Goal: Task Accomplishment & Management: Manage account settings

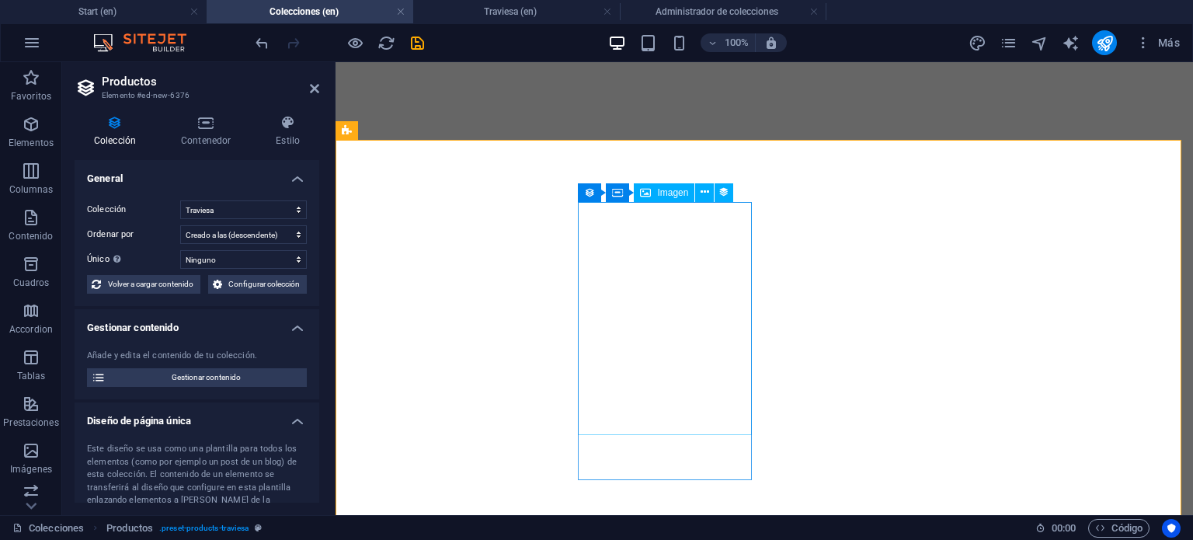
select select "68b647efd12f2767bb02a585"
select select "createdAt_DESC"
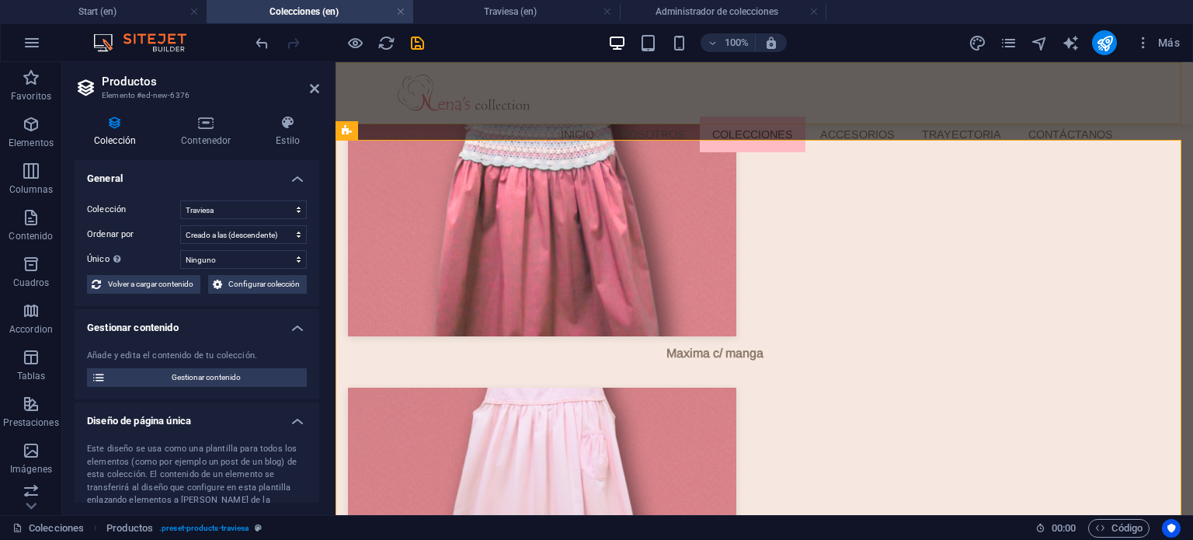
click at [833, 117] on nav "Inicio Nosotros Colecciones ACCESORIOS Trayectoria Contáctanos" at bounding box center [769, 135] width 712 height 36
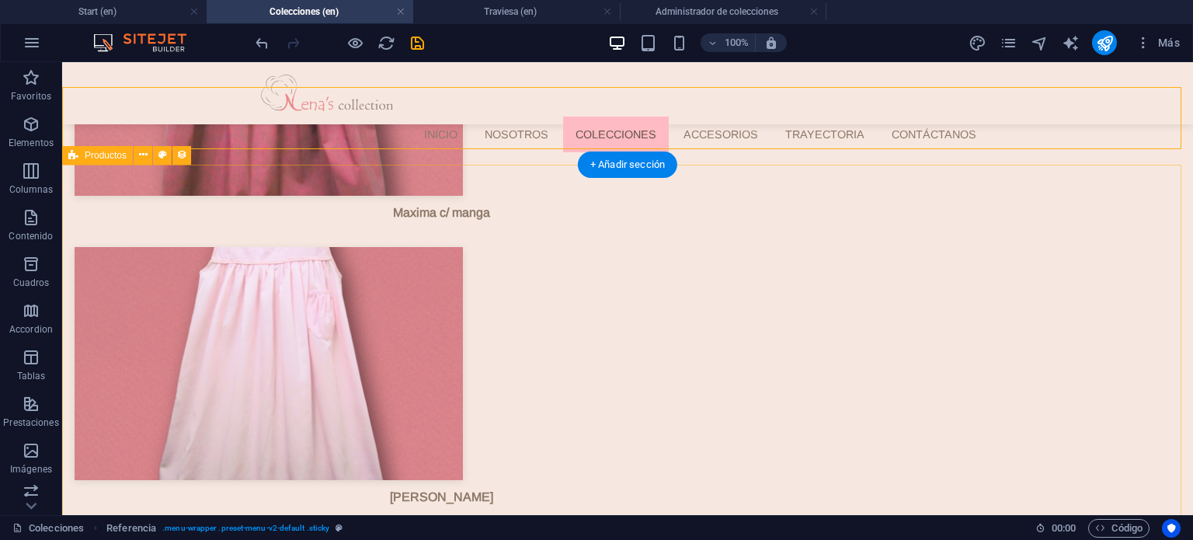
scroll to position [4028, 0]
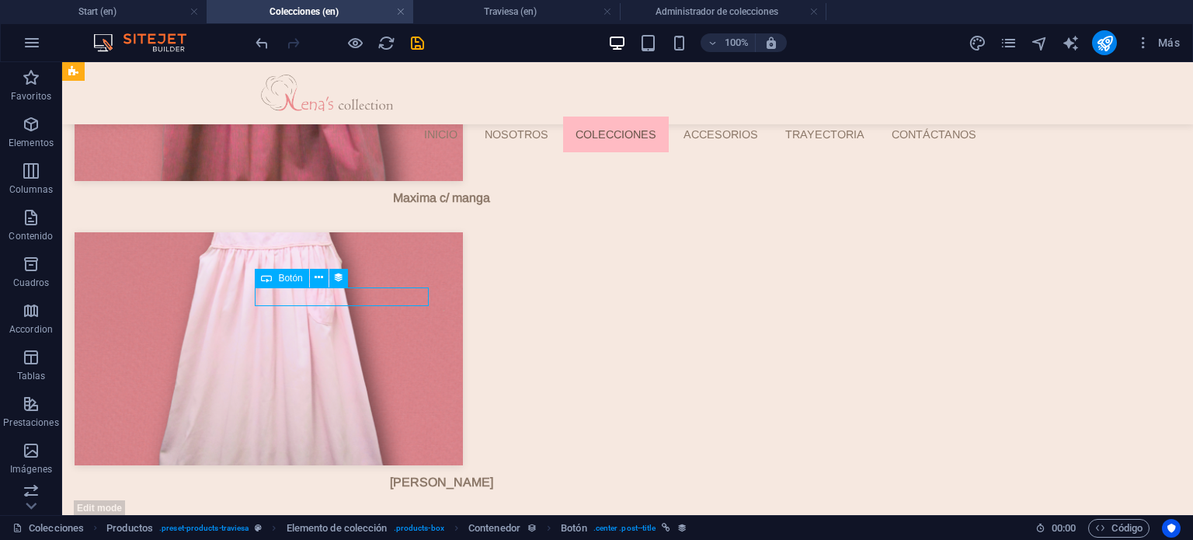
select select "name"
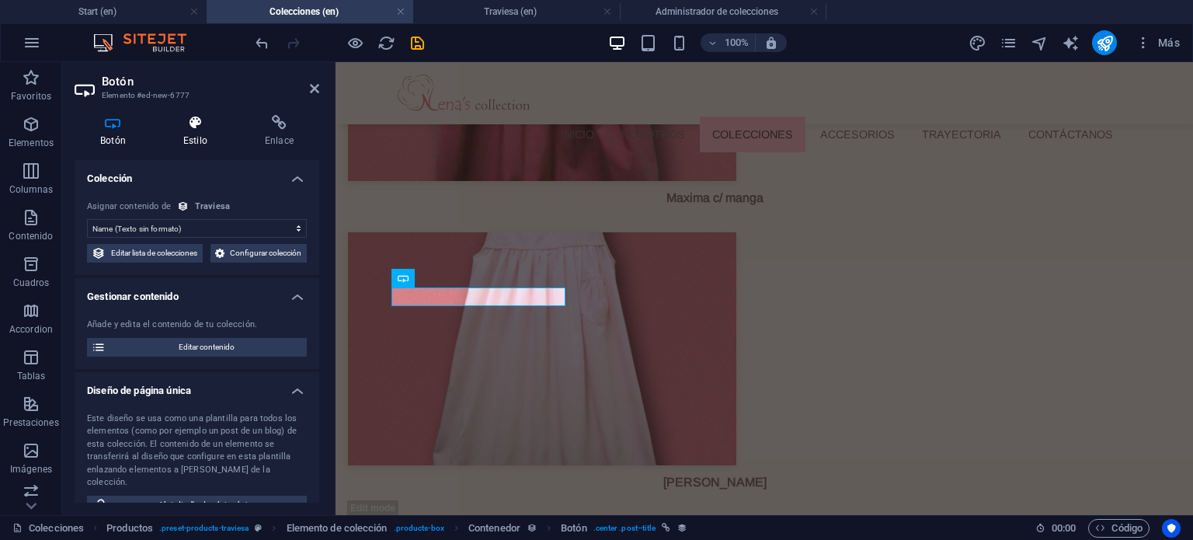
click at [197, 119] on icon at bounding box center [195, 123] width 75 height 16
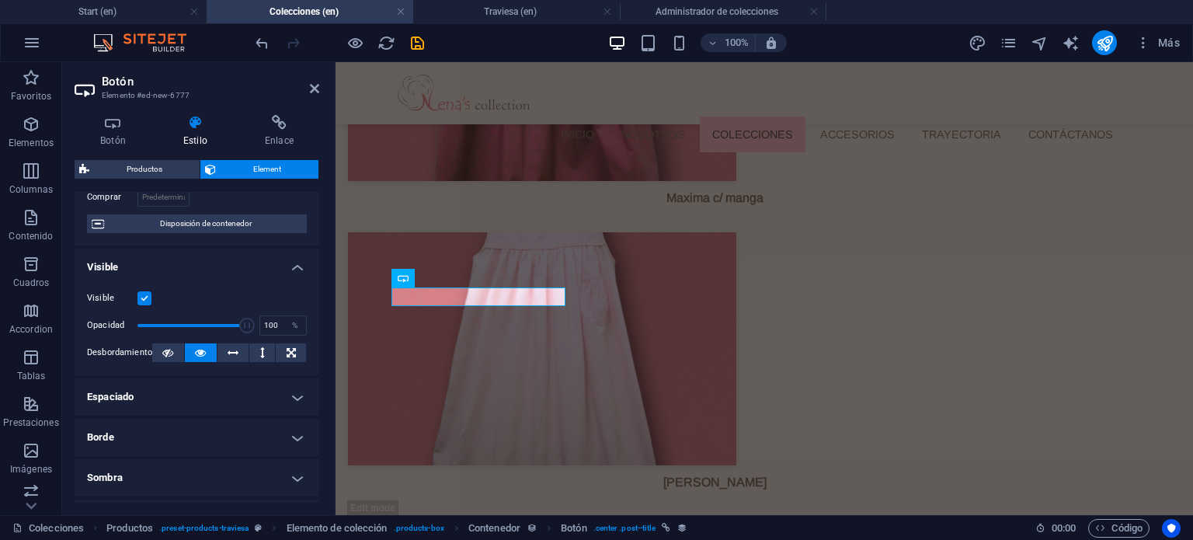
scroll to position [47, 0]
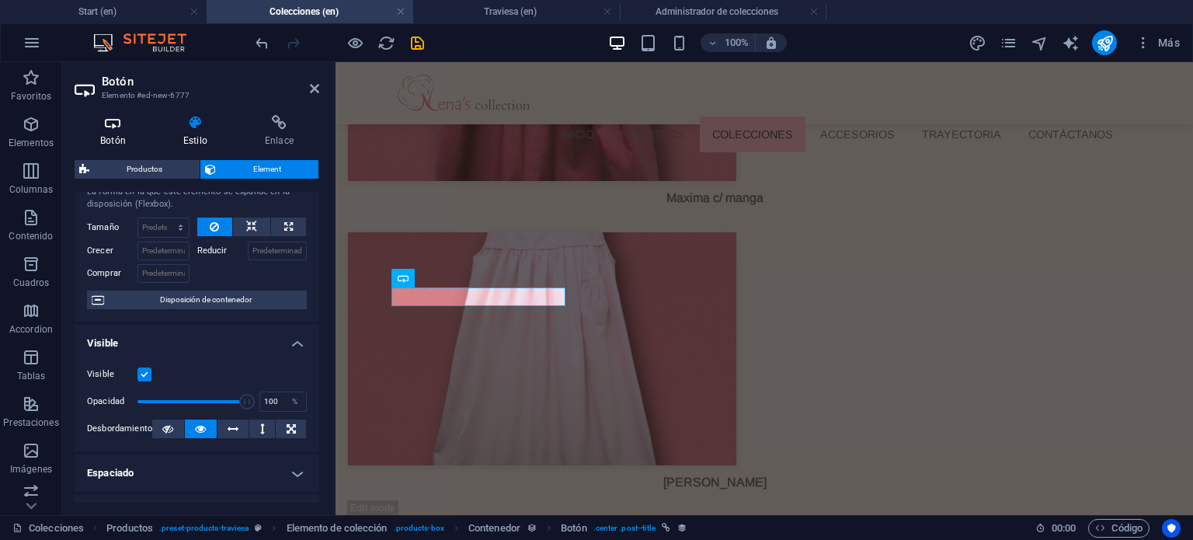
click at [144, 134] on h4 "Botón" at bounding box center [116, 131] width 83 height 33
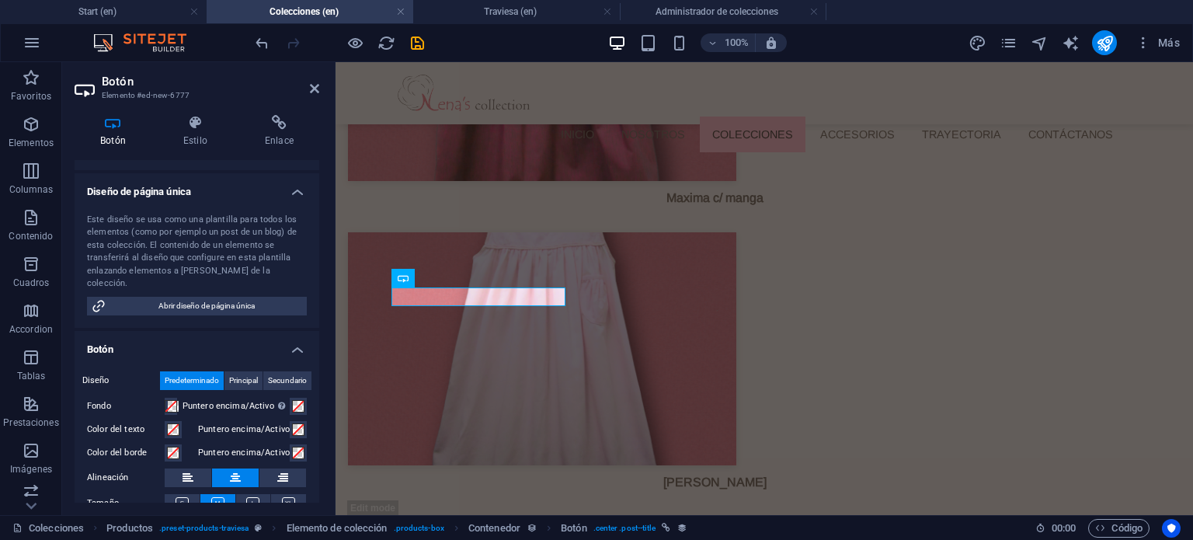
scroll to position [311, 0]
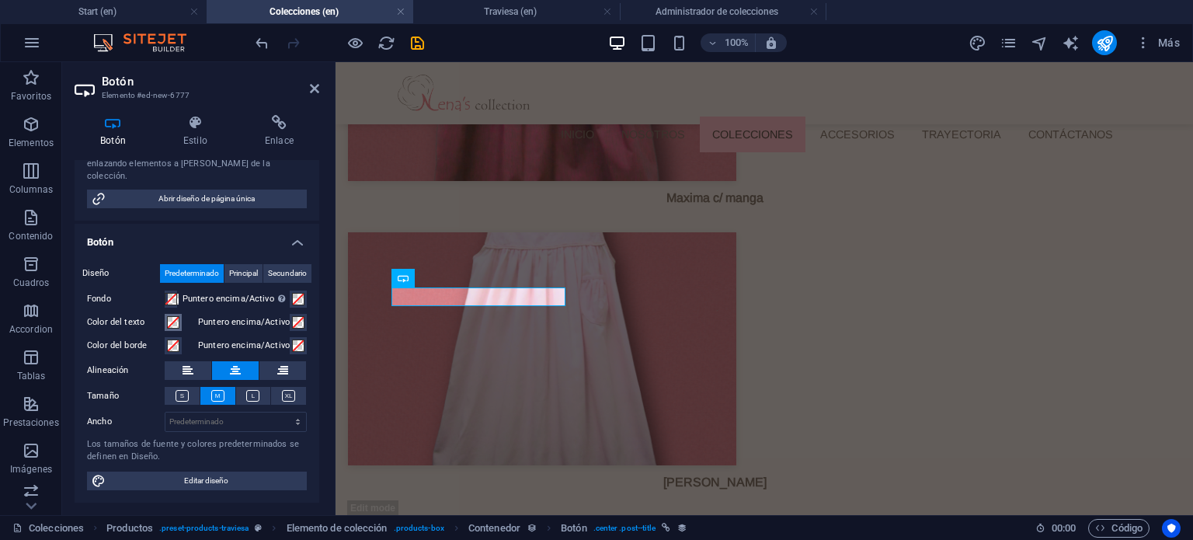
click at [174, 323] on span at bounding box center [173, 322] width 12 height 12
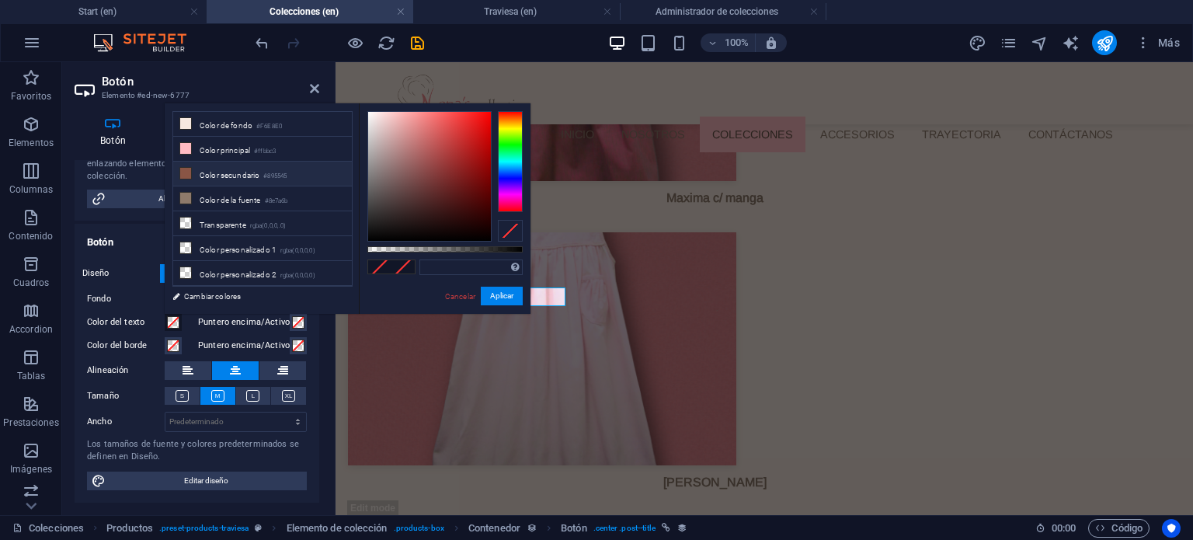
click at [211, 176] on li "Color secundario #895545" at bounding box center [262, 174] width 179 height 25
type input "#895545"
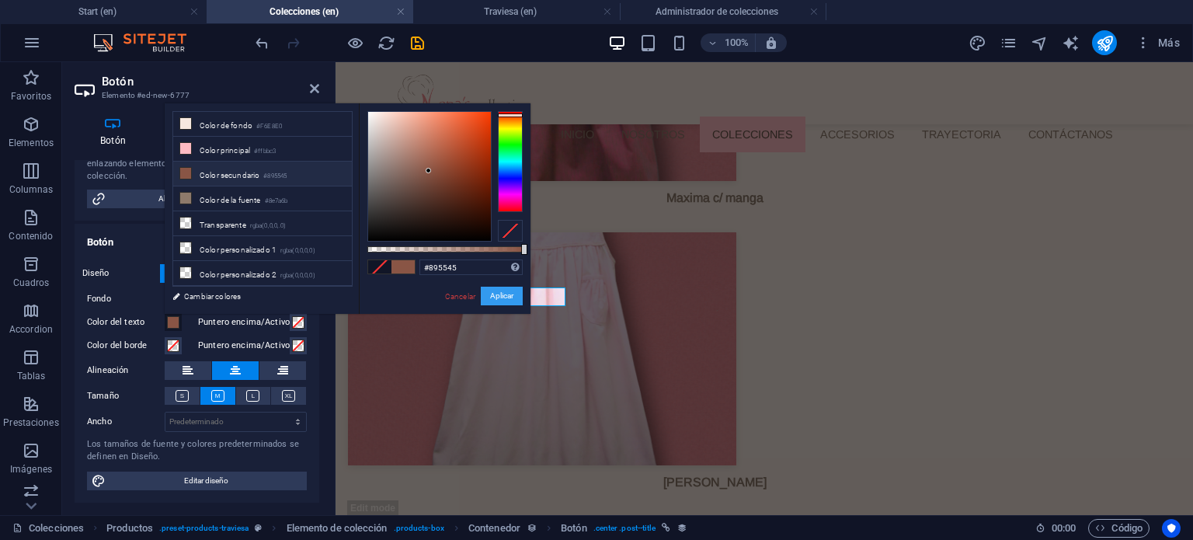
click at [500, 298] on button "Aplicar" at bounding box center [502, 296] width 42 height 19
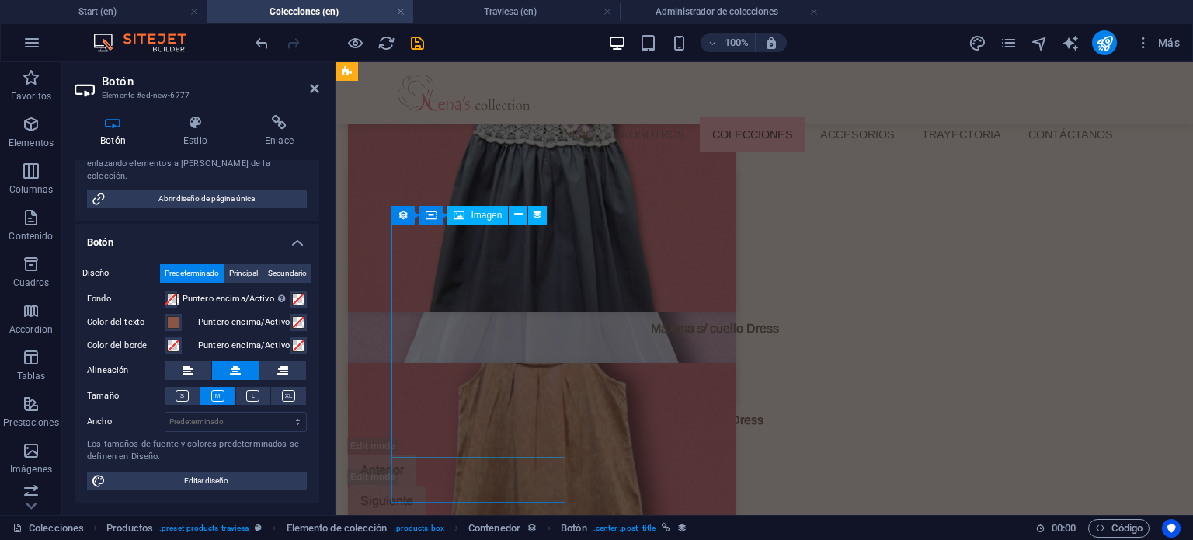
scroll to position [3406, 0]
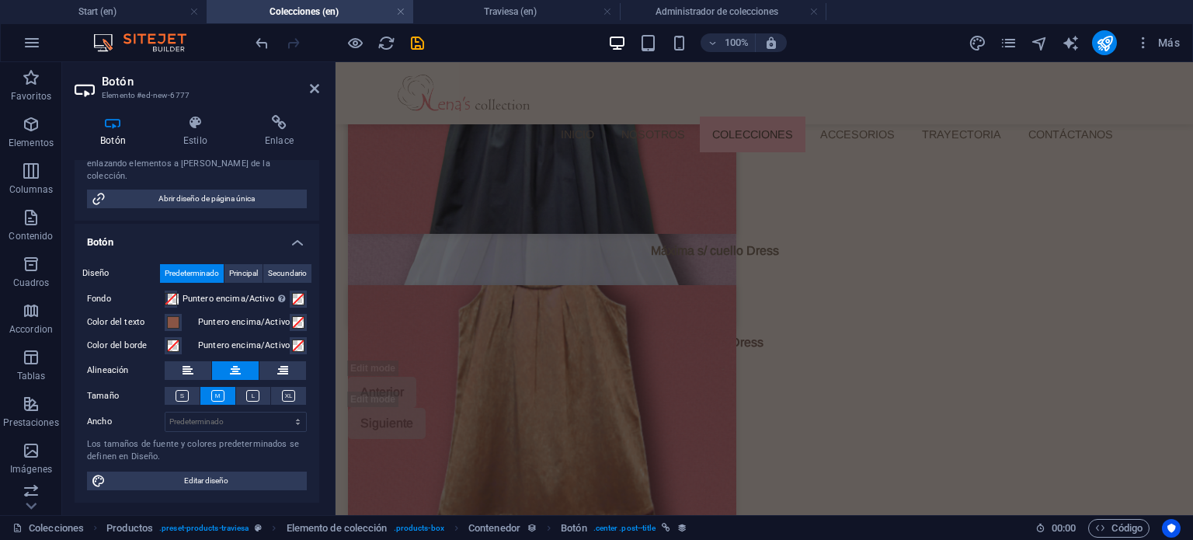
click at [315, 96] on header "Botón Elemento #ed-new-6777" at bounding box center [197, 82] width 245 height 40
click at [315, 87] on icon at bounding box center [314, 88] width 9 height 12
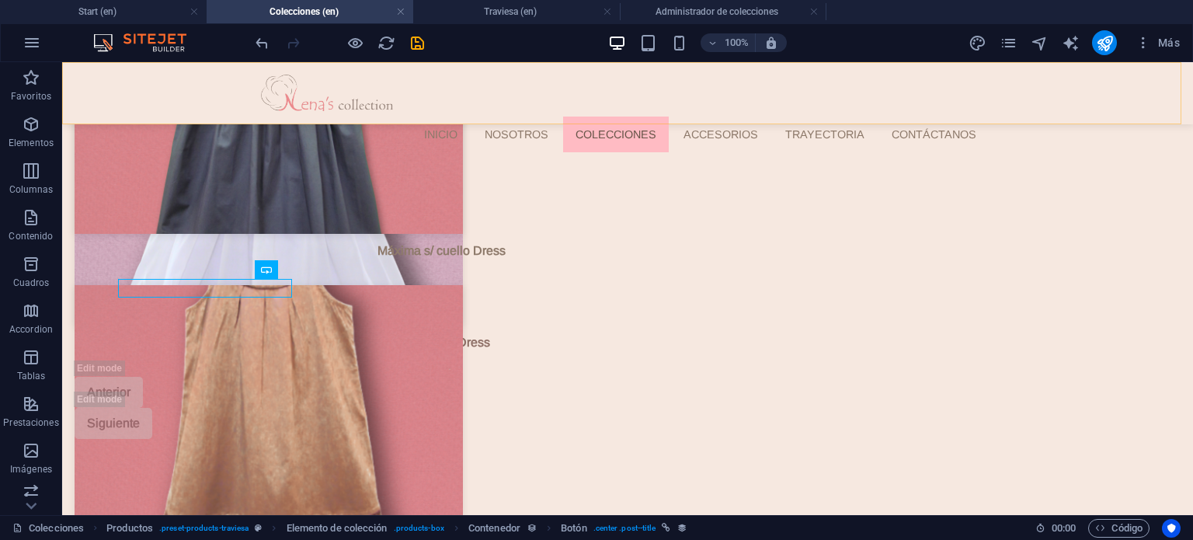
scroll to position [4036, 0]
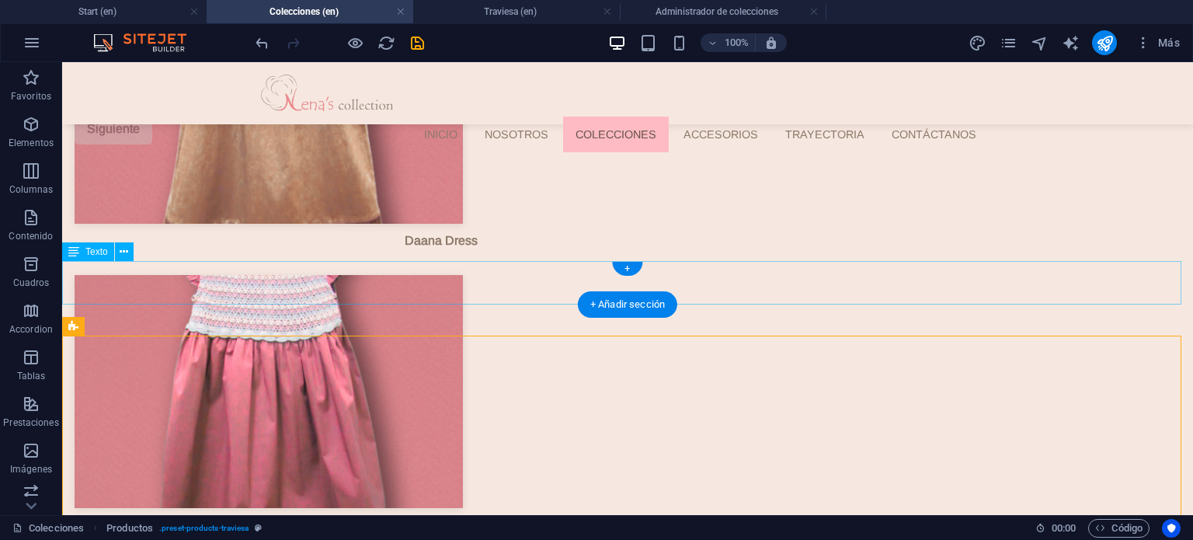
scroll to position [3725, 0]
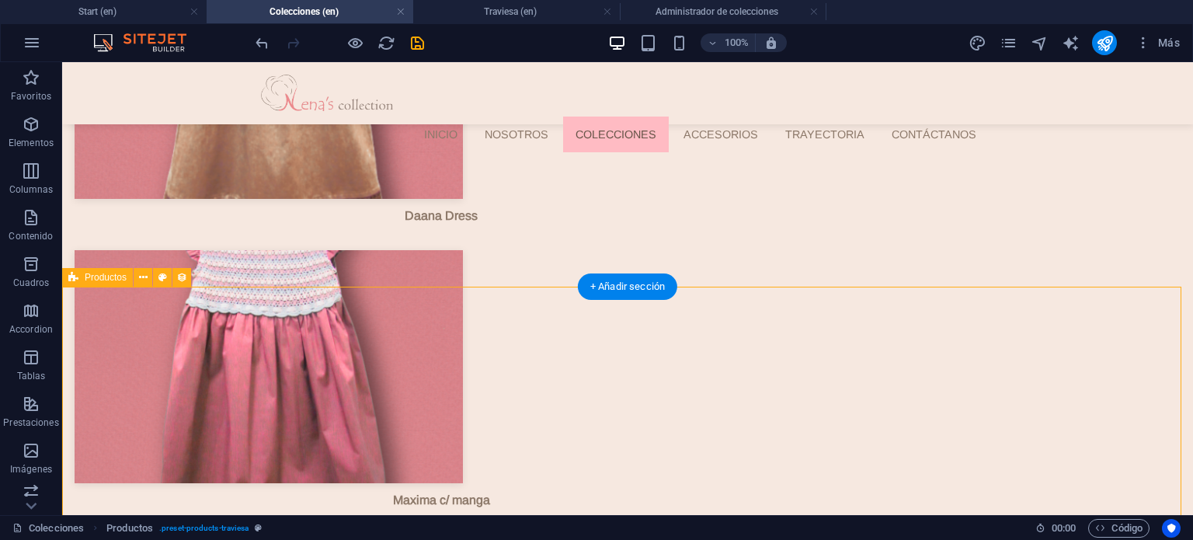
drag, startPoint x: 360, startPoint y: 313, endPoint x: 85, endPoint y: 313, distance: 275.8
select select "68b647efd12f2767bb02a585"
select select "createdAt_DESC"
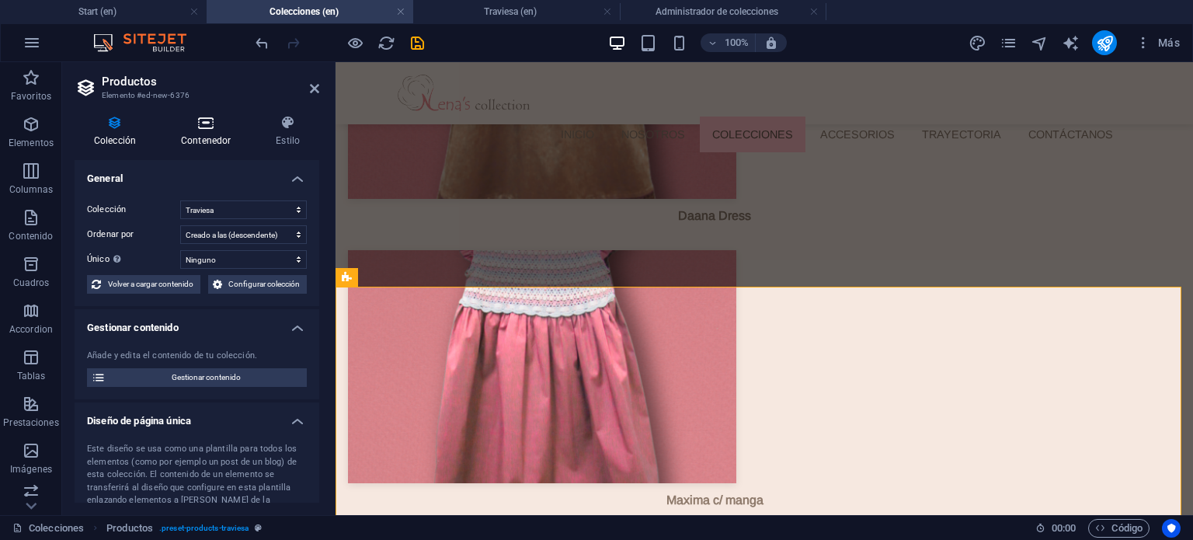
click at [228, 120] on icon at bounding box center [206, 123] width 89 height 16
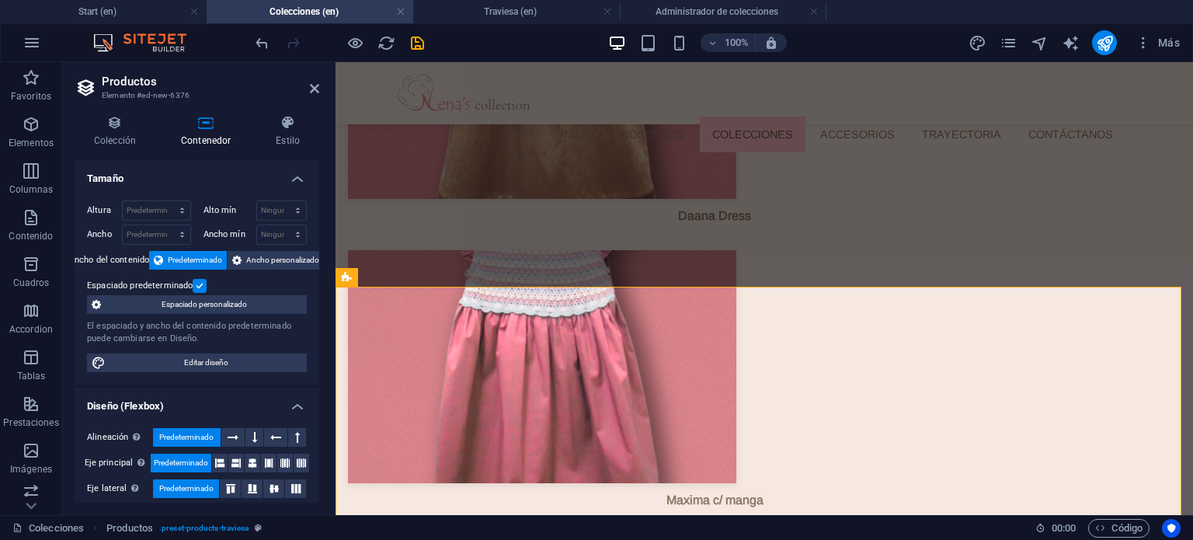
click at [200, 284] on label at bounding box center [200, 286] width 14 height 14
click at [0, 0] on input "Espaciado predeterminado" at bounding box center [0, 0] width 0 height 0
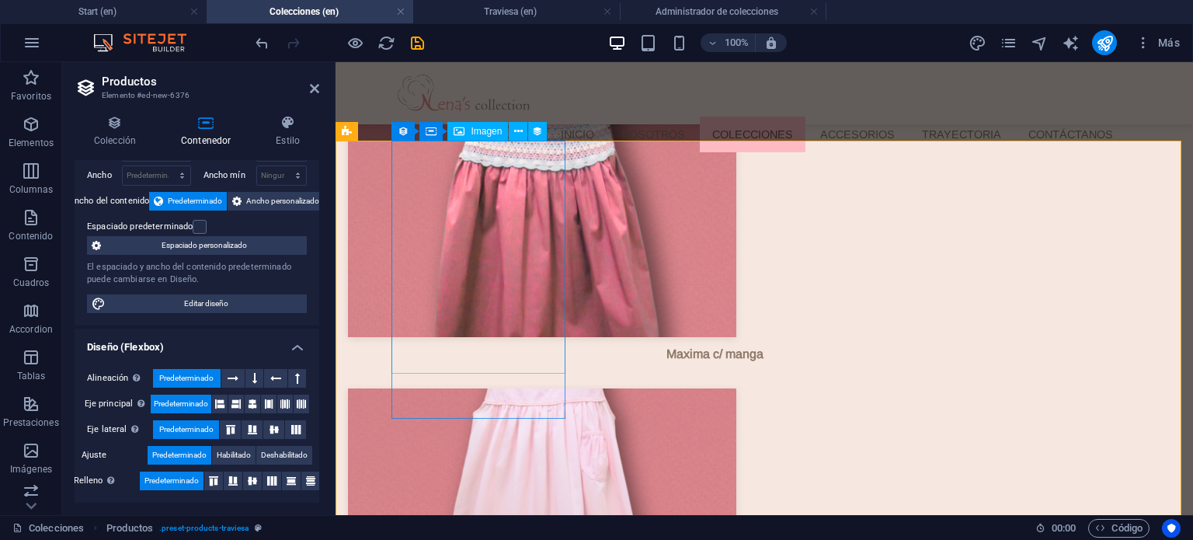
scroll to position [3881, 0]
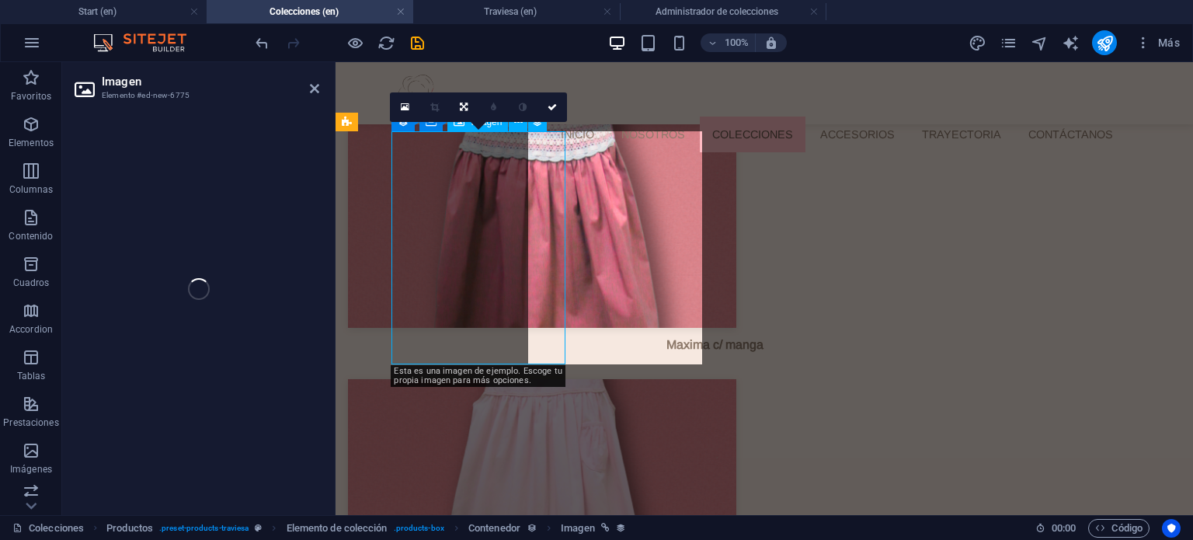
select select "image"
select select "px"
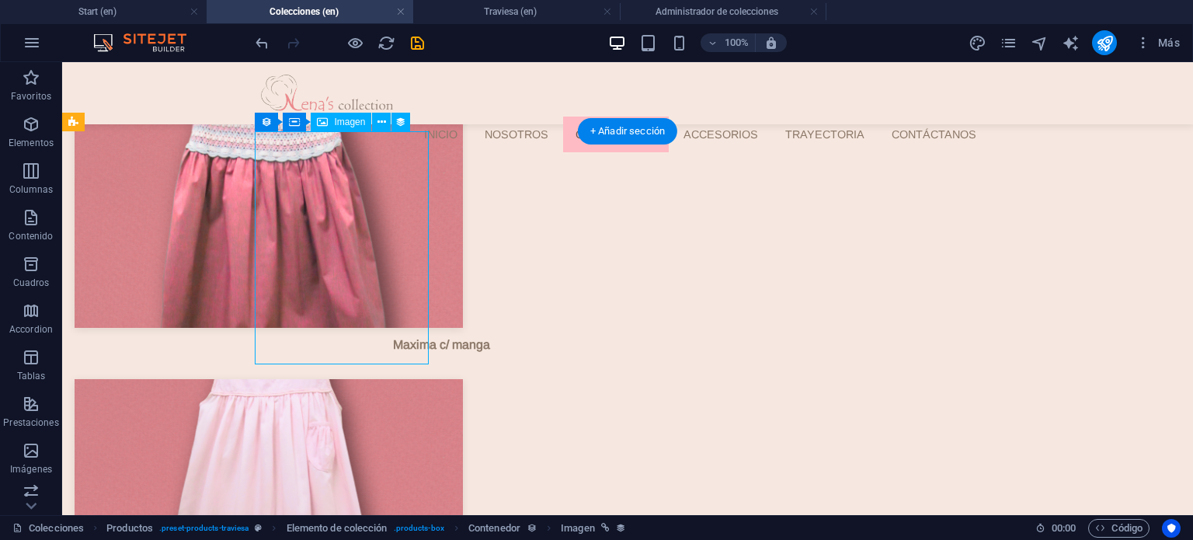
select select "image"
select select "px"
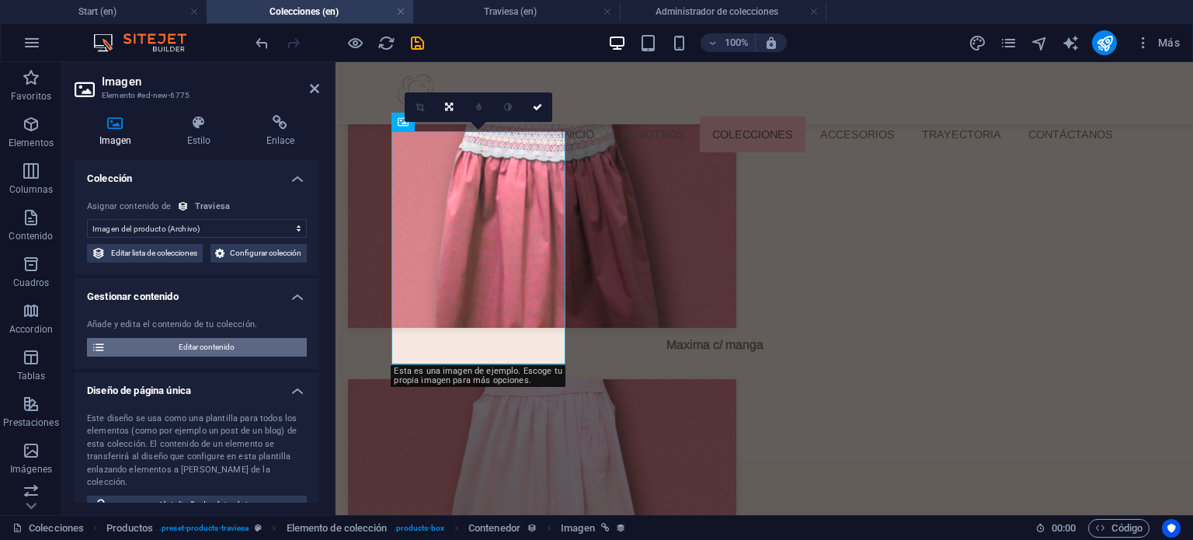
click at [200, 357] on span "Editar contenido" at bounding box center [206, 347] width 192 height 19
select select "Out of stock"
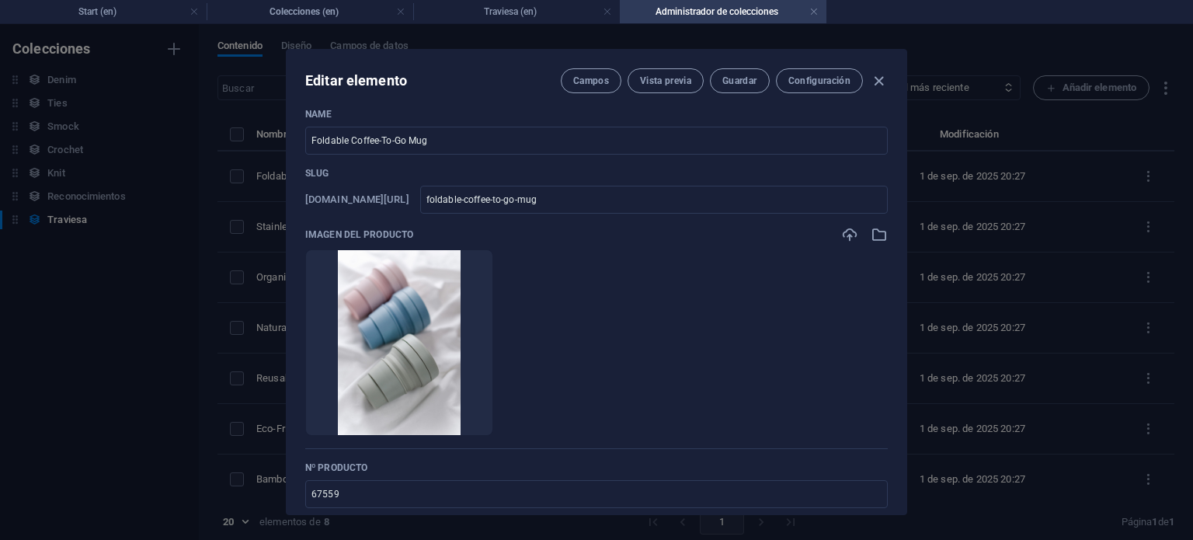
scroll to position [0, 0]
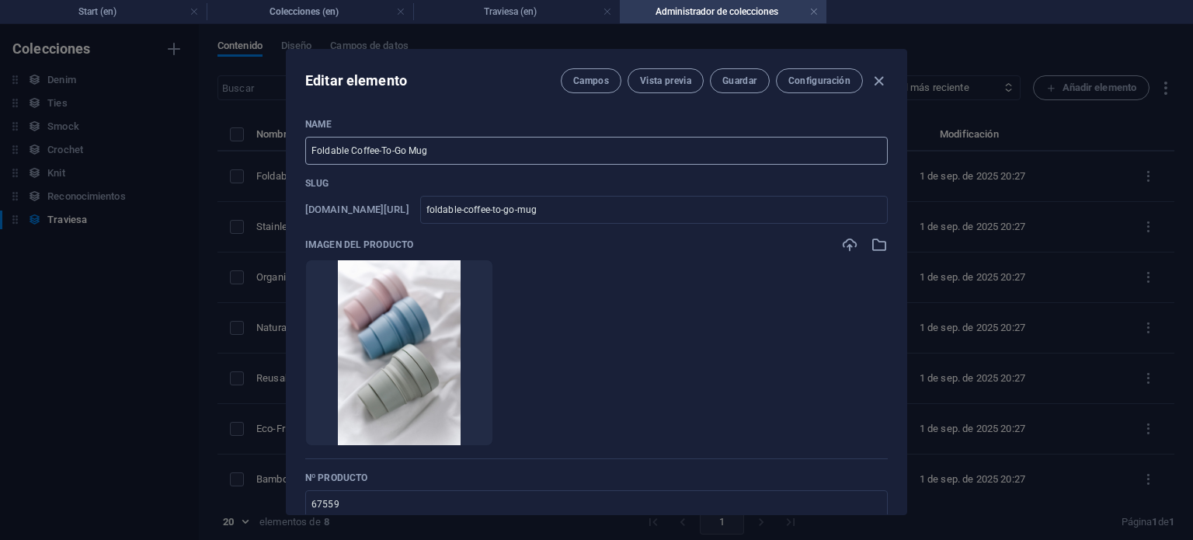
click at [474, 151] on input "Foldable Coffee-To-Go Mug" at bounding box center [596, 151] width 583 height 28
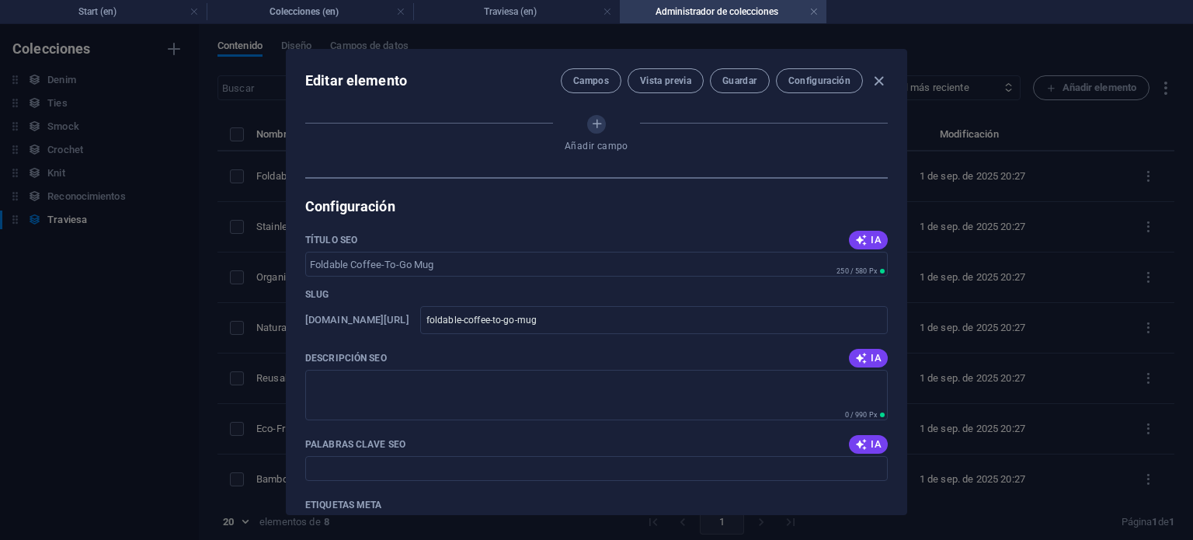
scroll to position [841, 0]
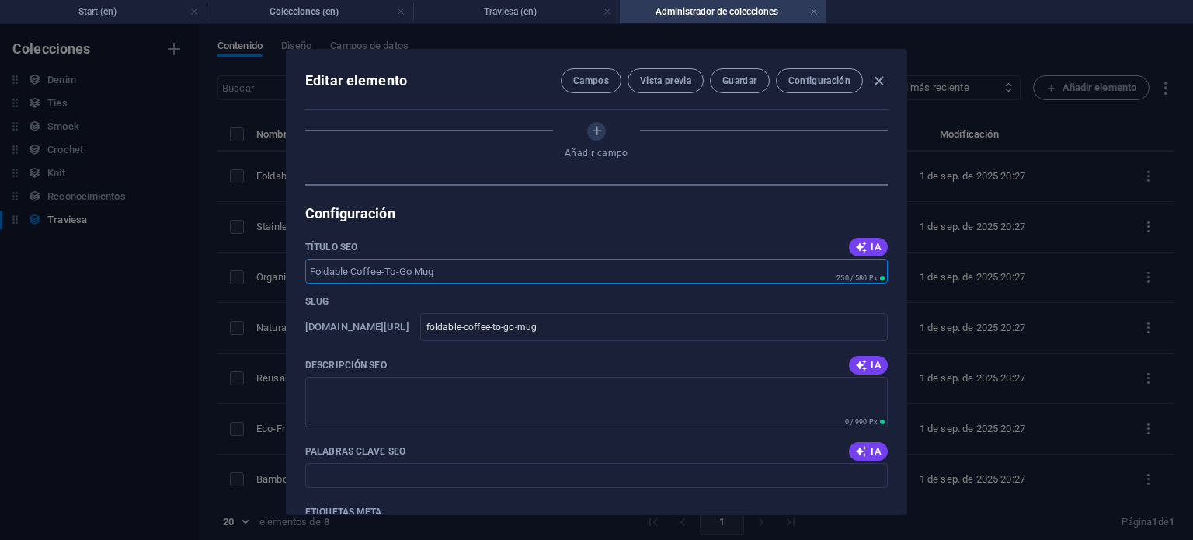
drag, startPoint x: 498, startPoint y: 267, endPoint x: 260, endPoint y: 273, distance: 237.8
click at [260, 273] on div "Editar elemento Campos Vista previa Guardar Configuración Name Foldable Coffee-…" at bounding box center [596, 282] width 1193 height 516
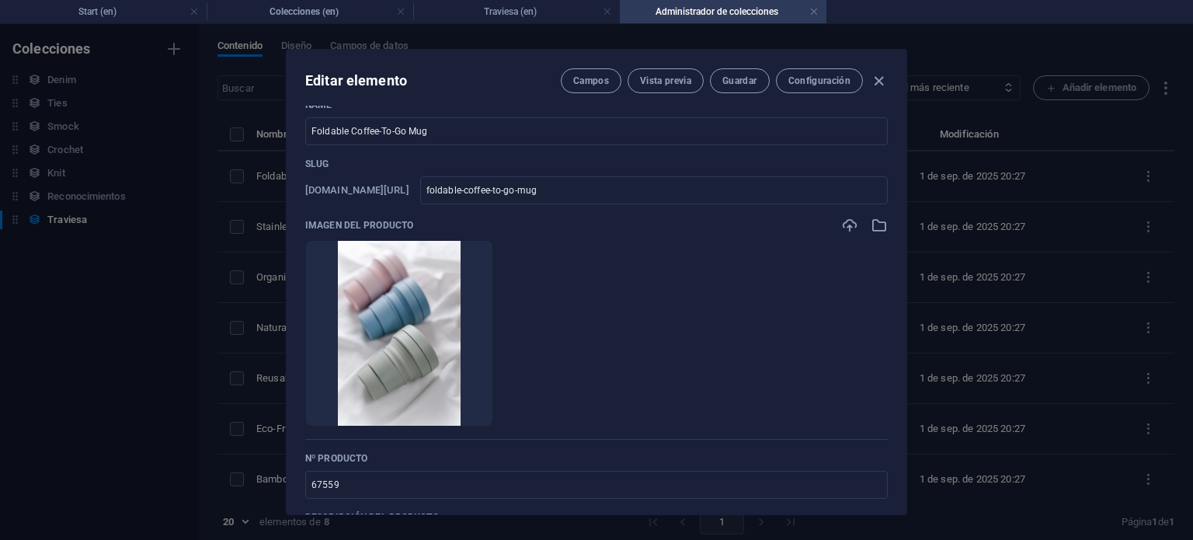
scroll to position [0, 0]
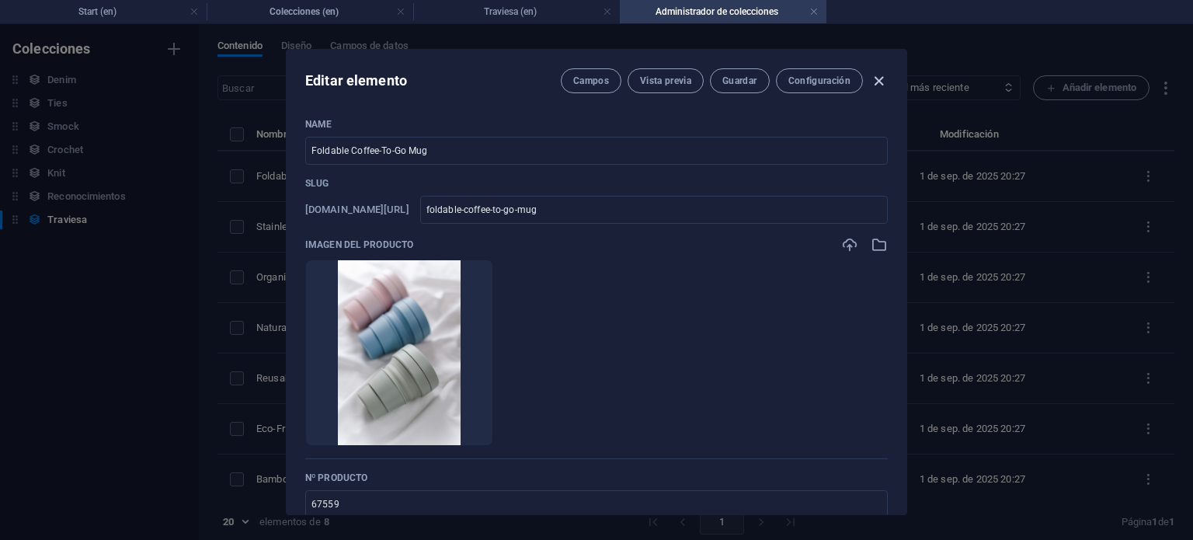
click at [886, 76] on span "button" at bounding box center [878, 81] width 19 height 18
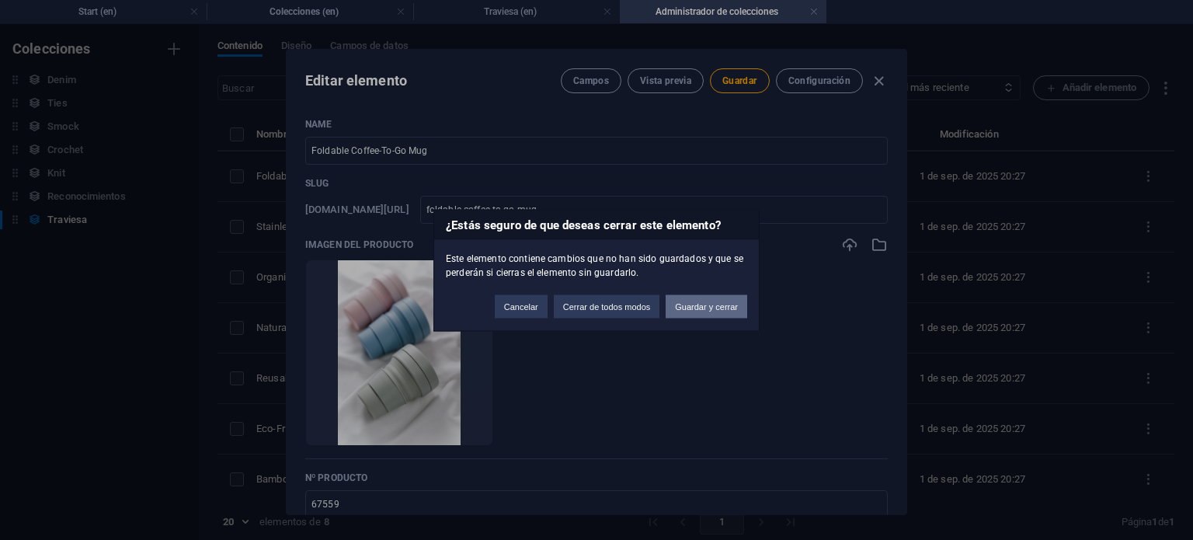
click at [692, 301] on button "Guardar y cerrar" at bounding box center [707, 305] width 82 height 23
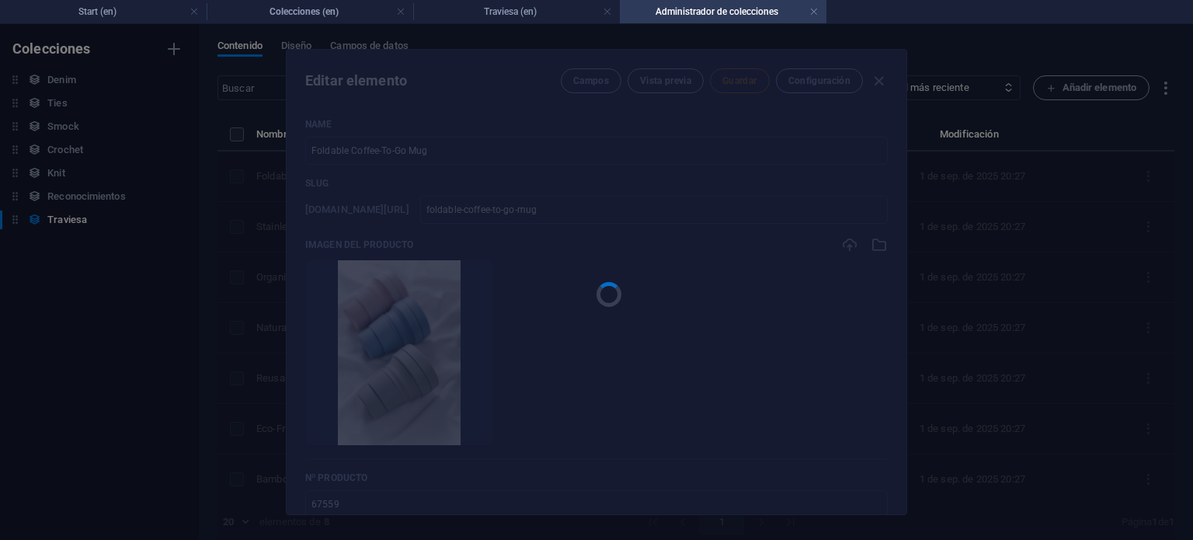
type input "foldable-coffee-to-go-mug"
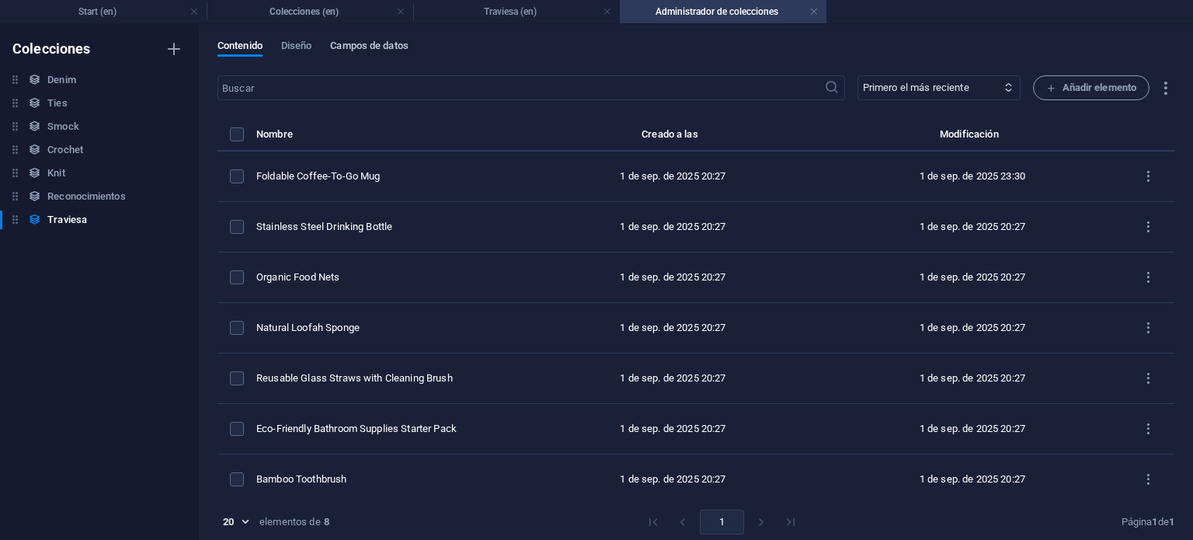
click at [395, 41] on span "Campos de datos" at bounding box center [369, 48] width 78 height 22
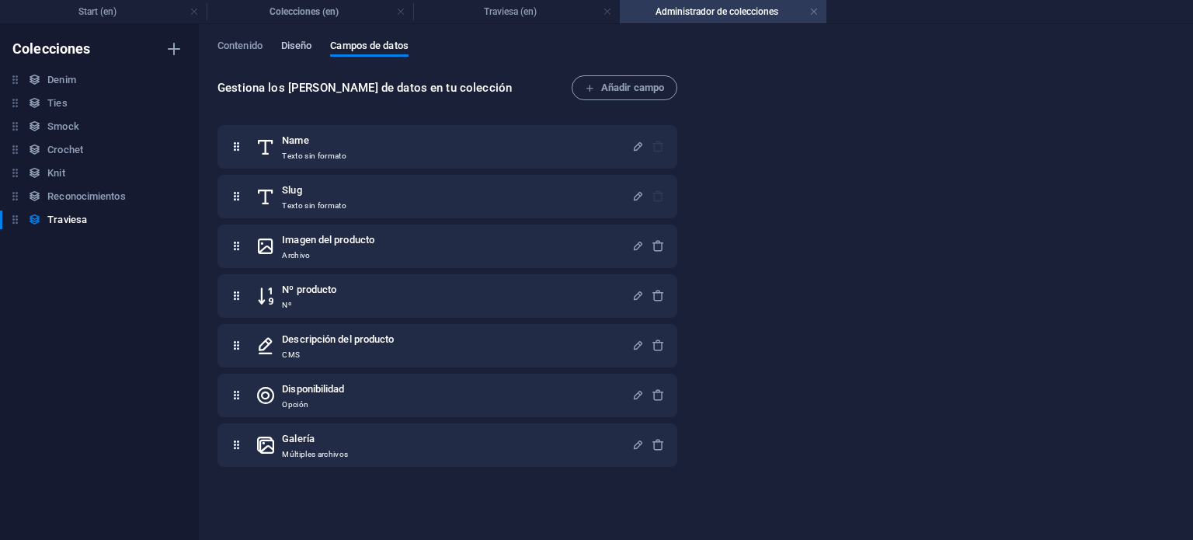
click at [289, 43] on span "Diseño" at bounding box center [296, 48] width 31 height 22
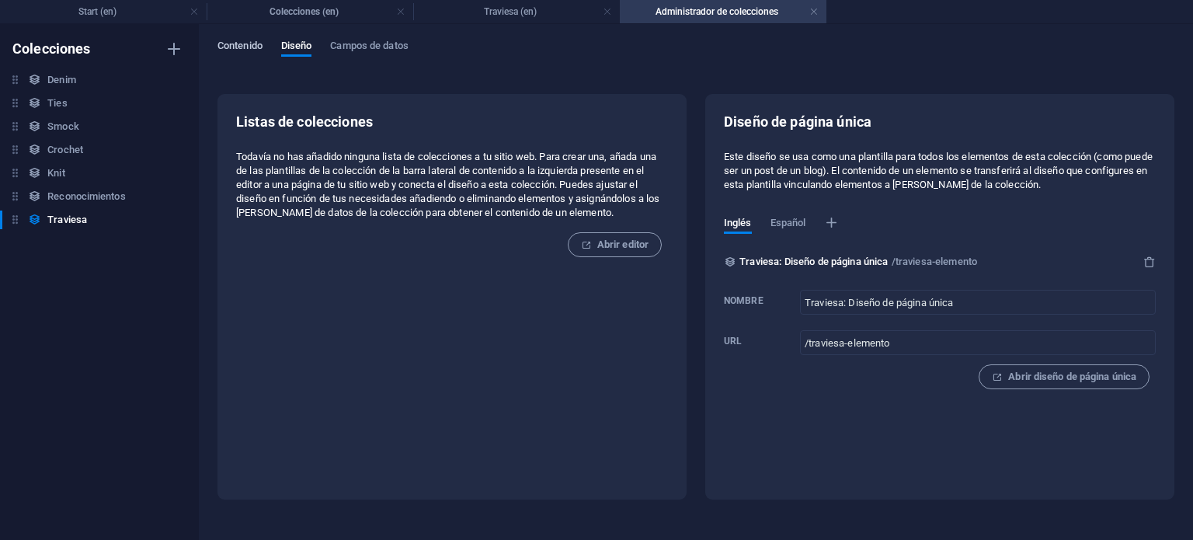
click at [247, 46] on span "Contenido" at bounding box center [240, 48] width 45 height 22
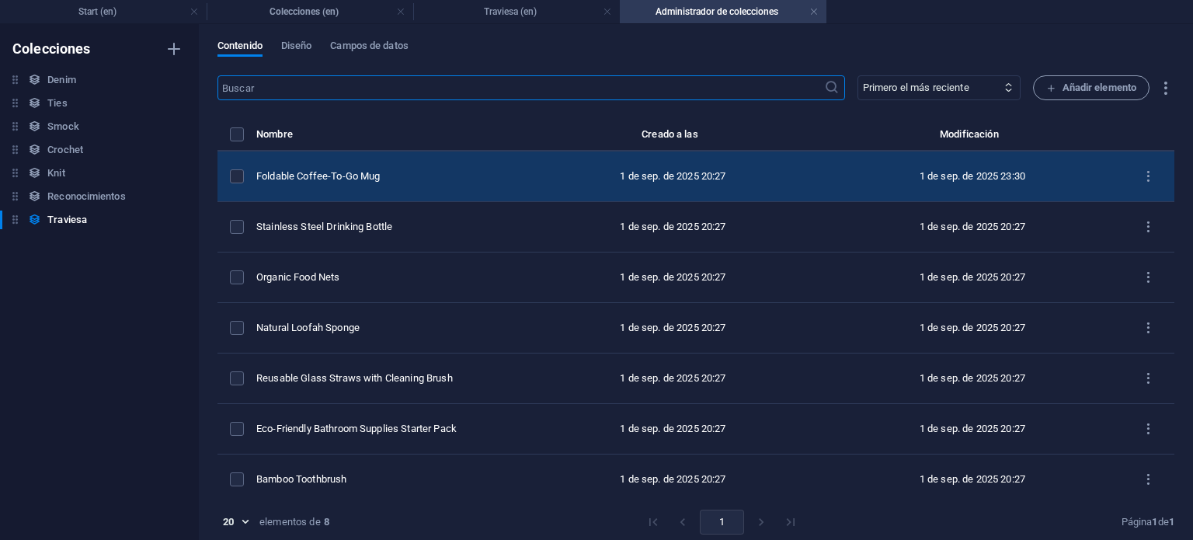
click at [395, 189] on td "Foldable Coffee-To-Go Mug" at bounding box center [389, 176] width 267 height 50
select select "Out of stock"
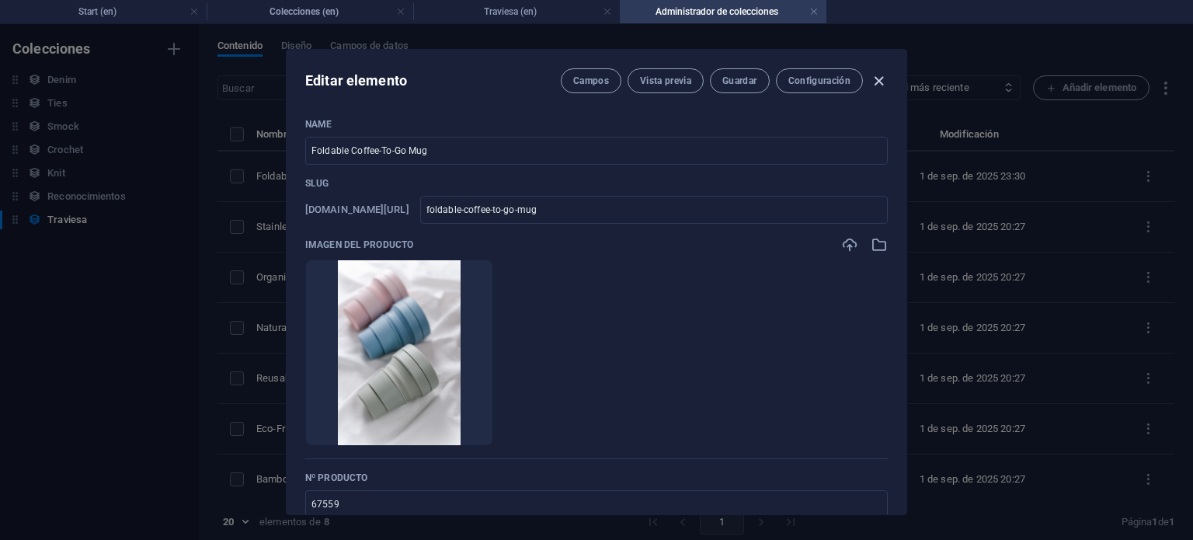
click at [877, 82] on icon "button" at bounding box center [879, 81] width 18 height 18
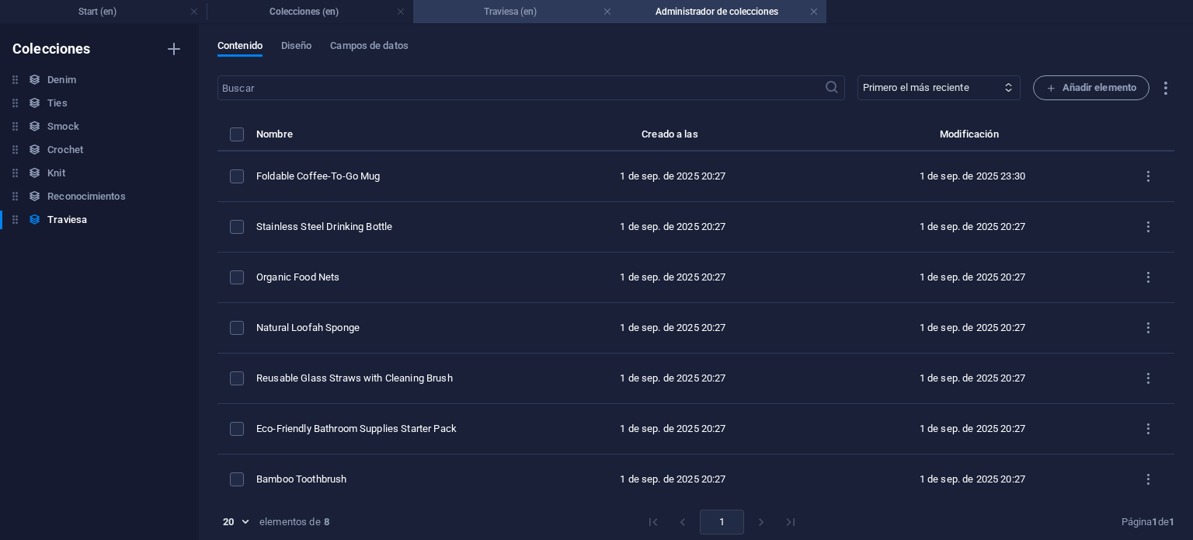
type input "foldable-coffee-to-go-mug"
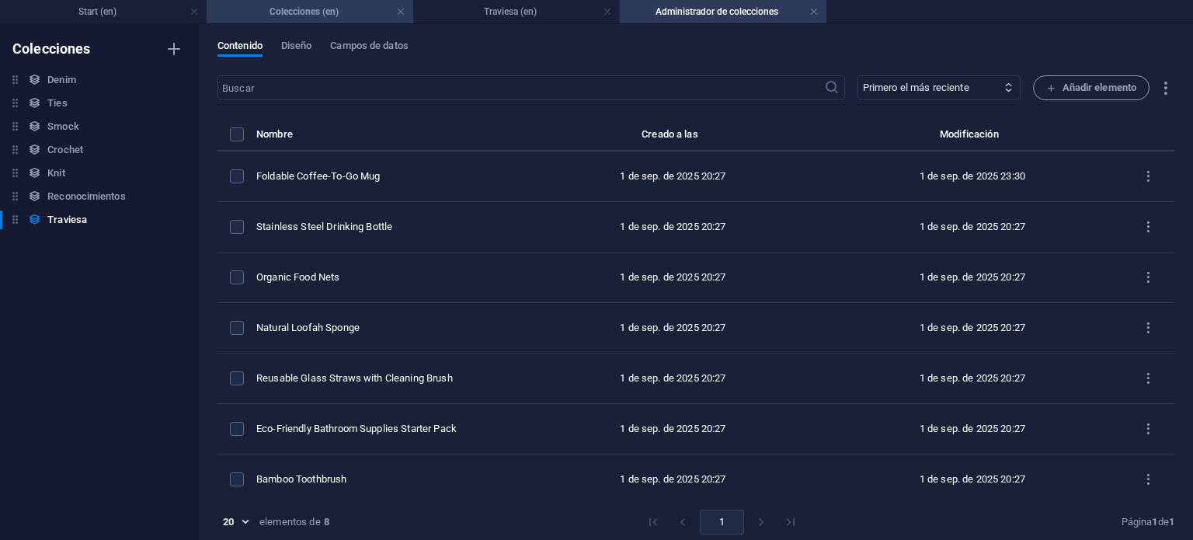
drag, startPoint x: 37, startPoint y: 89, endPoint x: 329, endPoint y: 8, distance: 304.0
click at [329, 8] on h4 "Colecciones (en)" at bounding box center [310, 11] width 207 height 17
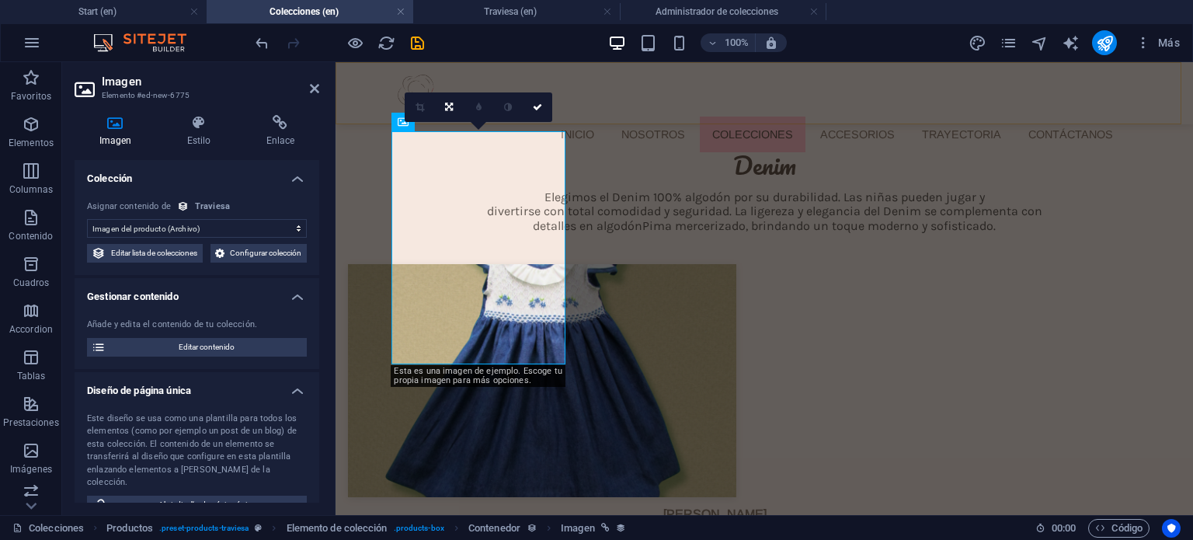
scroll to position [3881, 0]
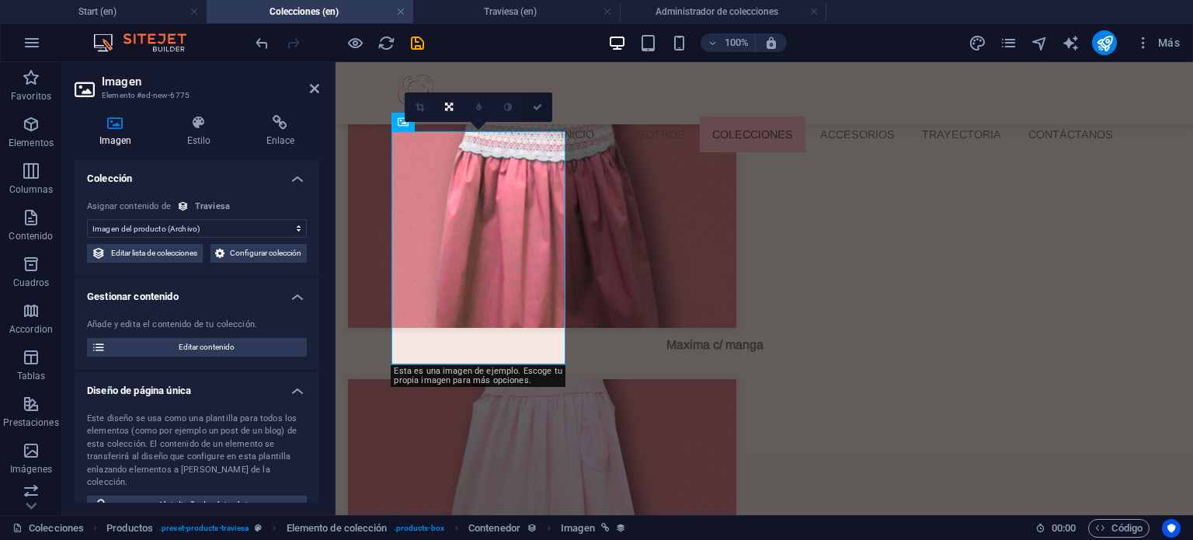
drag, startPoint x: 531, startPoint y: 103, endPoint x: 469, endPoint y: 41, distance: 87.4
click at [531, 103] on link at bounding box center [538, 107] width 30 height 30
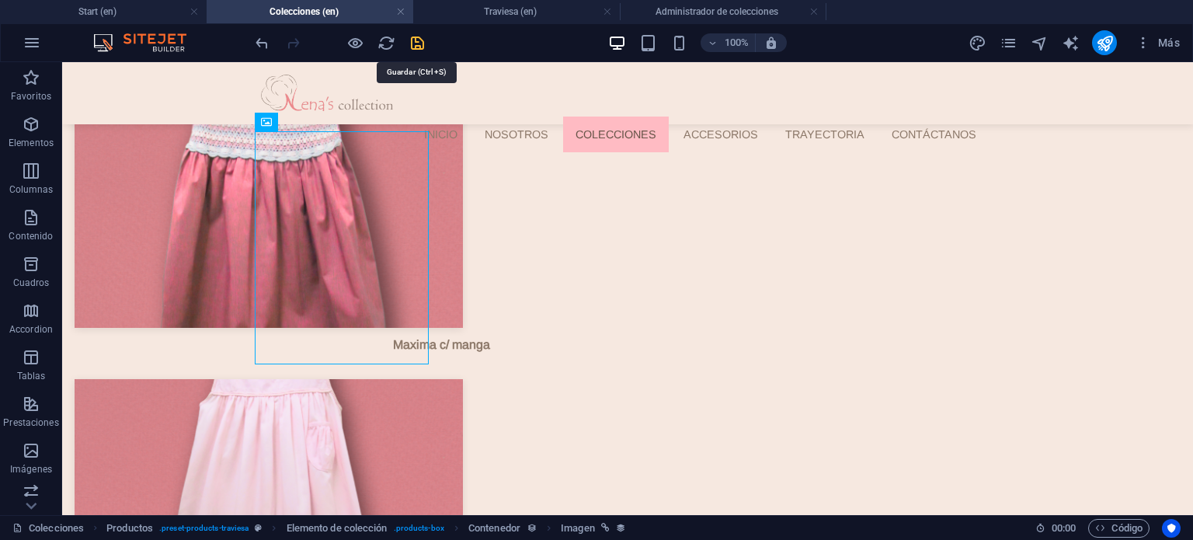
click at [423, 43] on icon "save" at bounding box center [418, 43] width 18 height 18
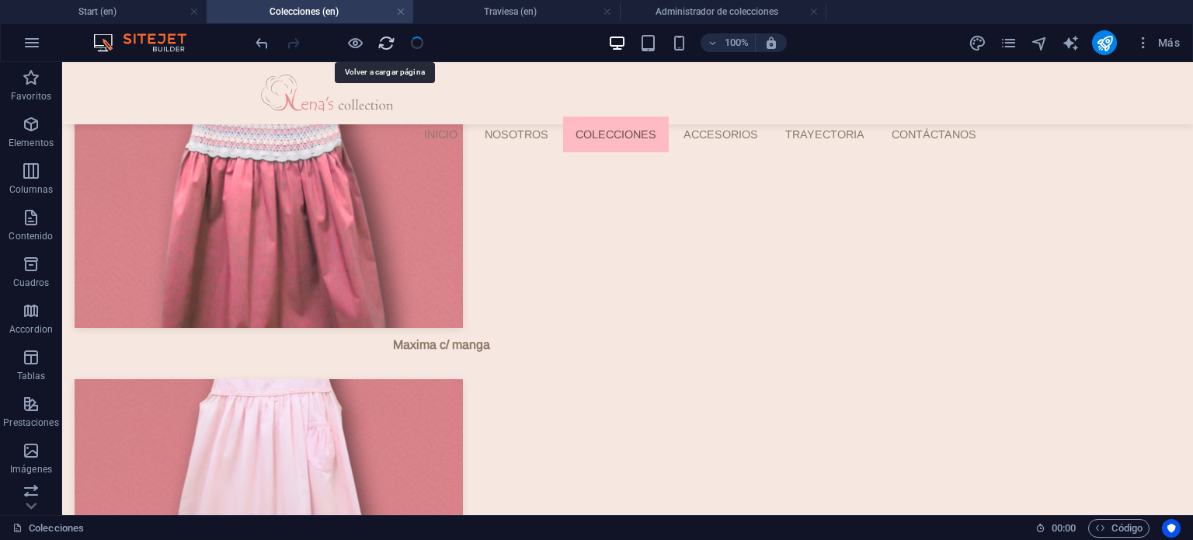
click at [385, 39] on icon "reload" at bounding box center [387, 43] width 18 height 18
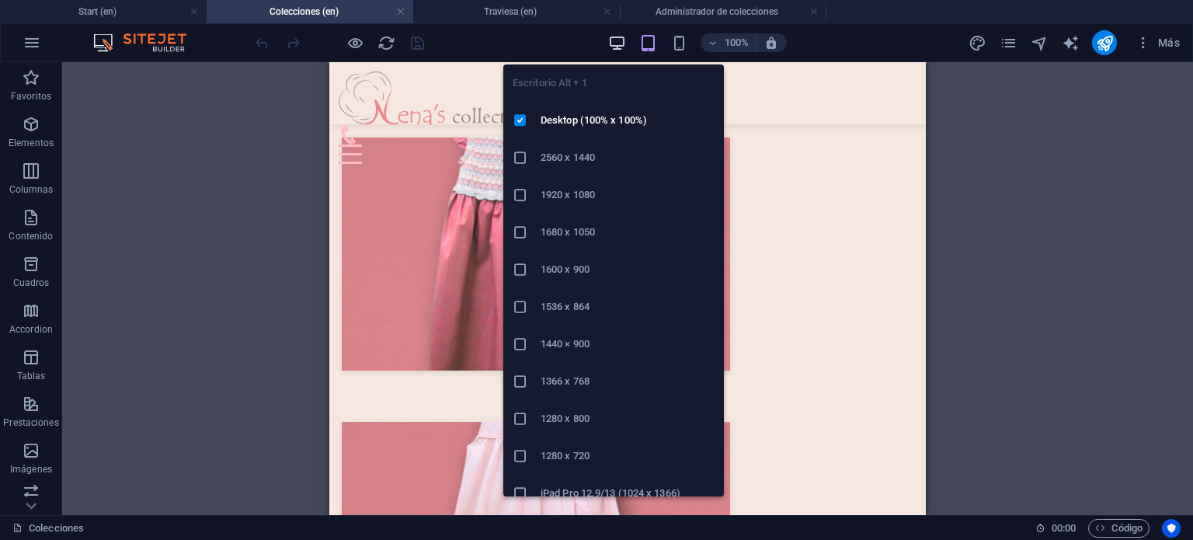
click at [617, 40] on icon "button" at bounding box center [617, 43] width 18 height 18
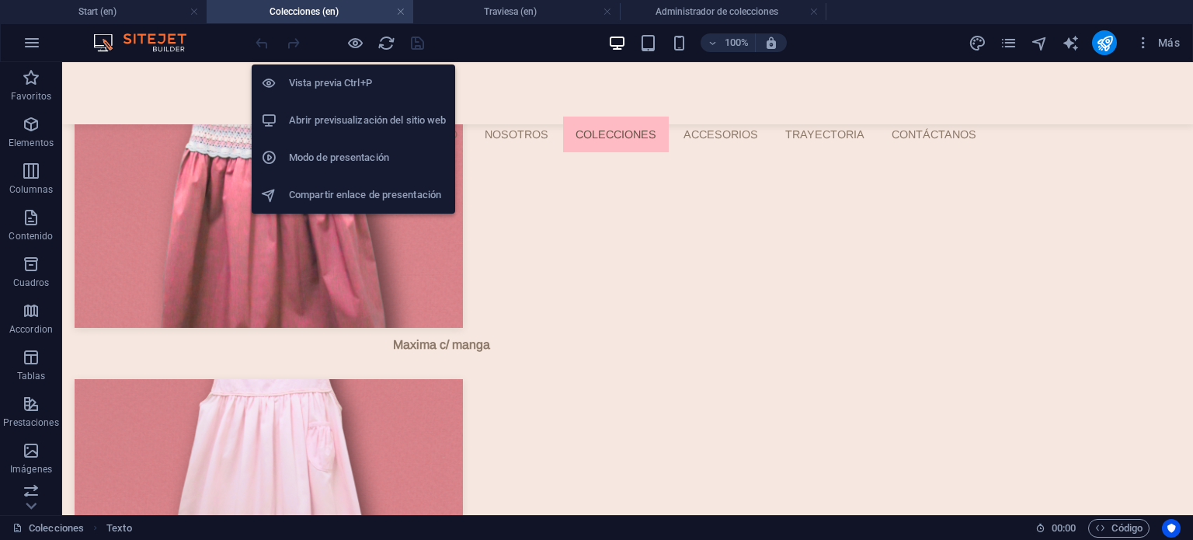
click at [353, 113] on h6 "Abrir previsualización del sitio web" at bounding box center [367, 120] width 157 height 19
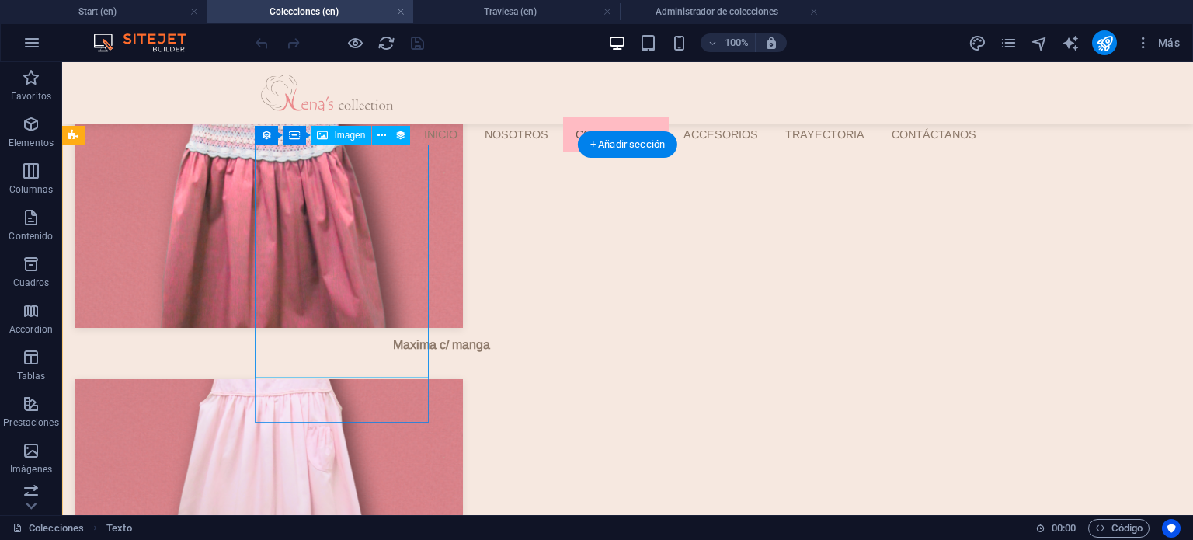
select select "image"
select select "px"
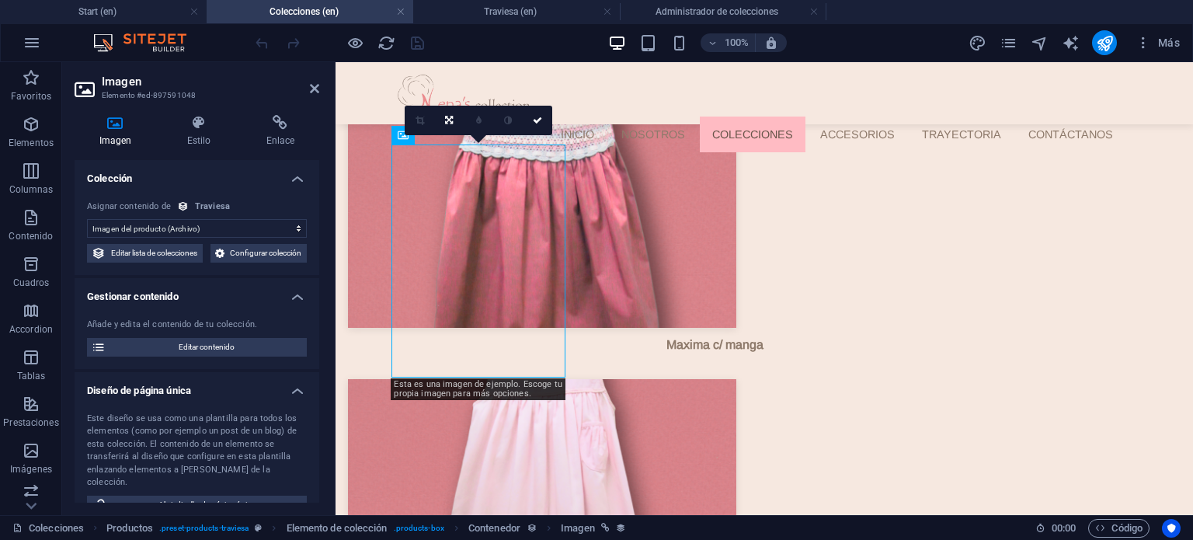
click at [258, 369] on div "Añade y edita el contenido de tu colección. Editar contenido" at bounding box center [197, 337] width 245 height 63
click at [261, 357] on span "Editar contenido" at bounding box center [206, 347] width 192 height 19
select select "Out of stock"
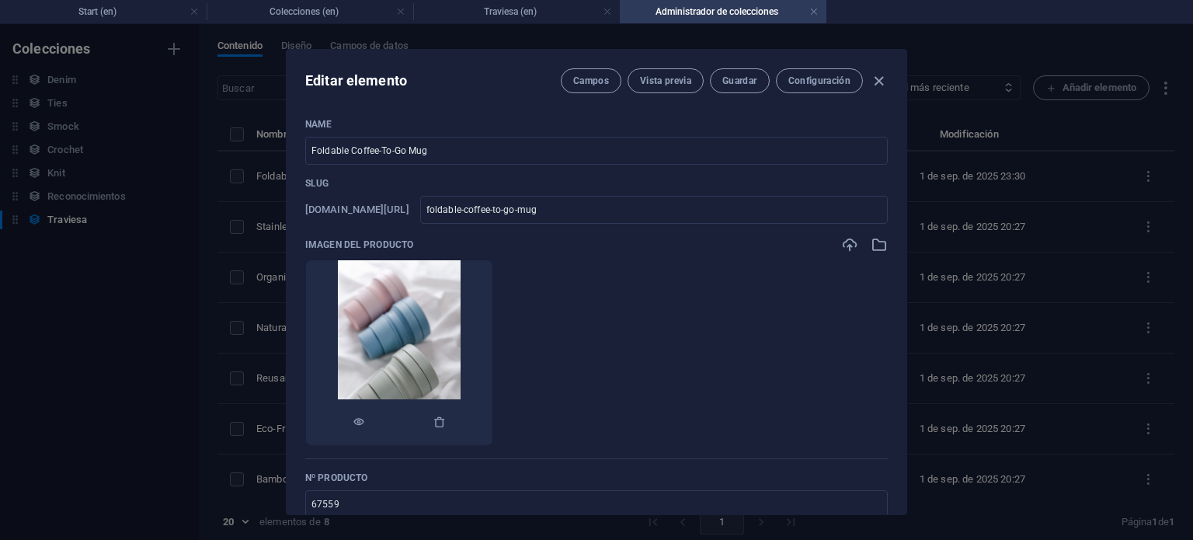
click at [449, 301] on img at bounding box center [400, 352] width 124 height 185
click at [446, 428] on button "button" at bounding box center [440, 422] width 12 height 47
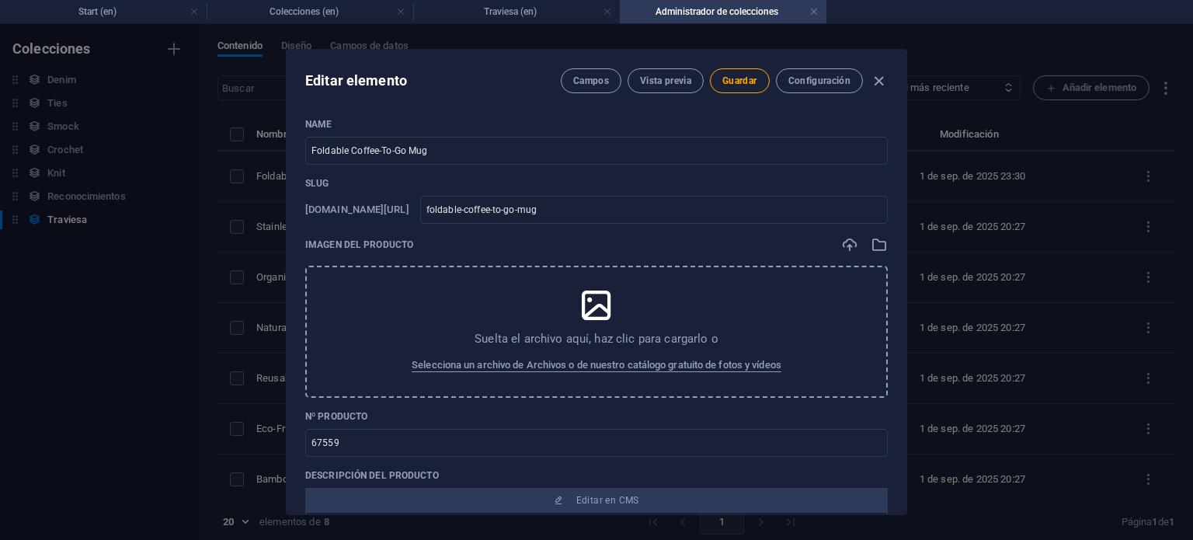
click at [508, 329] on div "Suelta el archivo aquí, haz clic para cargarlo o Selecciona un archivo de Archi…" at bounding box center [596, 332] width 583 height 132
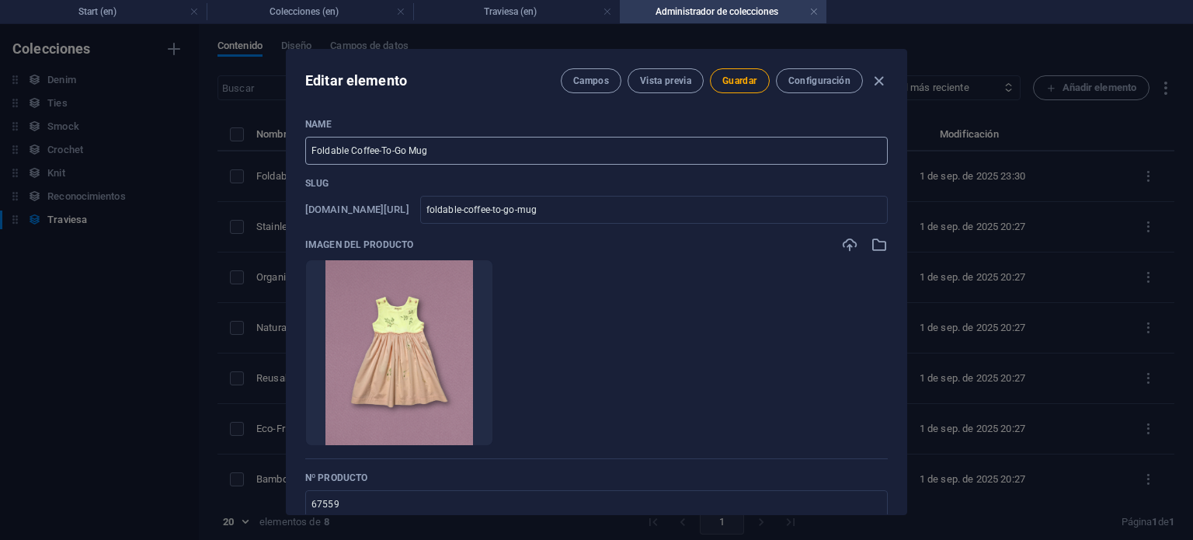
click at [429, 155] on input "Foldable Coffee-To-Go Mug" at bounding box center [596, 151] width 583 height 28
type input "V"
type input "v"
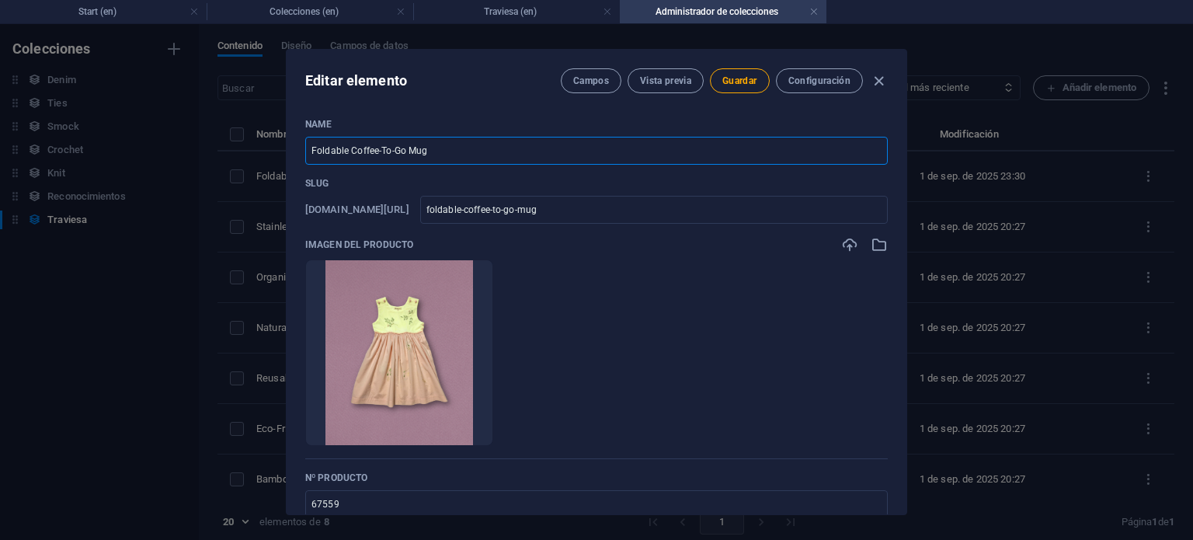
type input "v"
type input "Va"
type input "va"
type input "Val"
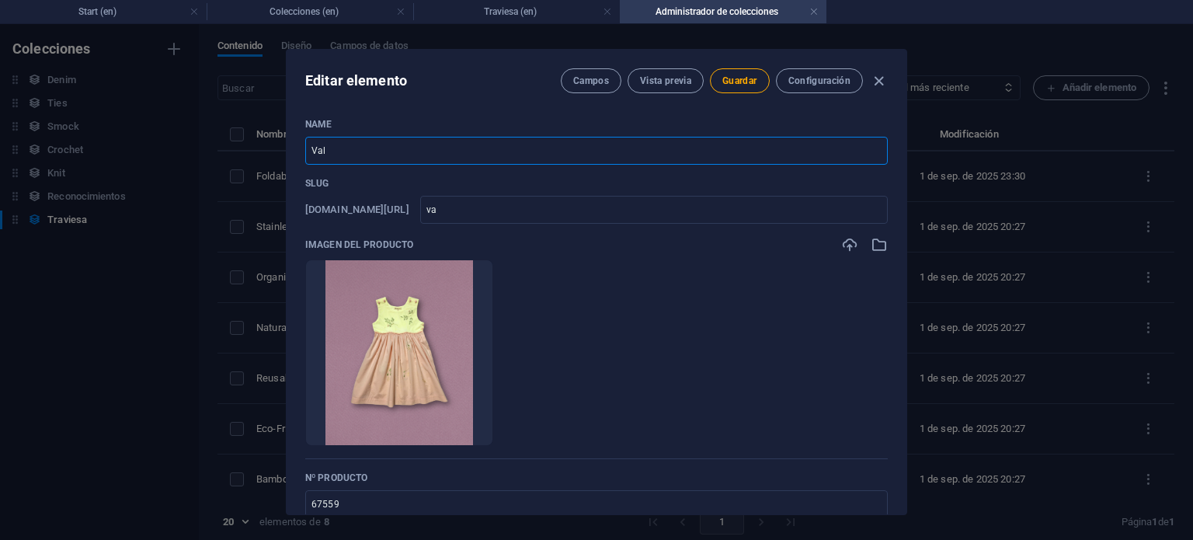
type input "val"
type input "Vale"
type input "vale"
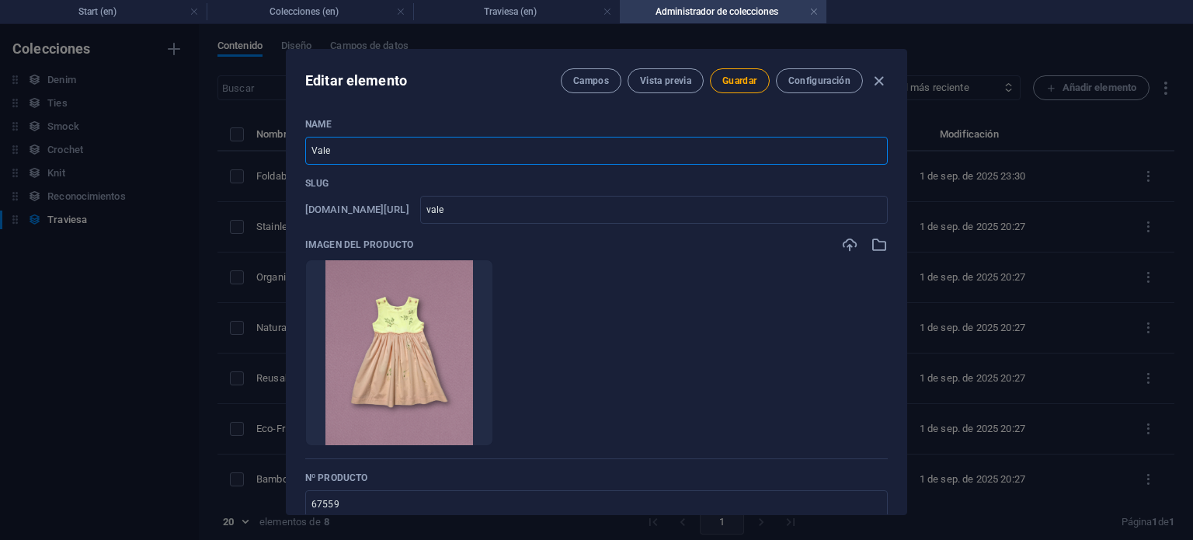
type input "Valer"
type input "valer"
type input "Valeri"
type input "valeri"
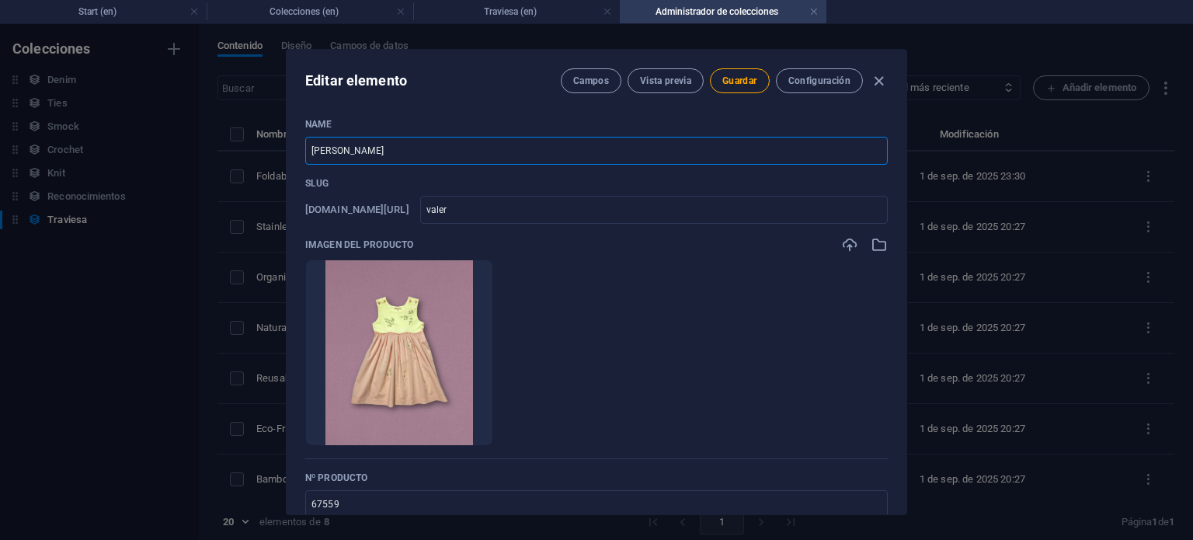
type input "valeri"
type input "Valeria"
type input "valeria"
type input "Valeria T"
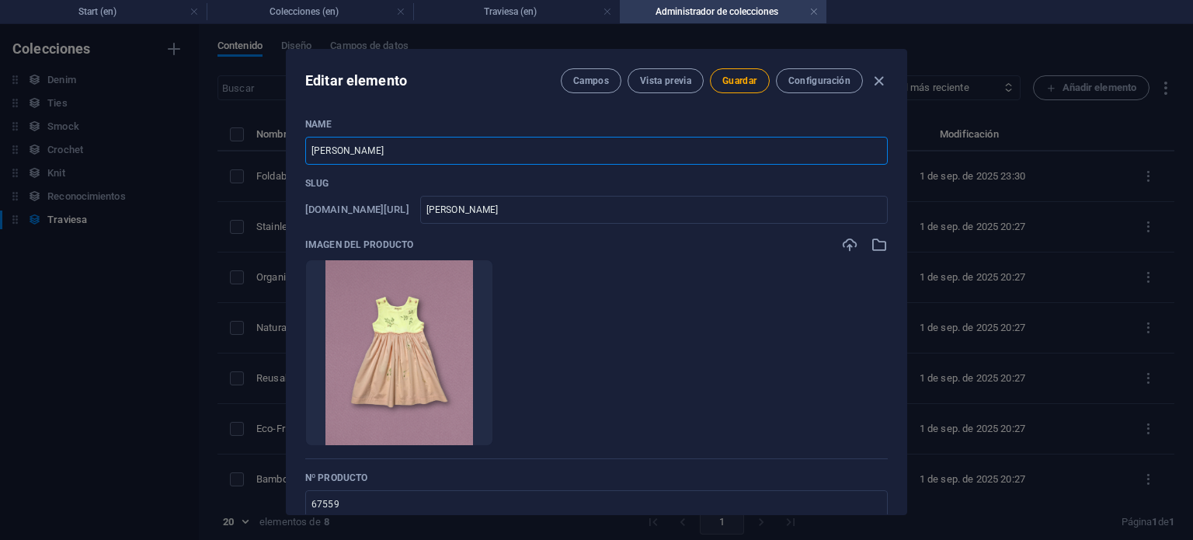
type input "valeria-t"
type input "Valeria Tr"
type input "valeria-tr"
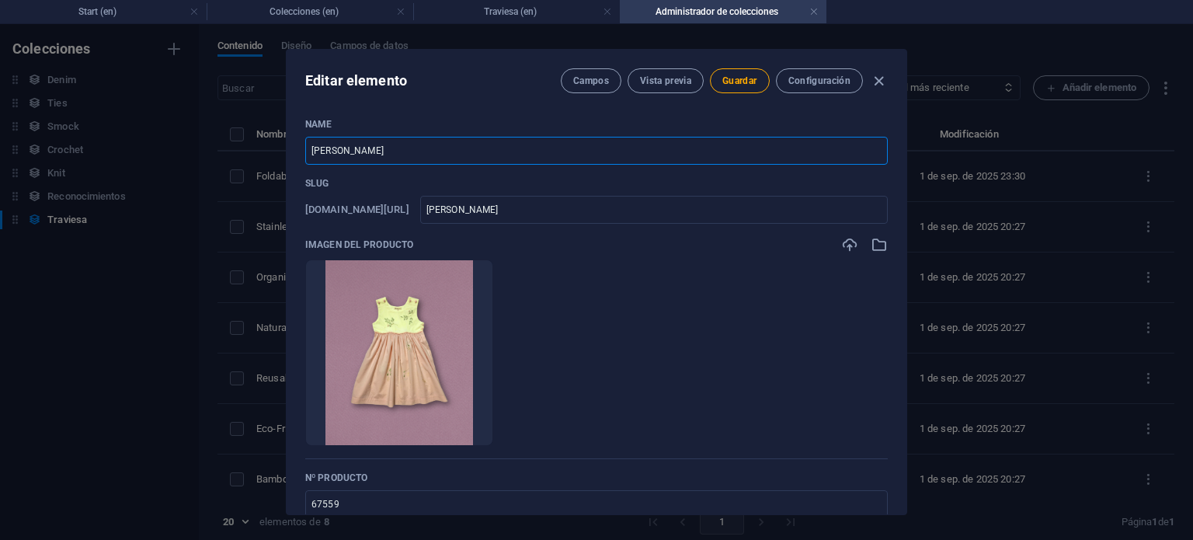
type input "Valeria Tra"
type input "valeria-tra"
type input "Valeria Trav"
type input "valeria-trav"
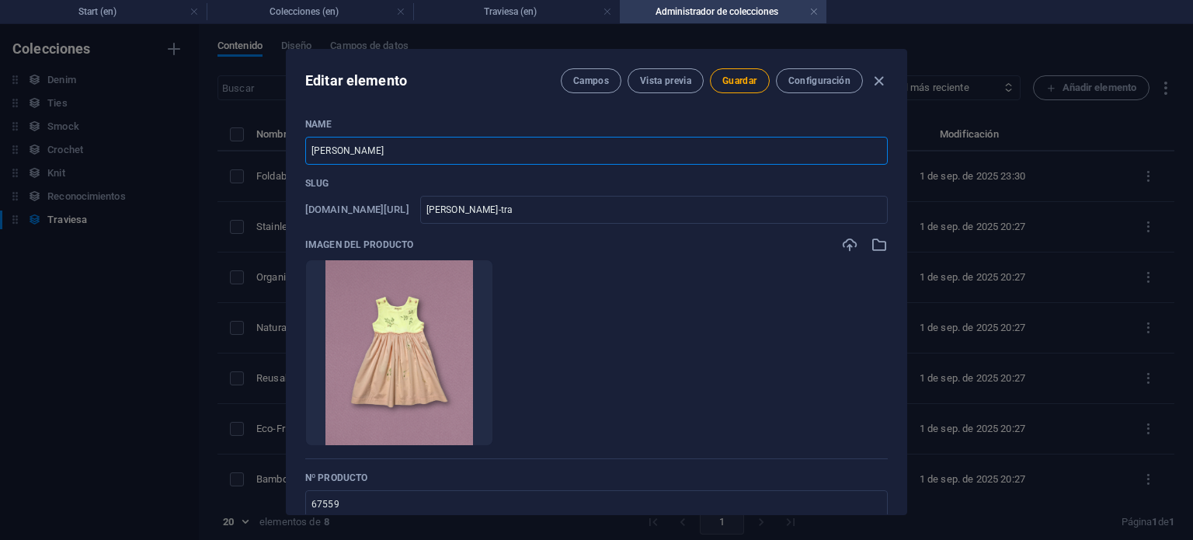
type input "valeria-trav"
type input "Valeria Travi"
type input "valeria-travi"
type input "Valeria Travie"
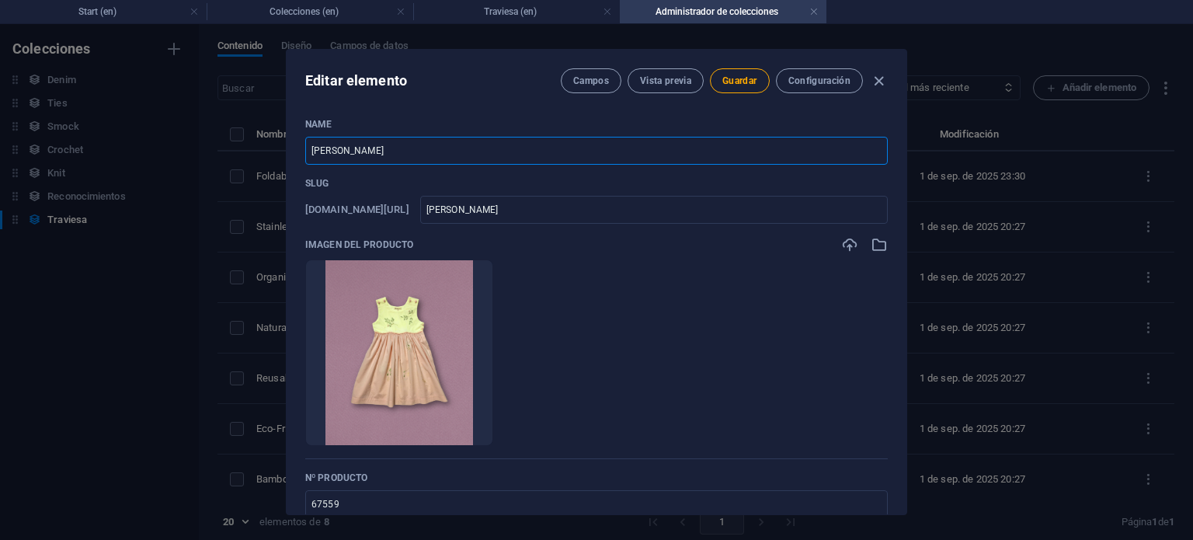
type input "valeria-travie"
type input "Valeria Travies"
type input "valeria-travies"
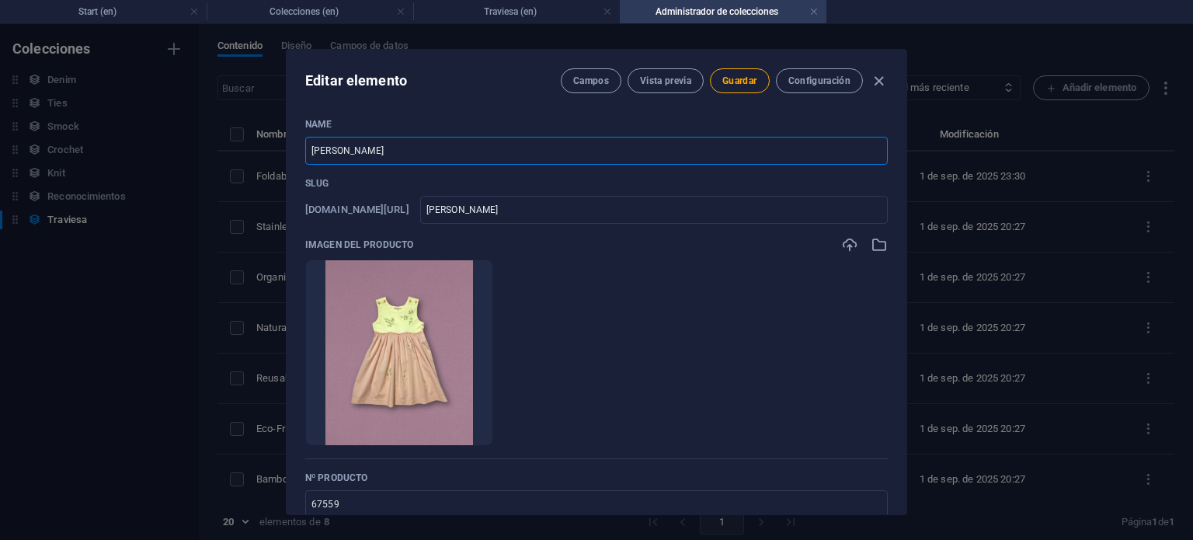
type input "Valeria Traviesa"
type input "valeria-traviesa"
type input "Valeria Traviesa"
click at [754, 77] on span "Guardar" at bounding box center [740, 81] width 34 height 12
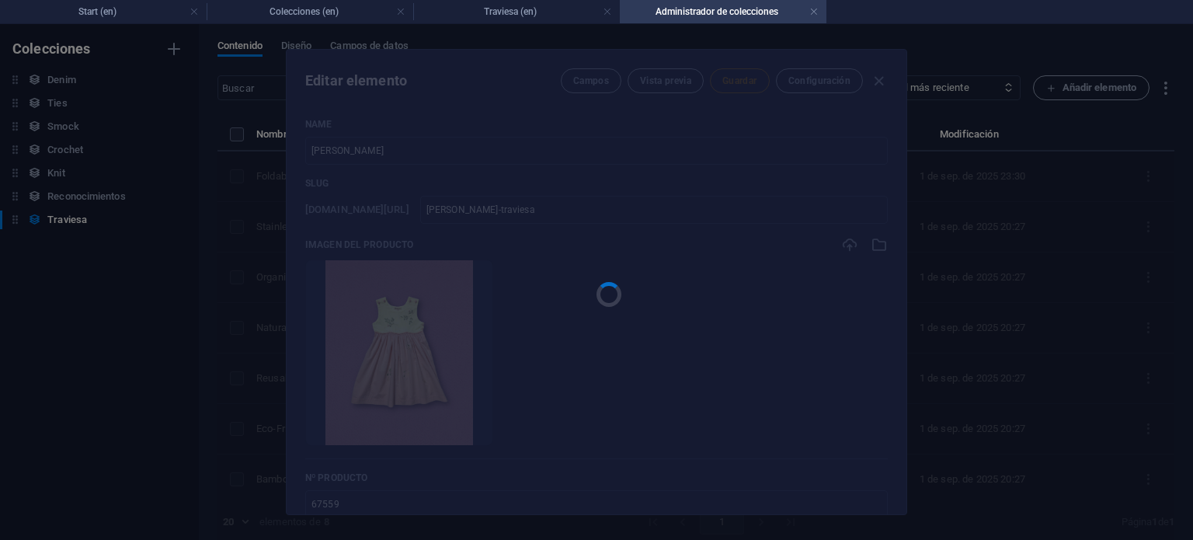
type input "valeria-traviesa"
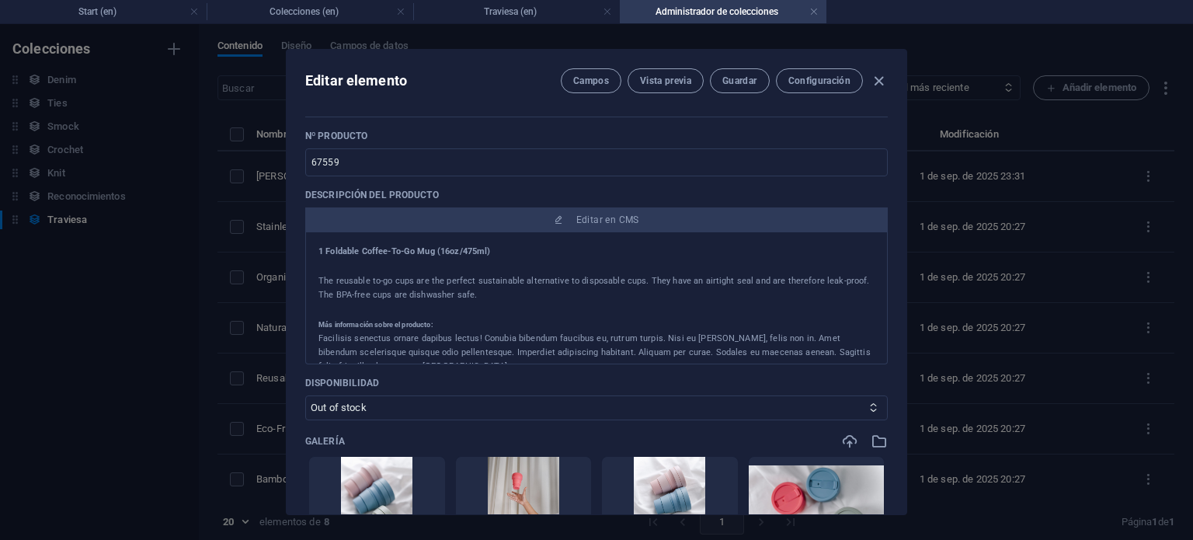
scroll to position [388, 0]
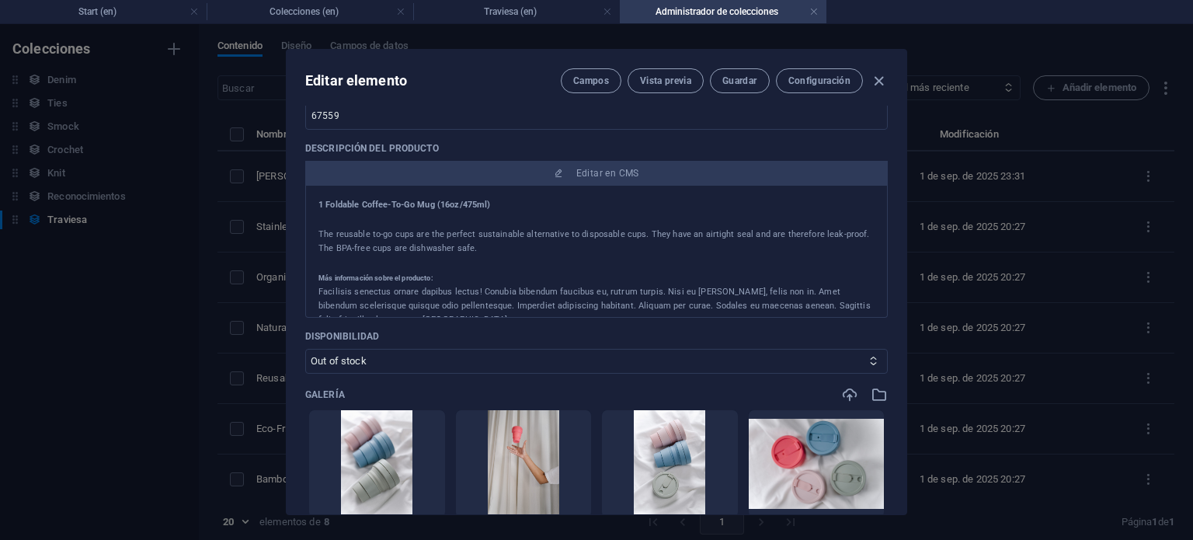
drag, startPoint x: 907, startPoint y: 214, endPoint x: 901, endPoint y: 255, distance: 40.9
click at [901, 255] on div "Editar elemento Campos Vista previa Guardar Configuración Name Valeria Traviesa…" at bounding box center [596, 282] width 1193 height 516
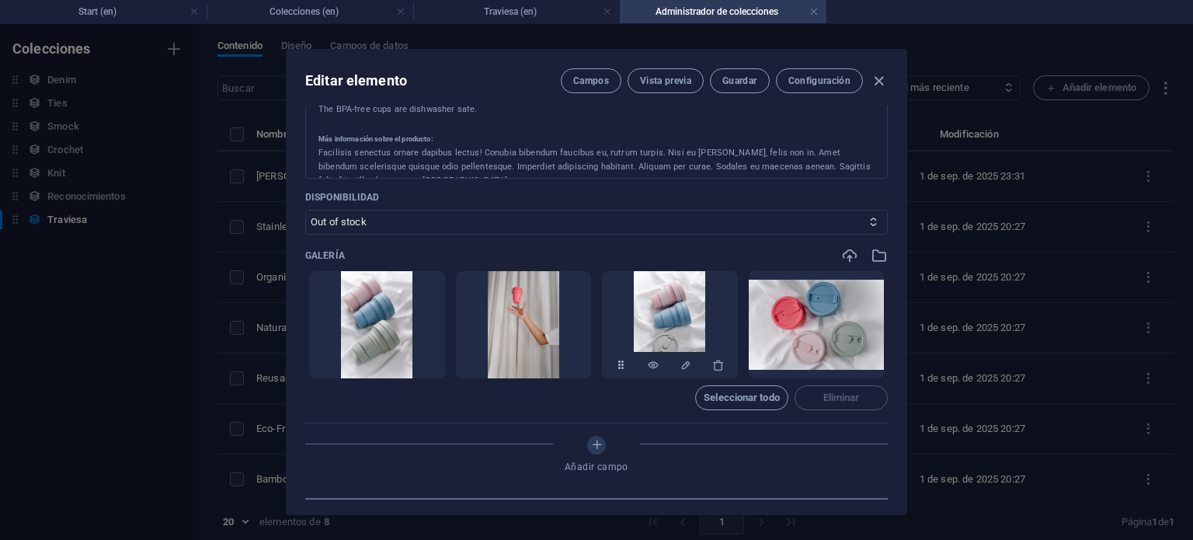
scroll to position [544, 0]
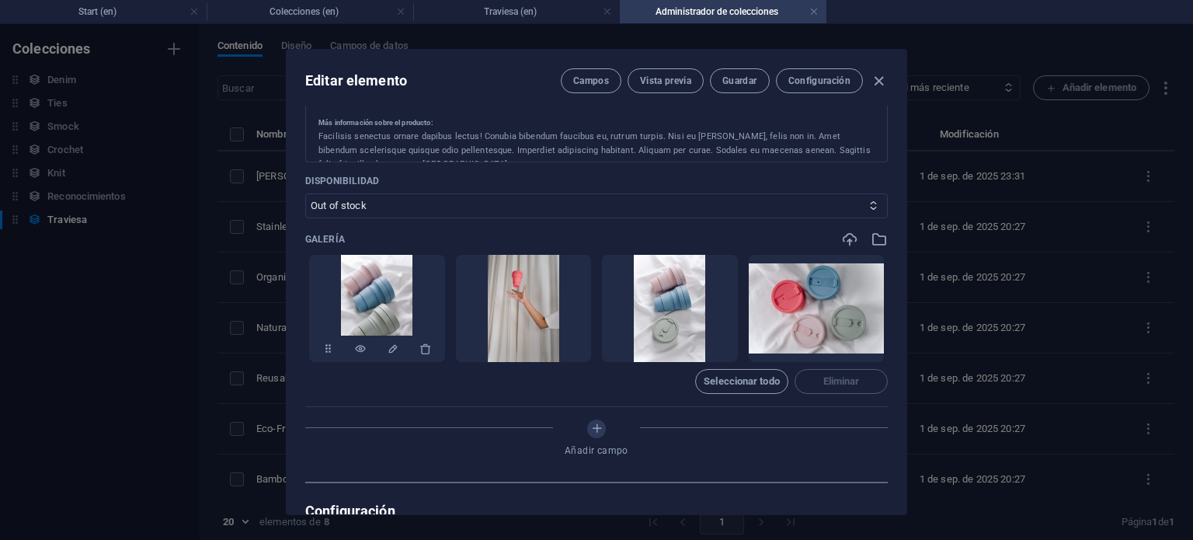
click at [416, 345] on div at bounding box center [377, 349] width 136 height 27
click at [422, 344] on icon "button" at bounding box center [426, 349] width 12 height 12
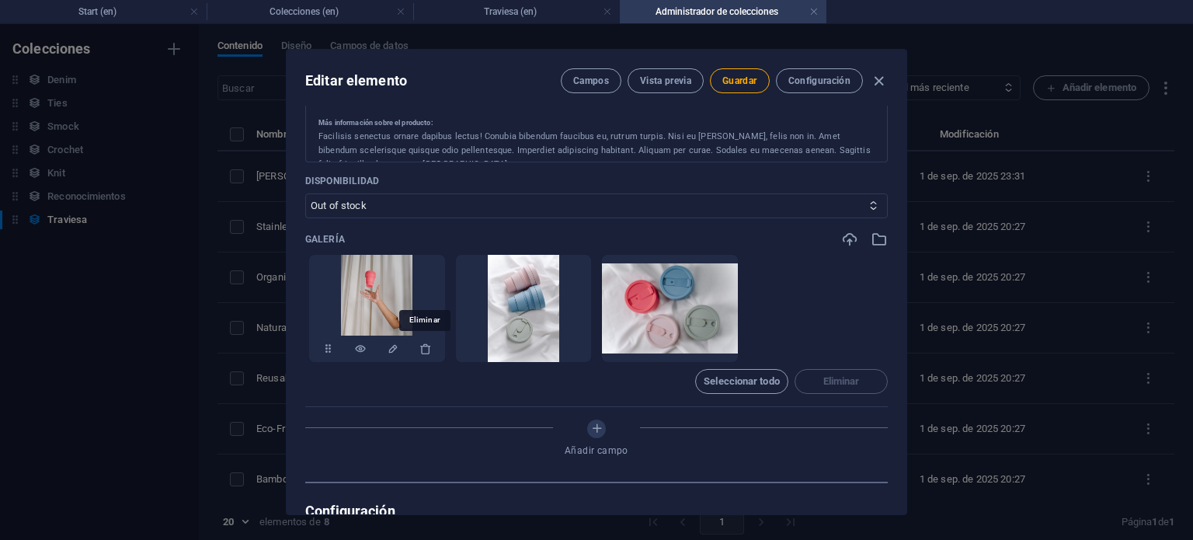
click at [422, 344] on icon "button" at bounding box center [426, 349] width 12 height 12
click at [566, 344] on icon "button" at bounding box center [572, 349] width 12 height 12
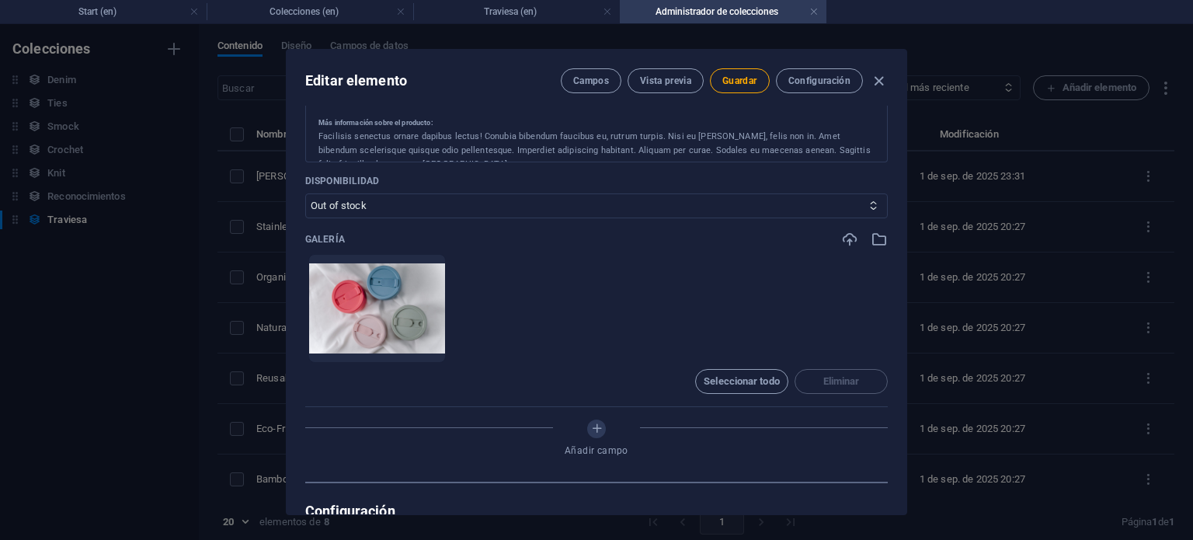
click at [422, 344] on icon "button" at bounding box center [426, 349] width 12 height 12
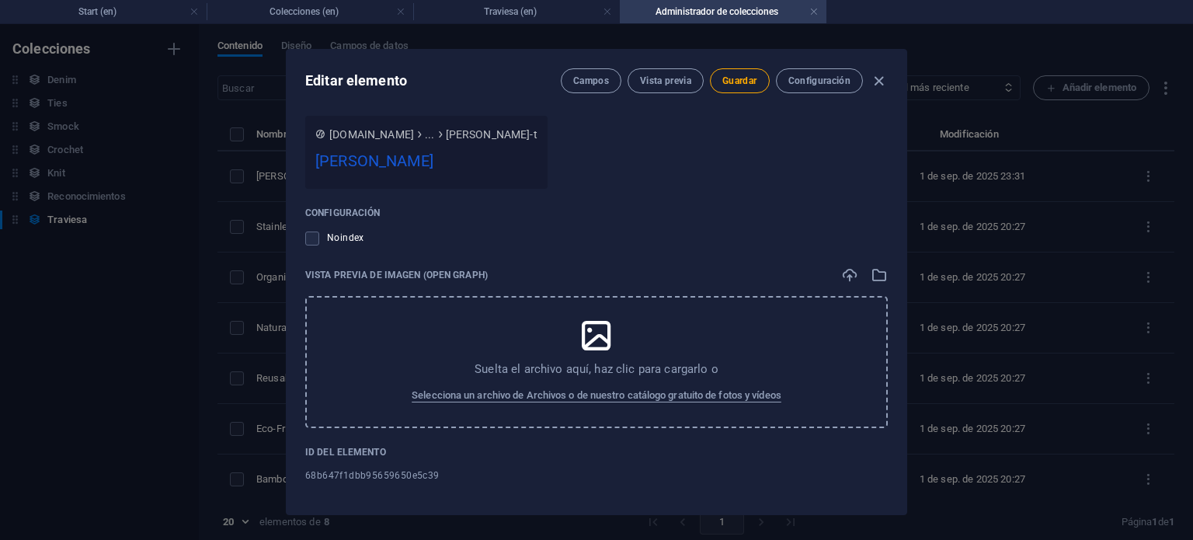
scroll to position [1370, 0]
click at [746, 79] on span "Guardar" at bounding box center [740, 81] width 34 height 12
click at [883, 81] on icon "button" at bounding box center [879, 81] width 18 height 18
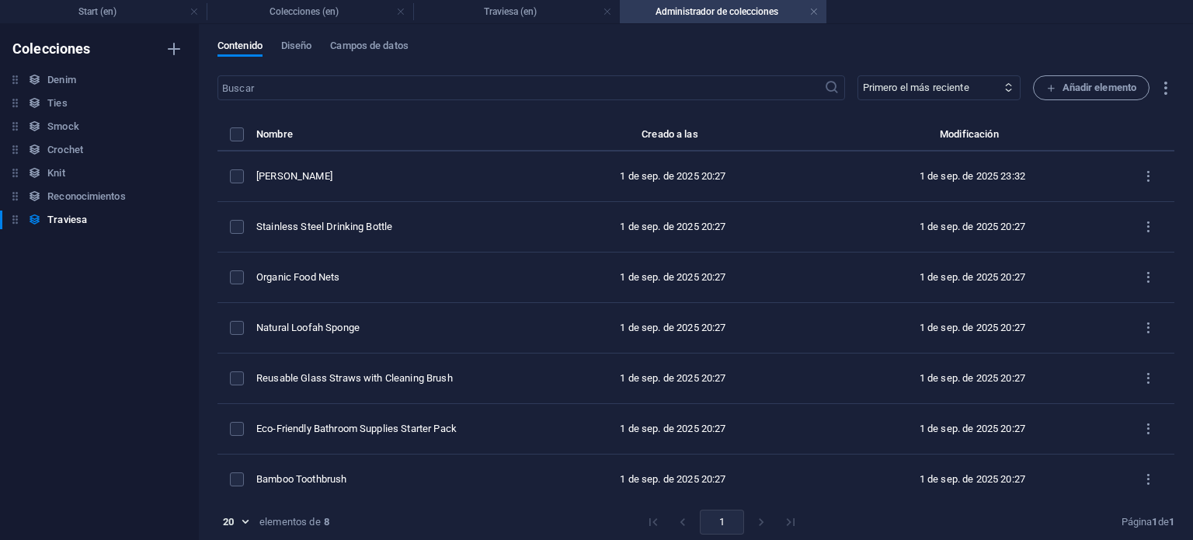
type input "valeria-traviesa"
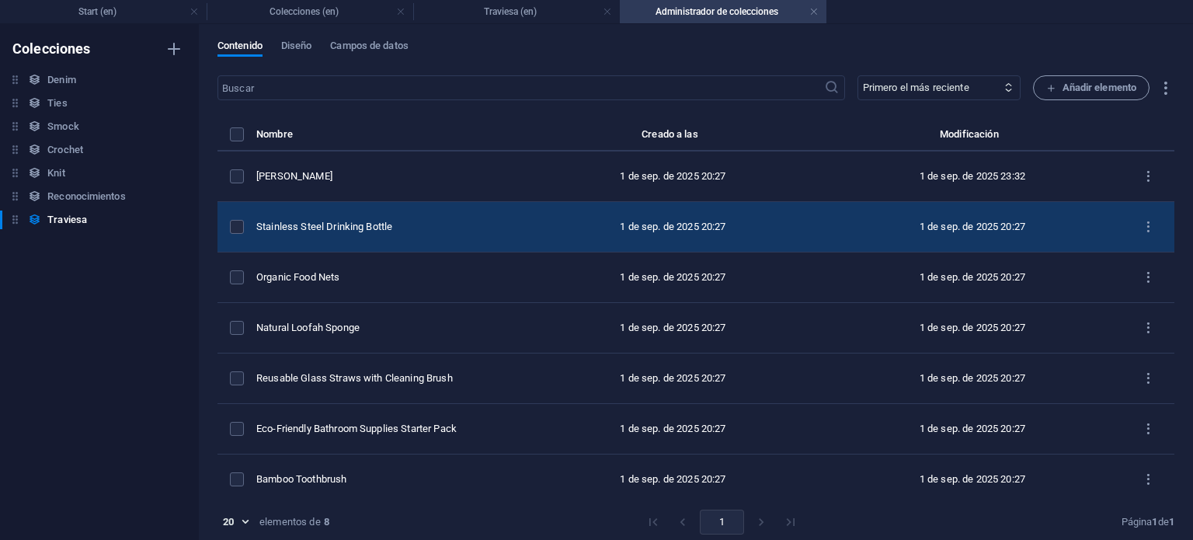
click at [390, 214] on td "Stainless Steel Drinking Bottle" at bounding box center [389, 227] width 267 height 50
select select "In stock"
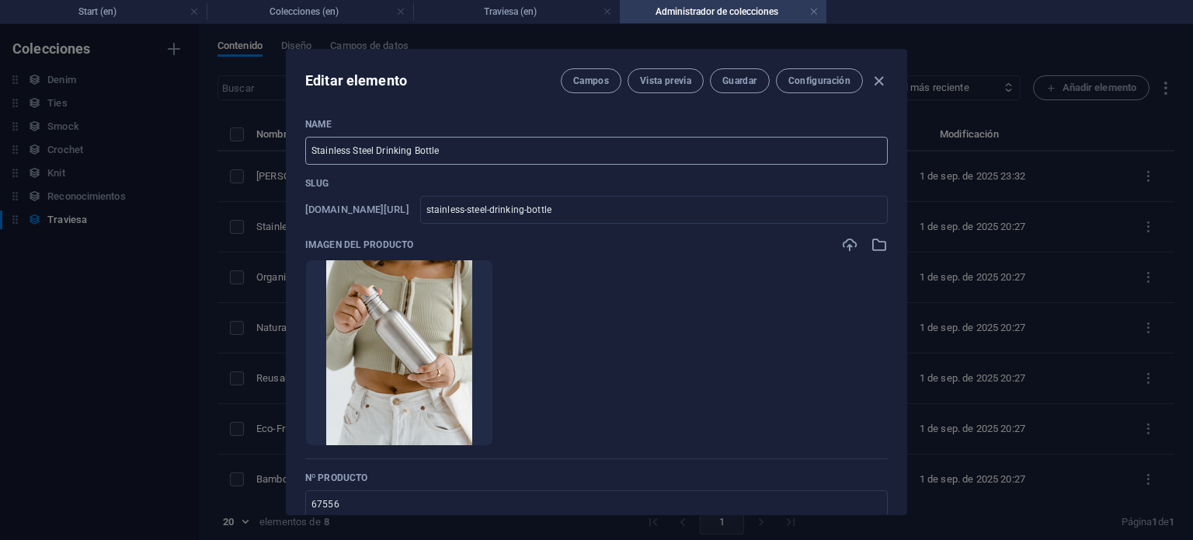
click at [441, 145] on input "Stainless Steel Drinking Bottle" at bounding box center [596, 151] width 583 height 28
type input "T"
type input "t"
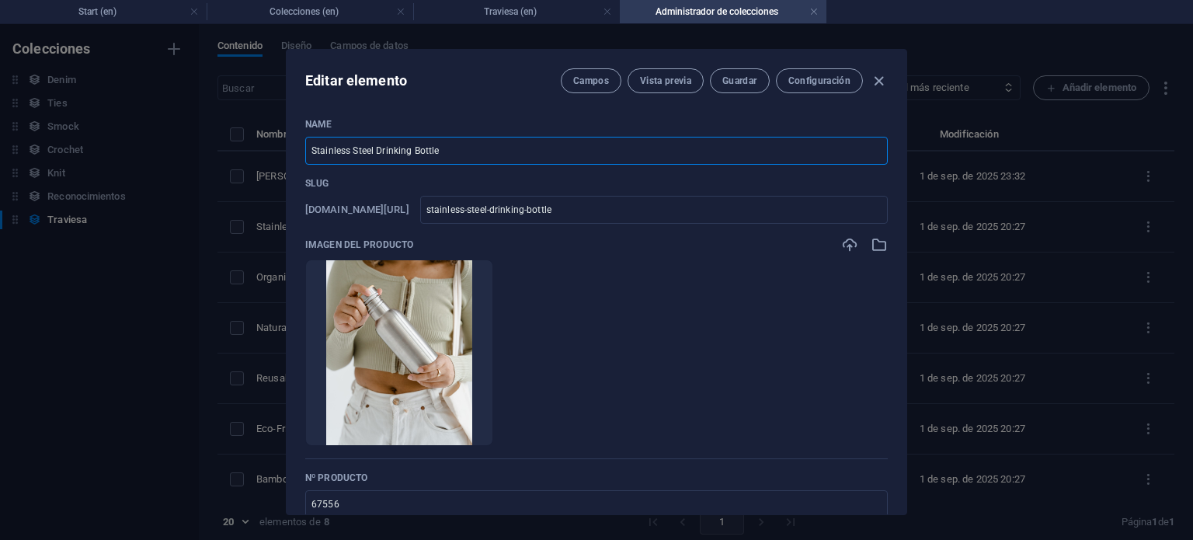
type input "t"
type input "Tr"
type input "tr"
type input "Tra"
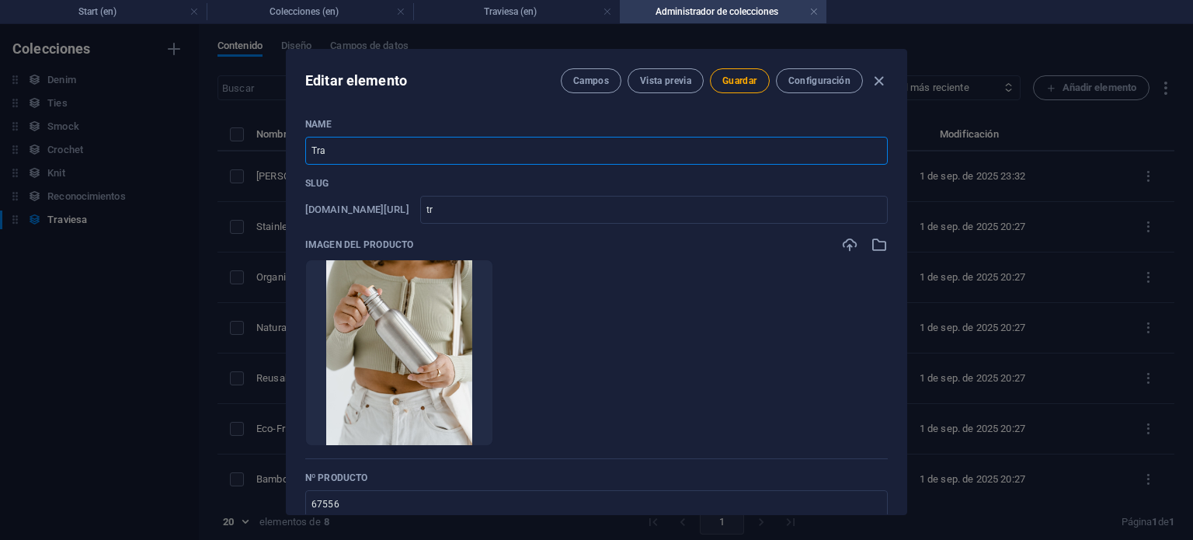
type input "tra"
type input "Trav"
type input "trav"
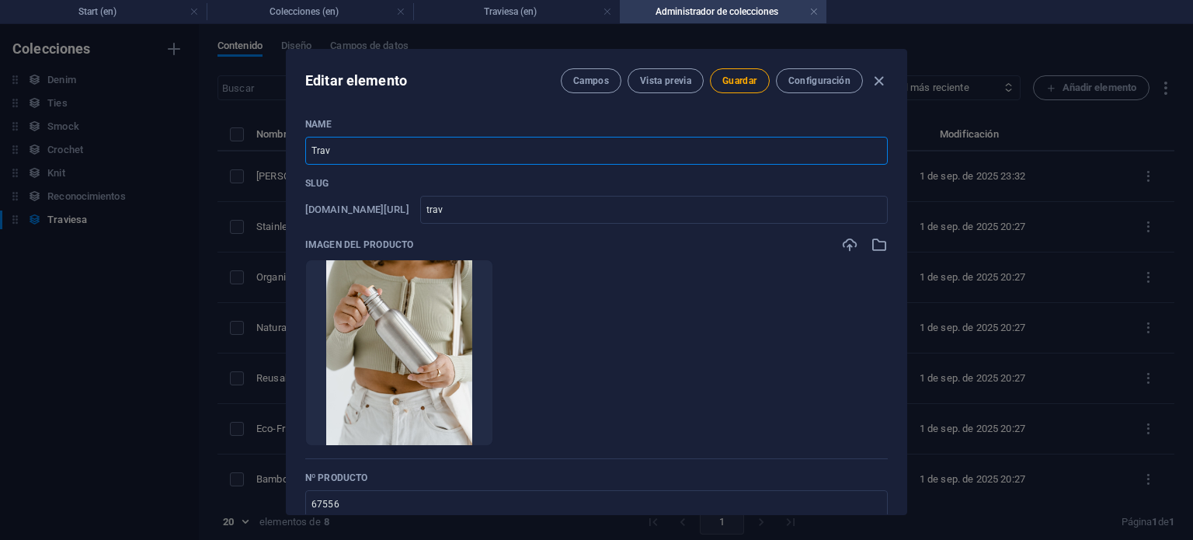
type input "Travi"
type input "travi"
type input "Travie"
type input "travie"
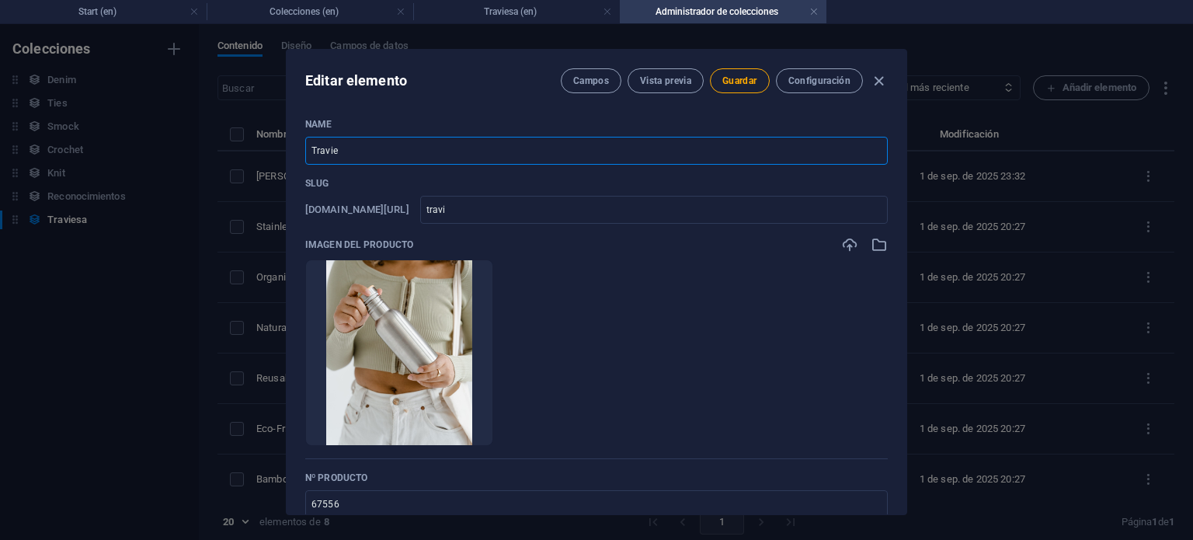
type input "travie"
type input "Travies"
type input "travies"
type input "Traviesa"
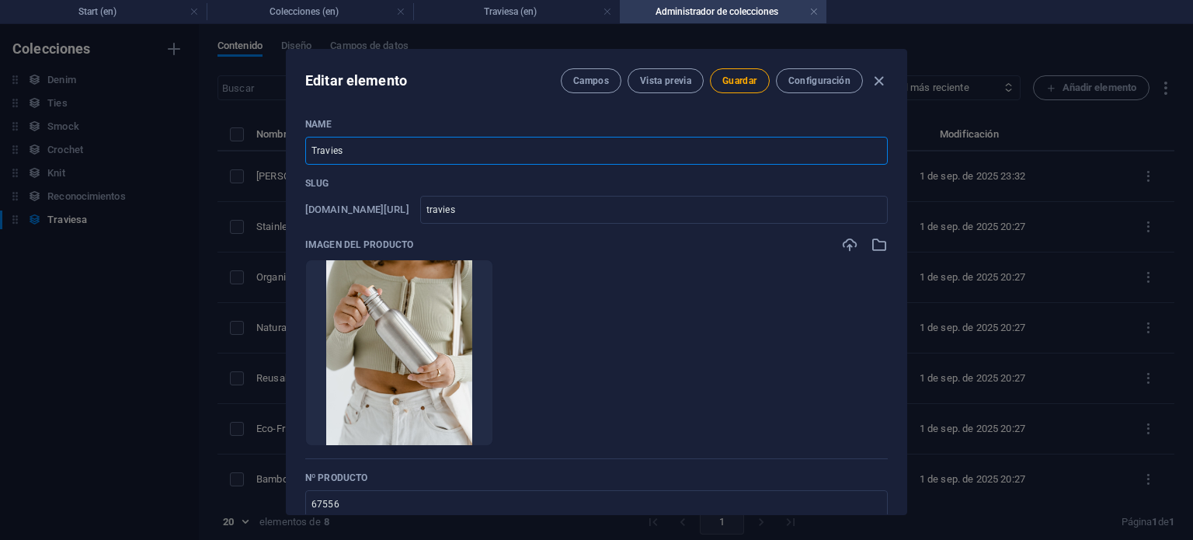
type input "traviesa"
type input "Traviesa"
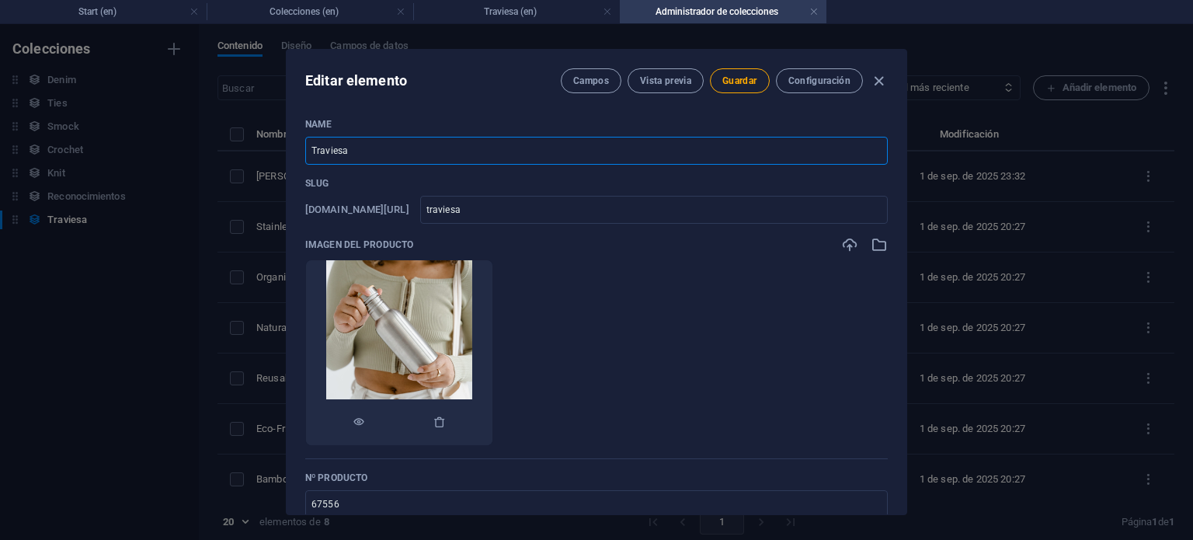
click at [493, 424] on div at bounding box center [399, 422] width 186 height 47
click at [446, 419] on icon "button" at bounding box center [440, 422] width 12 height 12
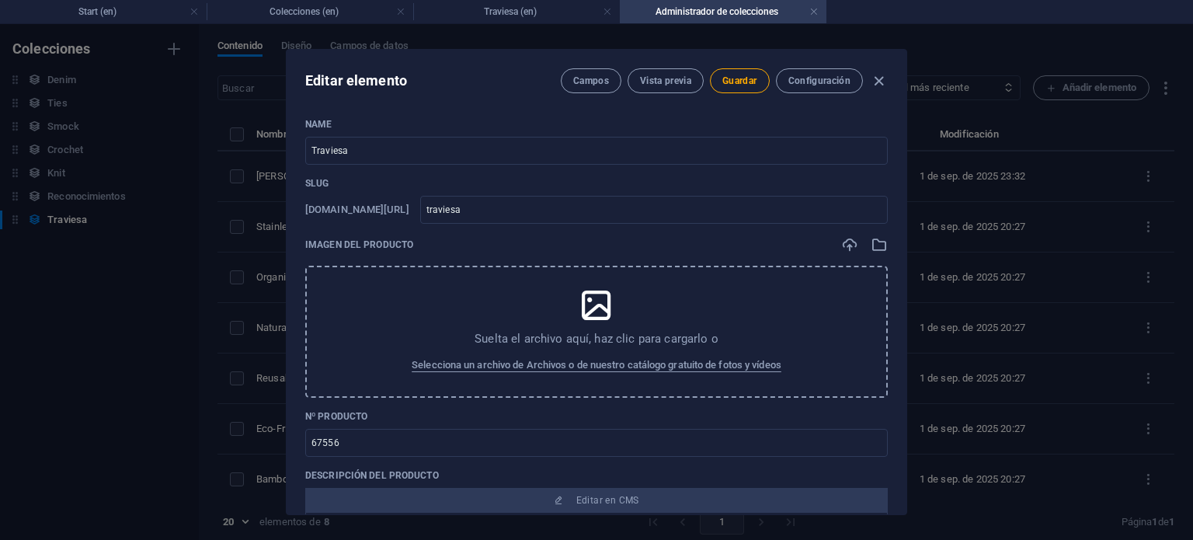
click at [482, 308] on div "Suelta el archivo aquí, haz clic para cargarlo o Selecciona un archivo de Archi…" at bounding box center [596, 332] width 583 height 132
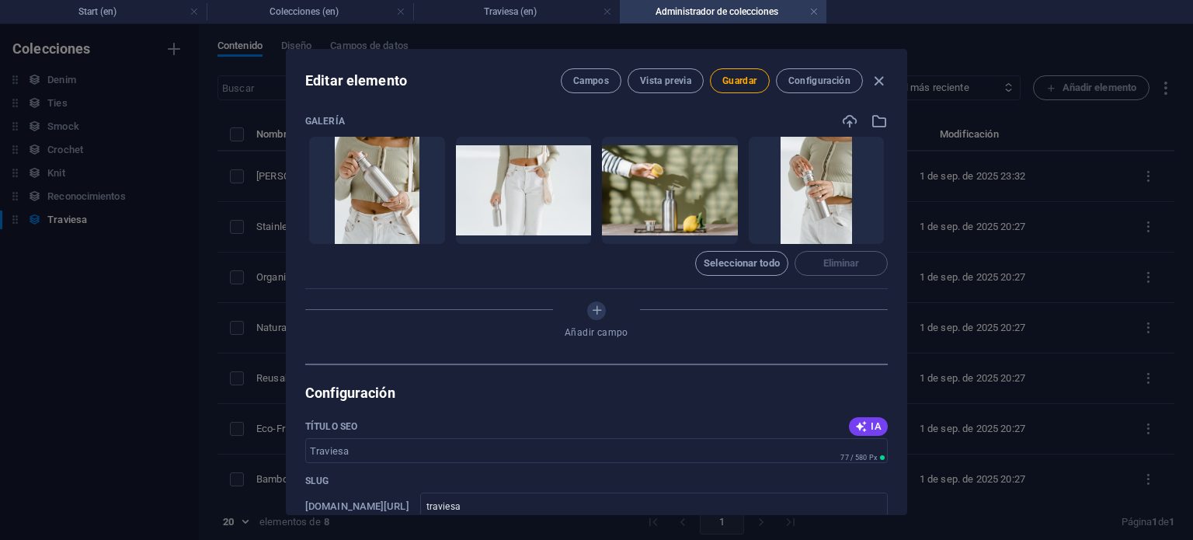
scroll to position [544, 0]
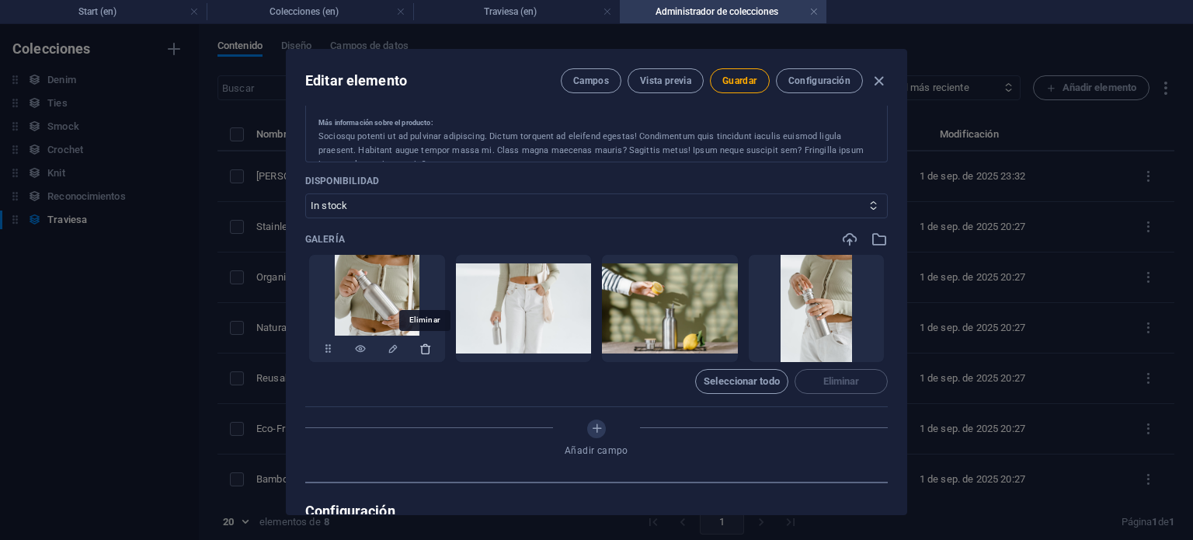
click at [422, 349] on icon "button" at bounding box center [426, 349] width 12 height 12
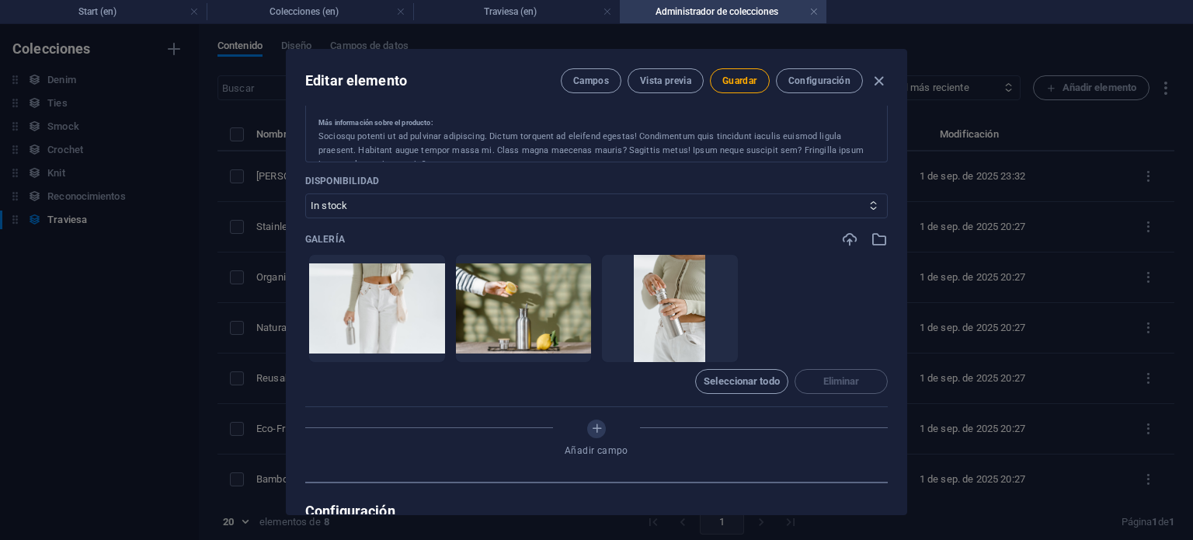
click at [422, 349] on icon "button" at bounding box center [426, 349] width 12 height 12
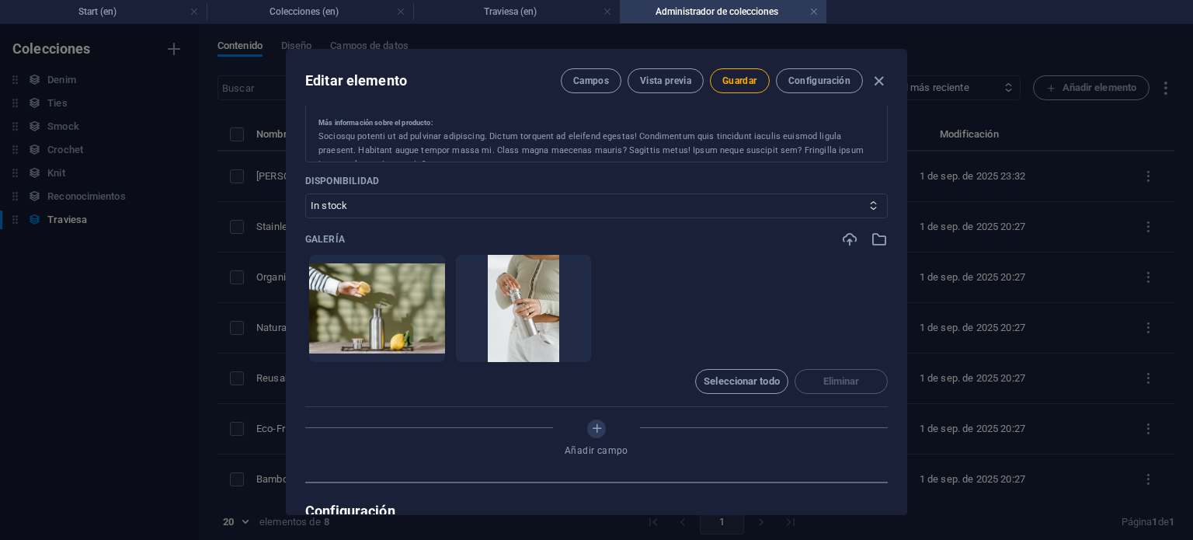
click at [422, 349] on icon "button" at bounding box center [426, 349] width 12 height 12
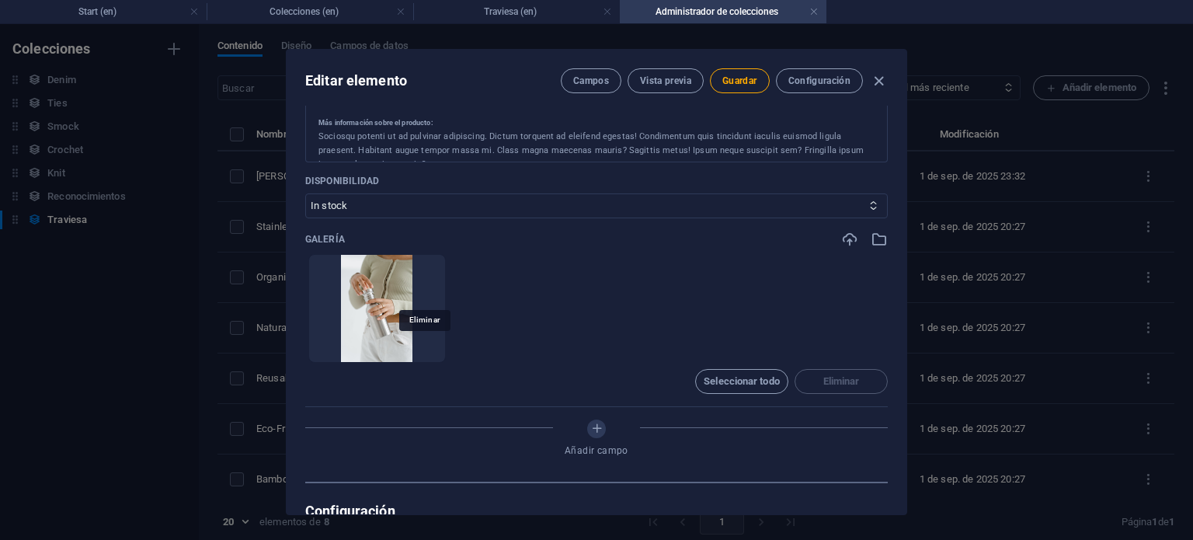
click at [422, 349] on icon "button" at bounding box center [426, 349] width 12 height 12
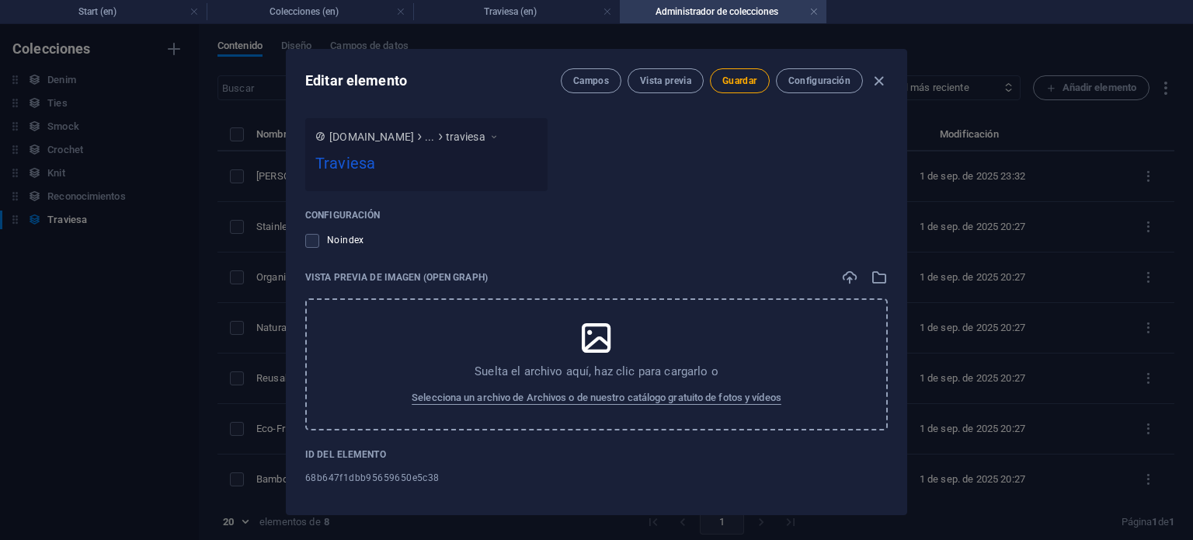
scroll to position [1370, 0]
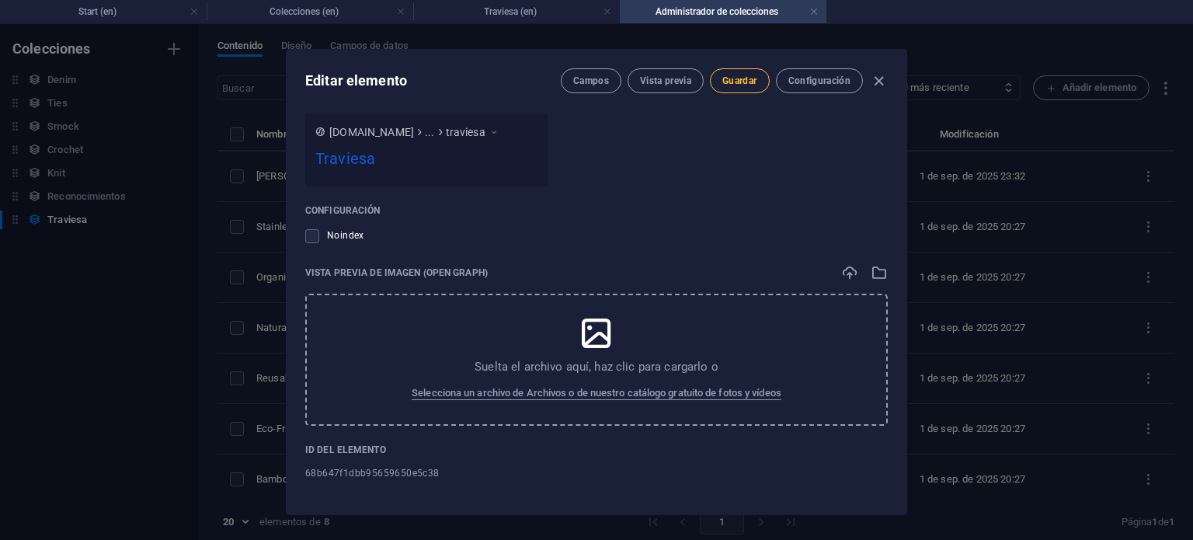
click at [756, 83] on button "Guardar" at bounding box center [739, 80] width 59 height 25
click at [737, 76] on span "Guardar" at bounding box center [740, 81] width 34 height 12
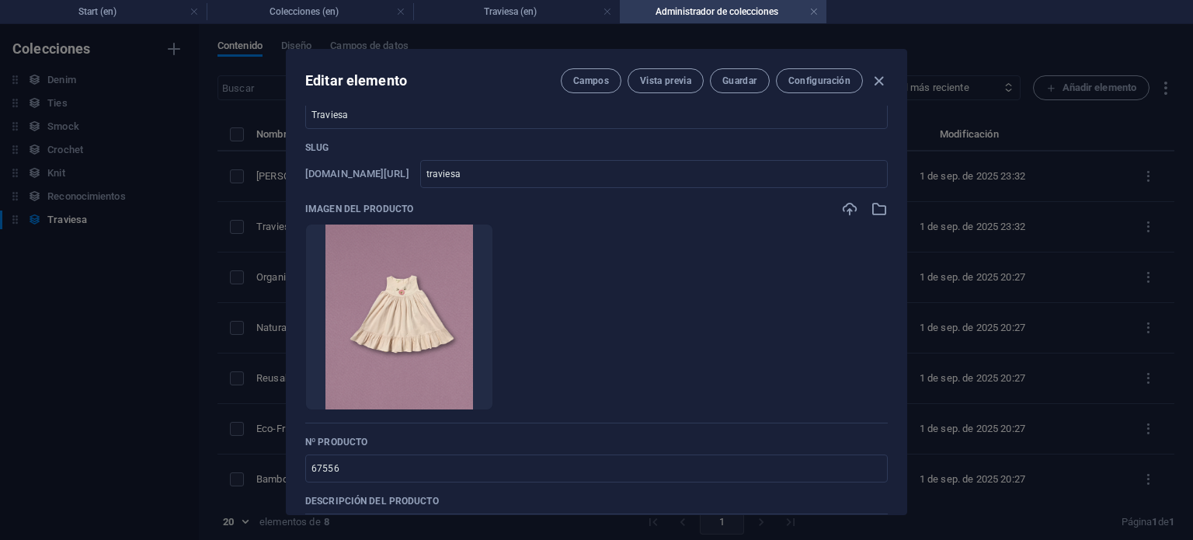
scroll to position [0, 0]
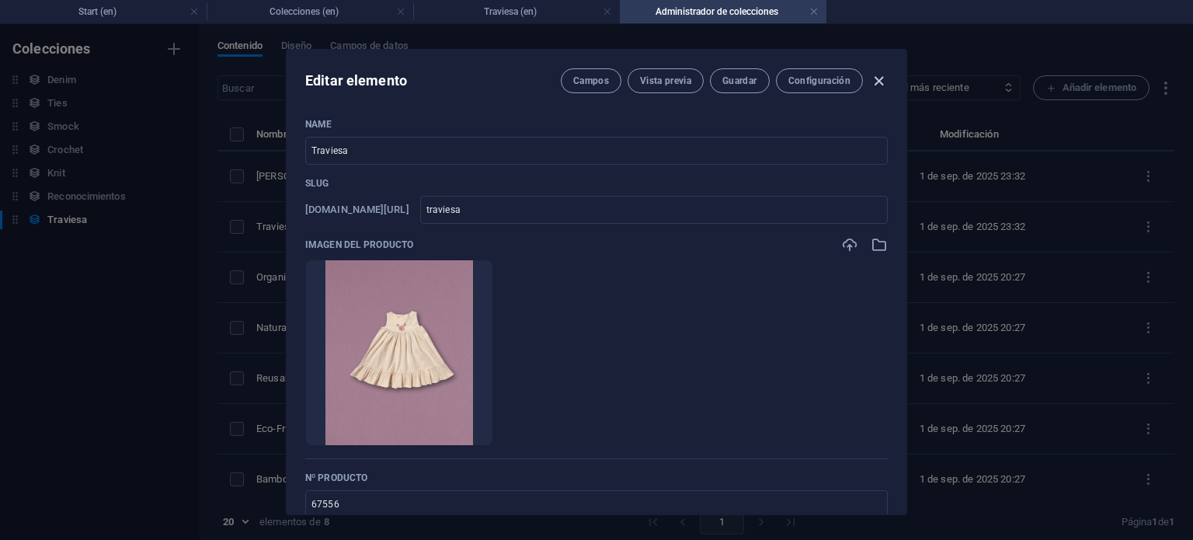
click at [876, 81] on icon "button" at bounding box center [879, 81] width 18 height 18
type input "traviesa"
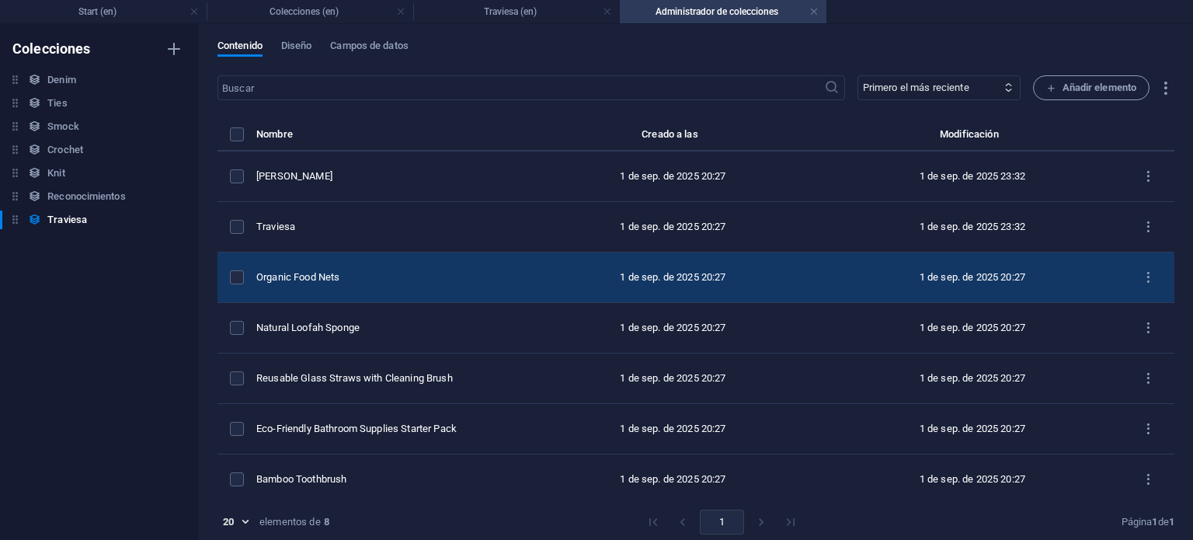
click at [336, 270] on div "Organic Food Nets" at bounding box center [383, 277] width 255 height 14
select select "Out of stock"
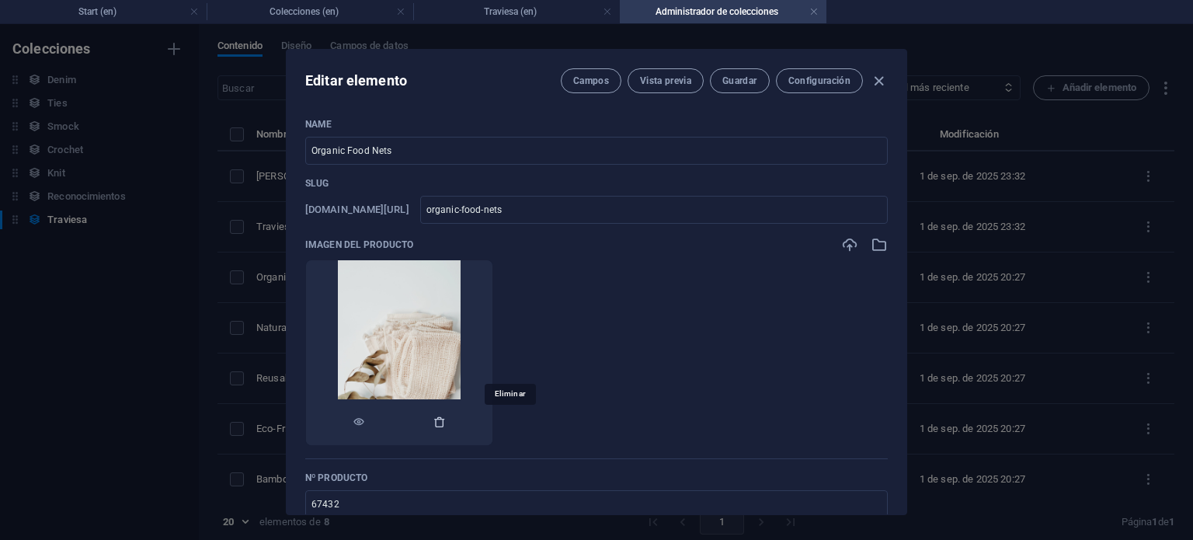
click at [446, 422] on icon "button" at bounding box center [440, 422] width 12 height 12
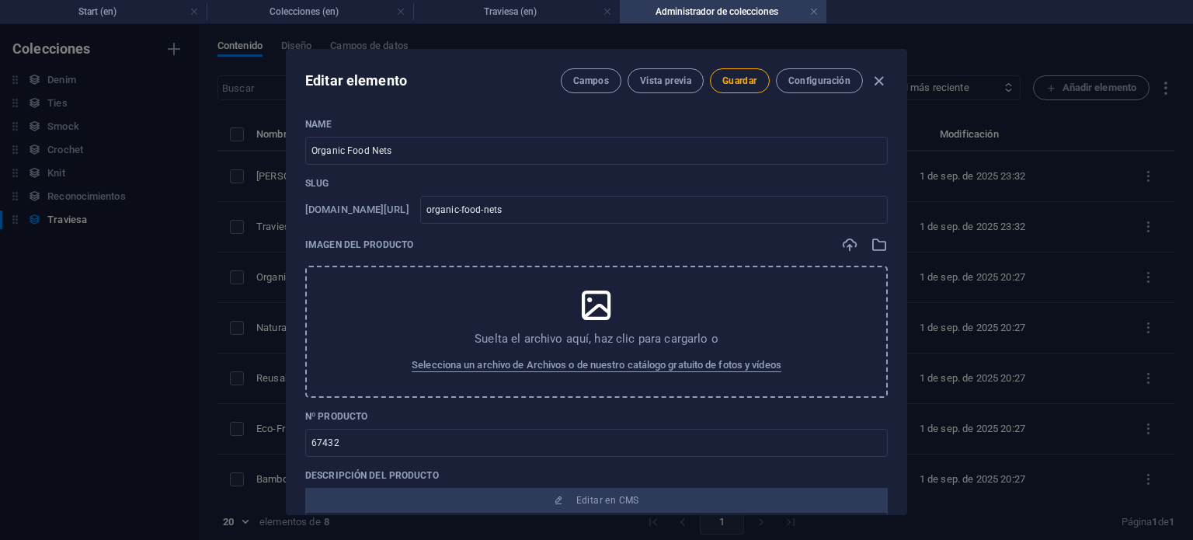
click at [460, 300] on div "Suelta el archivo aquí, haz clic para cargarlo o Selecciona un archivo de Archi…" at bounding box center [596, 332] width 583 height 132
click at [394, 151] on input "Organic Food Nets" at bounding box center [596, 151] width 583 height 28
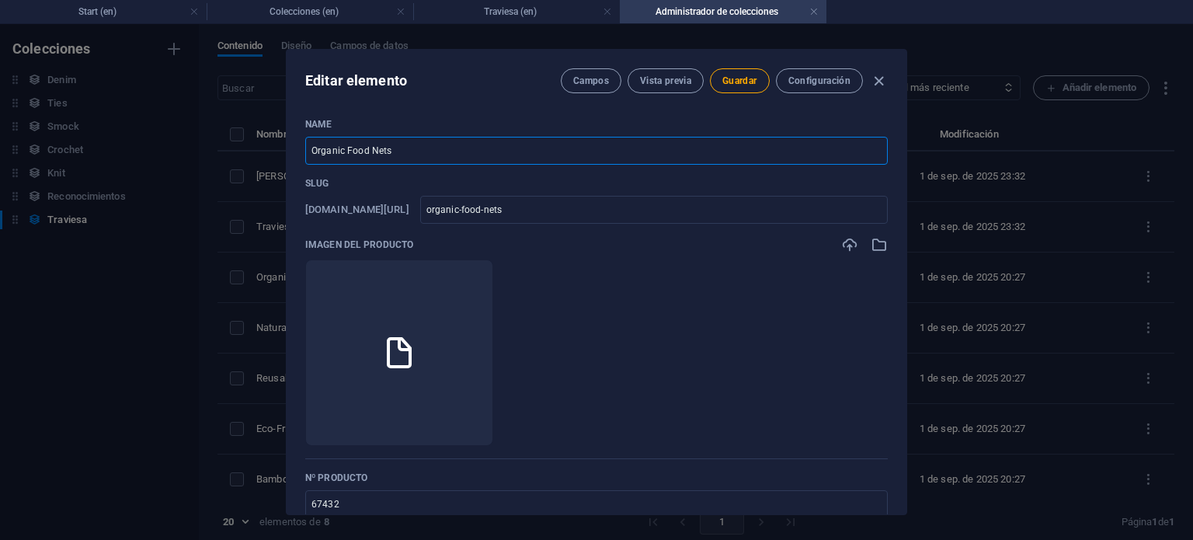
type input "M"
type input "m"
type input "Mp"
type input "mp"
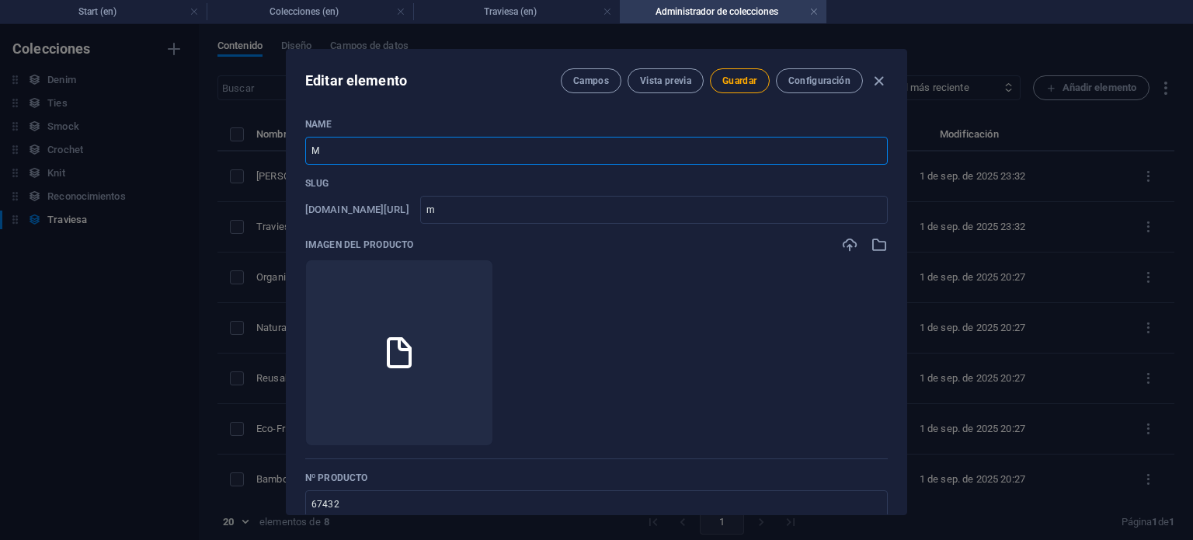
type input "mp"
type input "Mpa"
type input "mpa"
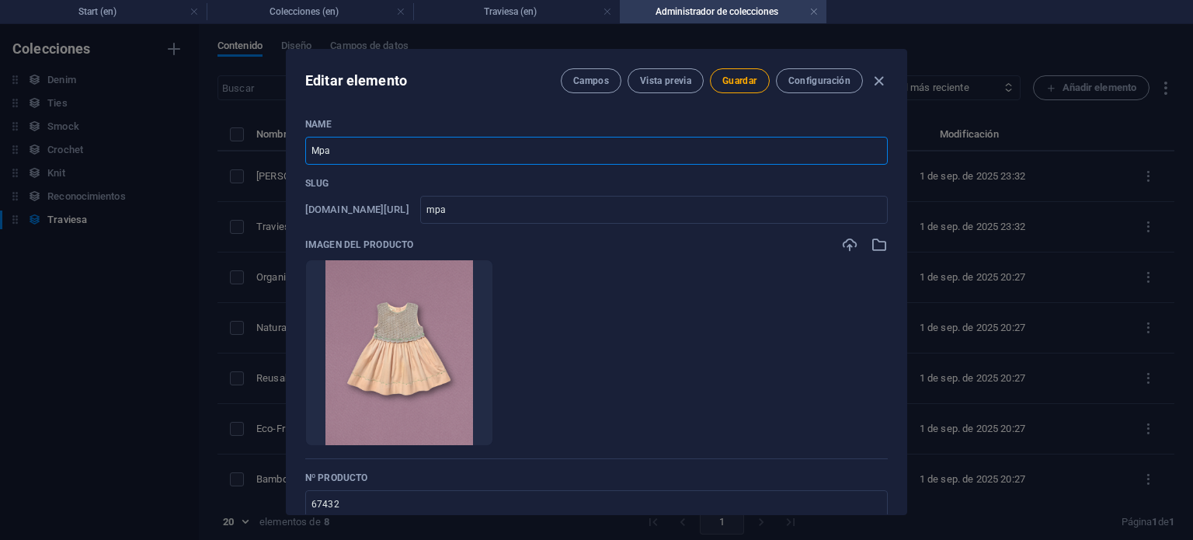
type input "Mp"
type input "mp"
type input "M"
type input "m"
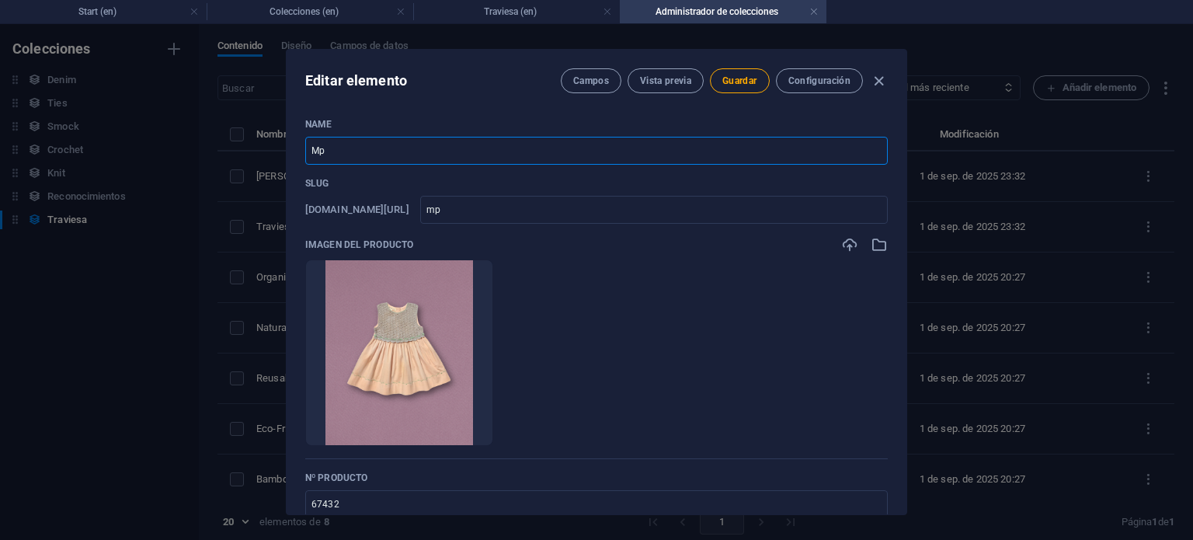
type input "m"
type input "Ma"
type input "ma"
type input "Max"
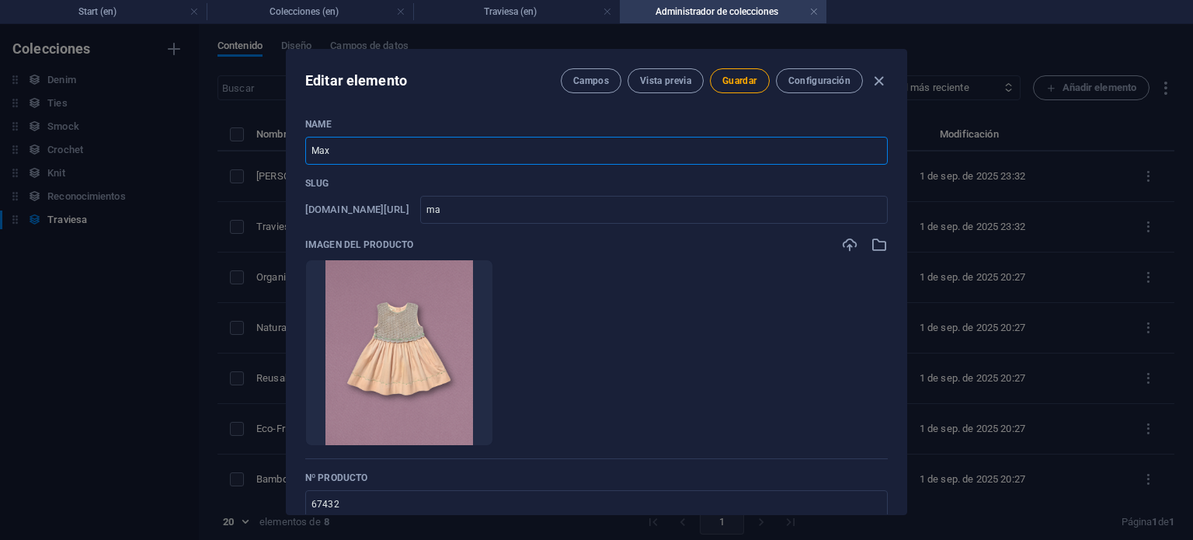
type input "max"
type input "Maxi"
type input "maxi"
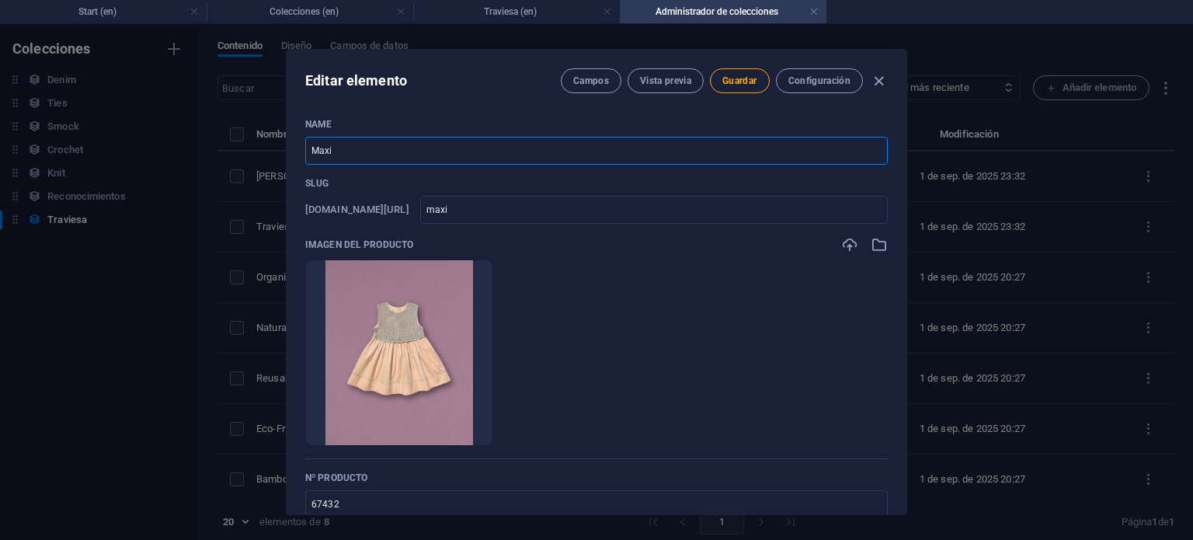
type input "Maxim"
type input "maxim"
type input "Maxima"
type input "maxima"
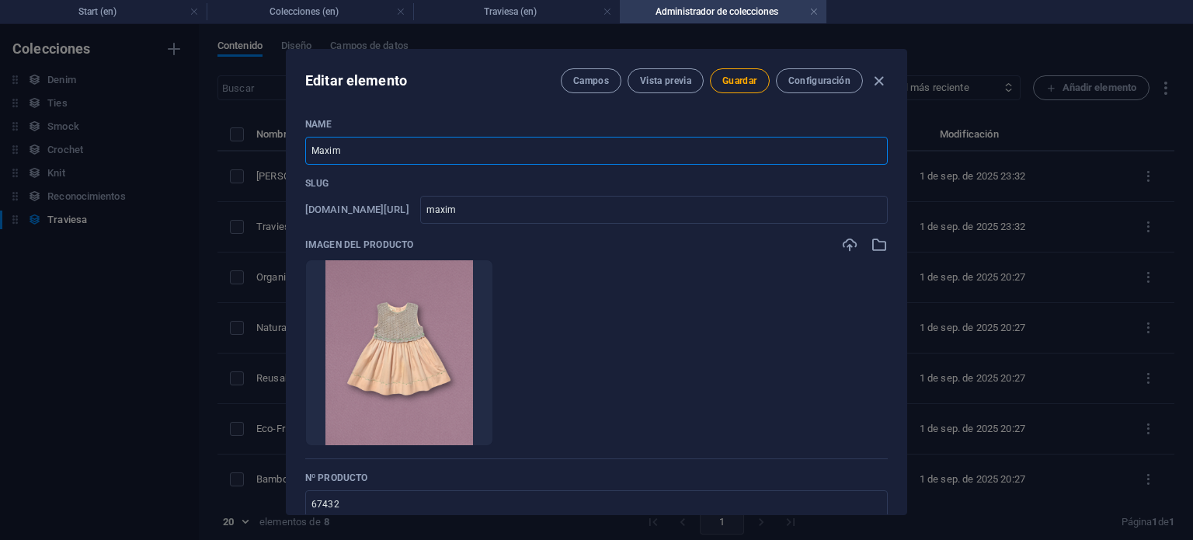
type input "maxima"
type input "Maxima T"
type input "maxima-t"
type input "Maxima Tr"
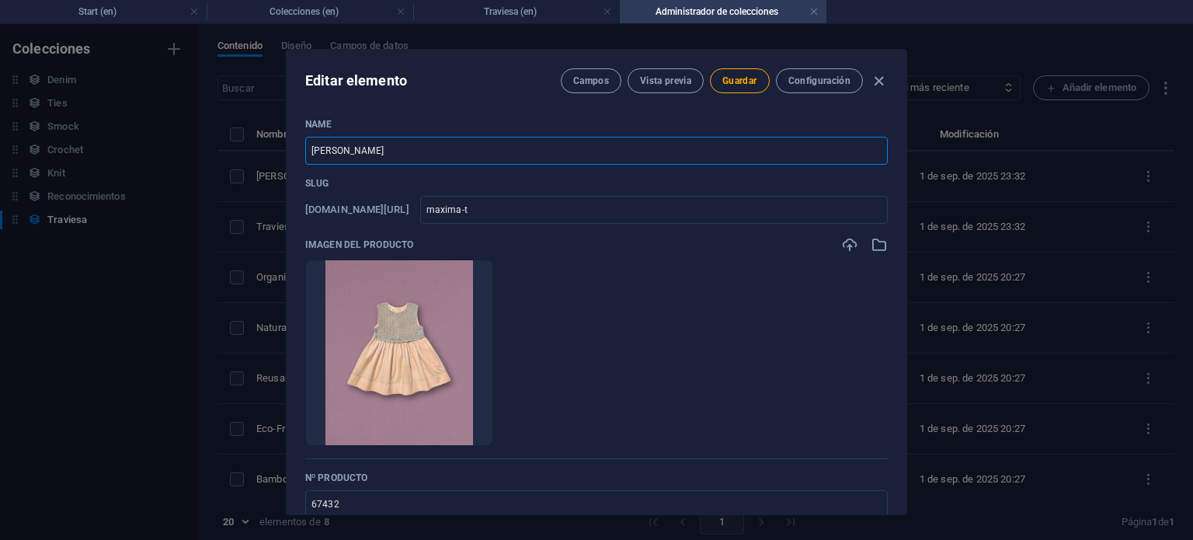
type input "maxima-tr"
type input "Maxima Tra"
type input "maxima-tra"
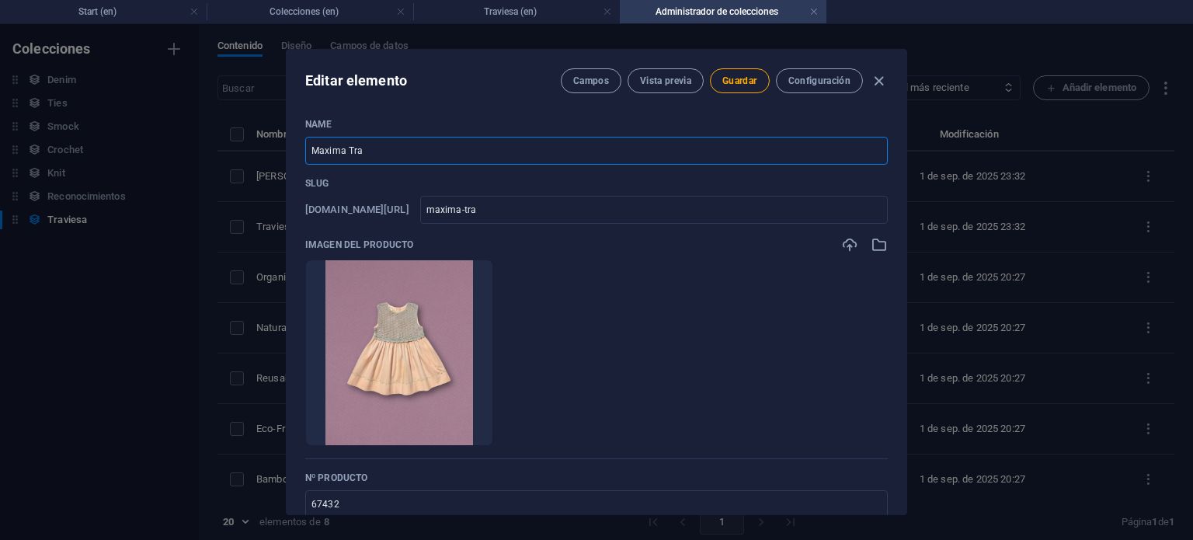
type input "Maxima Trav"
type input "maxima-trav"
type input "Maxima Travi"
type input "maxima-travi"
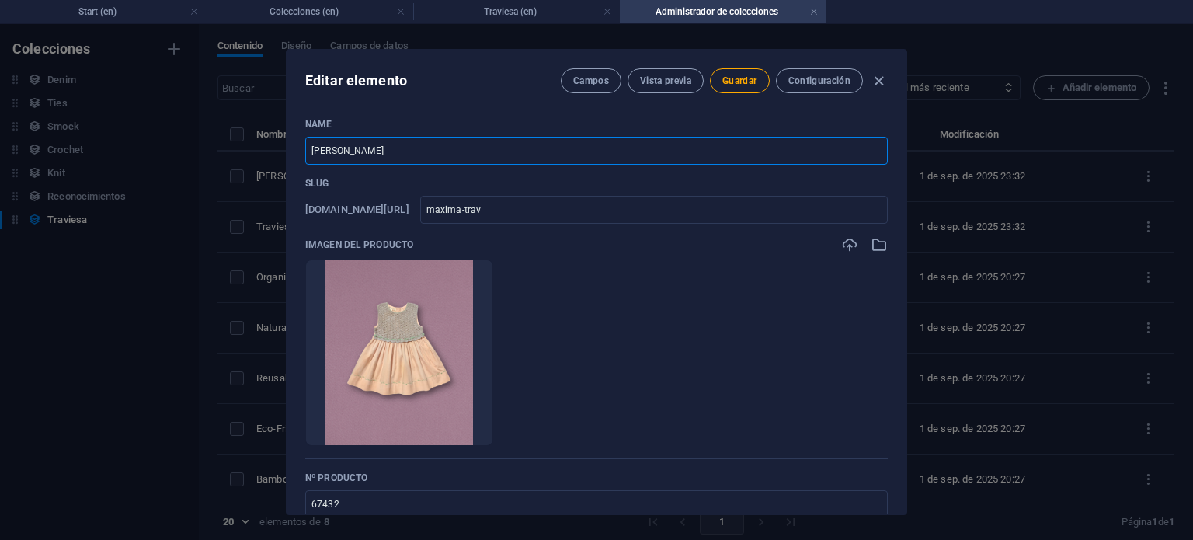
type input "maxima-travi"
type input "Maxima Travie"
type input "maxima-travie"
type input "Maxima Travies"
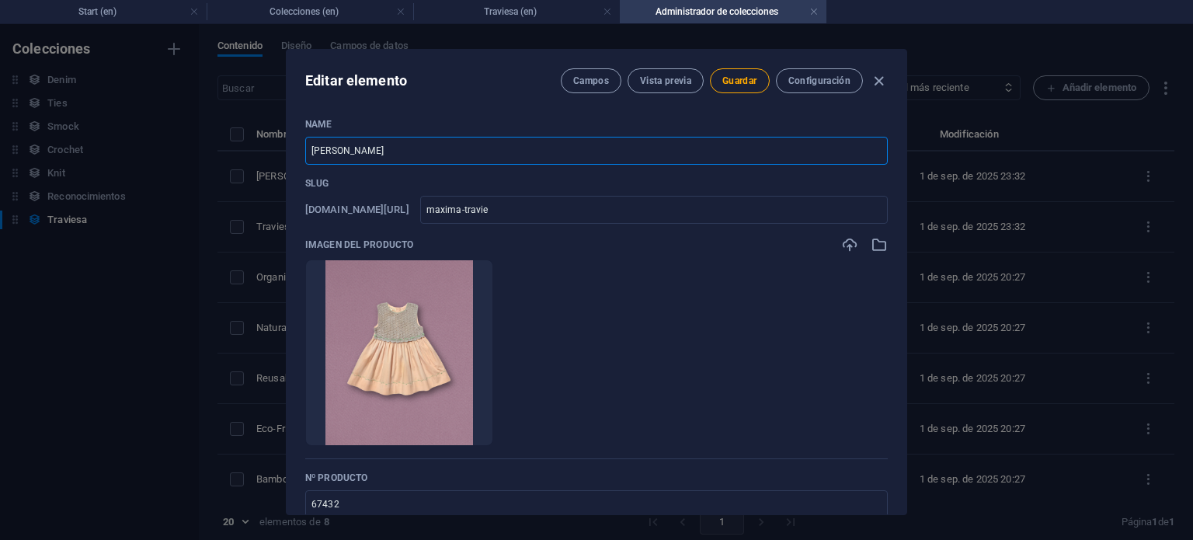
type input "maxima-travies"
type input "Maxima Traviesa"
type input "maxima-traviesa"
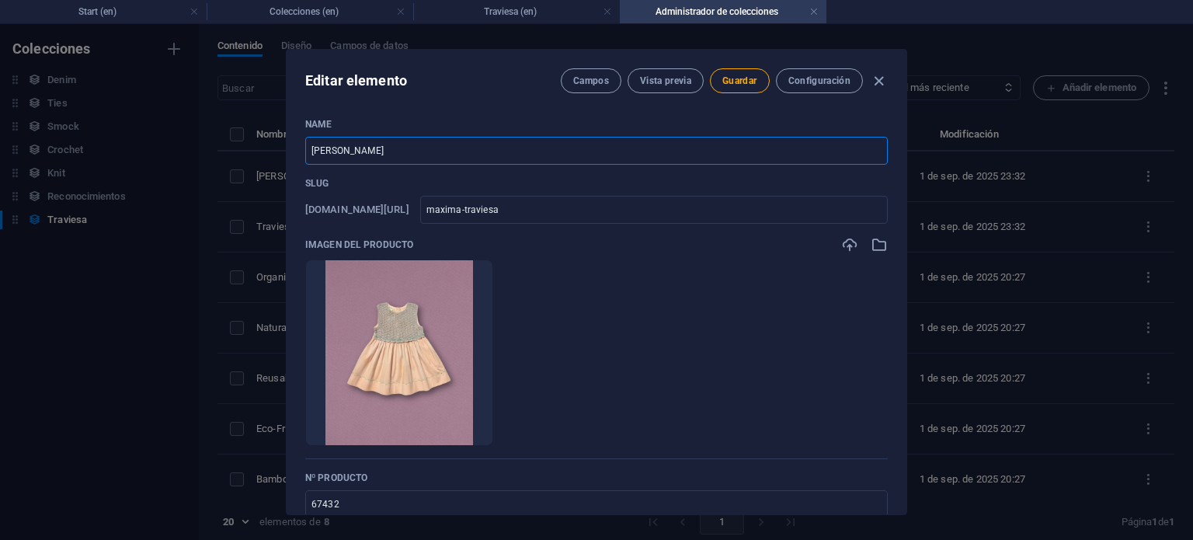
click at [326, 150] on input "Maxima Traviesa" at bounding box center [596, 151] width 583 height 28
type input "Mxima Traviesa"
type input "mxima-traviesa"
type input "Máxima Traviesa"
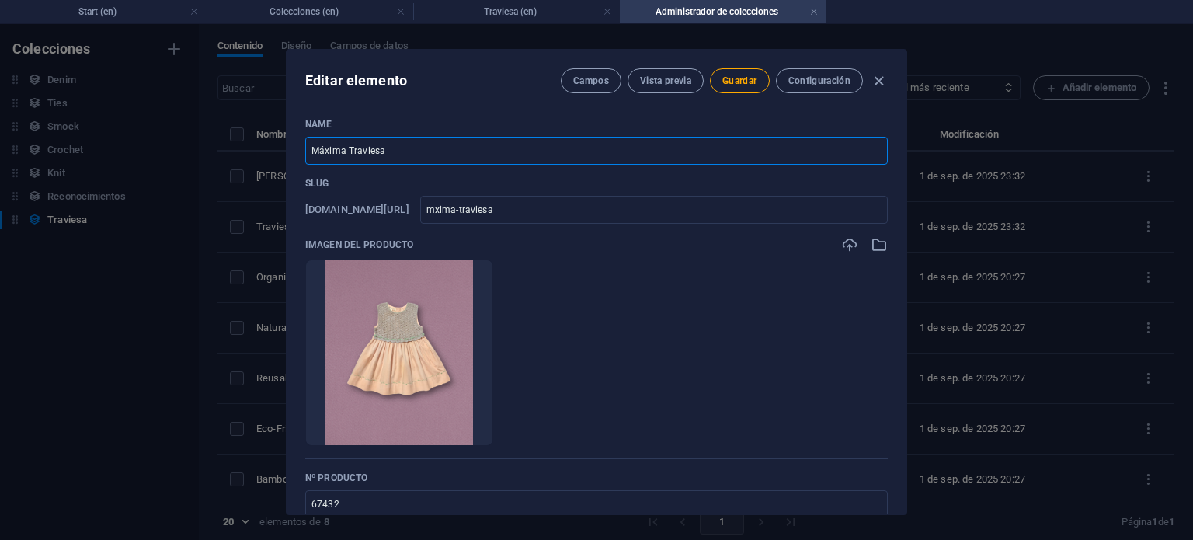
type input "maxima-traviesa"
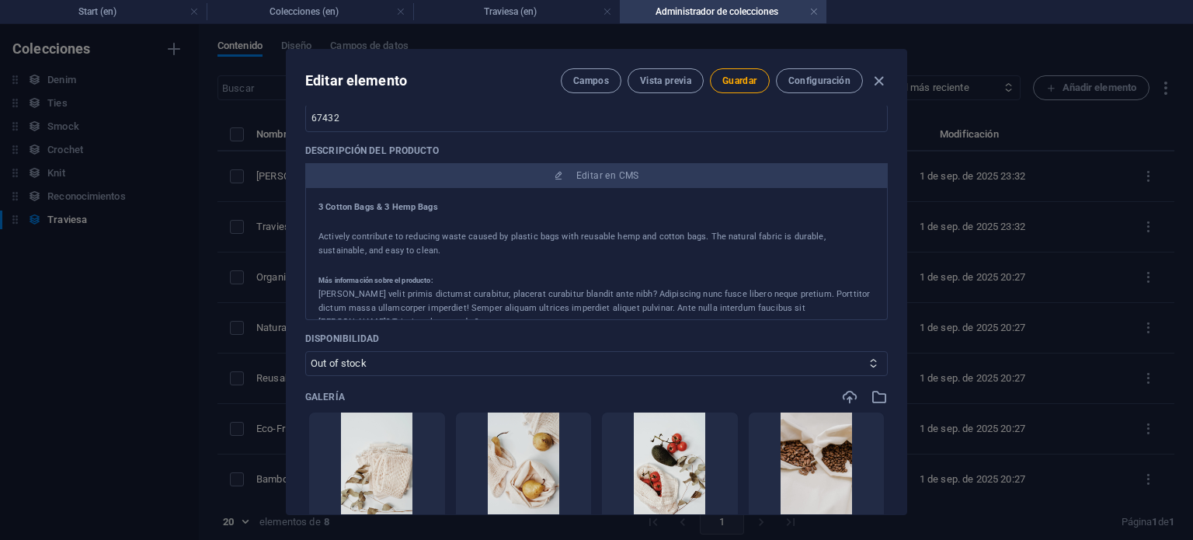
scroll to position [544, 0]
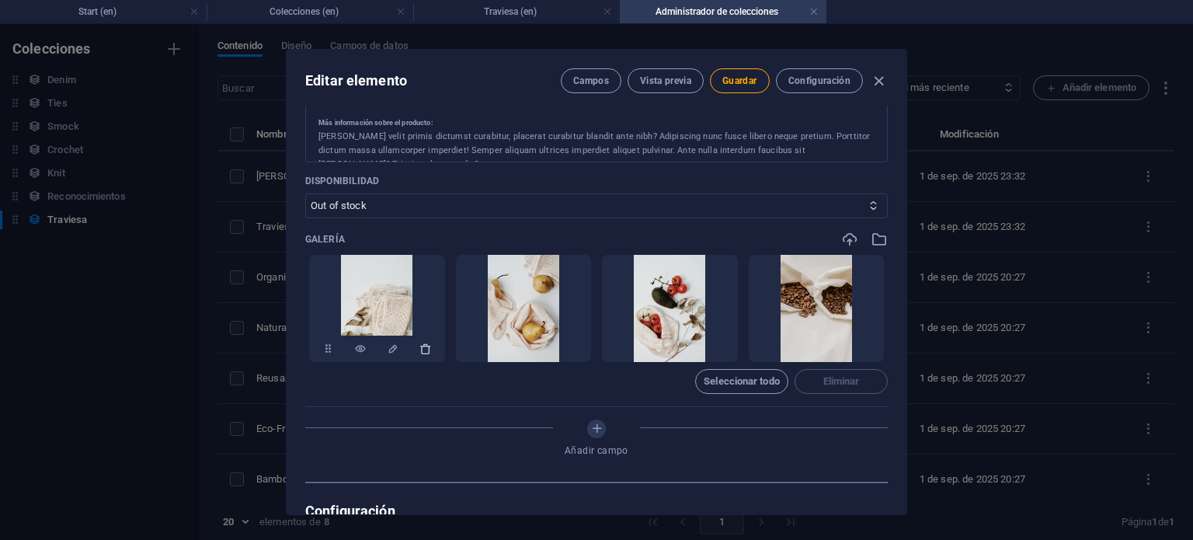
type input "Máxima Traviesa"
click at [428, 347] on icon "button" at bounding box center [426, 349] width 12 height 12
click at [566, 347] on icon "button" at bounding box center [572, 349] width 12 height 12
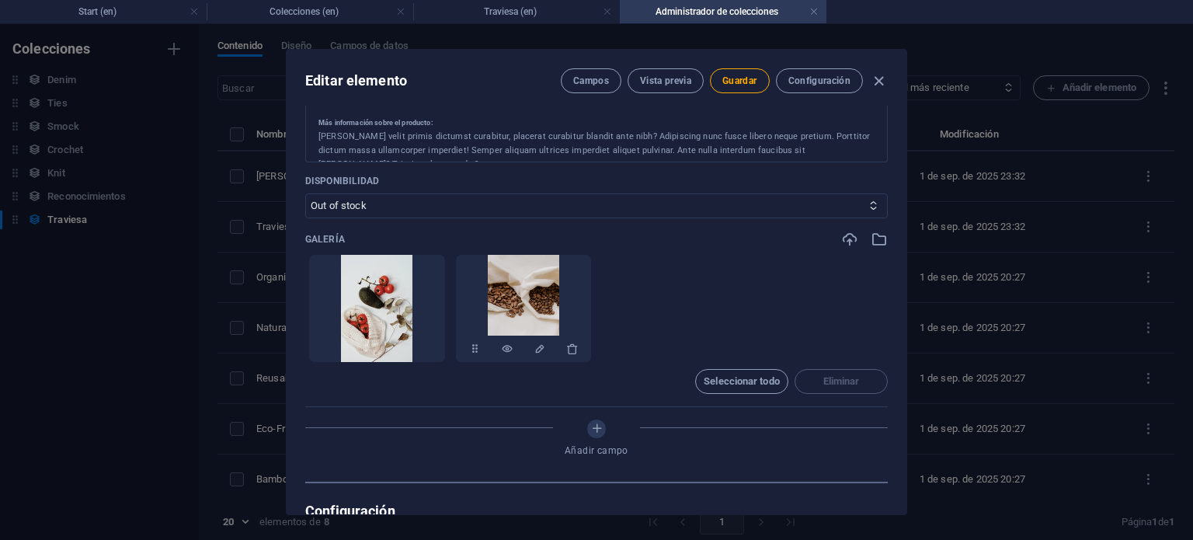
click at [428, 346] on icon "button" at bounding box center [426, 349] width 12 height 12
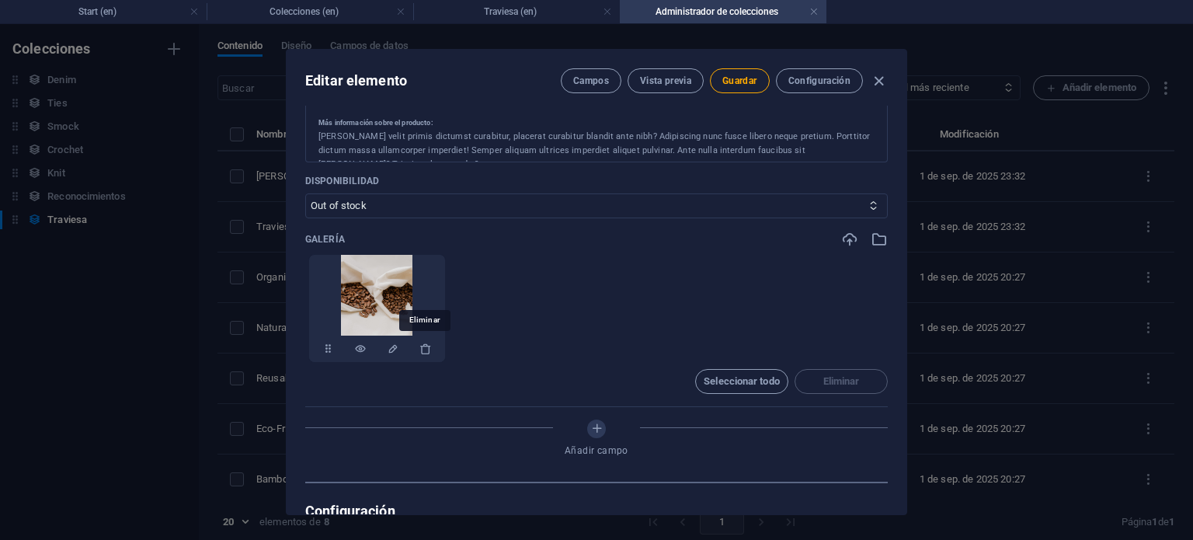
click at [428, 346] on icon "button" at bounding box center [426, 349] width 12 height 12
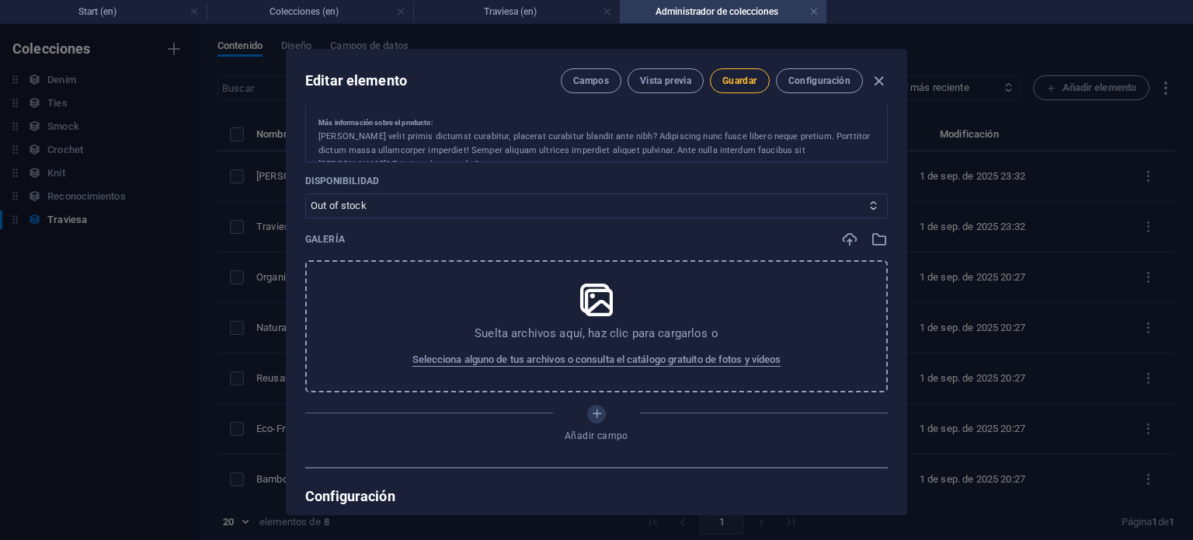
click at [723, 83] on span "Guardar" at bounding box center [740, 81] width 34 height 12
click at [876, 89] on icon "button" at bounding box center [879, 81] width 18 height 18
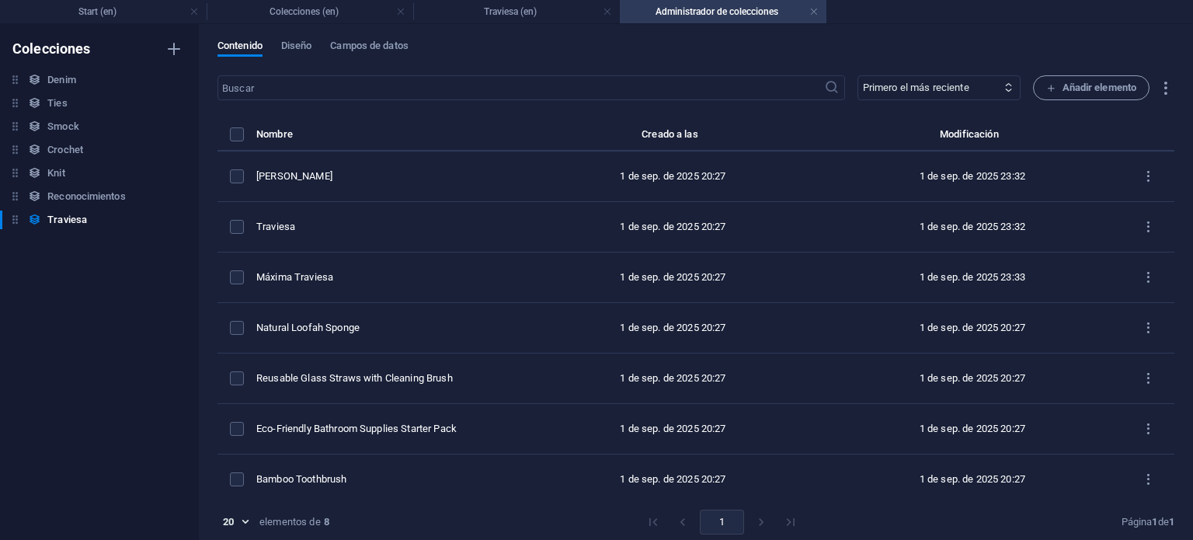
type input "maxima-traviesa"
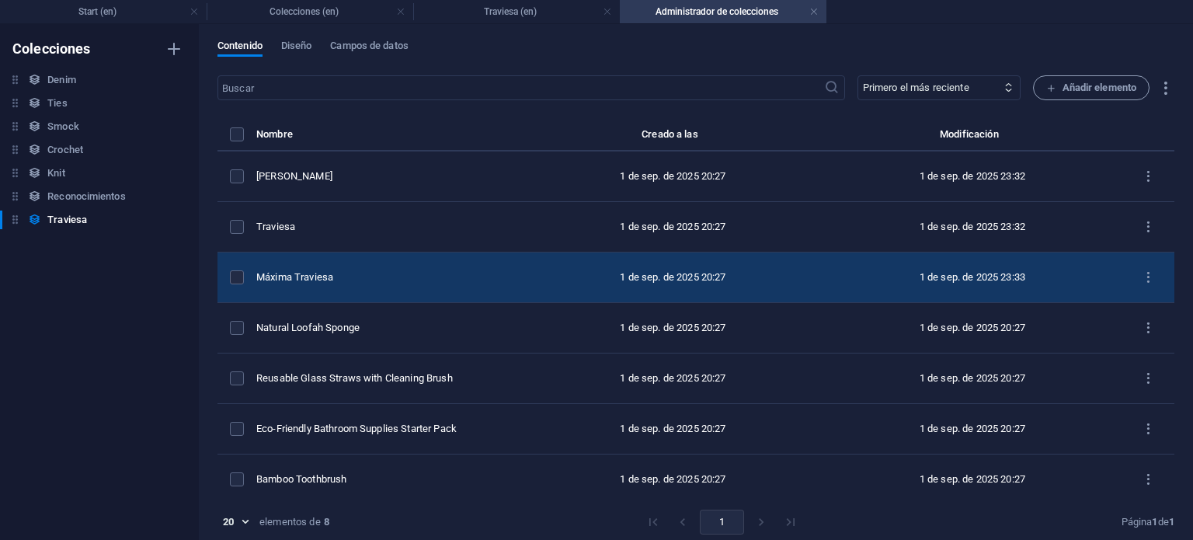
click at [344, 279] on div "Máxima Traviesa" at bounding box center [383, 277] width 255 height 14
select select "Out of stock"
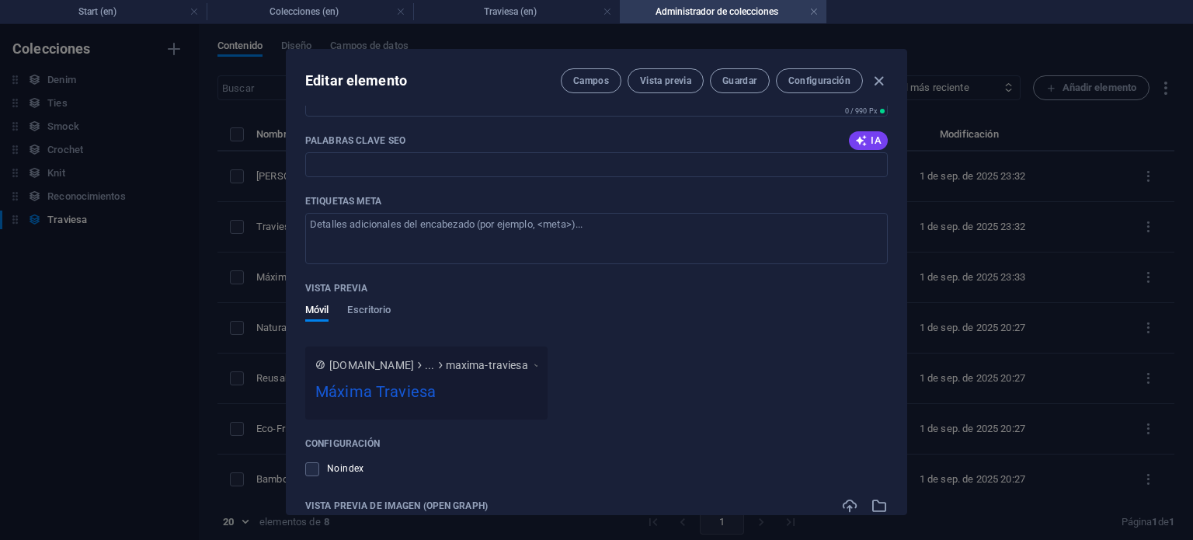
drag, startPoint x: 879, startPoint y: 82, endPoint x: 864, endPoint y: 83, distance: 14.8
click at [879, 82] on icon "button" at bounding box center [879, 81] width 18 height 18
type input "maxima-traviesa"
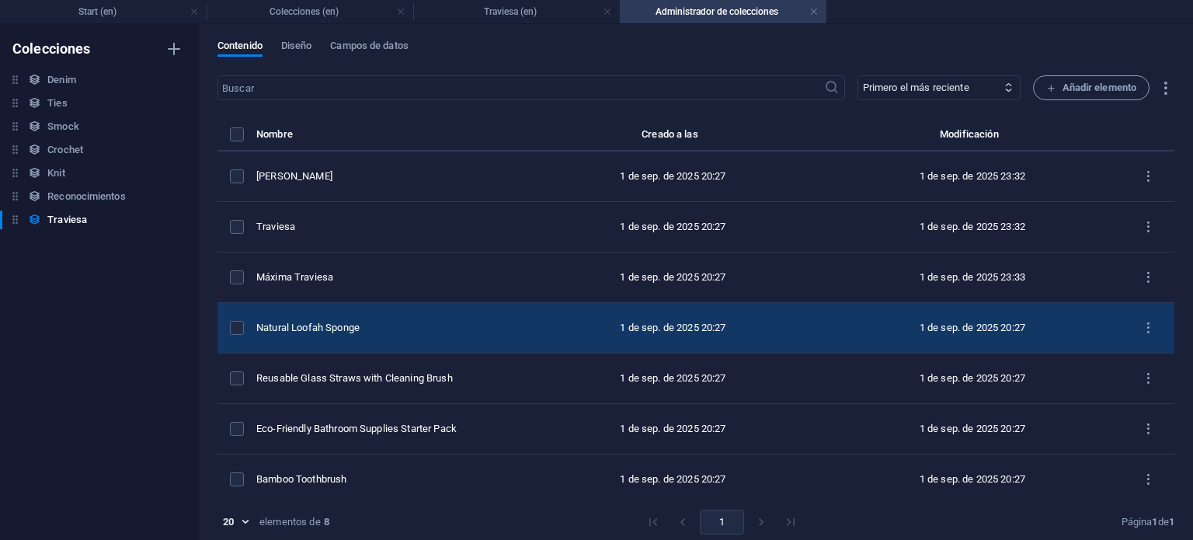
click at [333, 313] on td "Natural Loofah Sponge" at bounding box center [389, 328] width 267 height 50
select select "In stock"
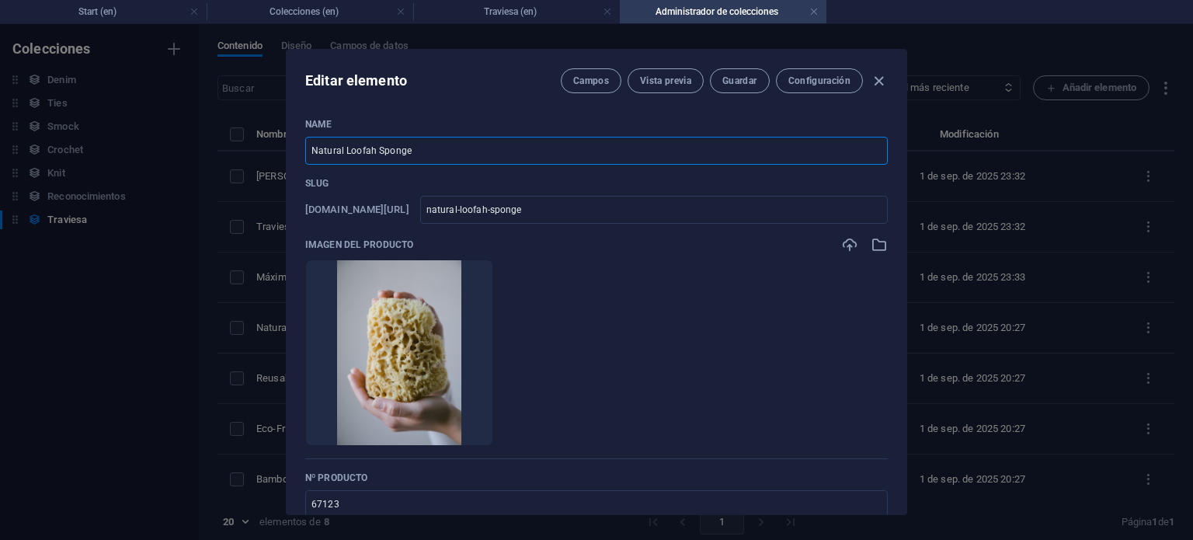
click at [367, 148] on input "Natural Loofah Sponge" at bounding box center [596, 151] width 583 height 28
type input "O"
type input "o"
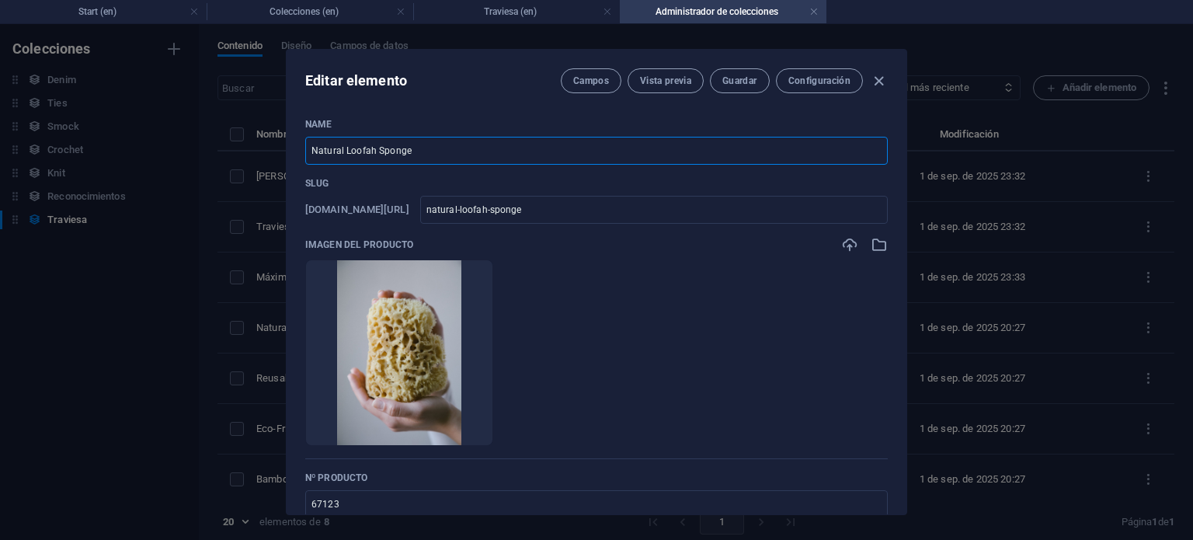
type input "o"
type input "Ol"
type input "ol"
type input "Oli"
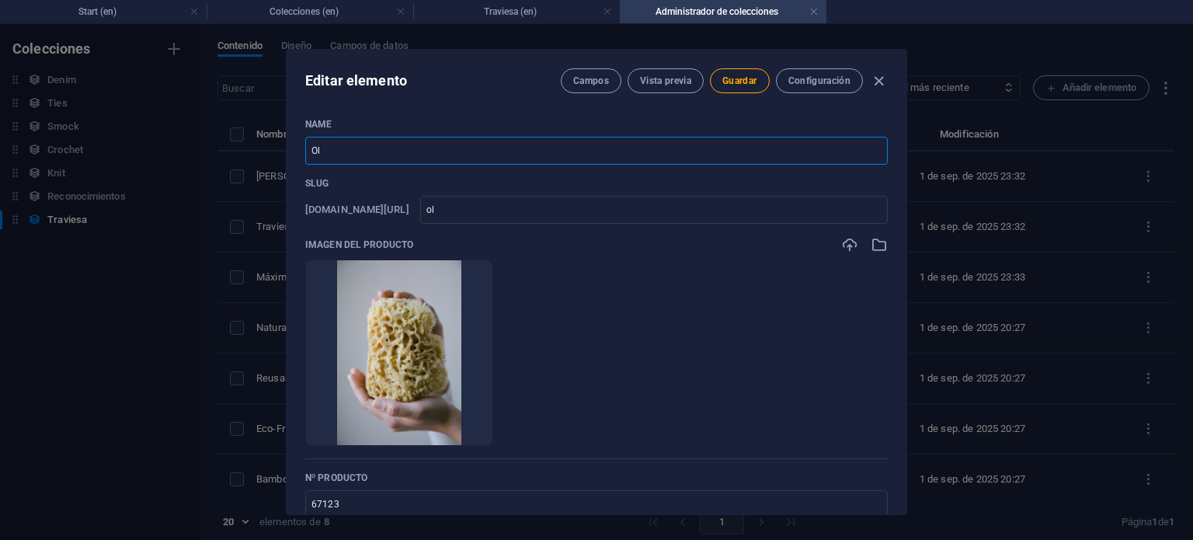
type input "oli"
type input "Oliv"
type input "oliv"
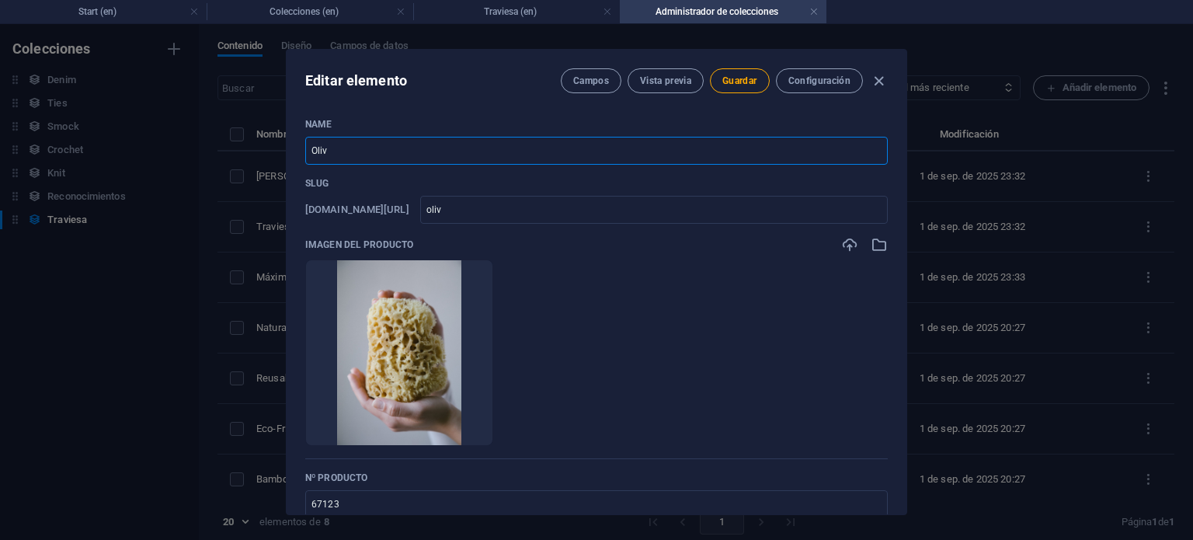
type input "Oliva"
type input "oliva"
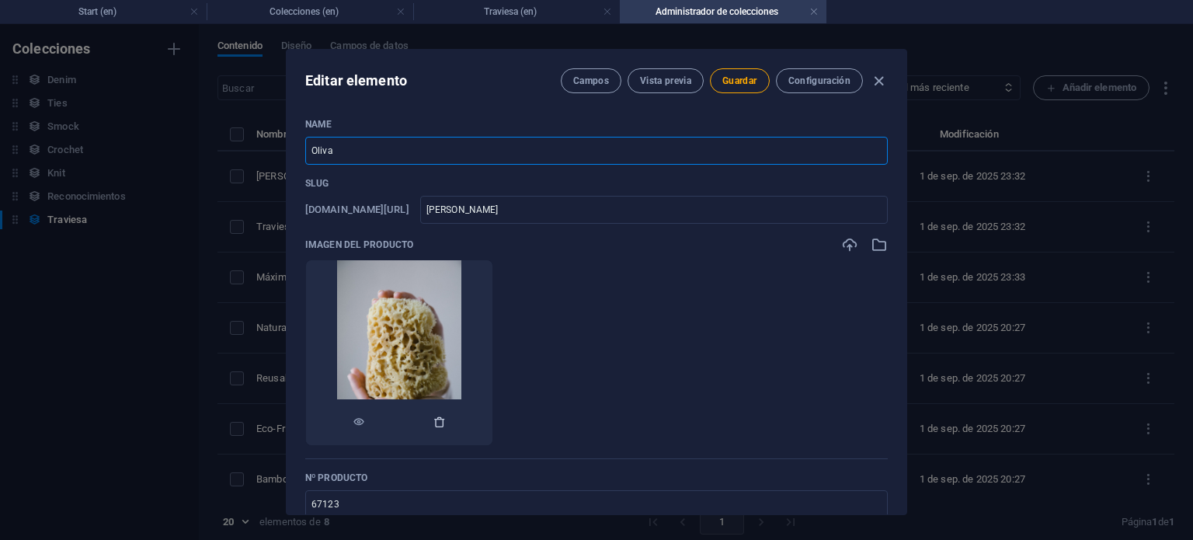
type input "Oliva"
click at [446, 416] on icon "button" at bounding box center [440, 422] width 12 height 12
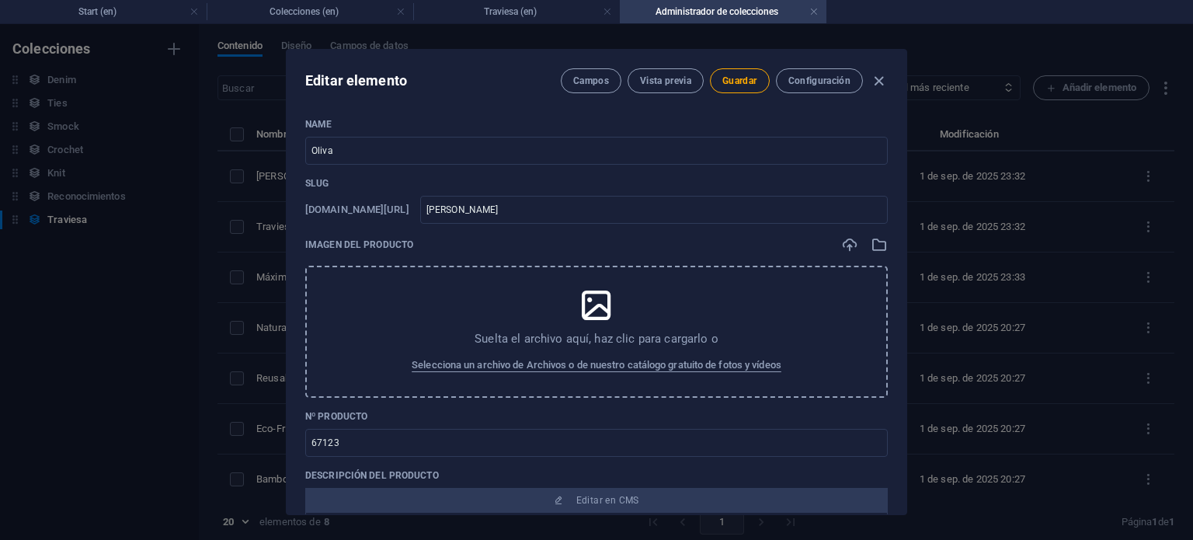
click at [452, 322] on div "Suelta el archivo aquí, haz clic para cargarlo o Selecciona un archivo de Archi…" at bounding box center [596, 332] width 583 height 132
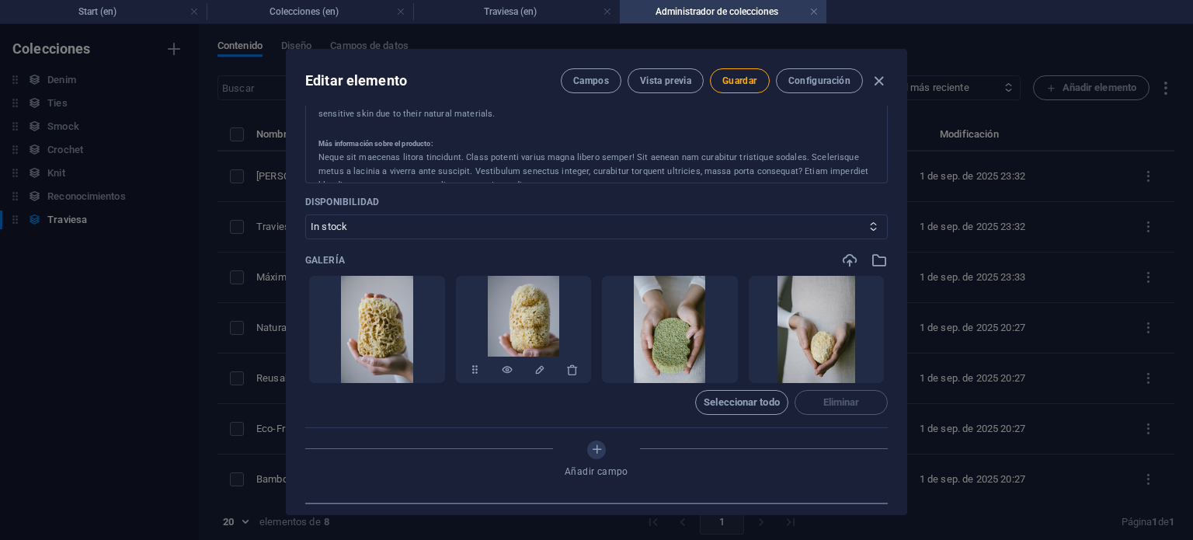
scroll to position [527, 0]
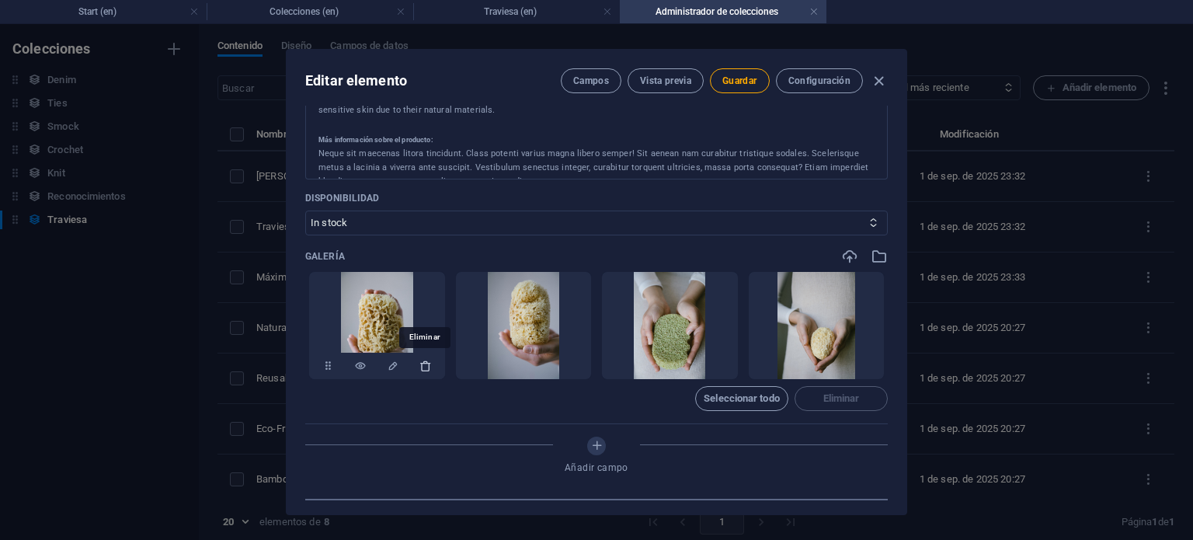
click at [425, 363] on icon "button" at bounding box center [426, 366] width 12 height 12
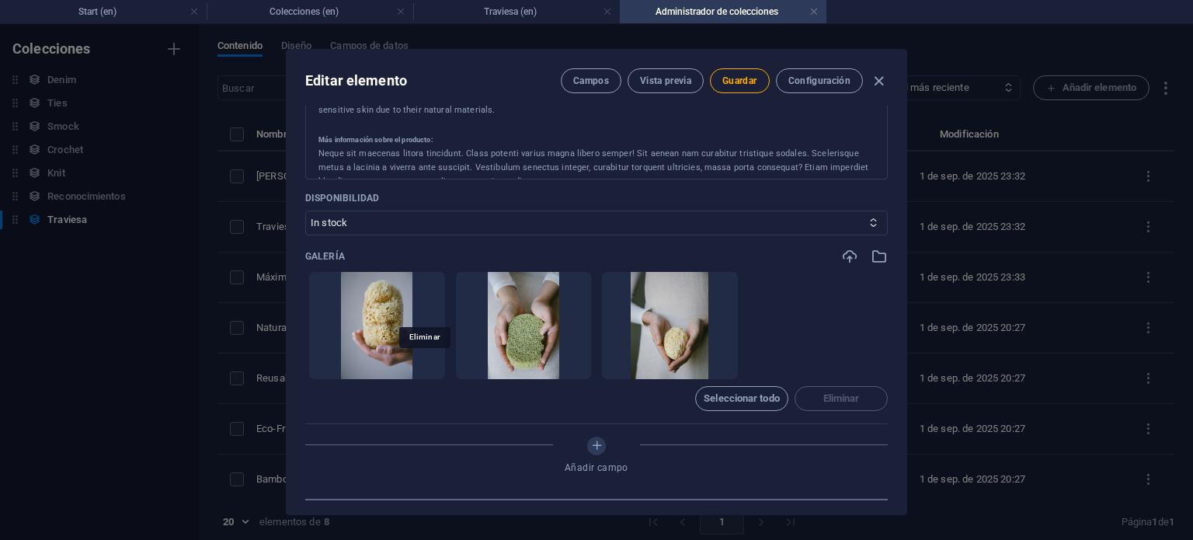
click at [425, 363] on icon "button" at bounding box center [426, 366] width 12 height 12
click at [566, 363] on icon "button" at bounding box center [572, 366] width 12 height 12
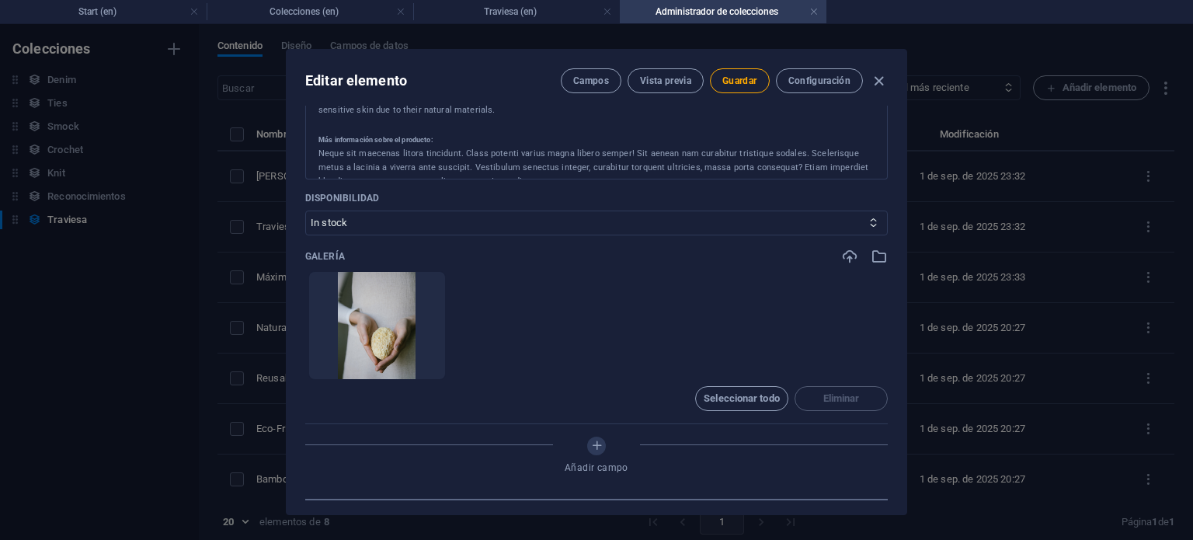
click at [425, 363] on icon "button" at bounding box center [426, 366] width 12 height 12
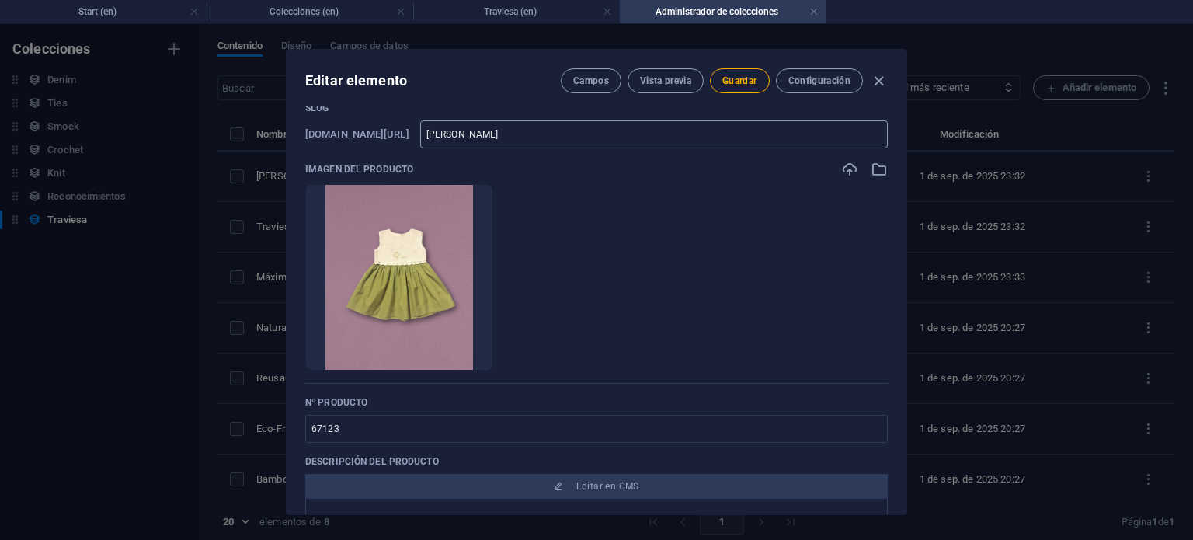
scroll to position [61, 0]
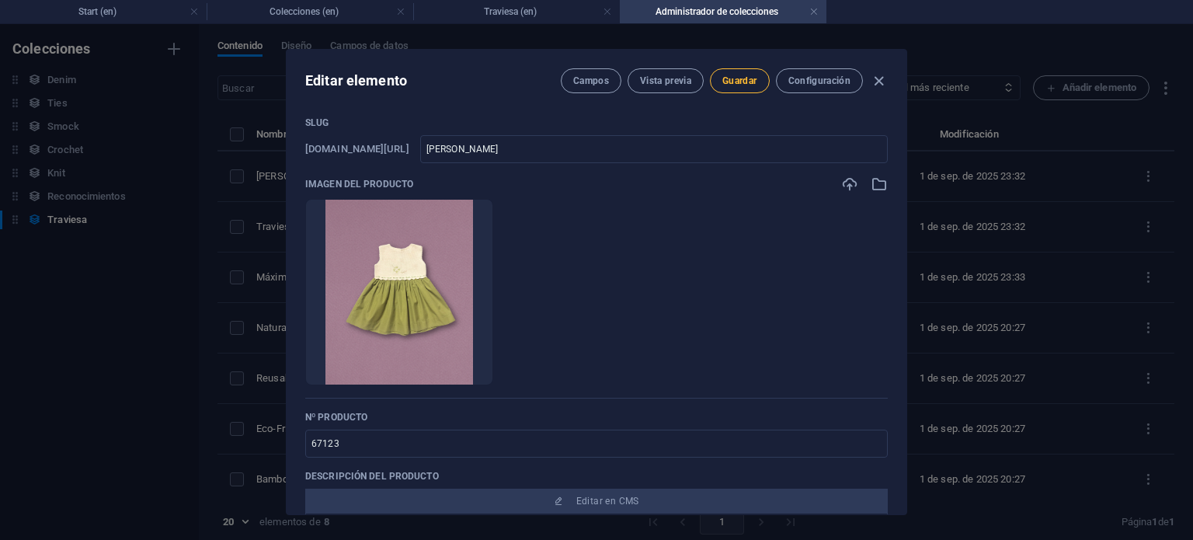
click at [733, 81] on span "Guardar" at bounding box center [740, 81] width 34 height 12
click at [882, 81] on icon "button" at bounding box center [879, 81] width 18 height 18
type input "oliva"
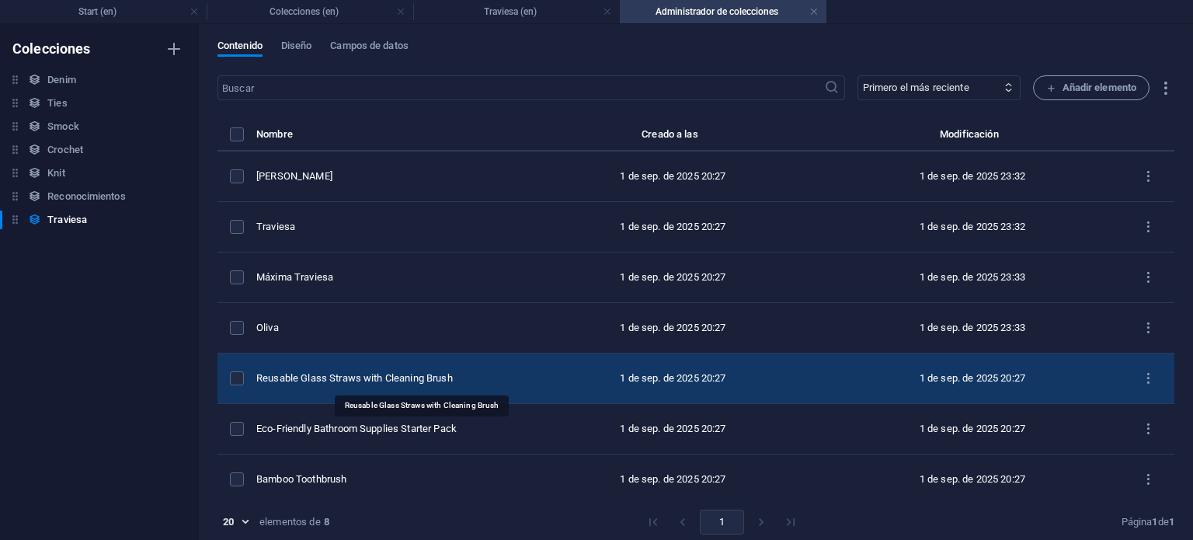
click at [344, 375] on div "Reusable Glass Straws with Cleaning Brush" at bounding box center [383, 378] width 255 height 14
select select "Out of stock"
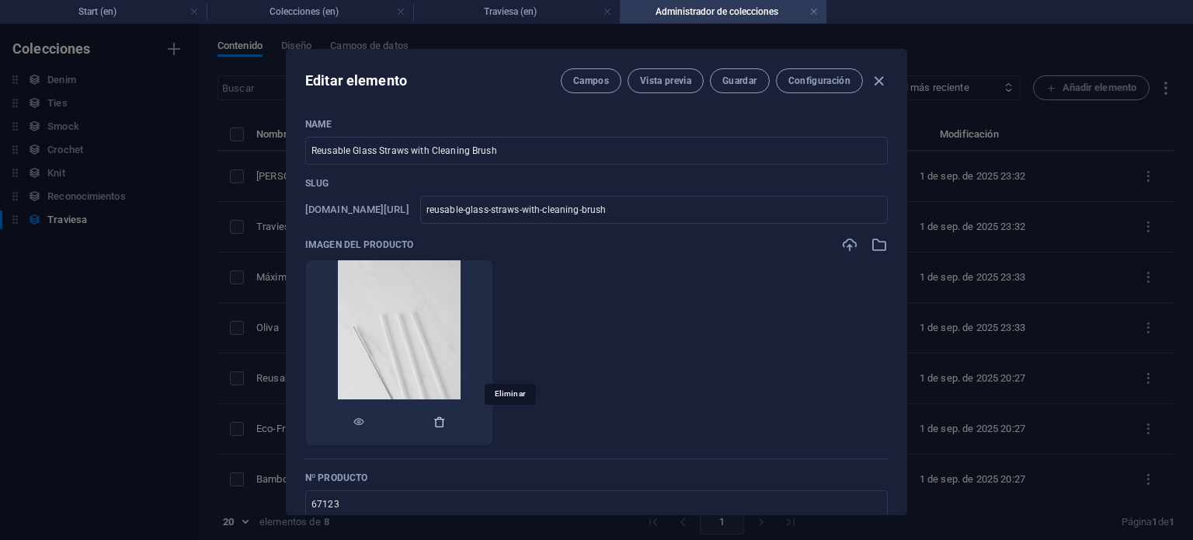
click at [446, 418] on icon "button" at bounding box center [440, 422] width 12 height 12
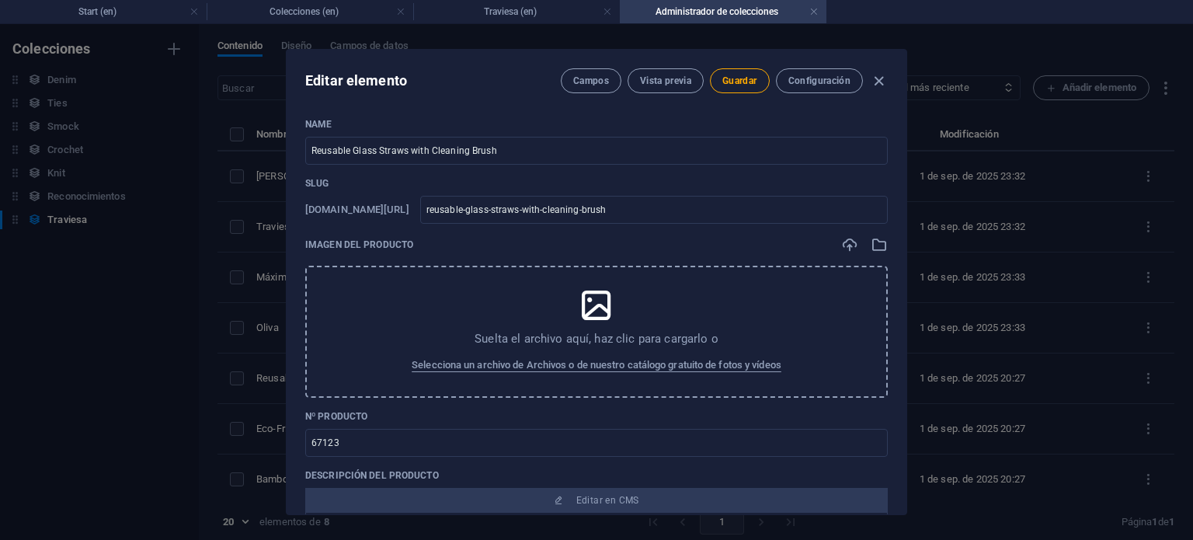
click at [416, 286] on div "Suelta el archivo aquí, haz clic para cargarlo o Selecciona un archivo de Archi…" at bounding box center [596, 332] width 583 height 132
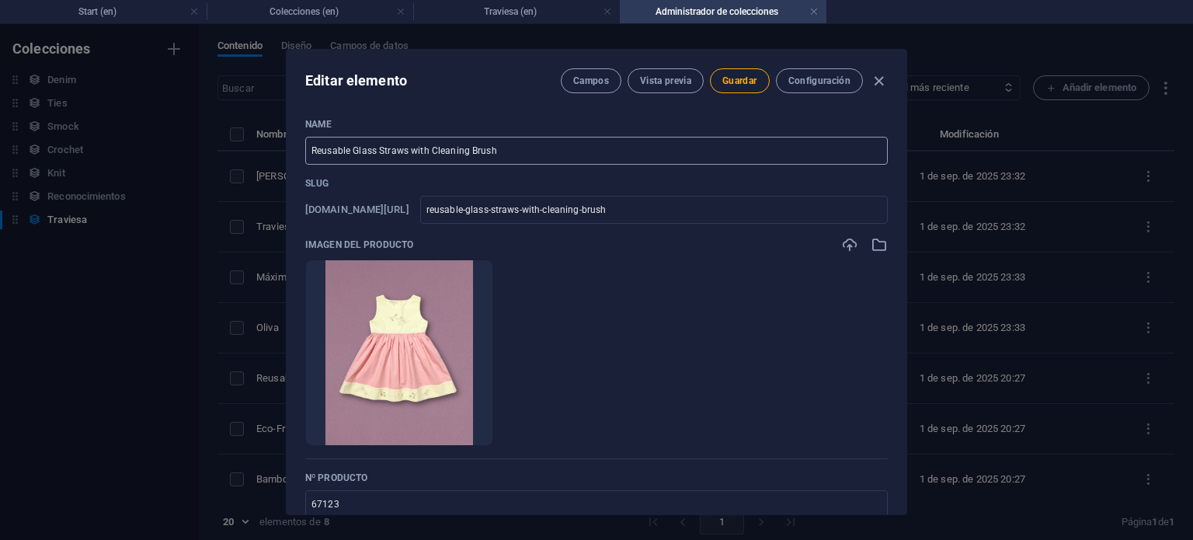
click at [550, 155] on input "Reusable Glass Straws with Cleaning Brush" at bounding box center [596, 151] width 583 height 28
click at [549, 154] on input "Reusable Glass Straws with Cleaning Brush" at bounding box center [596, 151] width 583 height 28
click at [549, 153] on input "Reusable Glass Straws with Cleaning Brush" at bounding box center [596, 151] width 583 height 28
type input "K"
type input "k"
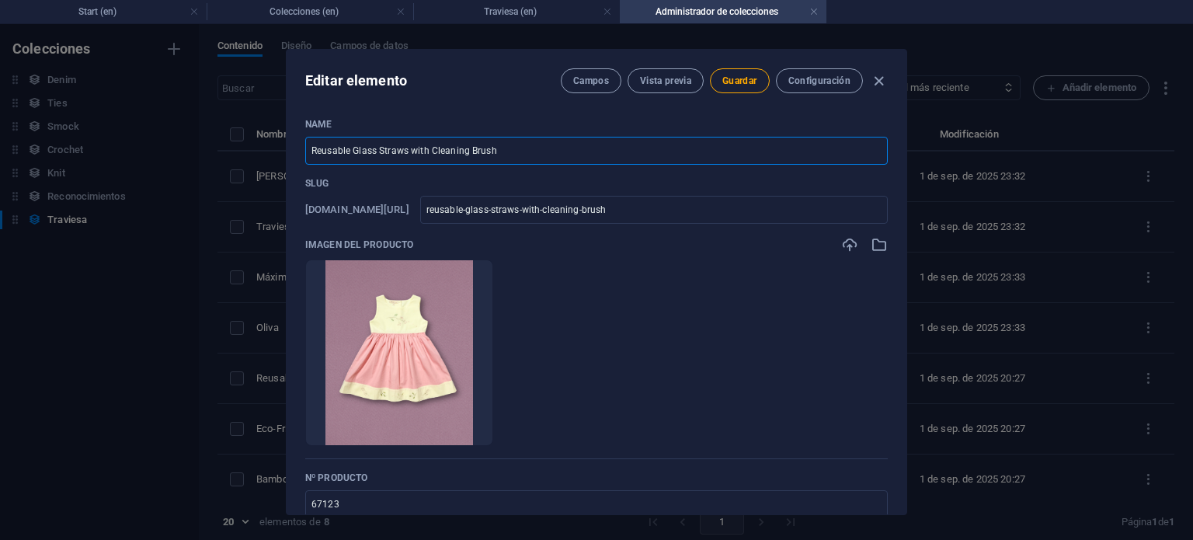
type input "k"
type input "Ki"
type input "ki"
type input "Kia"
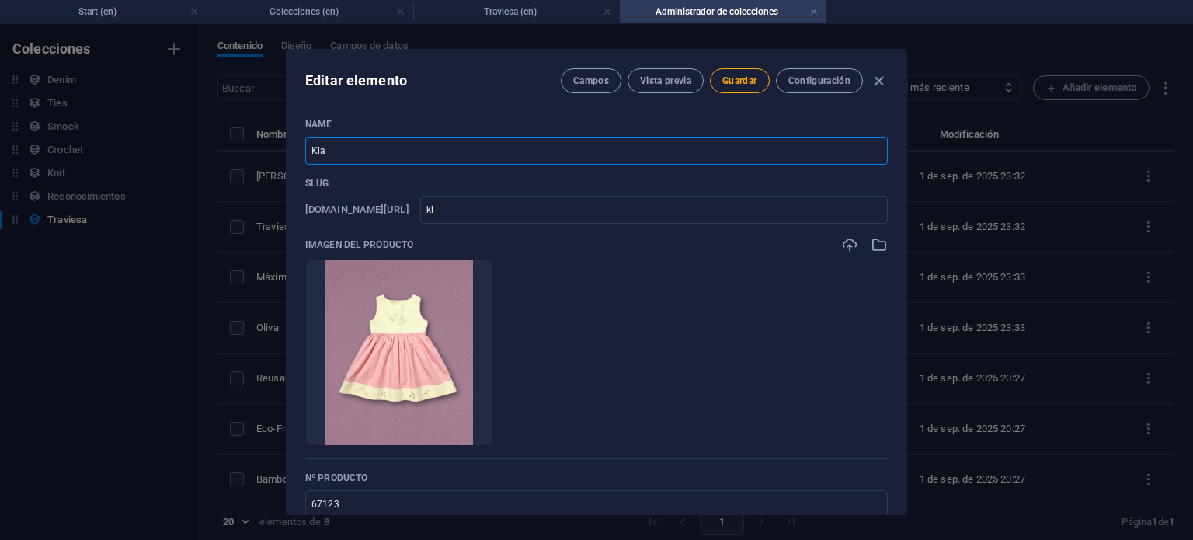
type input "kia"
type input "Kiar"
type input "kiar"
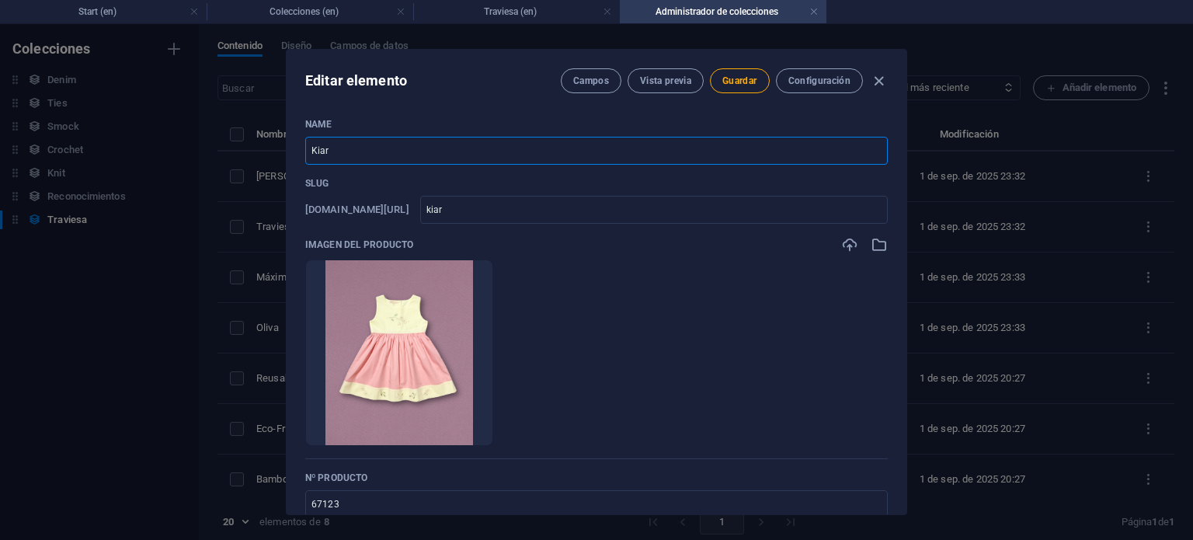
type input "Kiara"
type input "kiara"
type input "Kiara"
click at [503, 100] on div "Editar elemento Campos Vista previa Guardar Configuración" at bounding box center [597, 78] width 620 height 56
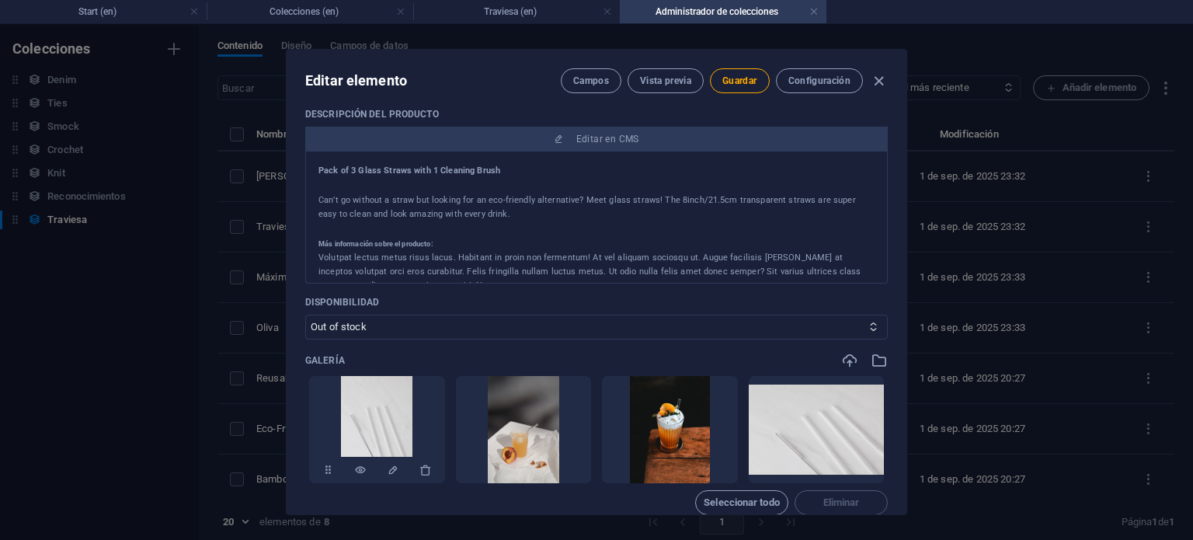
scroll to position [466, 0]
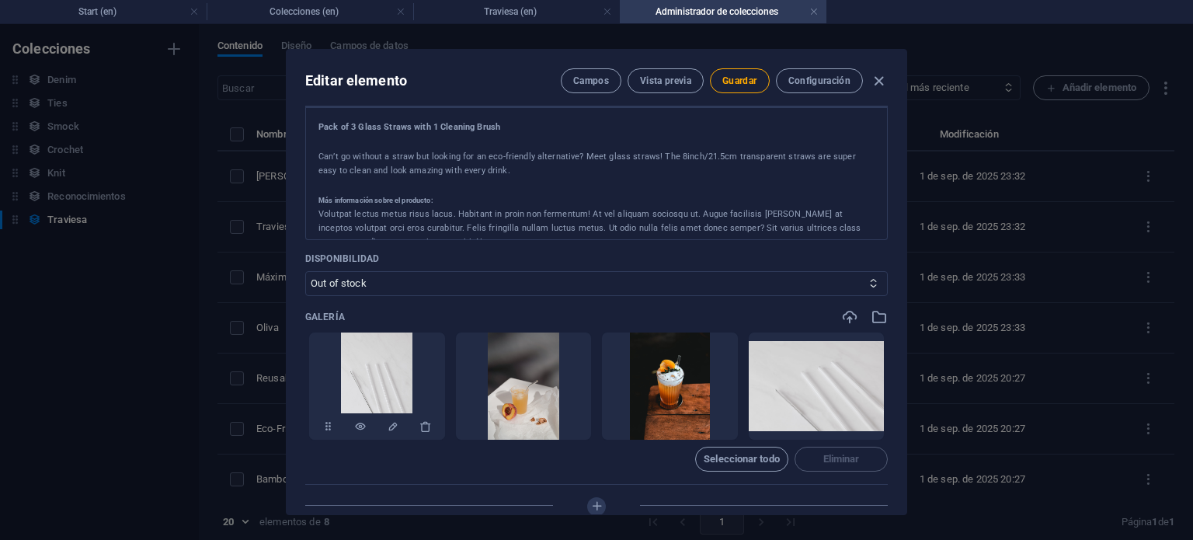
click at [433, 429] on div at bounding box center [377, 426] width 136 height 27
click at [427, 427] on icon "button" at bounding box center [426, 426] width 12 height 12
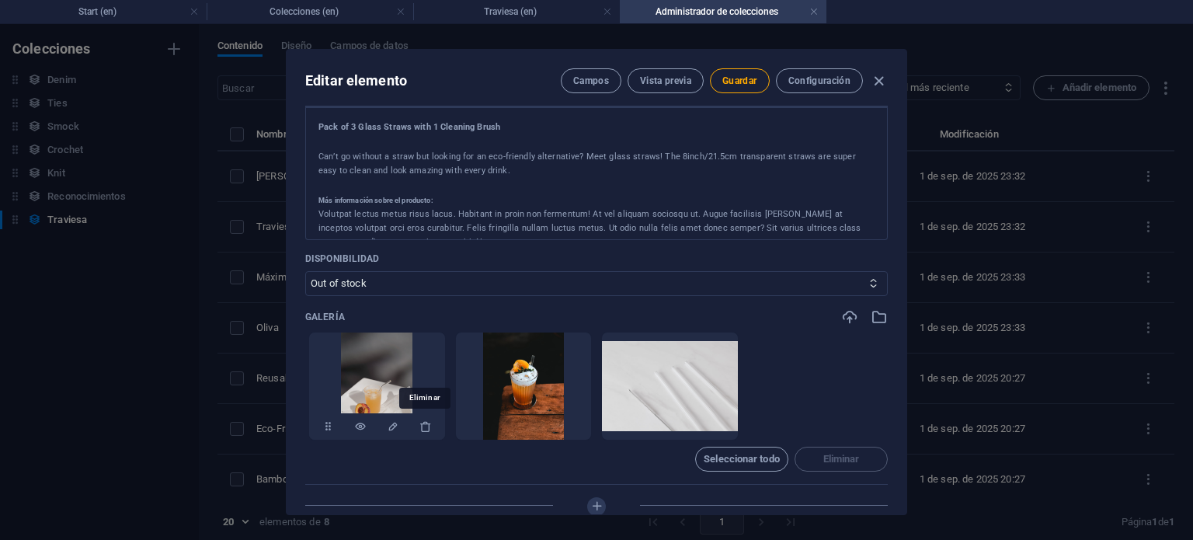
click at [427, 427] on icon "button" at bounding box center [426, 426] width 12 height 12
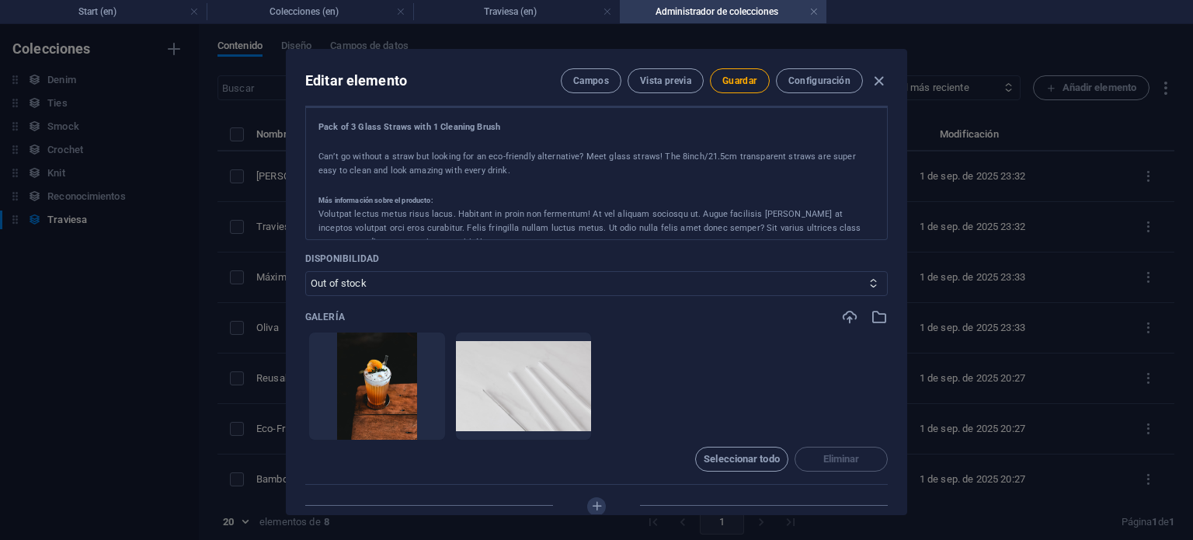
click at [427, 427] on icon "button" at bounding box center [426, 426] width 12 height 12
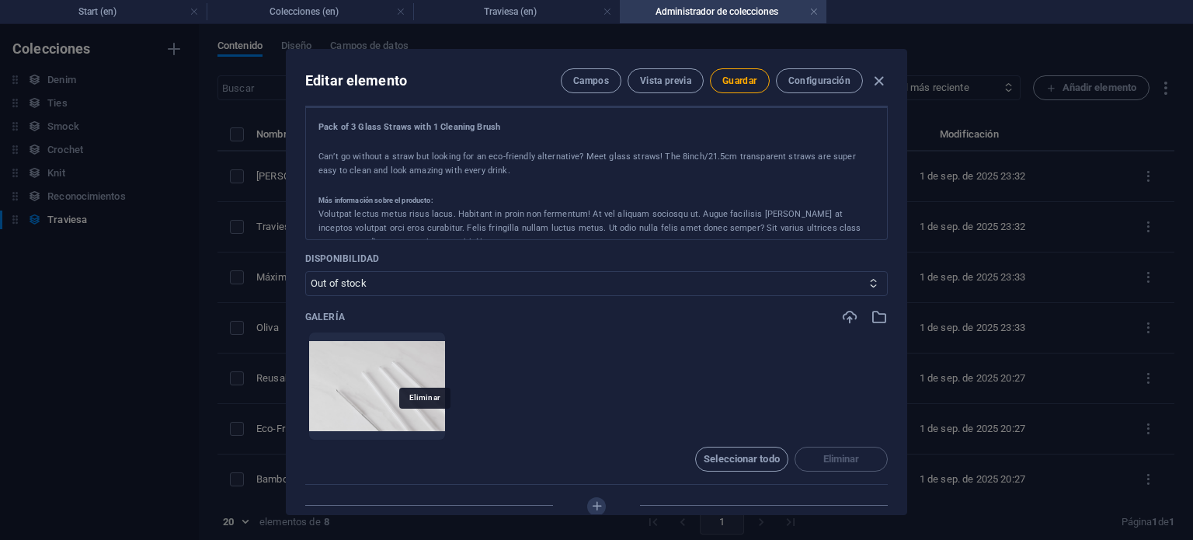
click at [427, 427] on icon "button" at bounding box center [426, 426] width 12 height 12
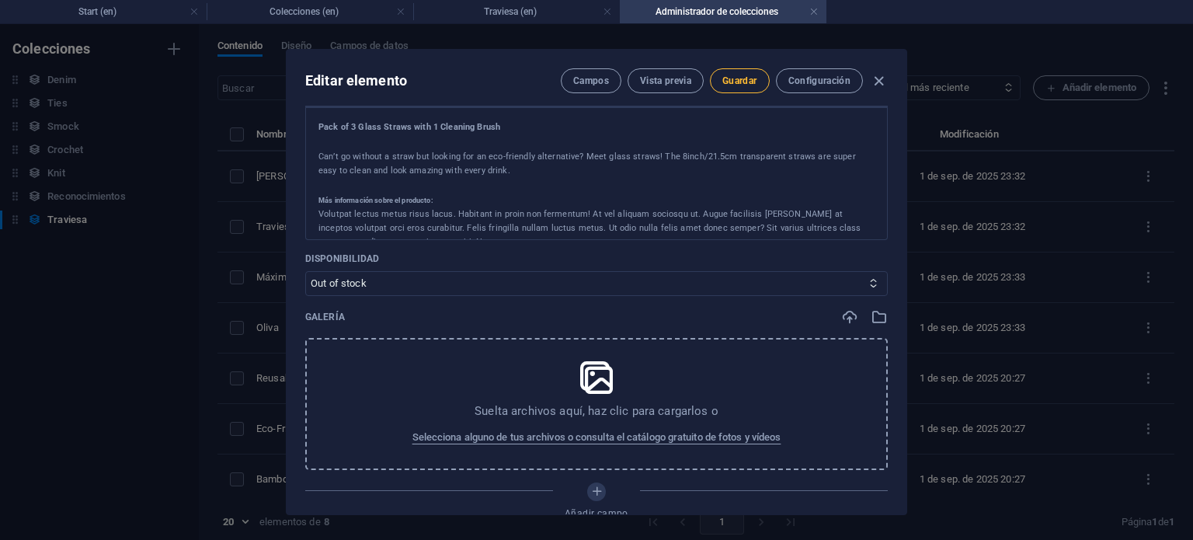
click at [730, 75] on span "Guardar" at bounding box center [740, 81] width 34 height 12
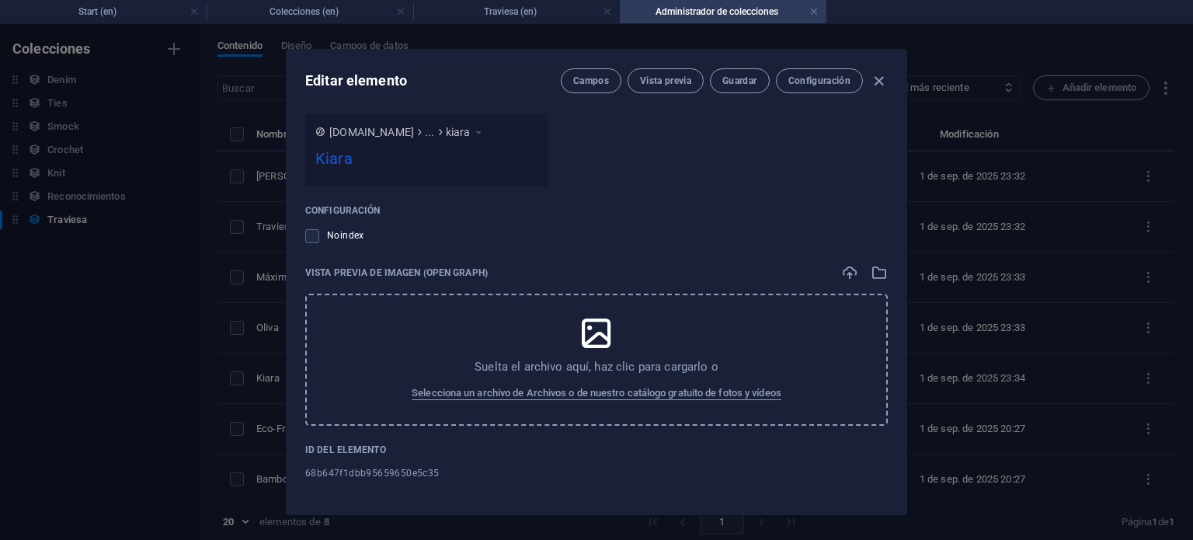
scroll to position [6, 0]
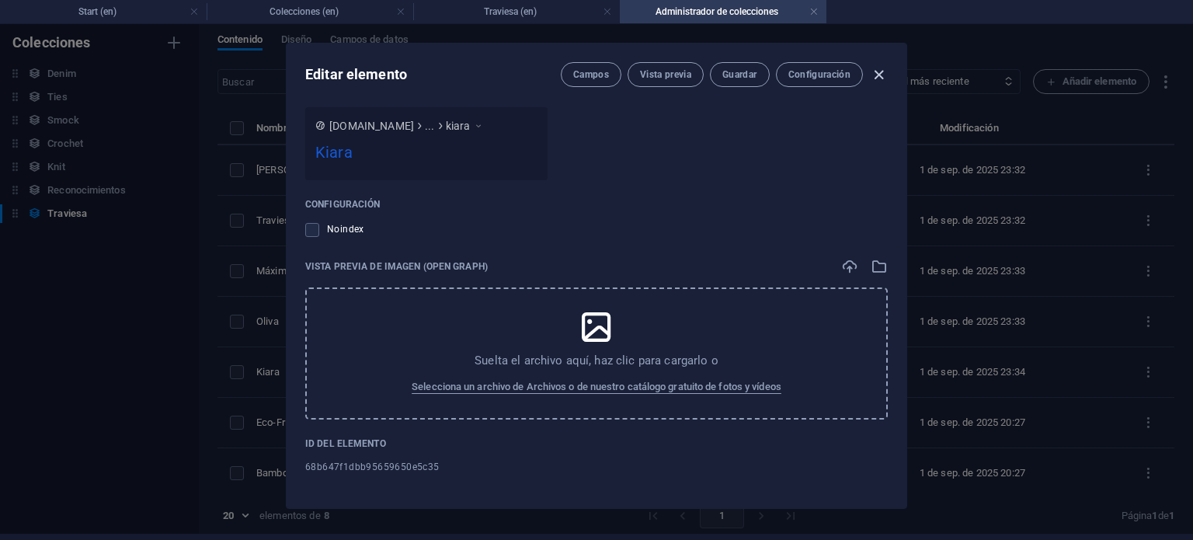
click at [882, 72] on icon "button" at bounding box center [879, 75] width 18 height 18
type input "kiara"
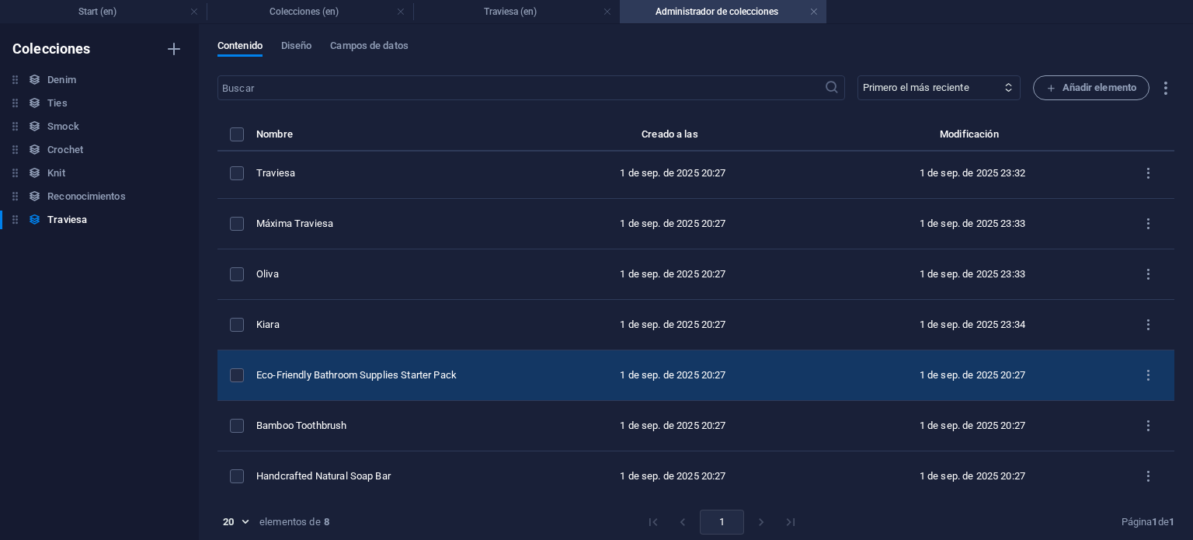
scroll to position [56, 0]
click at [396, 352] on td "Eco-Friendly Bathroom Supplies Starter Pack" at bounding box center [389, 373] width 267 height 50
select select "In stock"
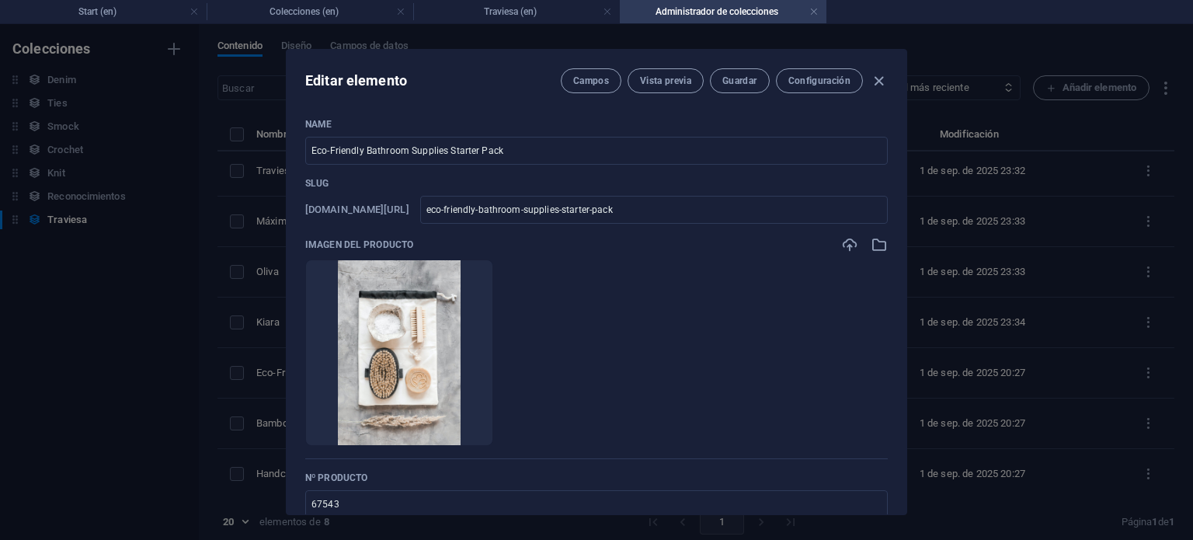
click at [1056, 79] on div "Editar elemento Campos Vista previa Guardar Configuración Name Eco-Friendly Bat…" at bounding box center [596, 282] width 1193 height 516
type input "eco-friendly-bathroom-supplies-starter-pack"
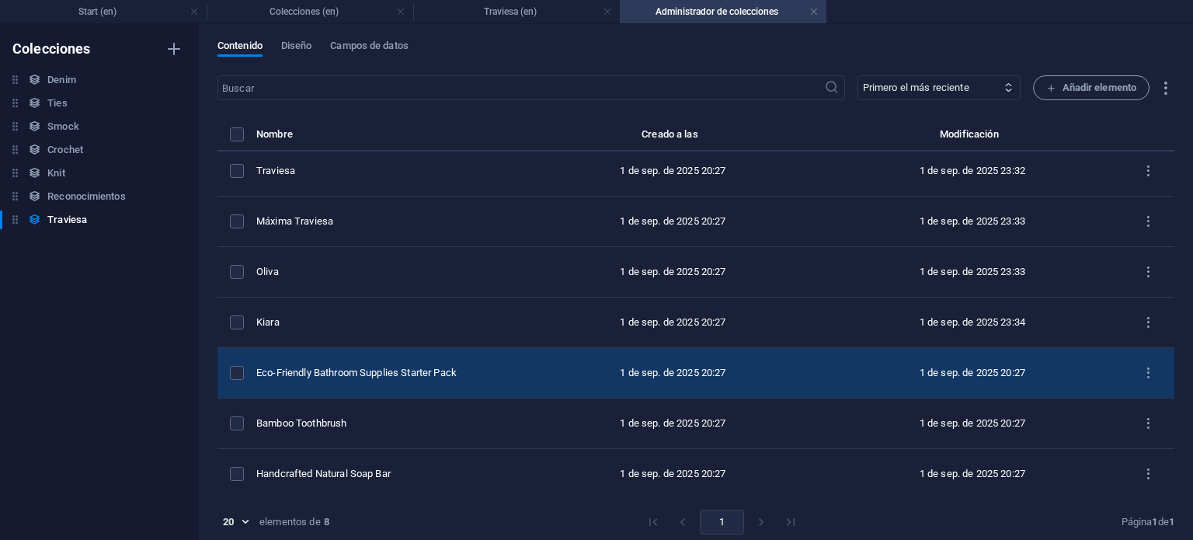
click at [362, 362] on td "Eco-Friendly Bathroom Supplies Starter Pack" at bounding box center [389, 373] width 267 height 50
select select "In stock"
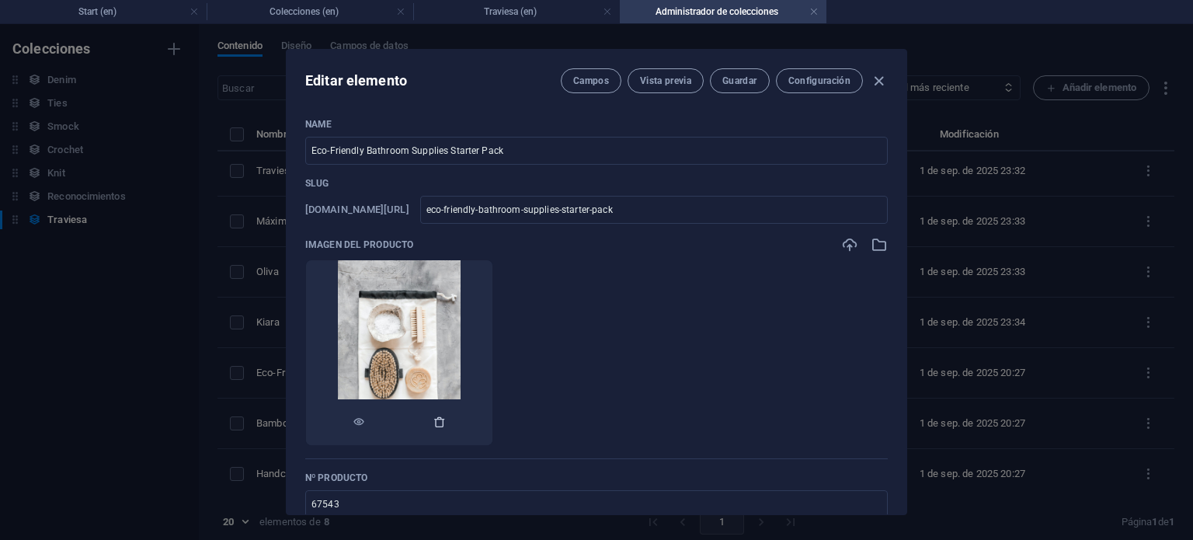
click at [446, 410] on button "button" at bounding box center [440, 422] width 12 height 47
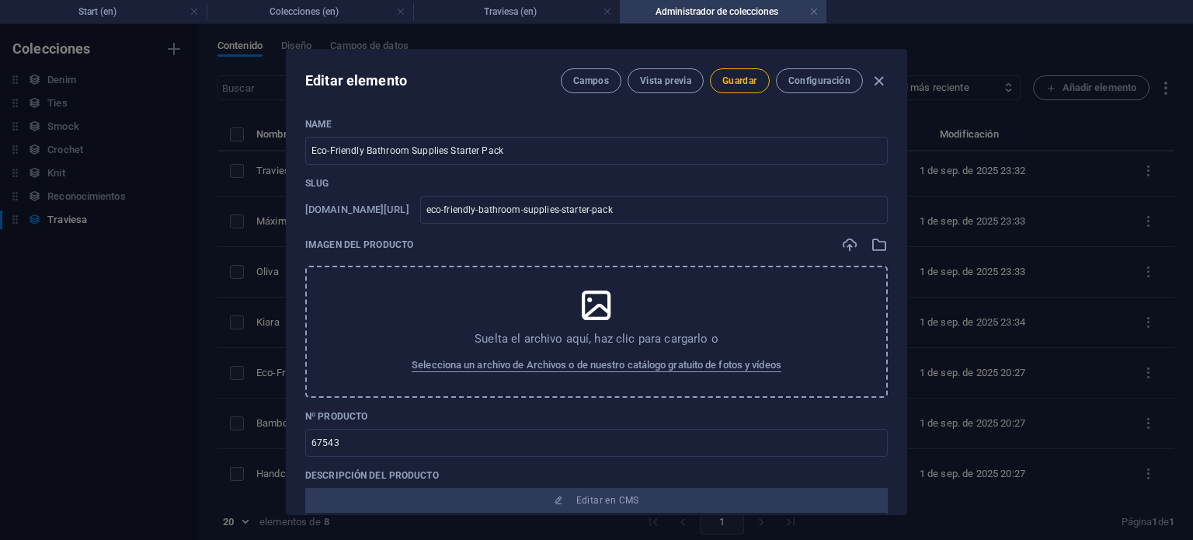
click at [454, 324] on div "Suelta el archivo aquí, haz clic para cargarlo o Selecciona un archivo de Archi…" at bounding box center [596, 332] width 583 height 132
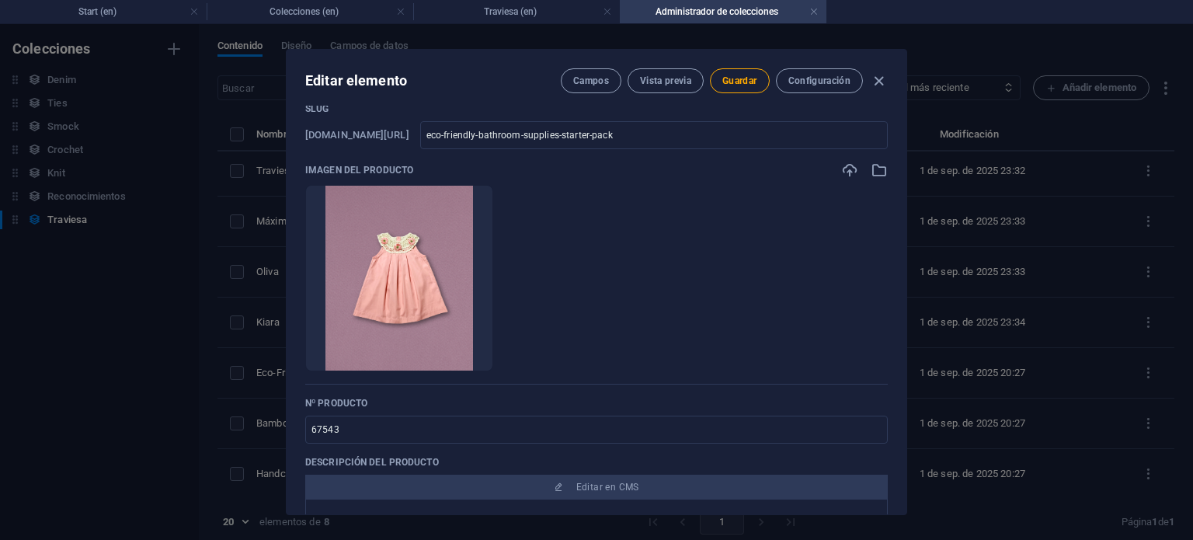
scroll to position [78, 0]
click at [873, 72] on icon "button" at bounding box center [879, 81] width 18 height 18
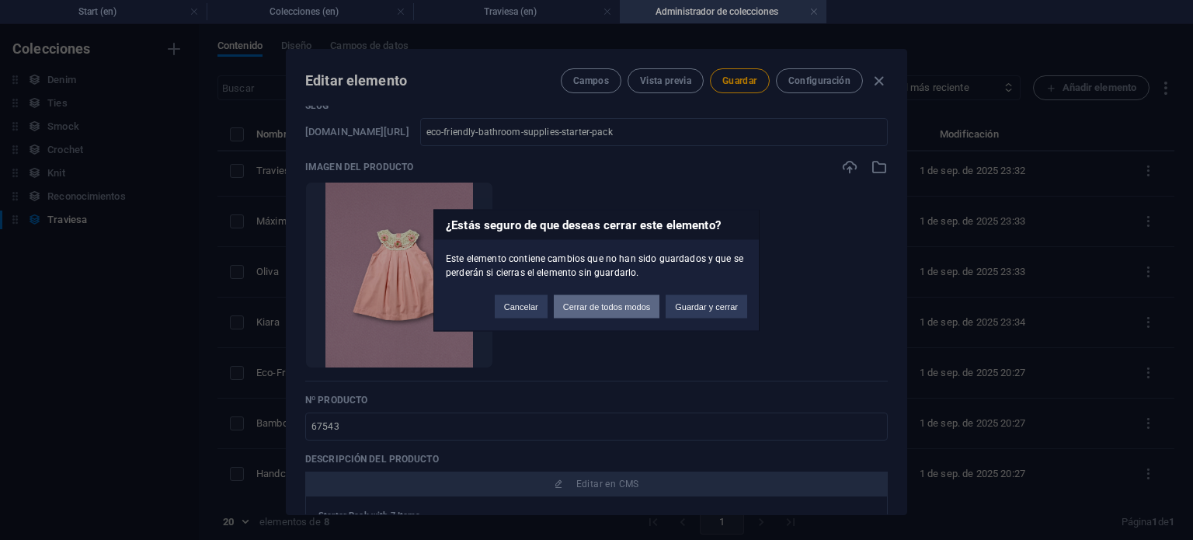
click at [602, 307] on button "Cerrar de todos modos" at bounding box center [607, 305] width 106 height 23
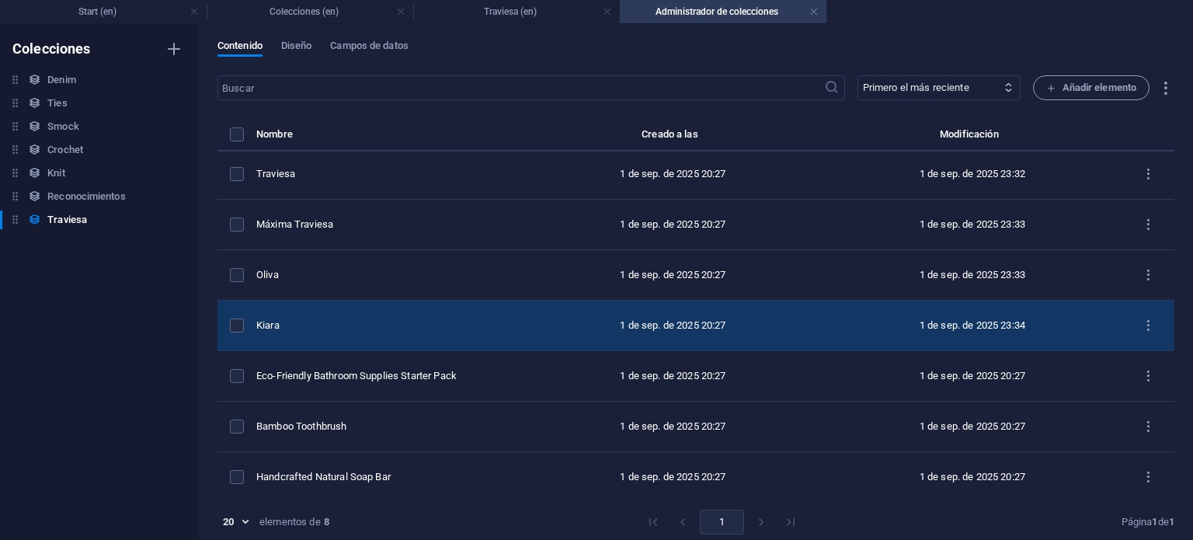
scroll to position [56, 0]
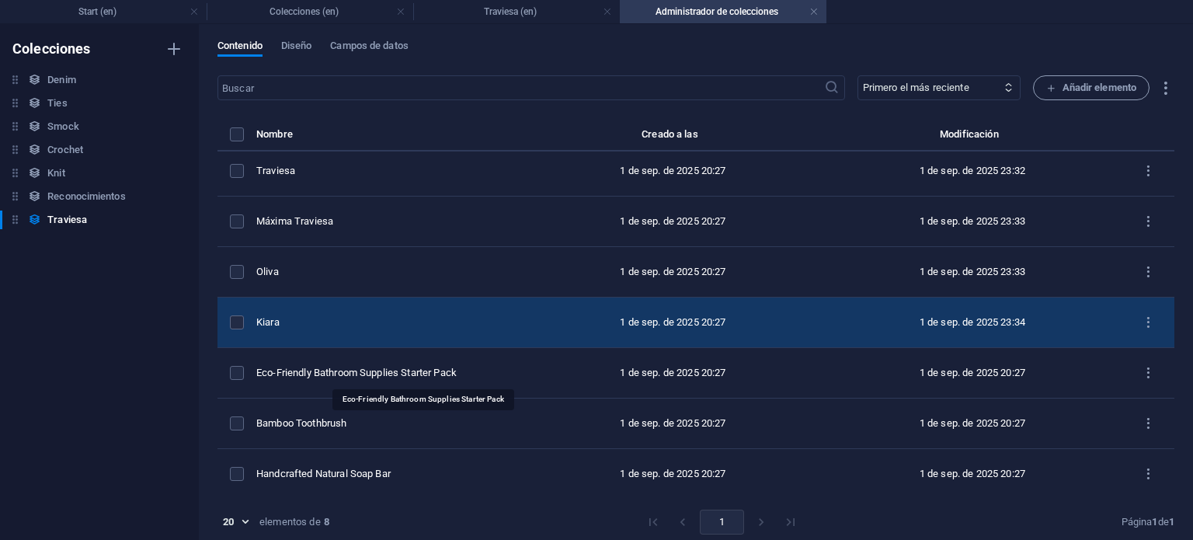
click at [363, 366] on div "Eco-Friendly Bathroom Supplies Starter Pack" at bounding box center [383, 373] width 255 height 14
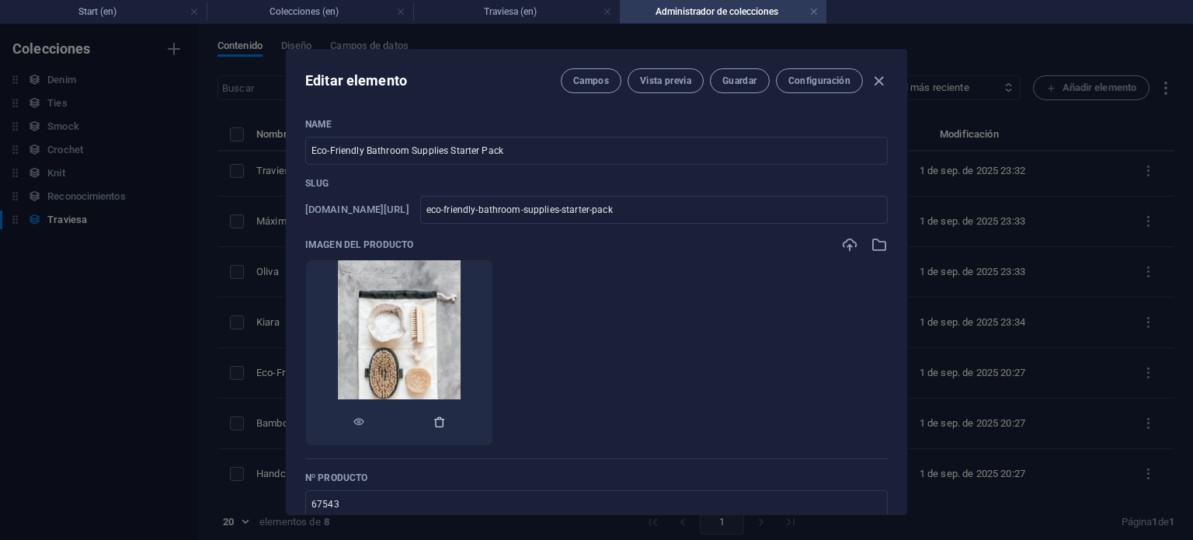
click at [446, 428] on button "button" at bounding box center [440, 422] width 12 height 47
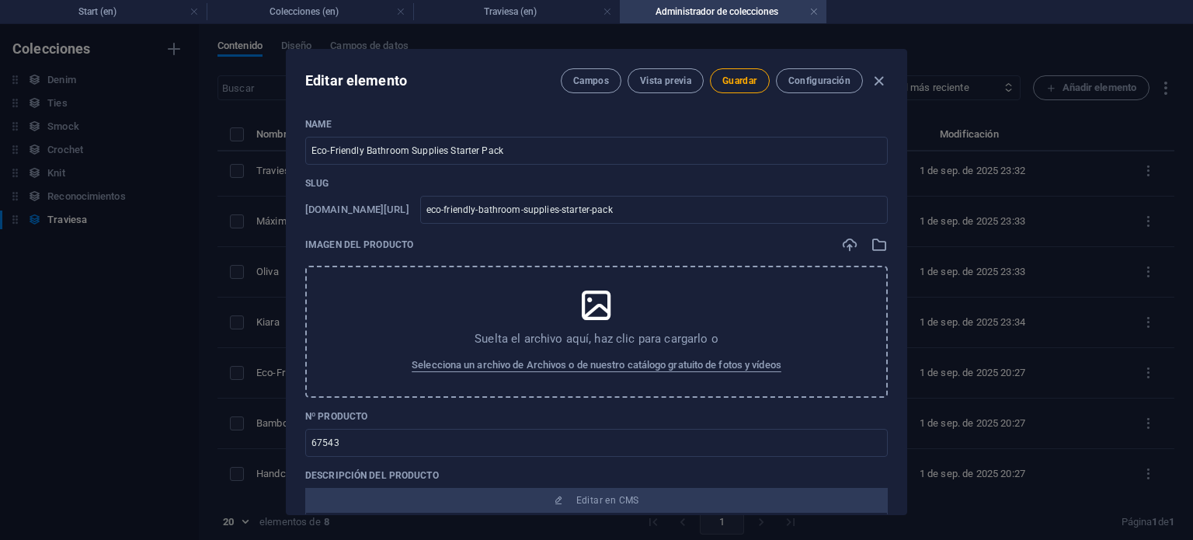
click at [536, 300] on div "Suelta el archivo aquí, haz clic para cargarlo o Selecciona un archivo de Archi…" at bounding box center [596, 332] width 583 height 132
click at [490, 149] on input "Eco-Friendly Bathroom Supplies Starter Pack" at bounding box center [596, 151] width 583 height 28
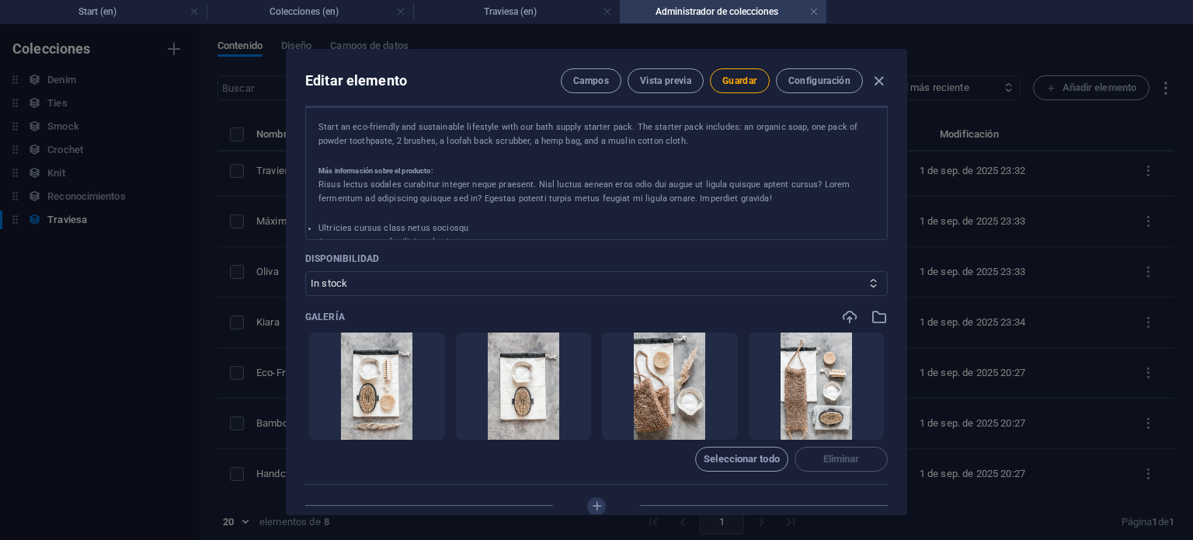
scroll to position [78, 0]
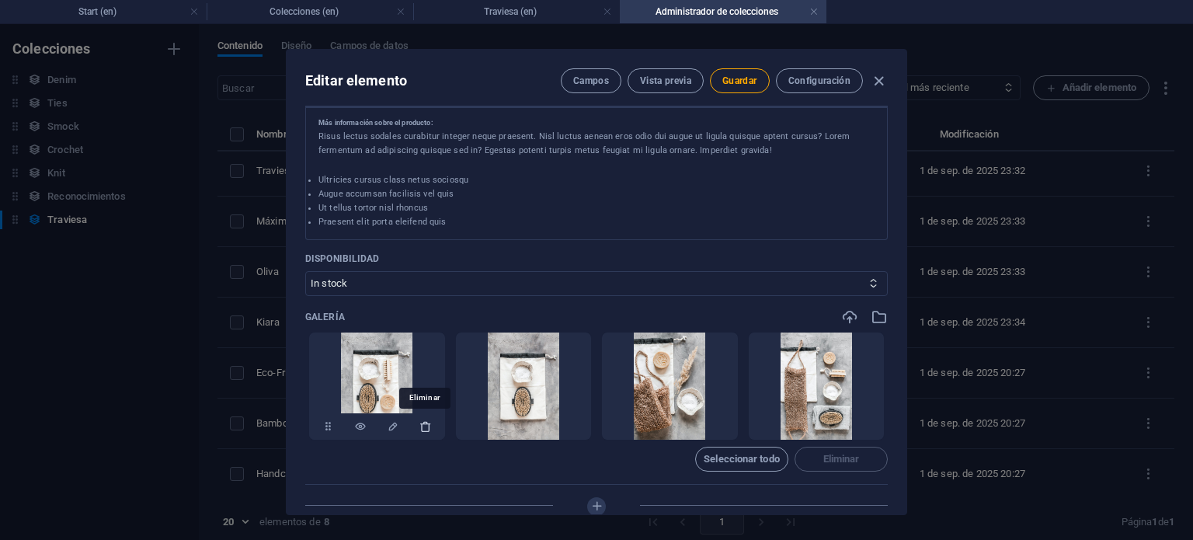
click at [420, 422] on icon "button" at bounding box center [426, 426] width 12 height 12
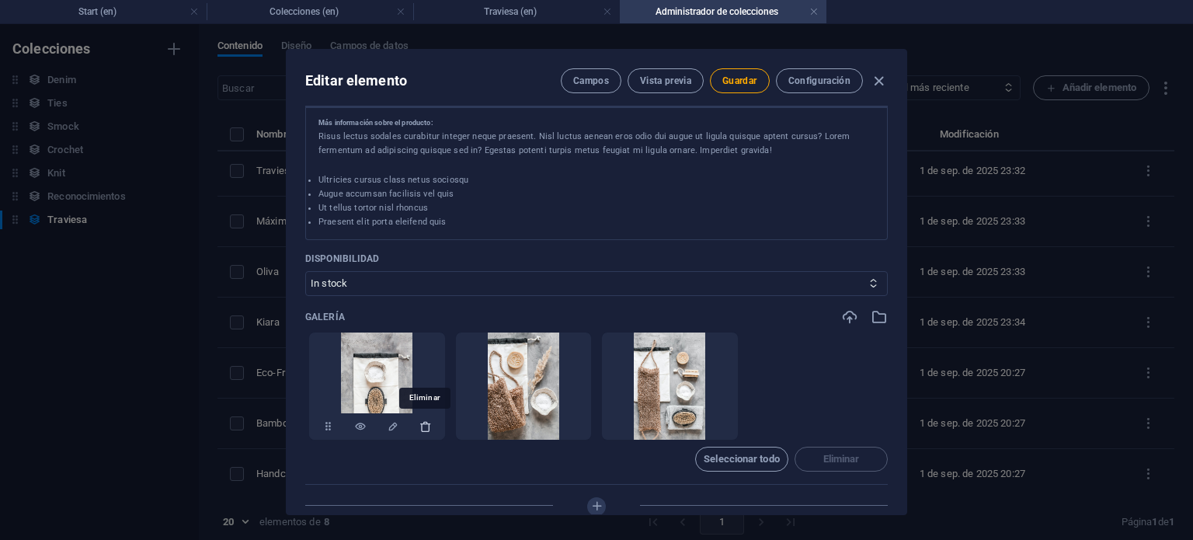
click at [420, 421] on icon "button" at bounding box center [426, 426] width 12 height 12
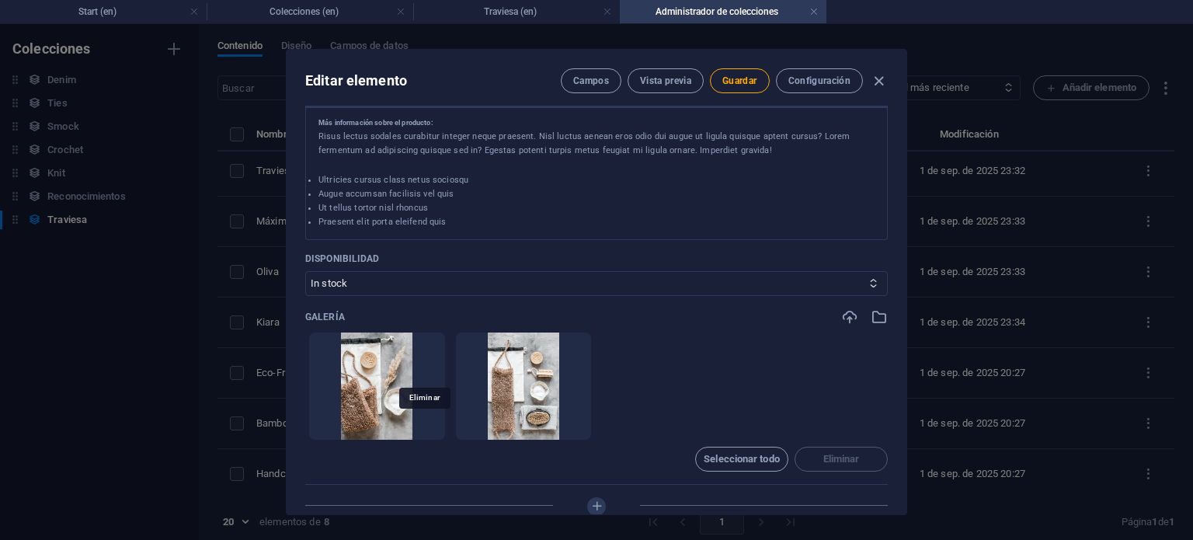
click at [420, 421] on icon "button" at bounding box center [426, 426] width 12 height 12
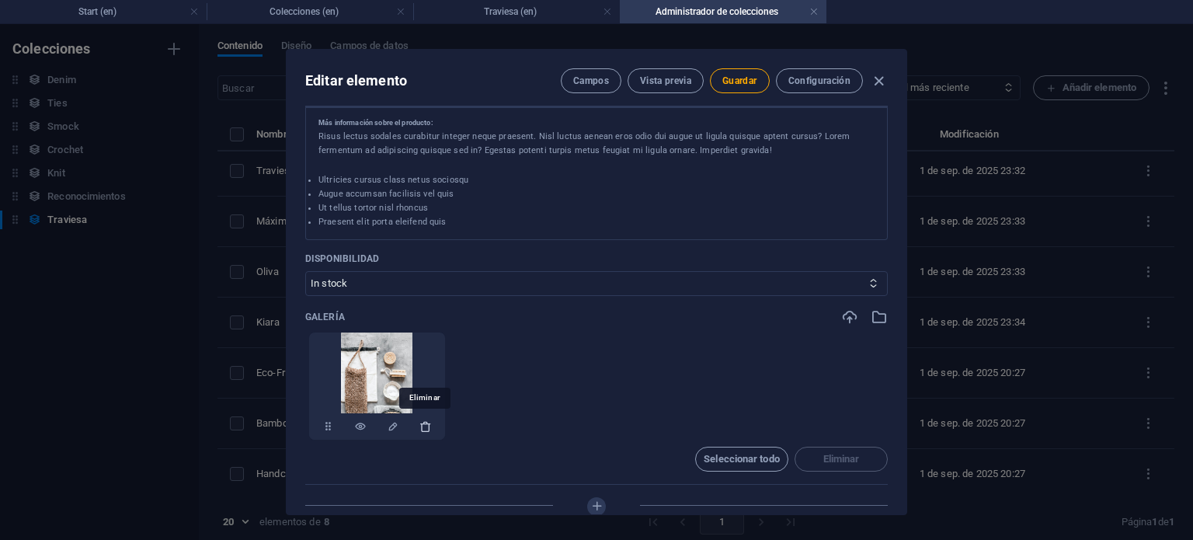
click at [422, 421] on icon "button" at bounding box center [426, 426] width 12 height 12
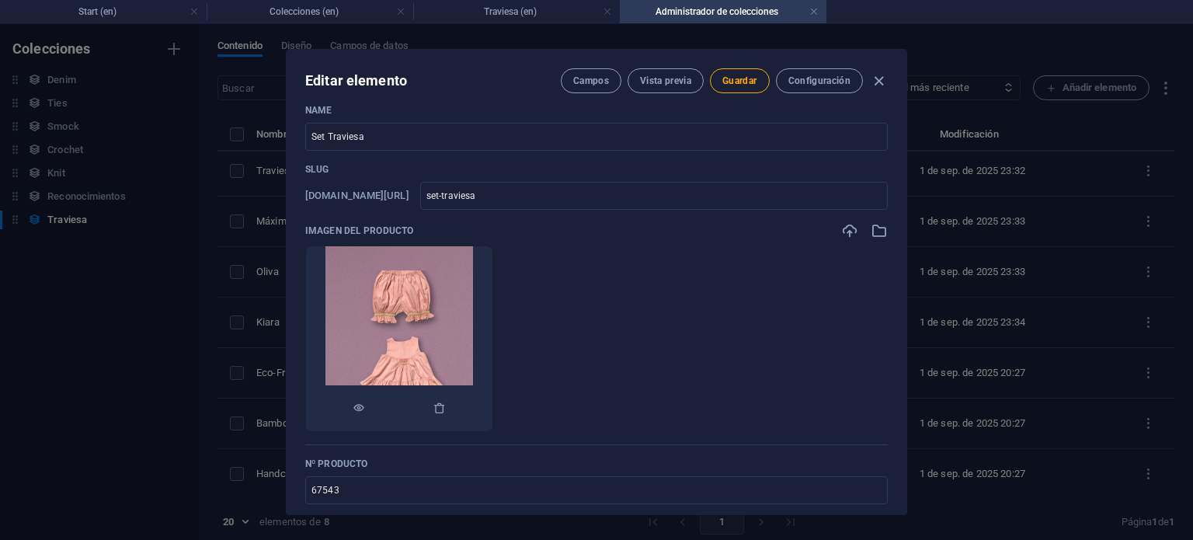
scroll to position [0, 0]
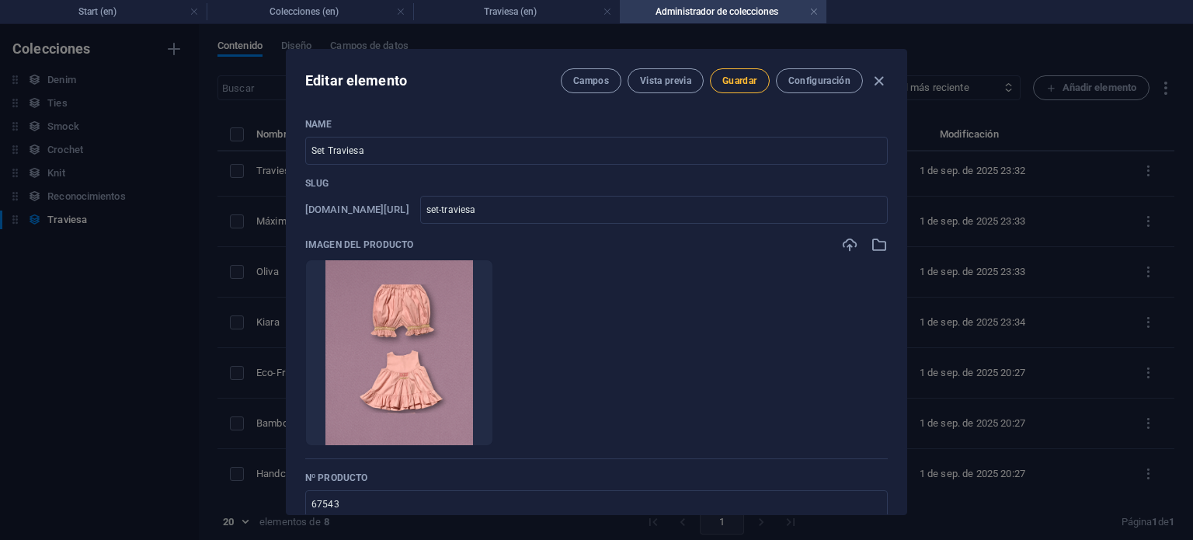
click at [735, 87] on button "Guardar" at bounding box center [739, 80] width 59 height 25
click at [882, 81] on icon "button" at bounding box center [879, 81] width 18 height 18
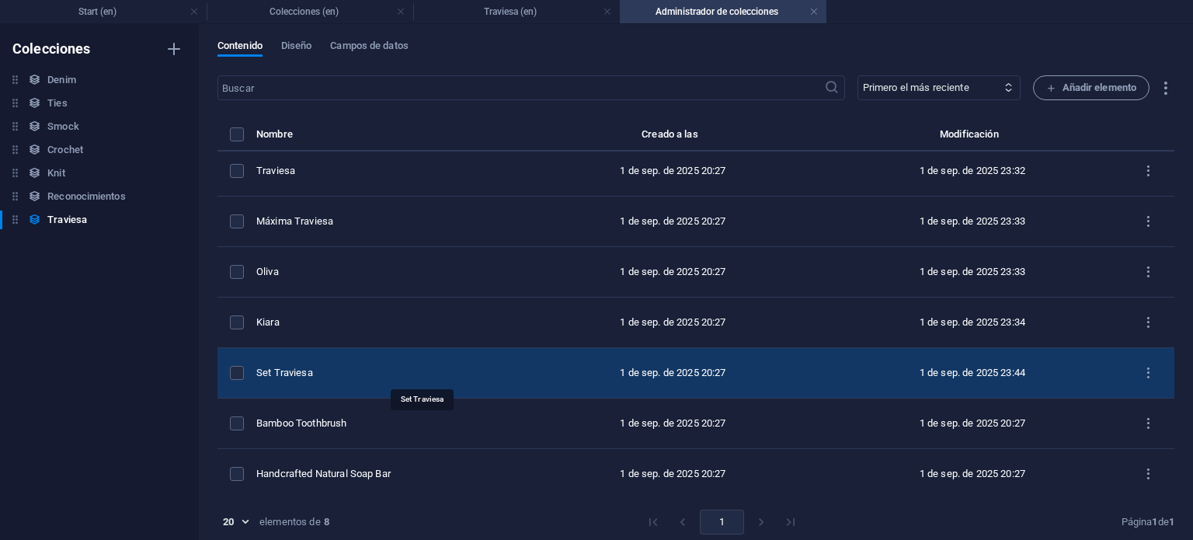
scroll to position [6, 0]
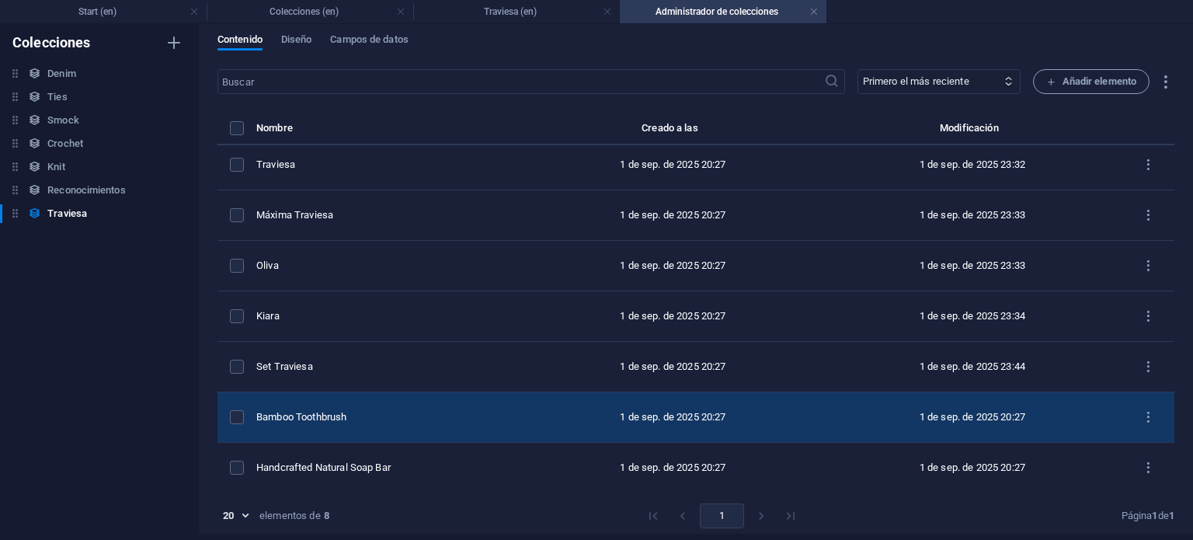
click at [367, 424] on td "Bamboo Toothbrush" at bounding box center [389, 417] width 267 height 50
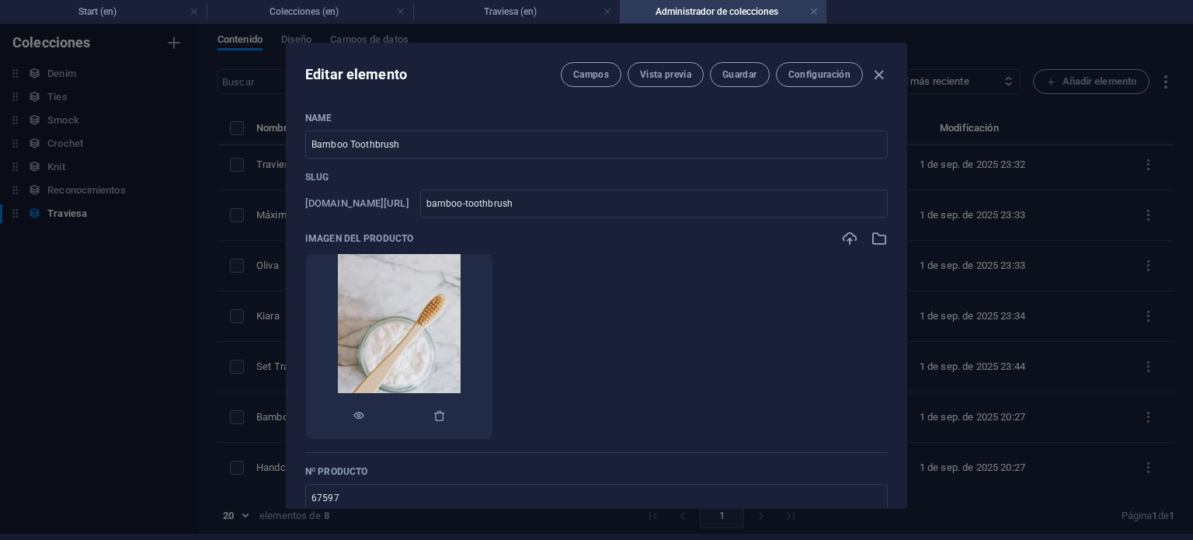
scroll to position [0, 0]
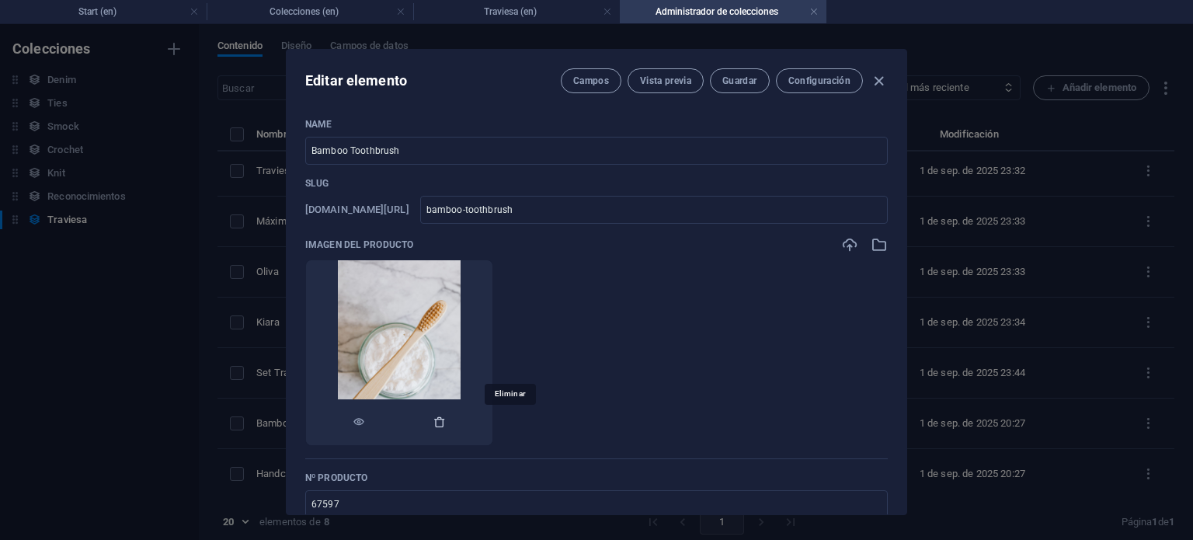
click at [446, 420] on icon "button" at bounding box center [440, 422] width 12 height 12
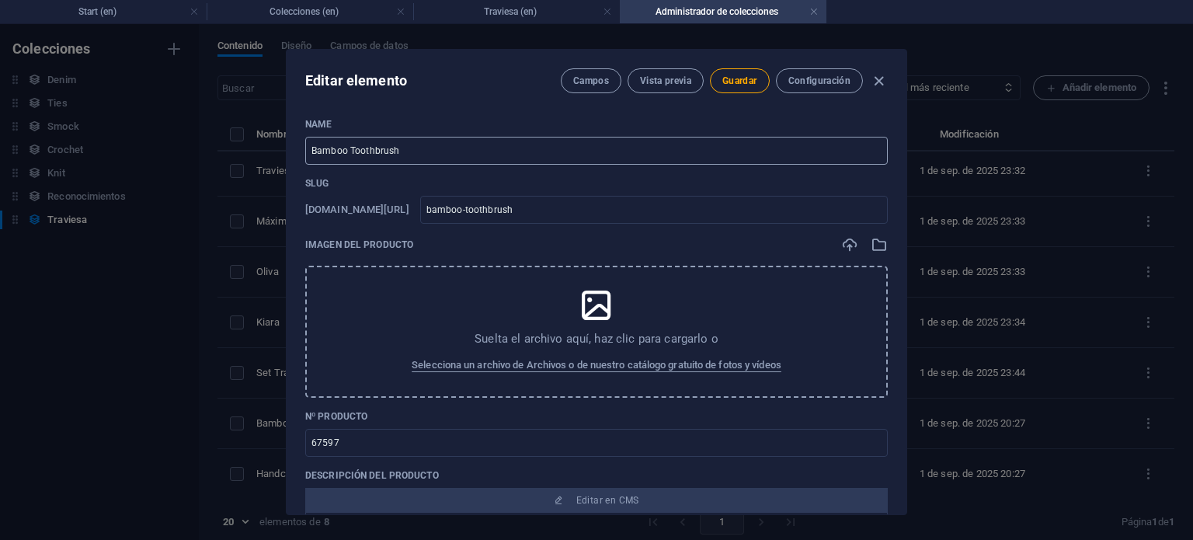
click at [479, 156] on input "Bamboo Toothbrush" at bounding box center [596, 151] width 583 height 28
click at [479, 155] on input "Bamboo Toothbrush" at bounding box center [596, 151] width 583 height 28
click at [479, 154] on input "Bamboo Toothbrush" at bounding box center [596, 151] width 583 height 28
click at [644, 301] on div "Suelta el archivo aquí, haz clic para cargarlo o Selecciona un archivo de Archi…" at bounding box center [596, 332] width 583 height 132
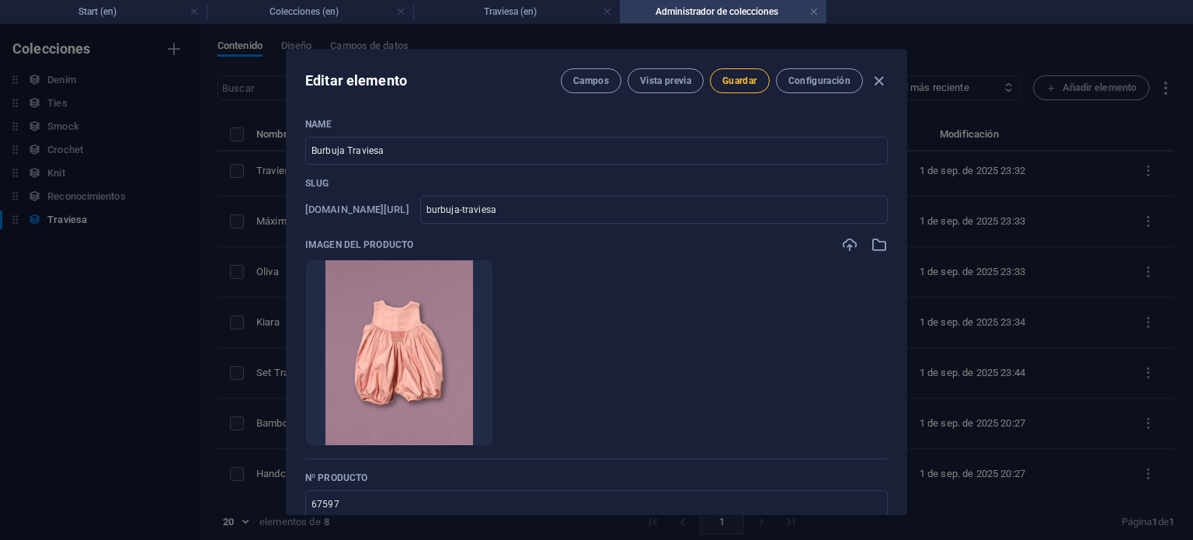
click at [737, 71] on button "Guardar" at bounding box center [739, 80] width 59 height 25
click at [880, 82] on icon "button" at bounding box center [879, 81] width 18 height 18
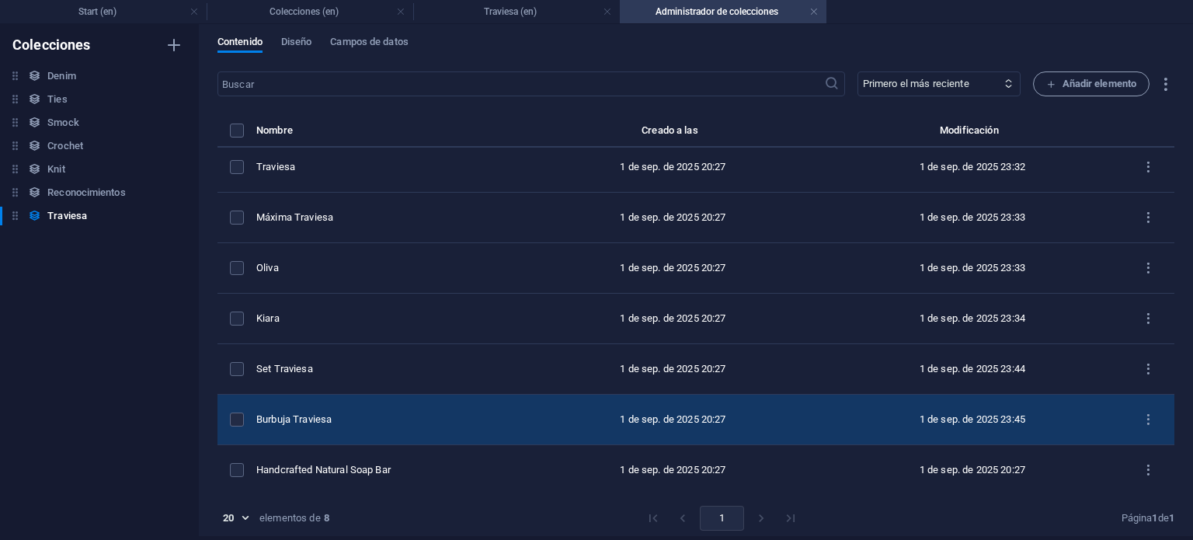
scroll to position [6, 0]
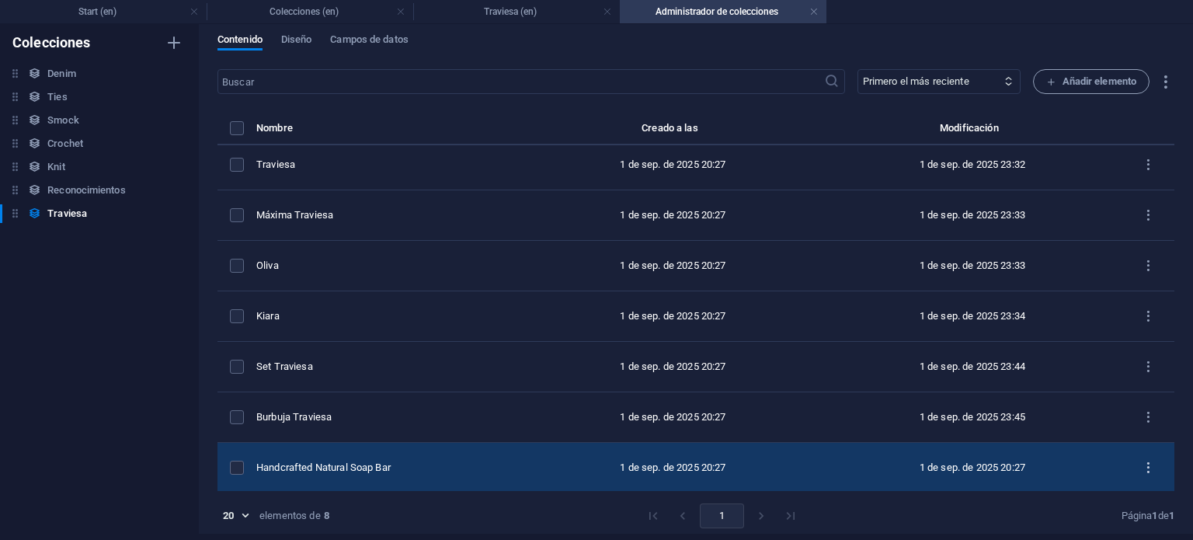
click at [1153, 469] on button "items list" at bounding box center [1148, 467] width 27 height 25
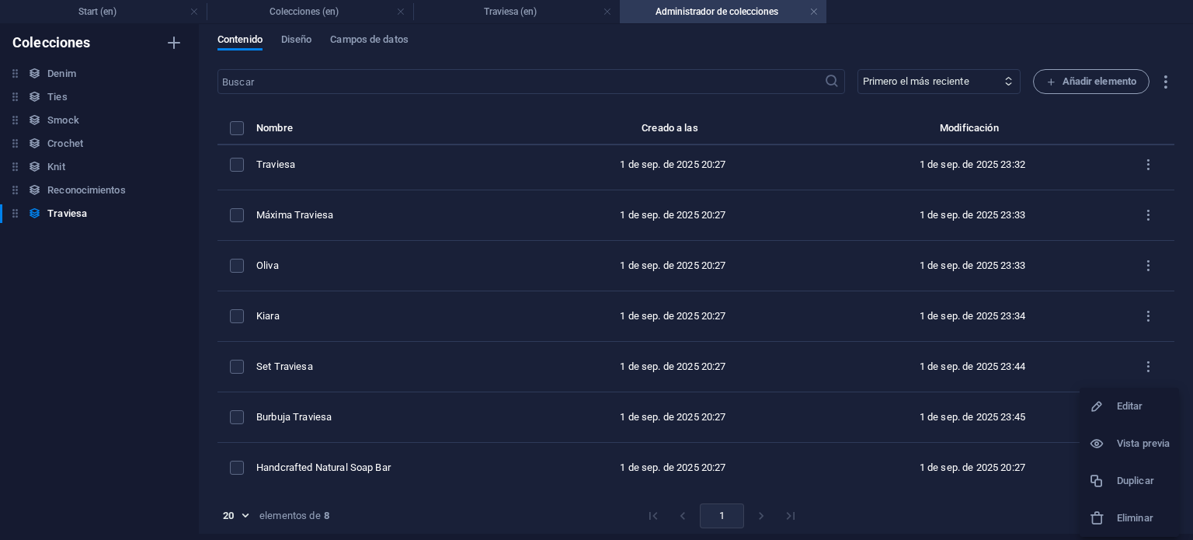
click at [1104, 512] on icon at bounding box center [1097, 518] width 16 height 16
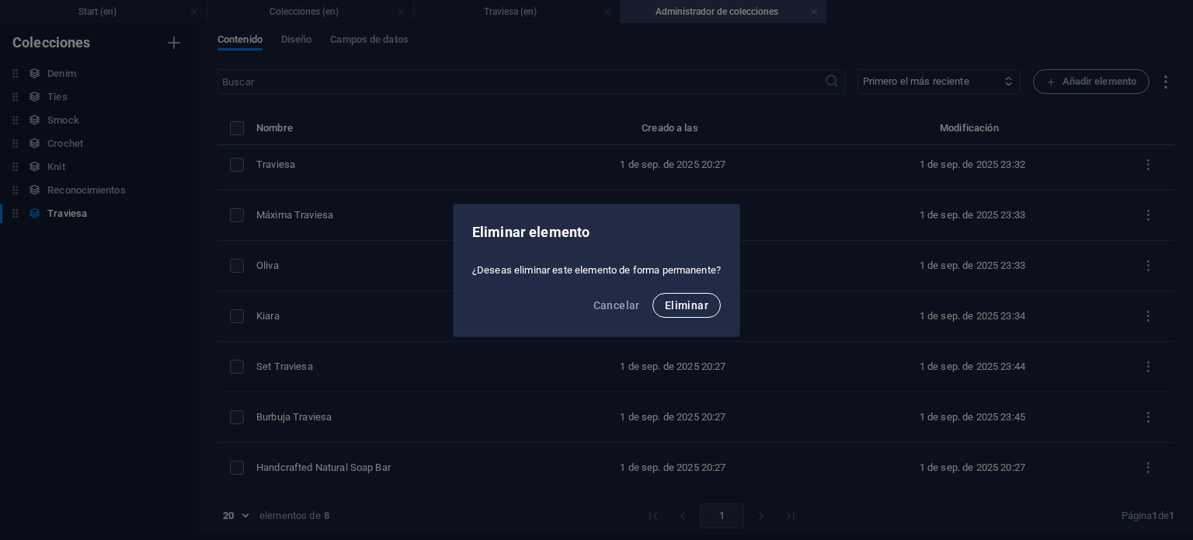
click at [681, 305] on span "Eliminar" at bounding box center [687, 305] width 44 height 12
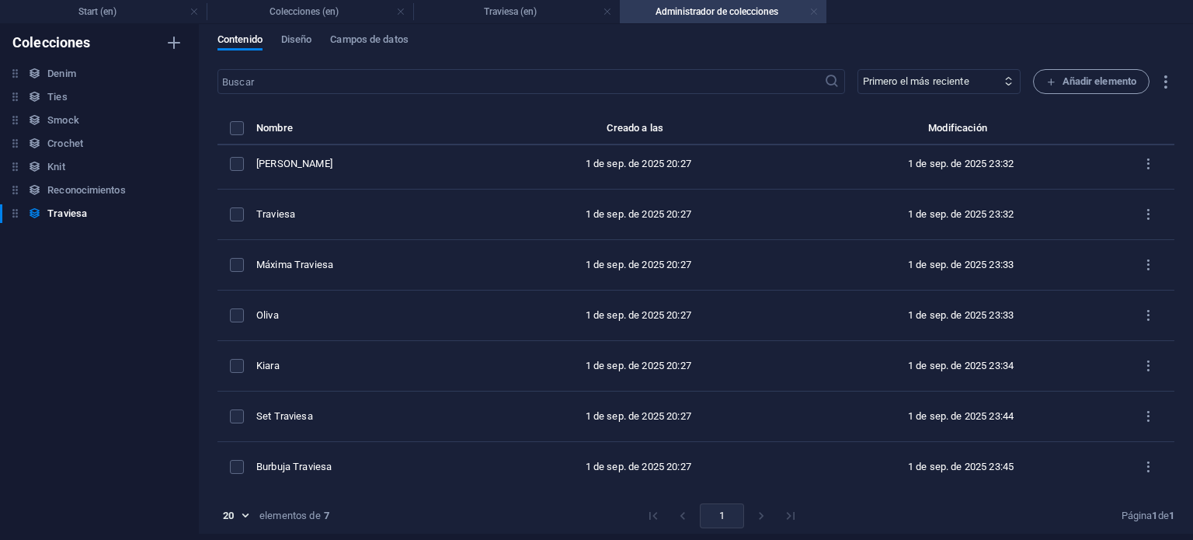
click at [813, 11] on link at bounding box center [814, 12] width 9 height 15
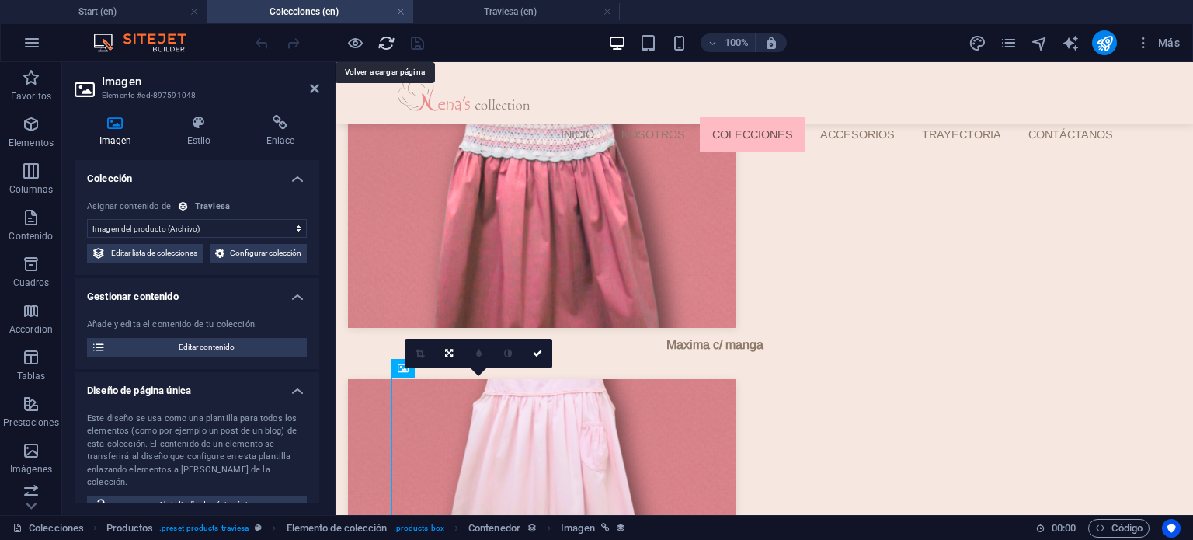
click at [378, 38] on icon "reload" at bounding box center [387, 43] width 18 height 18
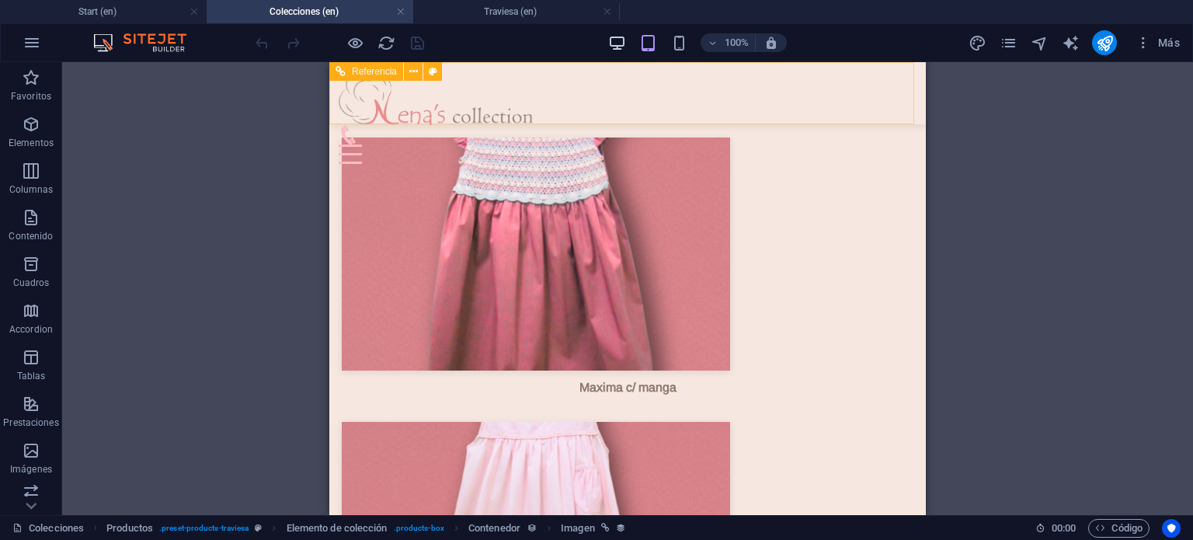
click at [621, 40] on icon "button" at bounding box center [617, 43] width 18 height 18
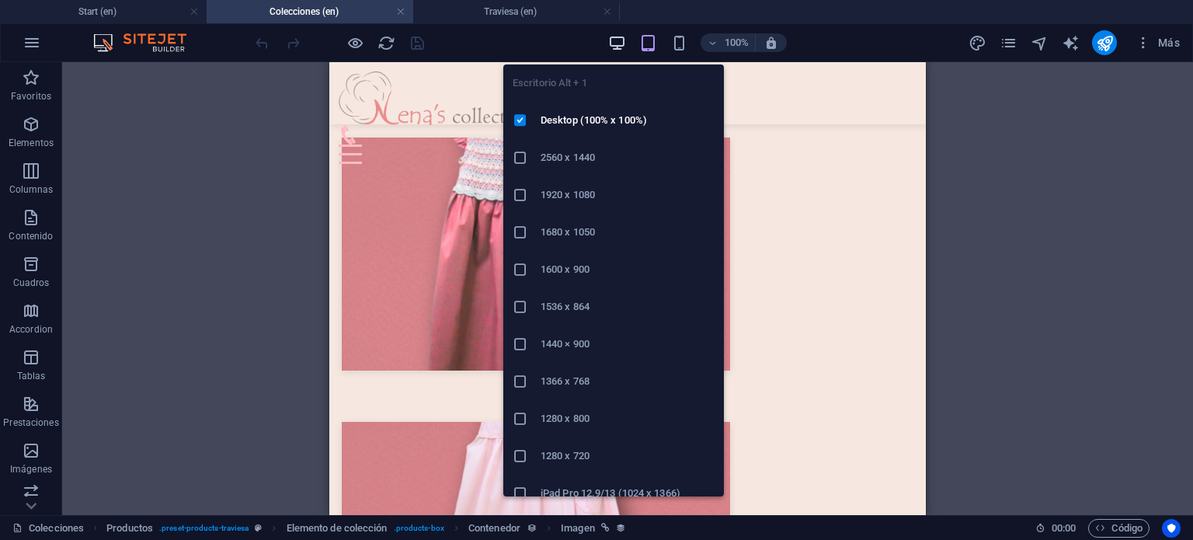
click at [622, 37] on icon "button" at bounding box center [617, 43] width 18 height 18
click at [617, 43] on icon "button" at bounding box center [617, 43] width 18 height 18
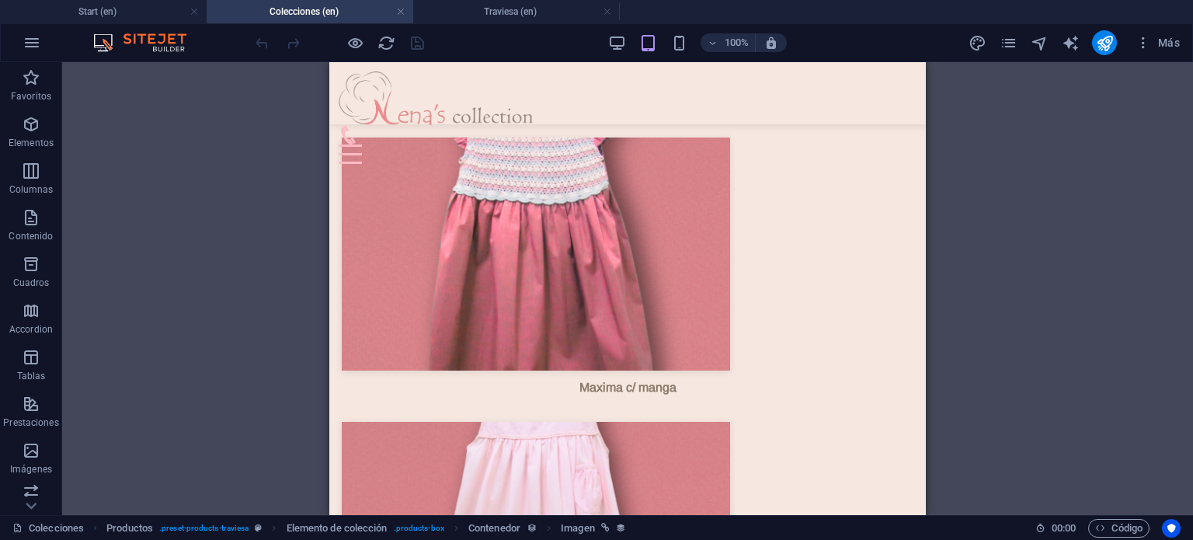
click at [1039, 193] on div "Referencia Separador Texto" at bounding box center [627, 288] width 1131 height 453
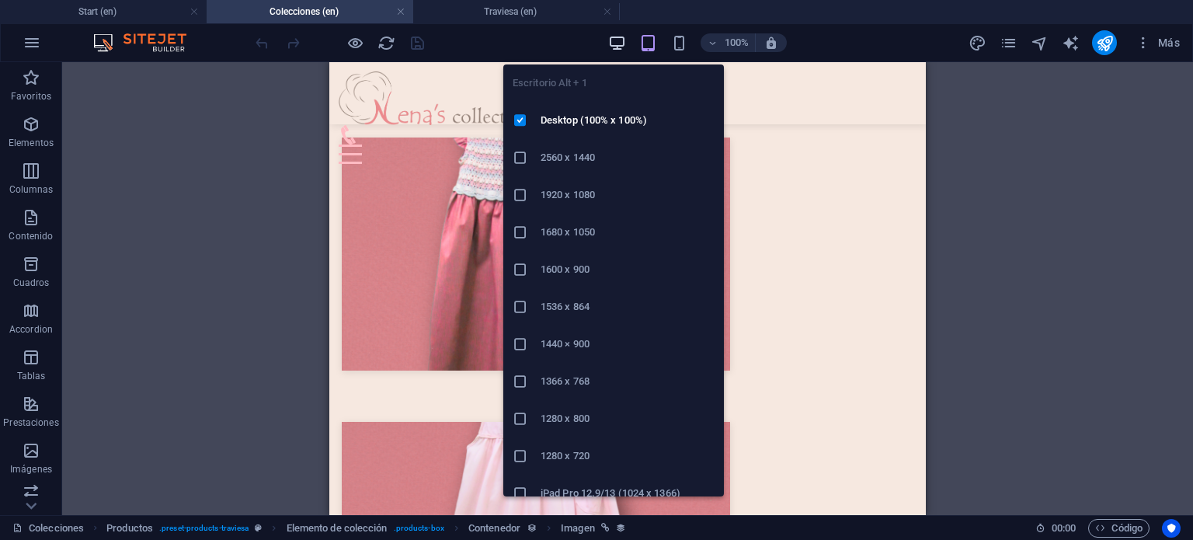
click at [614, 42] on icon "button" at bounding box center [617, 43] width 18 height 18
click at [624, 40] on icon "button" at bounding box center [617, 43] width 18 height 18
click at [622, 39] on icon "button" at bounding box center [617, 43] width 18 height 18
click at [619, 39] on icon "button" at bounding box center [617, 43] width 18 height 18
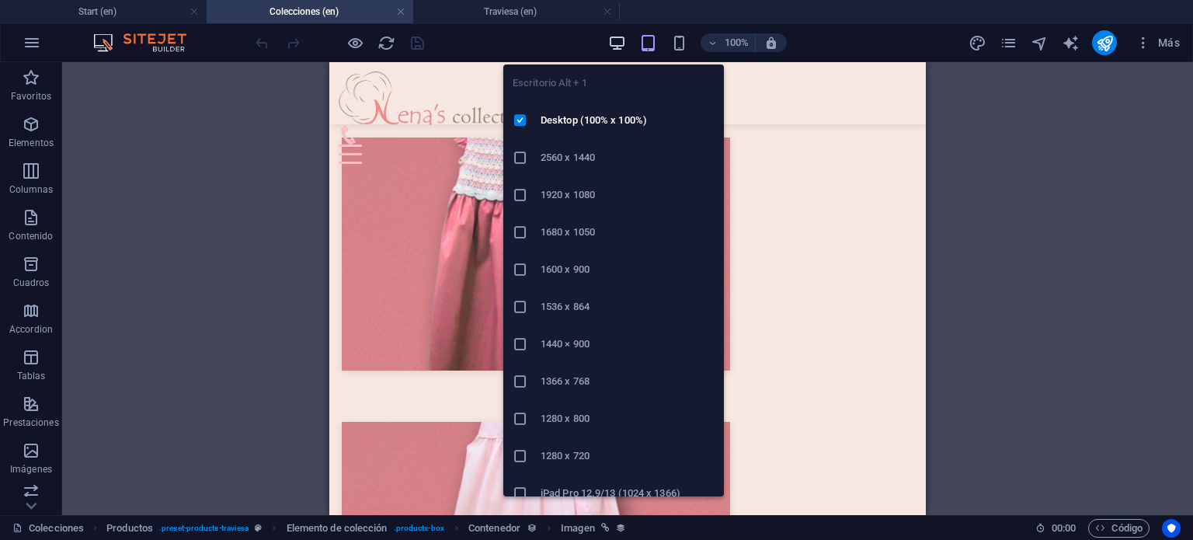
click at [618, 39] on icon "button" at bounding box center [617, 43] width 18 height 18
click at [622, 49] on icon "button" at bounding box center [617, 43] width 18 height 18
click at [619, 47] on icon "button" at bounding box center [617, 43] width 18 height 18
click at [609, 40] on icon "button" at bounding box center [617, 43] width 18 height 18
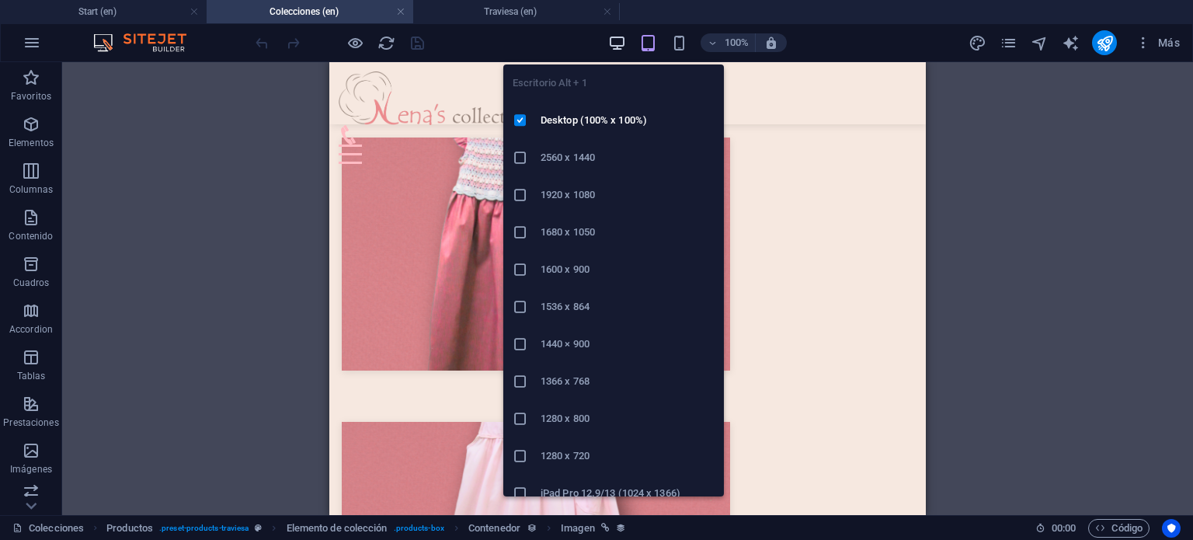
click at [609, 40] on icon "button" at bounding box center [617, 43] width 18 height 18
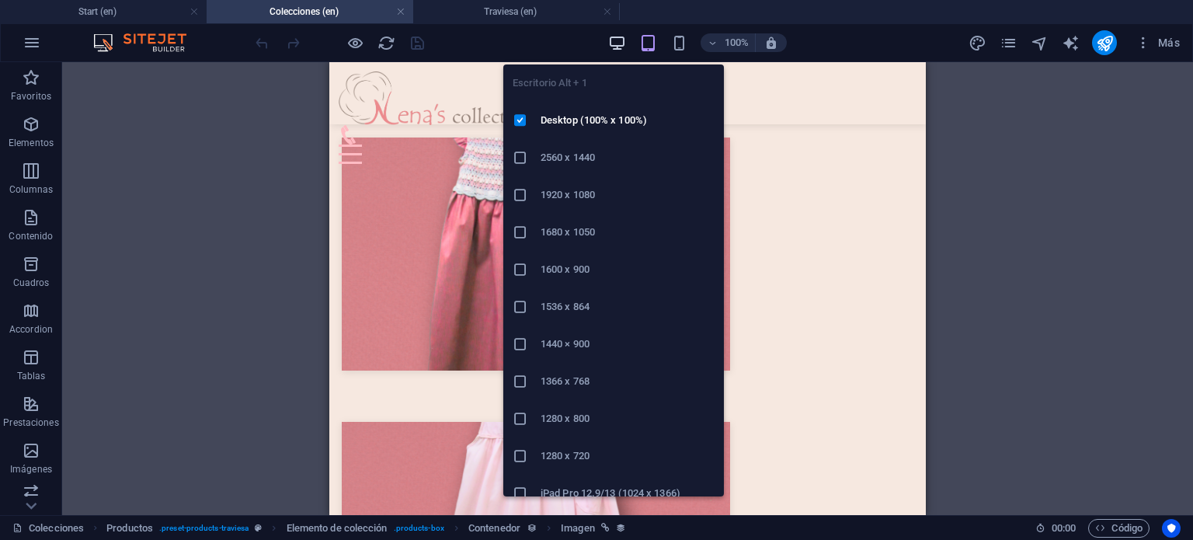
click at [609, 40] on icon "button" at bounding box center [617, 43] width 18 height 18
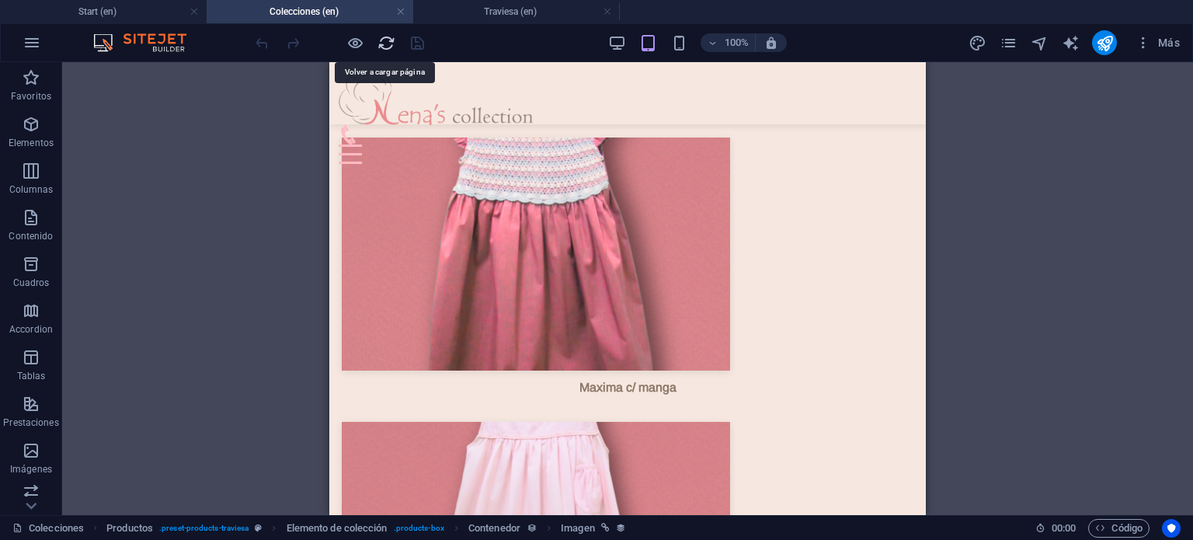
click at [393, 46] on icon "reload" at bounding box center [387, 43] width 18 height 18
click at [383, 44] on icon "reload" at bounding box center [387, 43] width 18 height 18
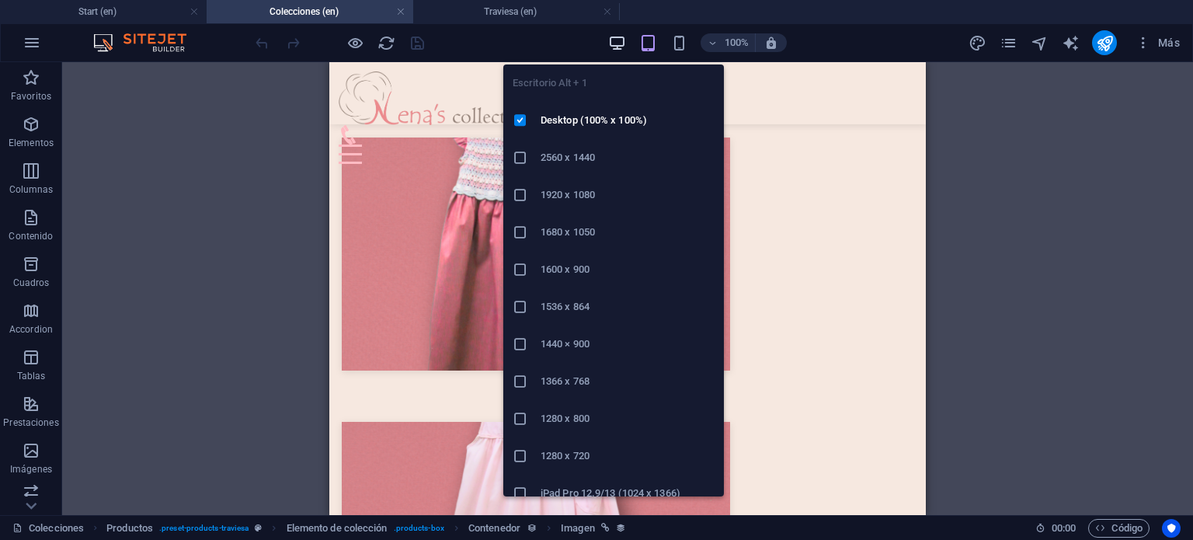
click at [617, 44] on icon "button" at bounding box center [617, 43] width 18 height 18
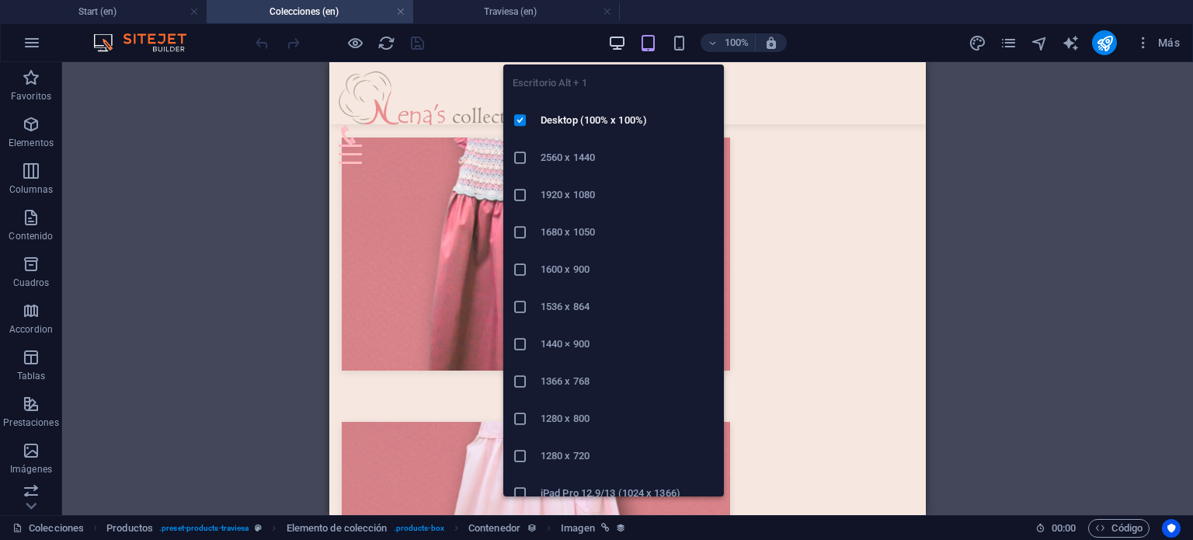
click at [615, 47] on icon "button" at bounding box center [617, 43] width 18 height 18
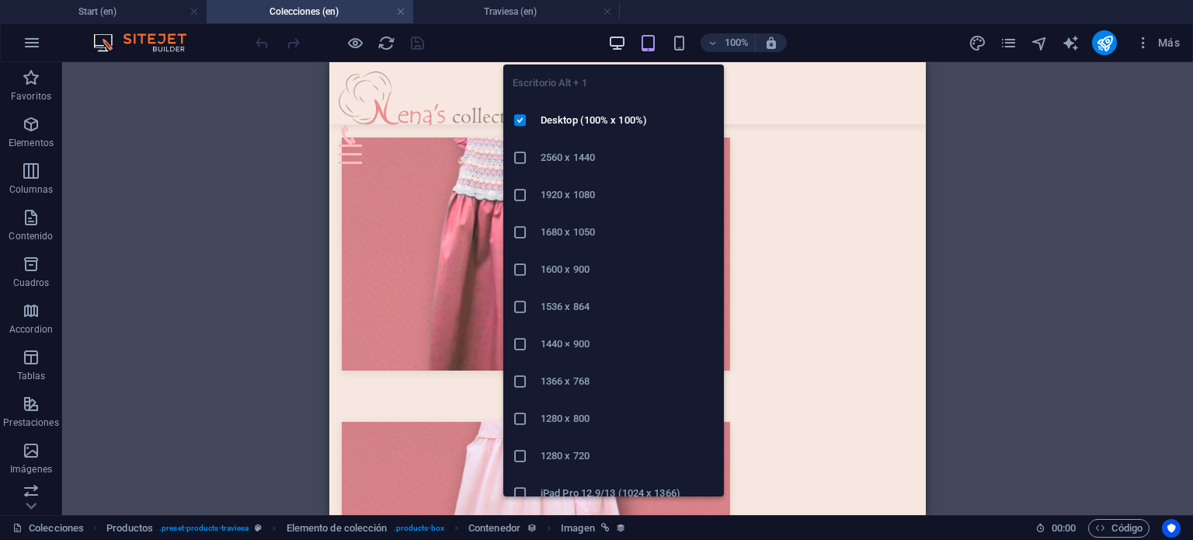
click at [615, 47] on icon "button" at bounding box center [617, 43] width 18 height 18
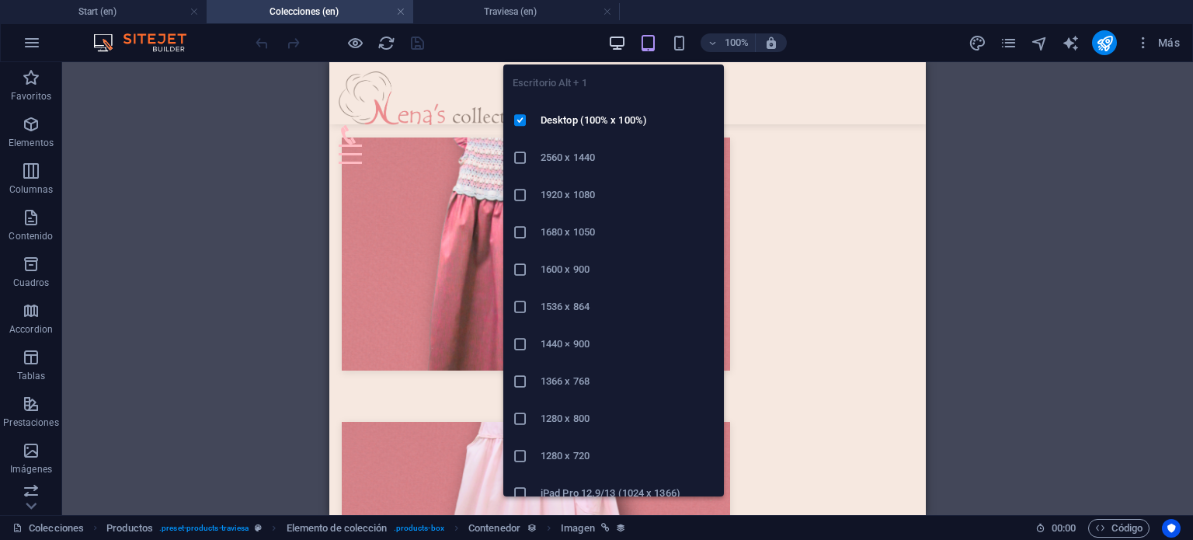
click at [615, 47] on icon "button" at bounding box center [617, 43] width 18 height 18
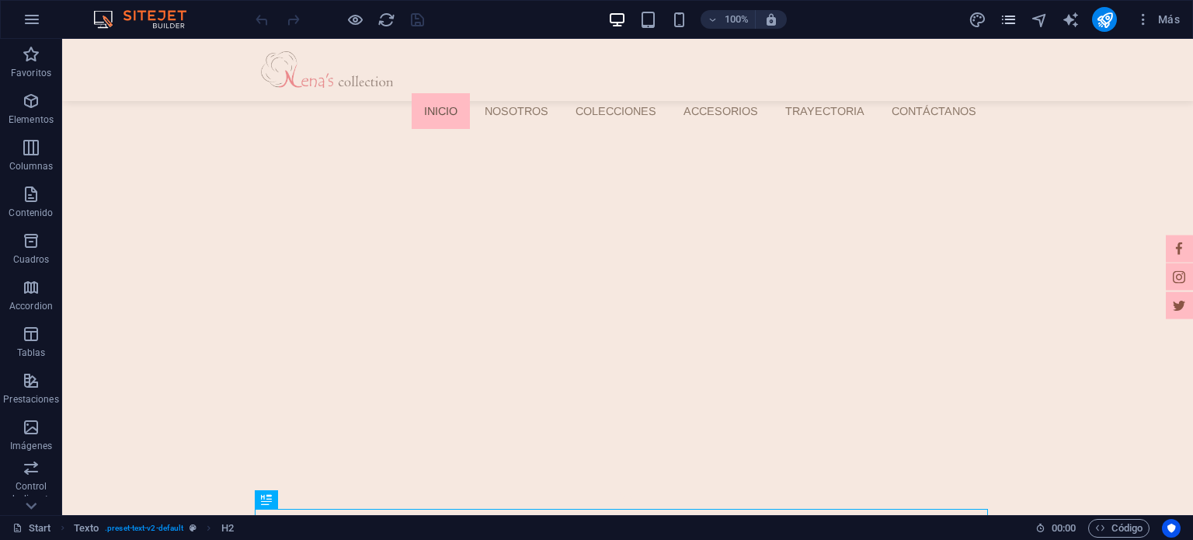
click at [1011, 18] on icon "pages" at bounding box center [1009, 20] width 18 height 18
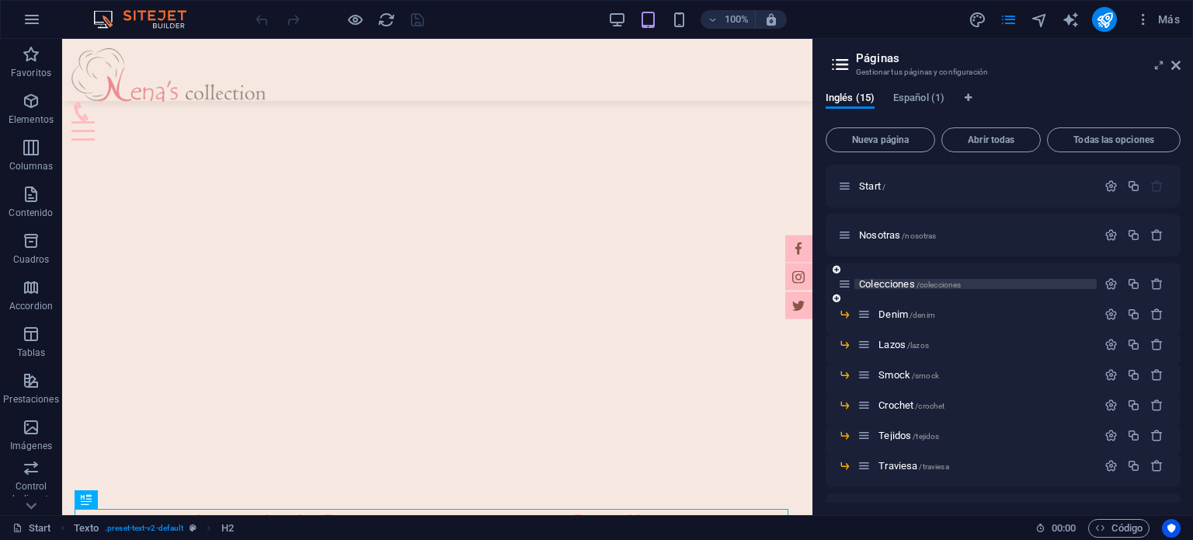
click at [903, 280] on span "Colecciones /colecciones" at bounding box center [910, 284] width 102 height 12
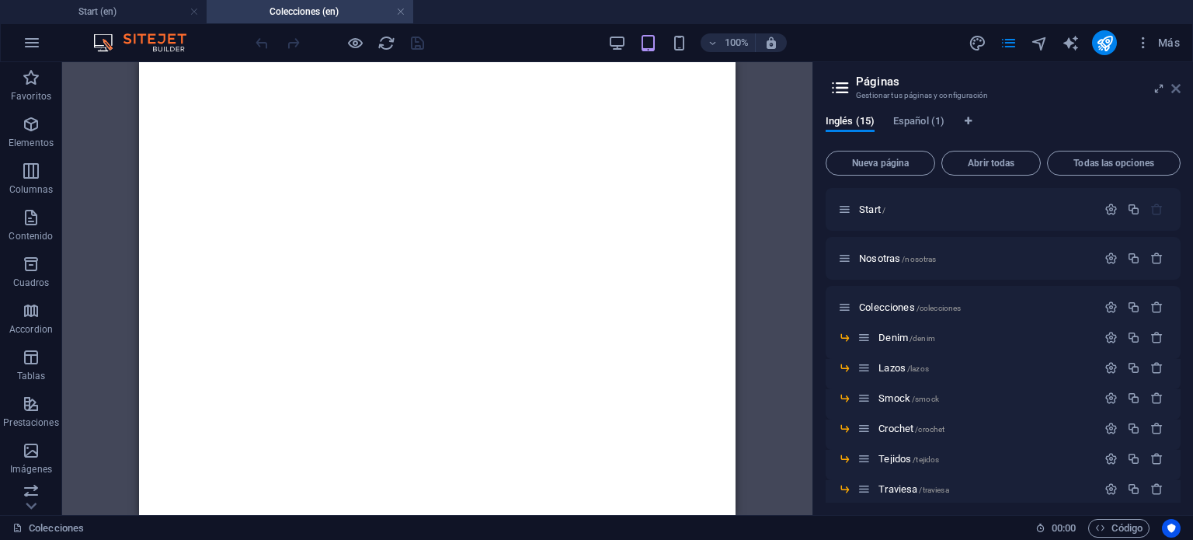
click at [1175, 89] on icon at bounding box center [1176, 88] width 9 height 12
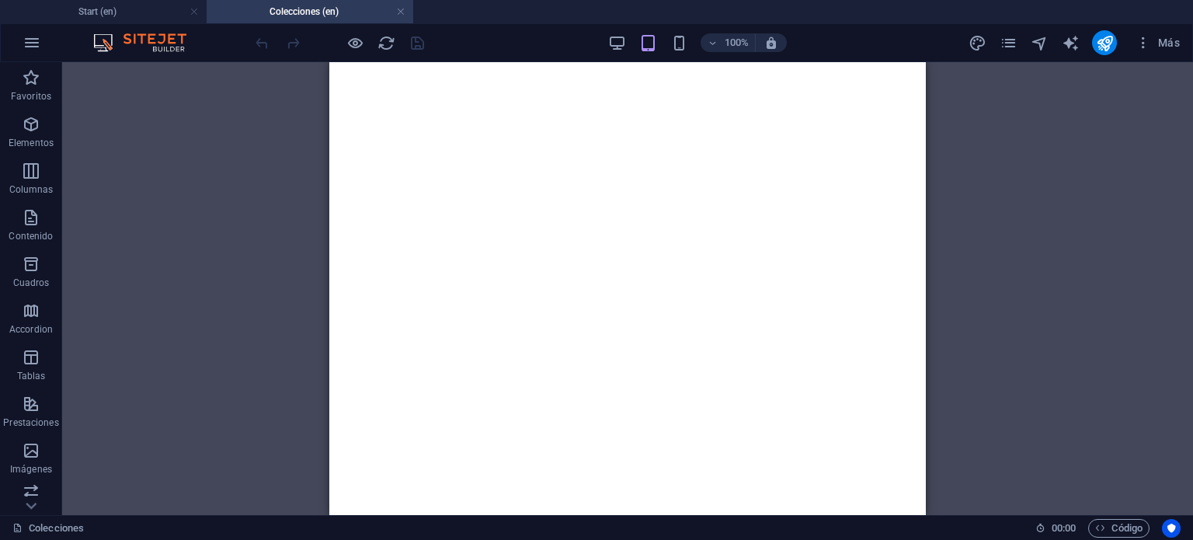
click at [605, 40] on div "100% Más" at bounding box center [719, 42] width 934 height 25
click at [611, 40] on icon "button" at bounding box center [617, 43] width 18 height 18
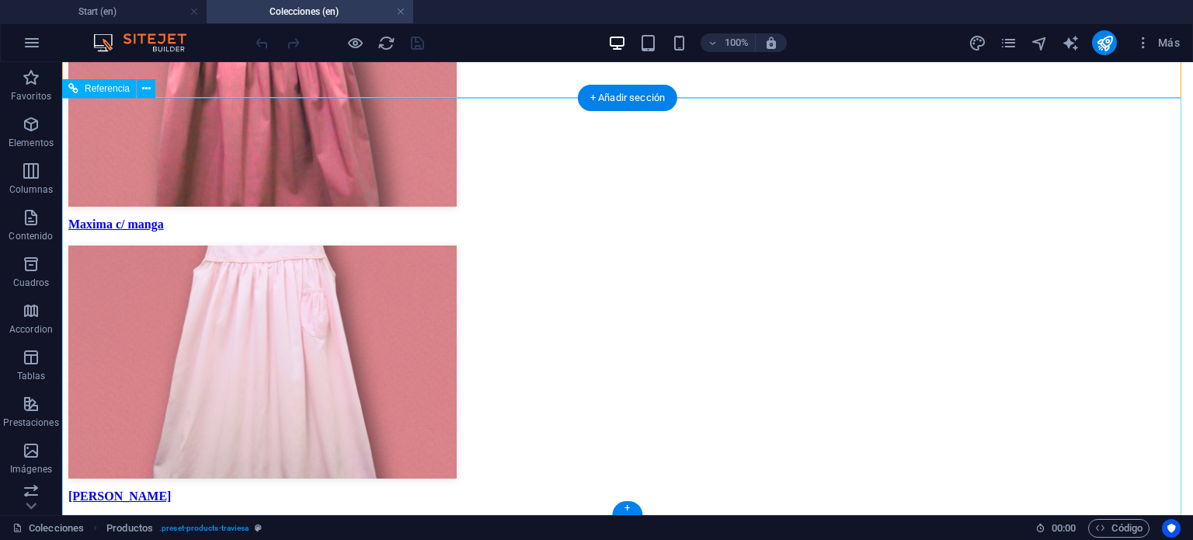
scroll to position [4216, 0]
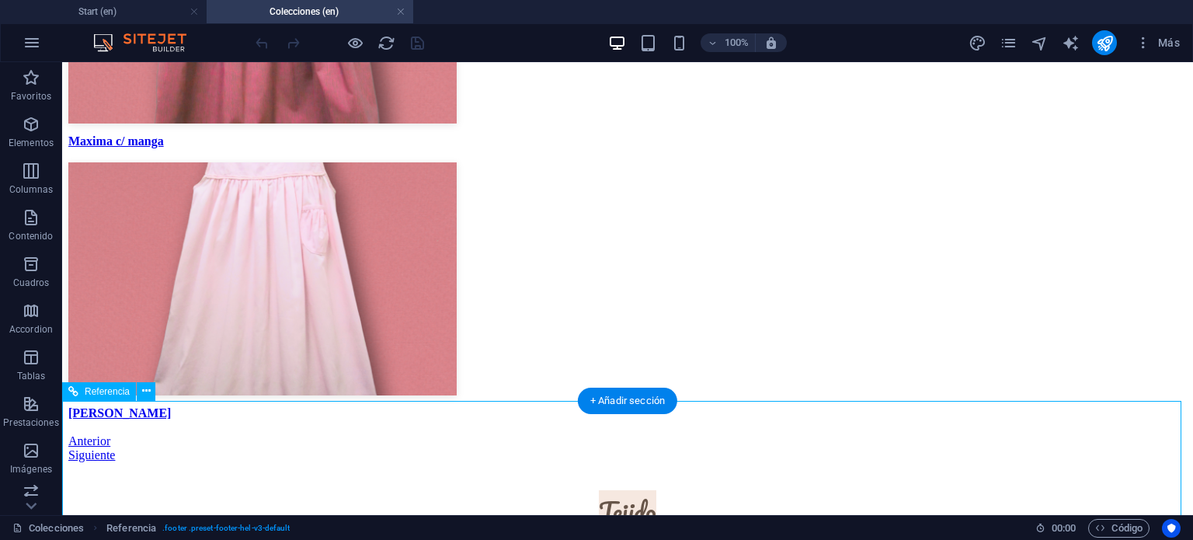
scroll to position [4372, 0]
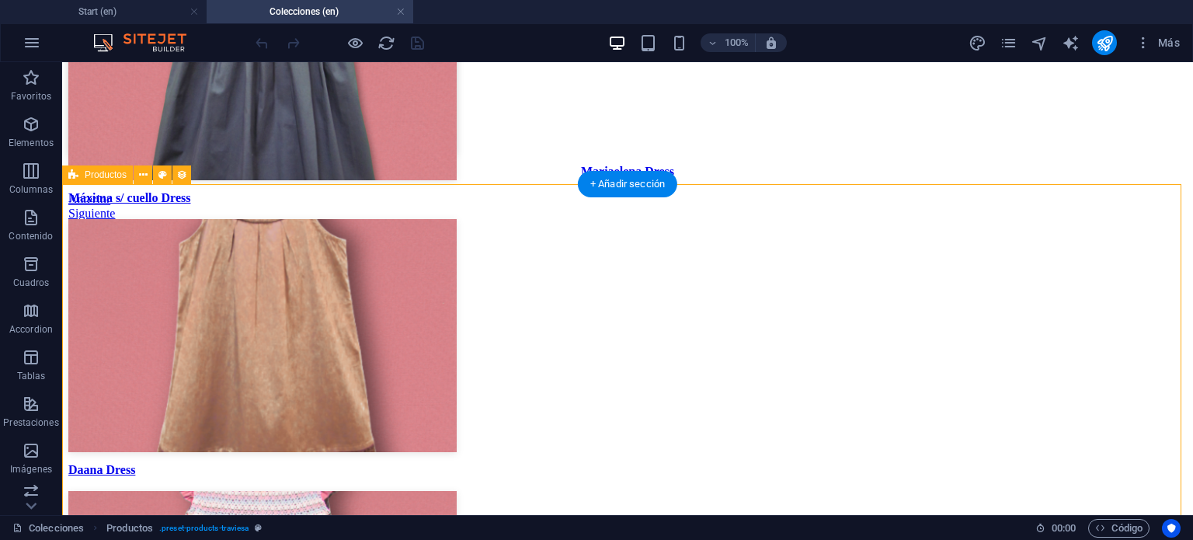
scroll to position [3750, 0]
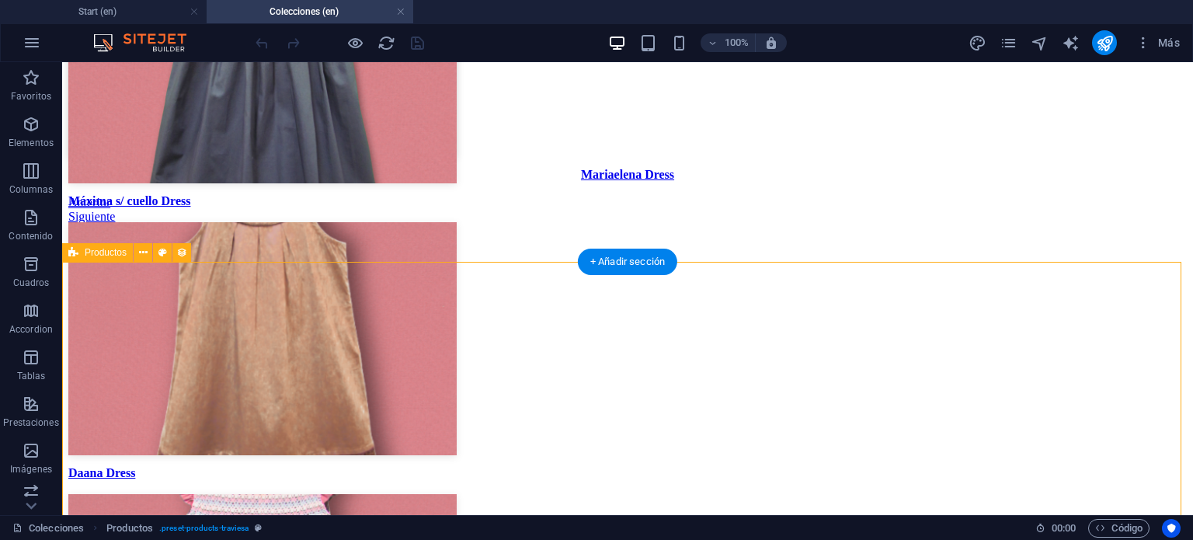
click at [149, 252] on button at bounding box center [143, 252] width 19 height 19
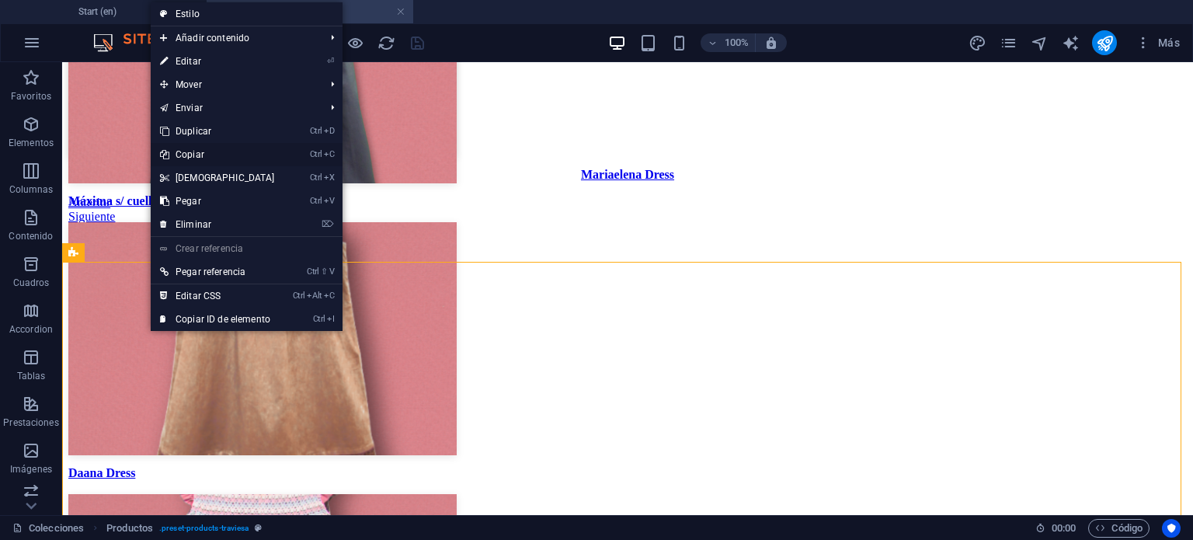
click at [224, 158] on link "Ctrl C Copiar" at bounding box center [218, 154] width 134 height 23
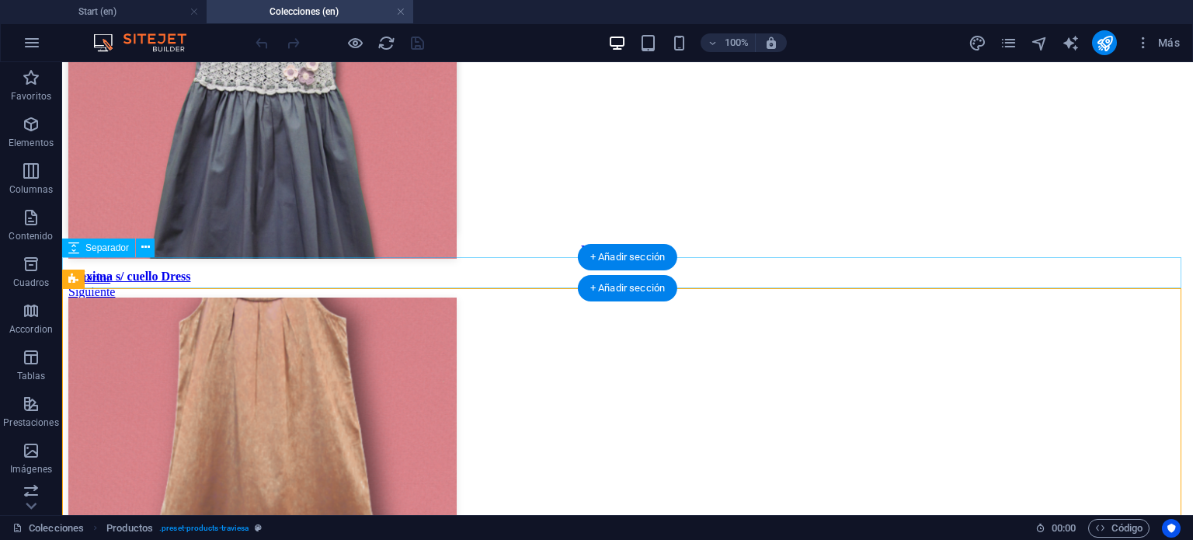
scroll to position [3673, 0]
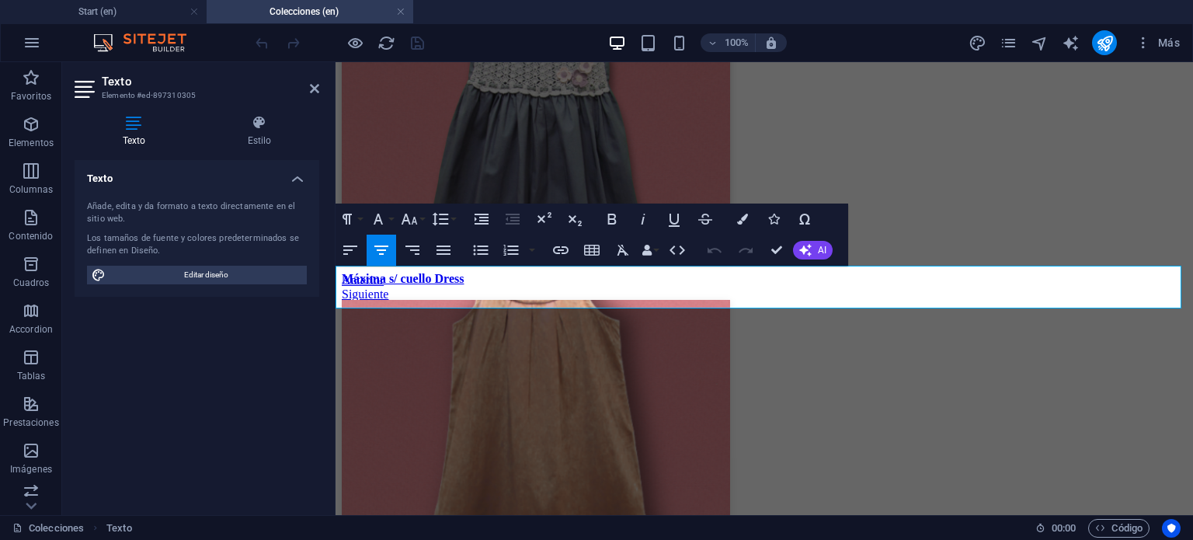
drag, startPoint x: 941, startPoint y: 299, endPoint x: 549, endPoint y: 263, distance: 394.0
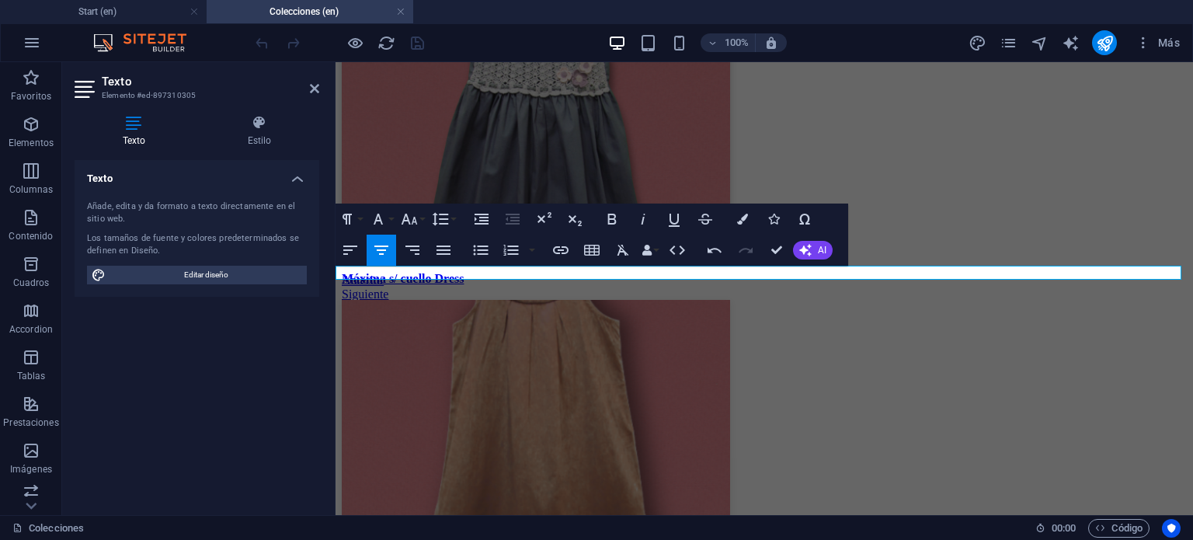
drag, startPoint x: 743, startPoint y: 272, endPoint x: 788, endPoint y: 270, distance: 45.1
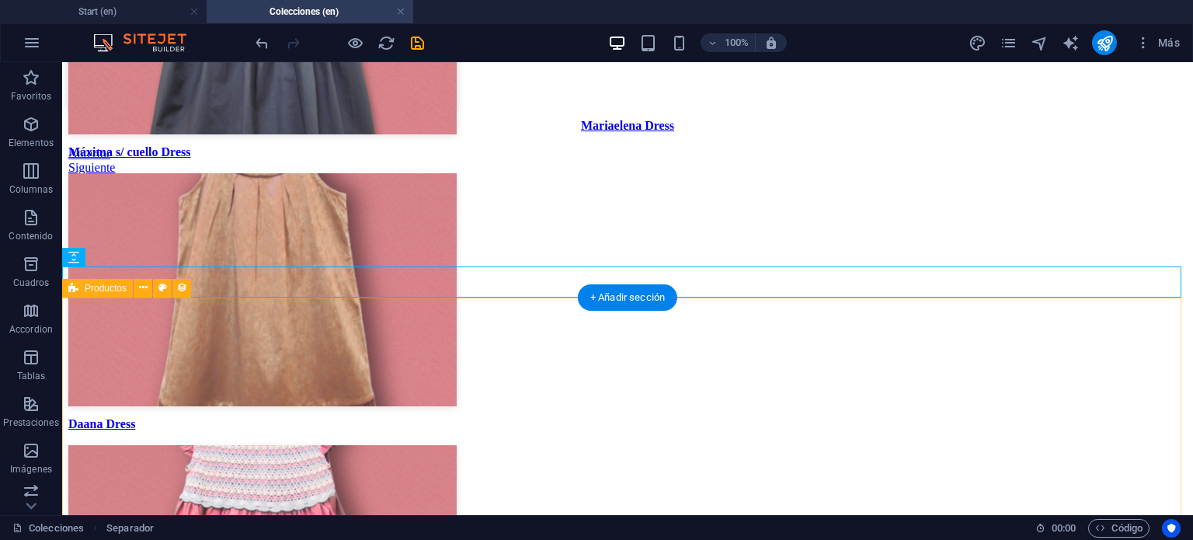
scroll to position [3828, 0]
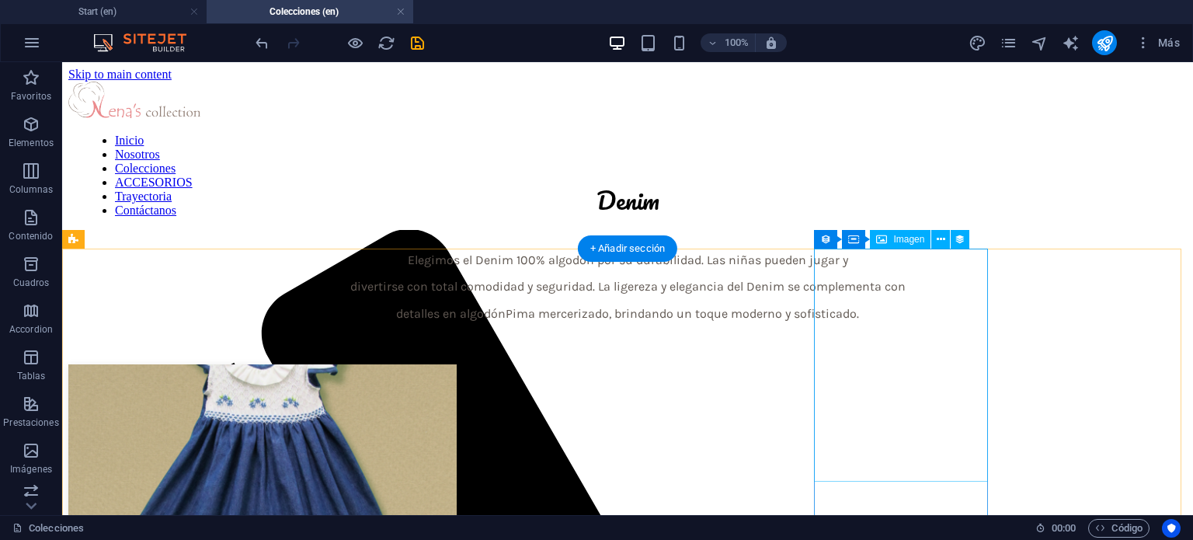
scroll to position [0, 0]
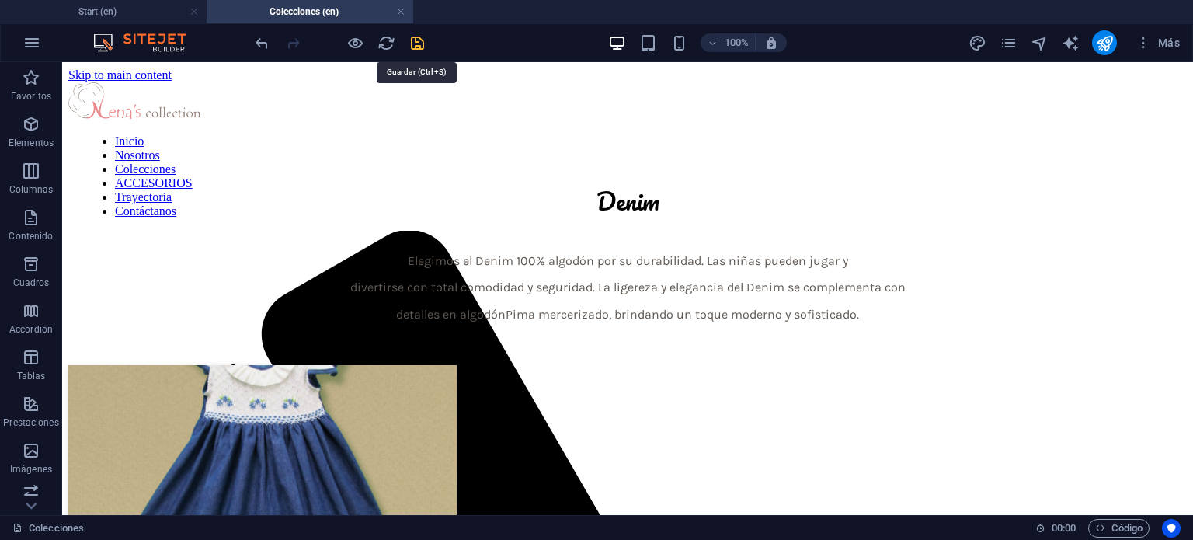
click at [416, 40] on icon "save" at bounding box center [418, 43] width 18 height 18
click at [1016, 44] on icon "pages" at bounding box center [1009, 43] width 18 height 18
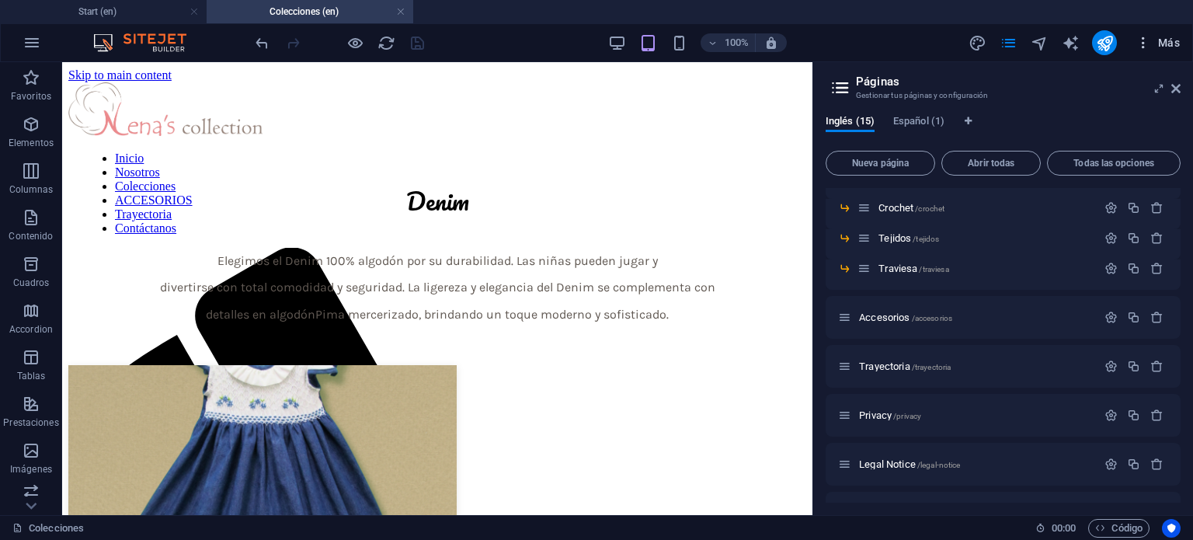
scroll to position [233, 0]
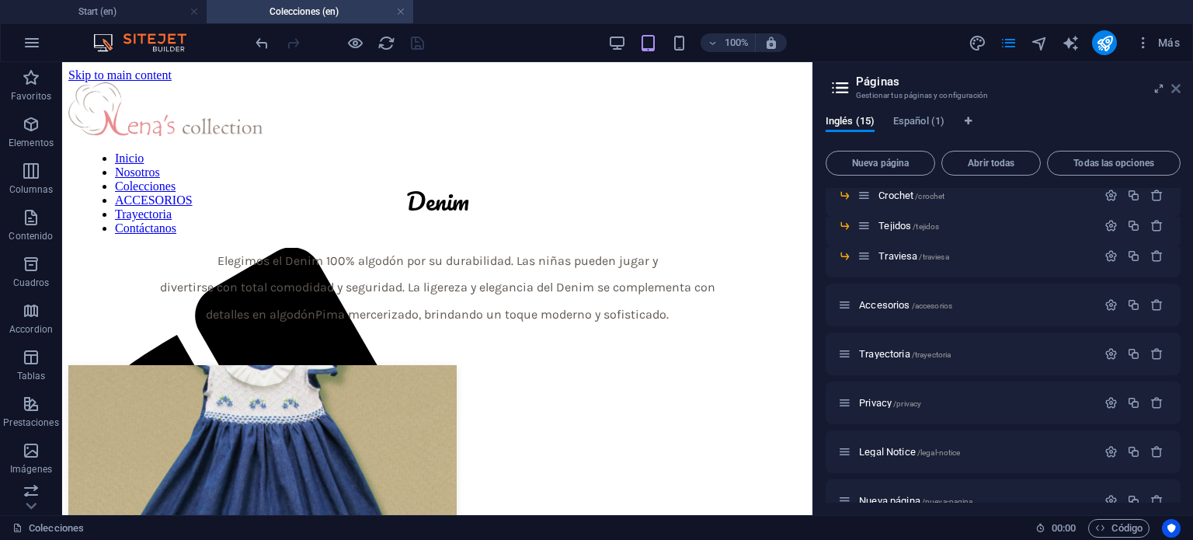
drag, startPoint x: 1172, startPoint y: 83, endPoint x: 926, endPoint y: 144, distance: 253.6
click at [1172, 83] on icon at bounding box center [1176, 88] width 9 height 12
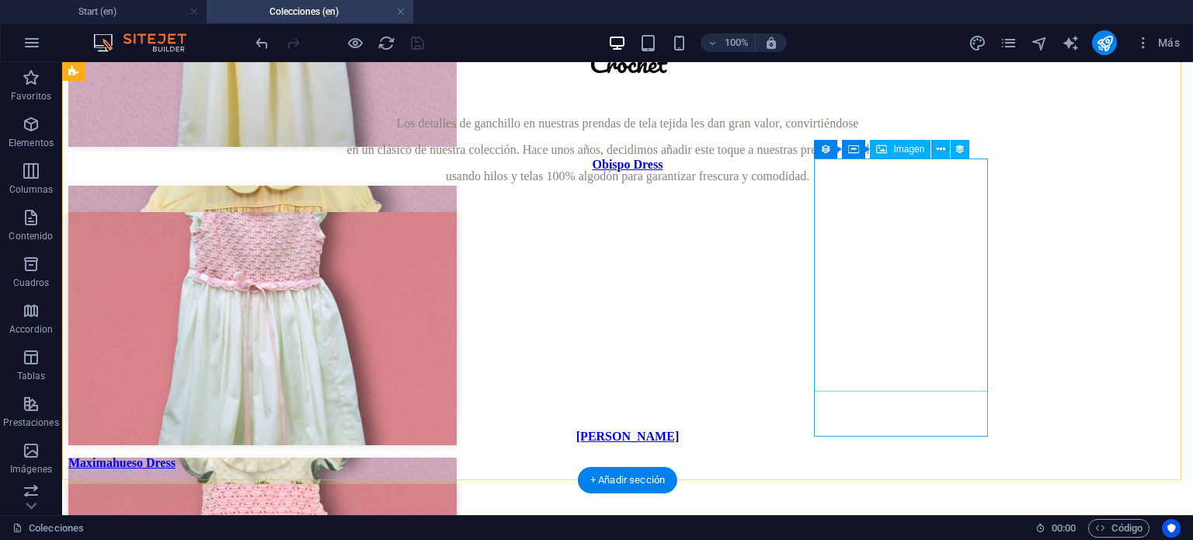
scroll to position [2090, 0]
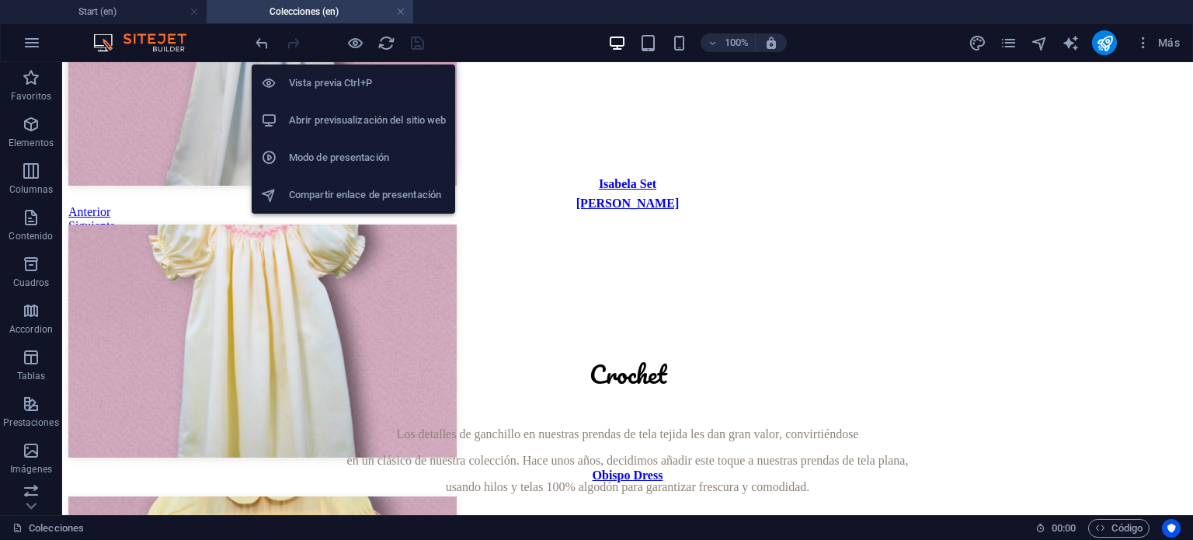
click at [348, 110] on li "Abrir previsualización del sitio web" at bounding box center [354, 120] width 204 height 37
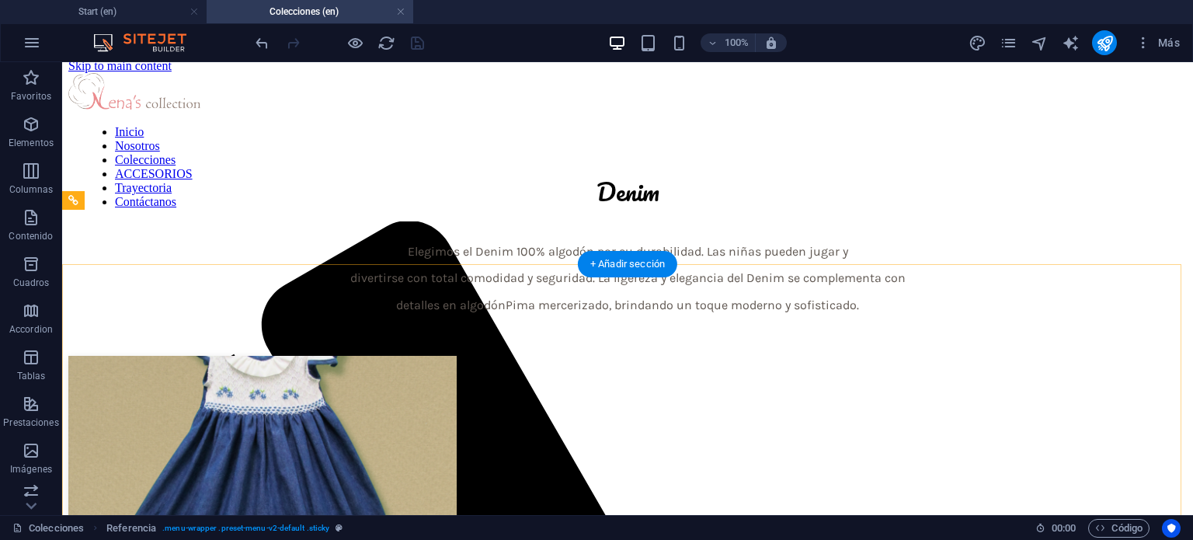
scroll to position [0, 0]
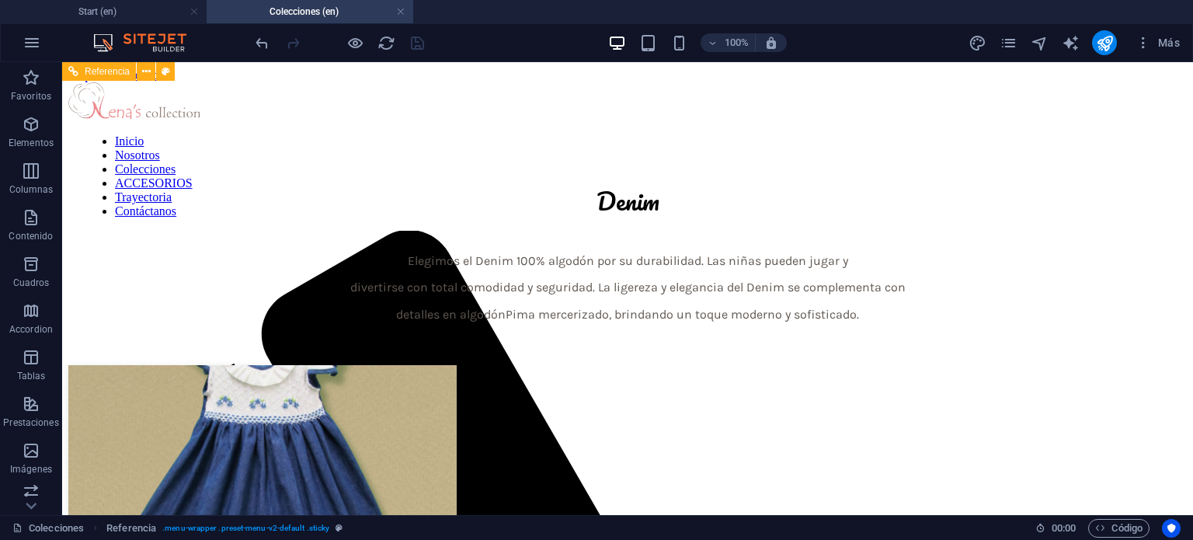
click at [705, 134] on nav "Inicio Nosotros Colecciones ACCESORIOS Trayectoria Contáctanos" at bounding box center [633, 176] width 1098 height 84
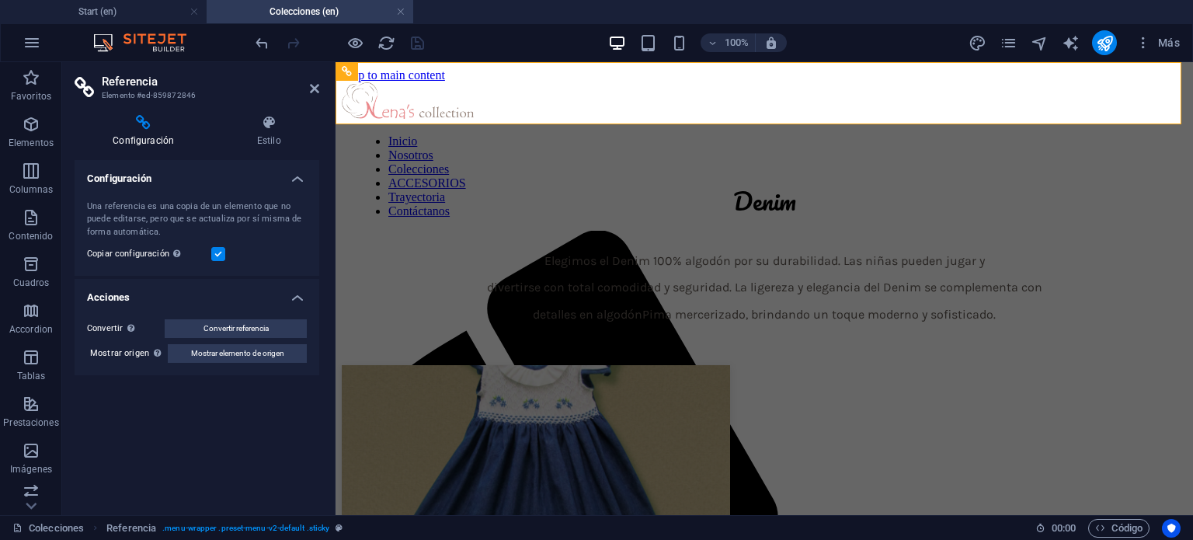
click at [840, 26] on div "100% Más" at bounding box center [597, 42] width 1192 height 37
click at [834, 42] on div "100% Más" at bounding box center [719, 42] width 934 height 25
click at [269, 124] on icon at bounding box center [268, 123] width 101 height 16
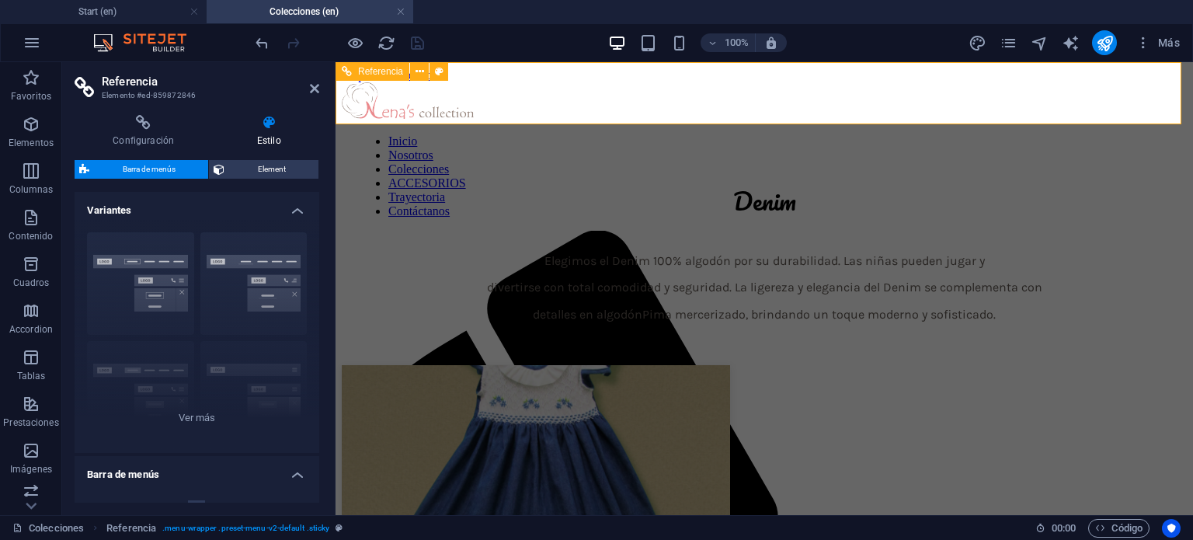
click at [677, 134] on nav "Inicio Nosotros Colecciones ACCESORIOS Trayectoria Contáctanos" at bounding box center [769, 176] width 824 height 84
click at [640, 180] on div "Denim" at bounding box center [764, 200] width 845 height 41
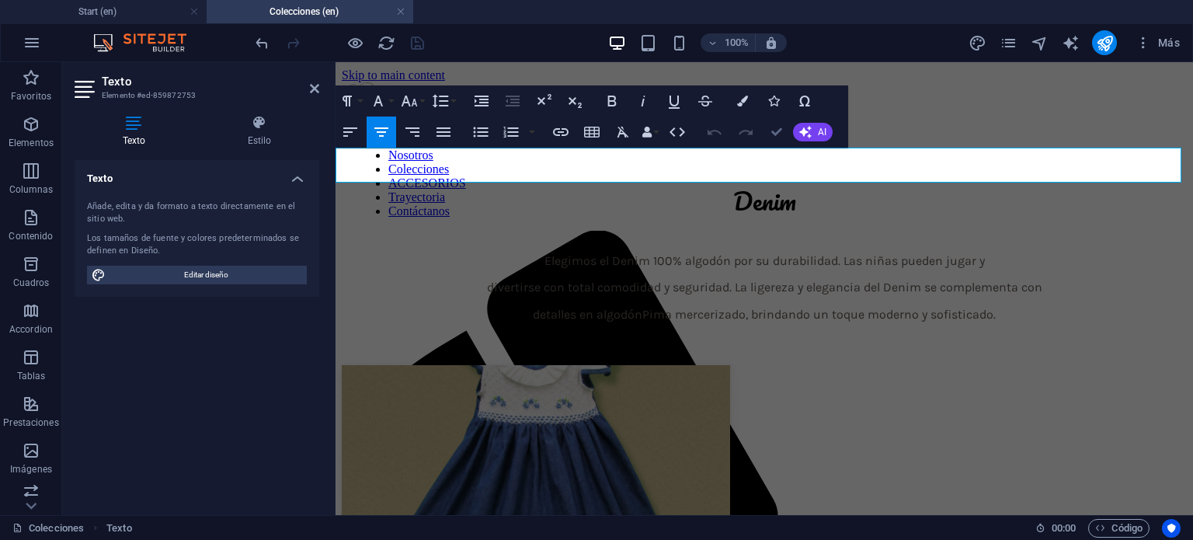
drag, startPoint x: 778, startPoint y: 129, endPoint x: 716, endPoint y: 67, distance: 87.9
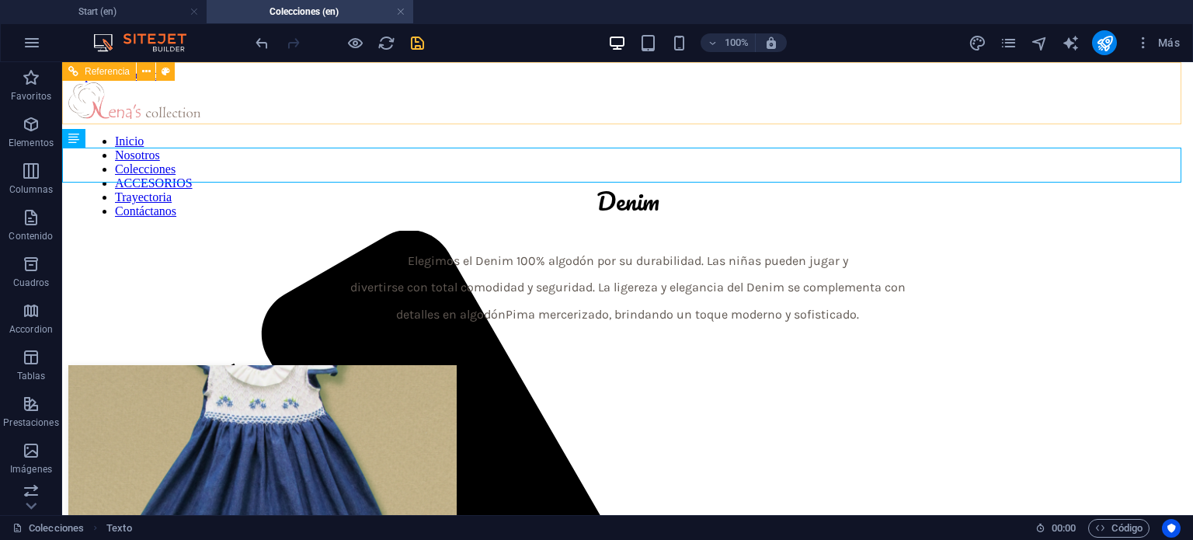
click at [691, 134] on nav "Inicio Nosotros Colecciones ACCESORIOS Trayectoria Contáctanos" at bounding box center [633, 176] width 1098 height 84
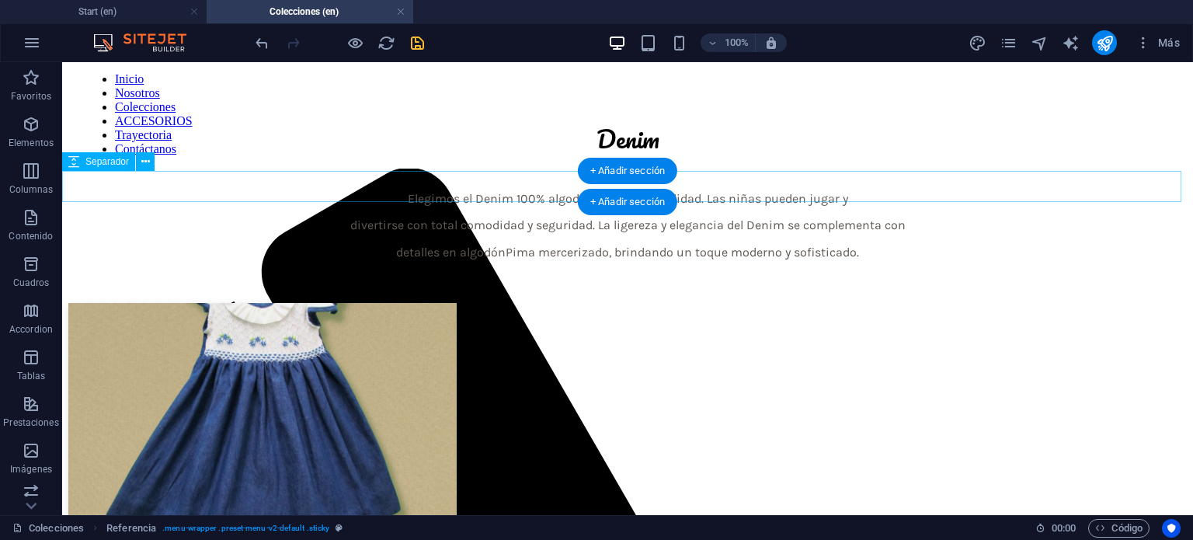
scroll to position [233, 0]
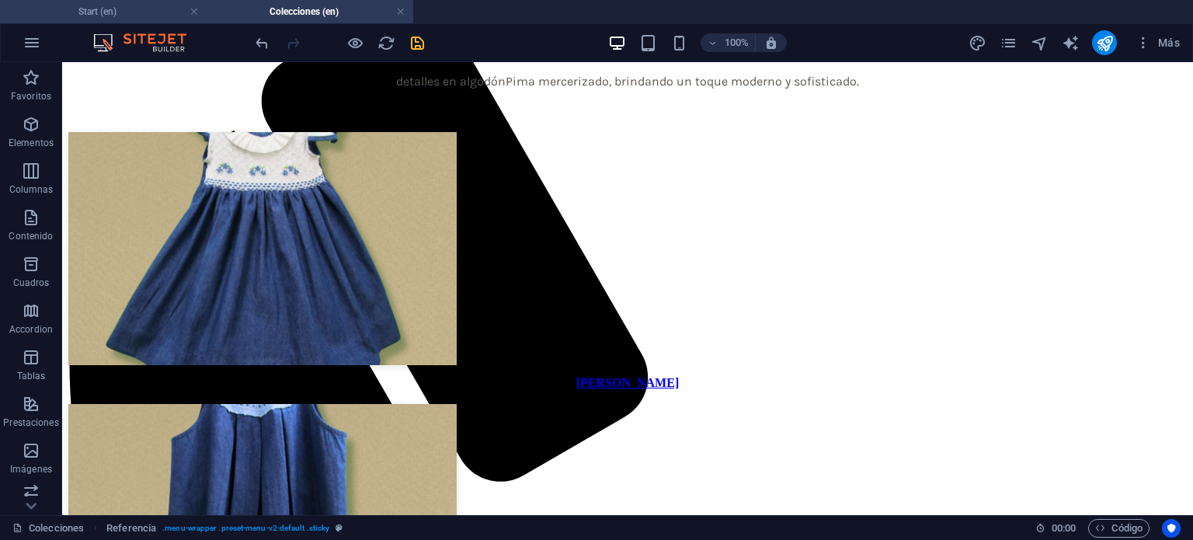
click at [142, 9] on h4 "Start (en)" at bounding box center [103, 11] width 207 height 17
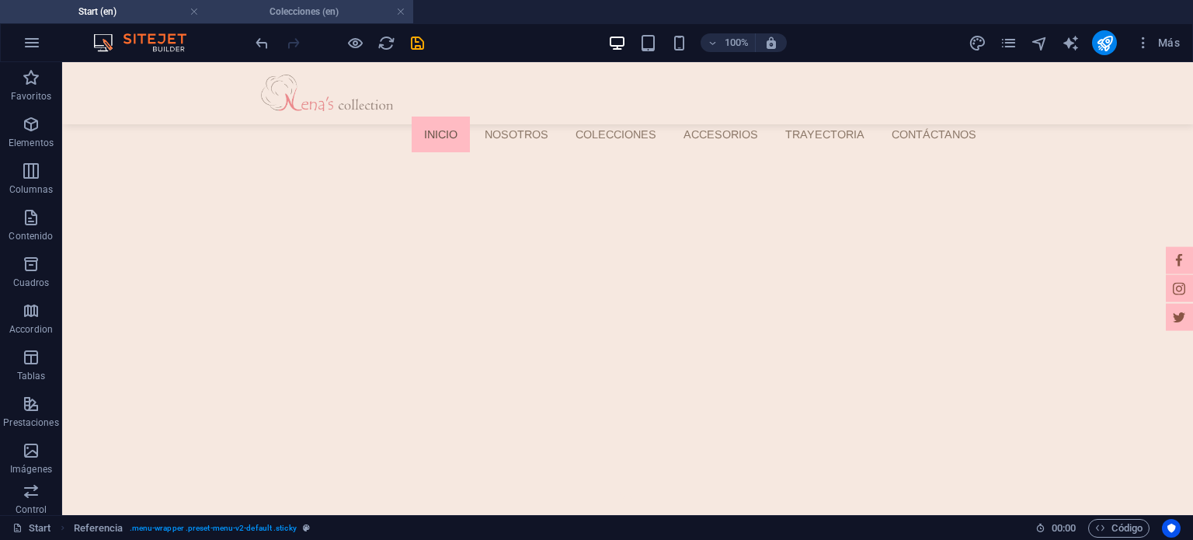
click at [287, 16] on h4 "Colecciones (en)" at bounding box center [310, 11] width 207 height 17
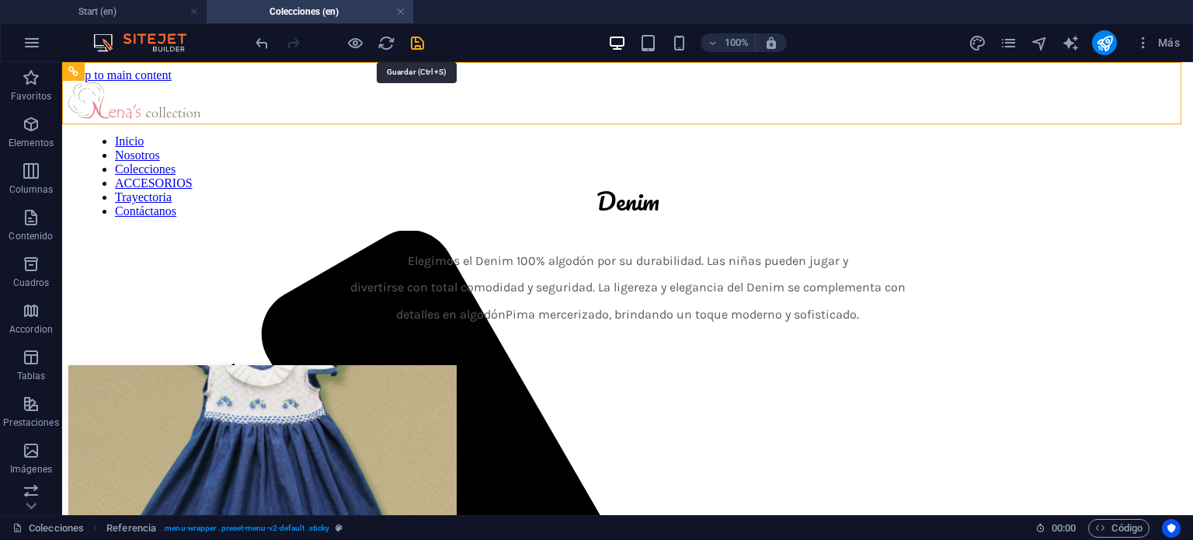
drag, startPoint x: 420, startPoint y: 43, endPoint x: 350, endPoint y: 25, distance: 71.4
click at [420, 43] on icon "save" at bounding box center [418, 43] width 18 height 18
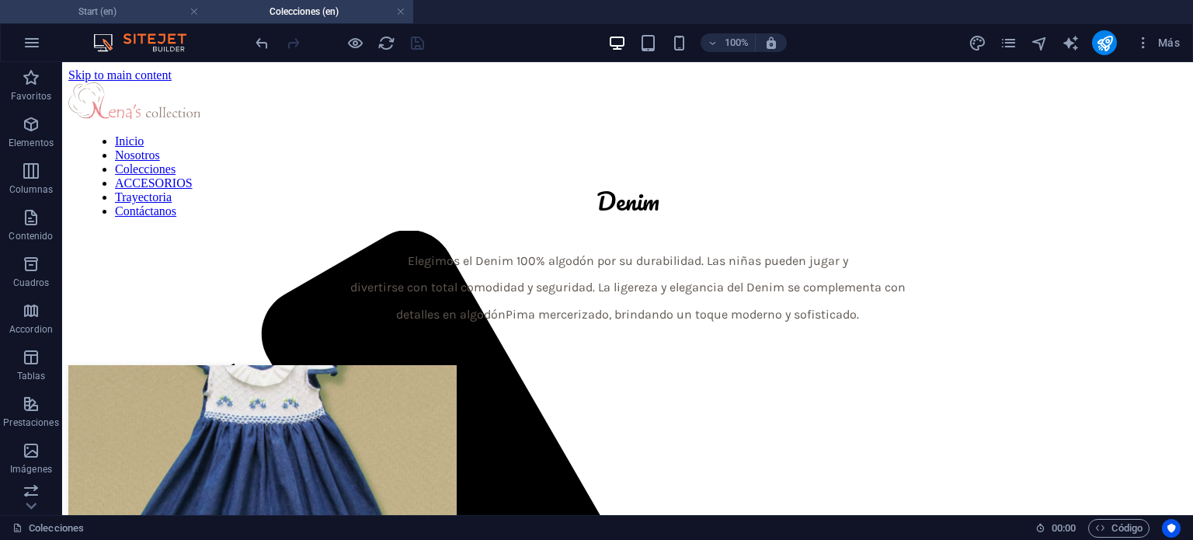
click at [139, 22] on li "Start (en)" at bounding box center [103, 11] width 207 height 23
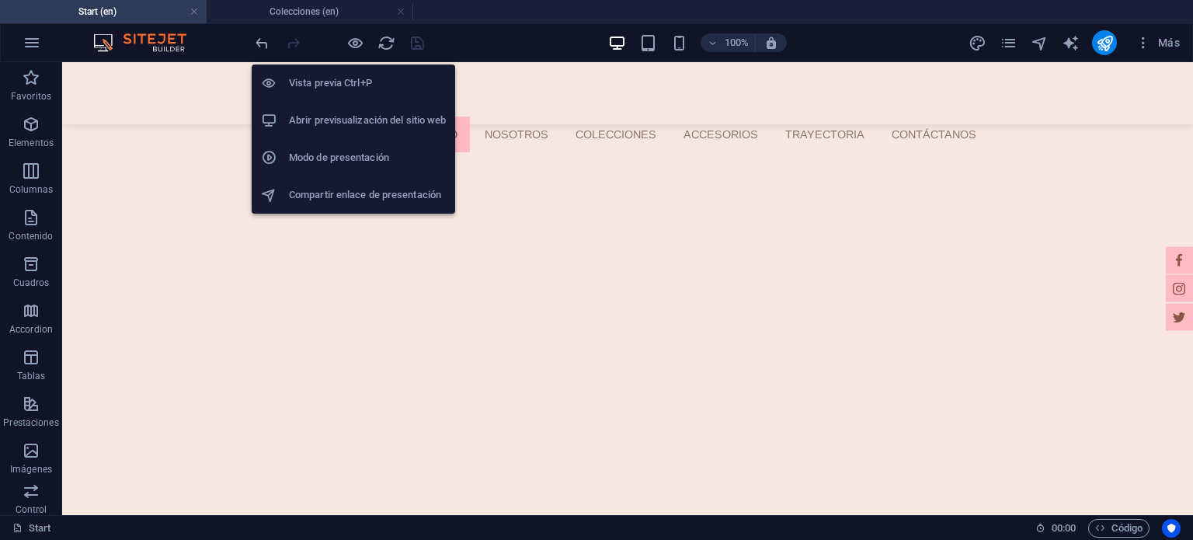
click at [360, 153] on h6 "Modo de presentación" at bounding box center [367, 157] width 157 height 19
click at [328, 120] on h6 "Abrir previsualización del sitio web" at bounding box center [367, 120] width 157 height 19
click at [371, 89] on h6 "Vista previa Ctrl+P" at bounding box center [367, 83] width 157 height 19
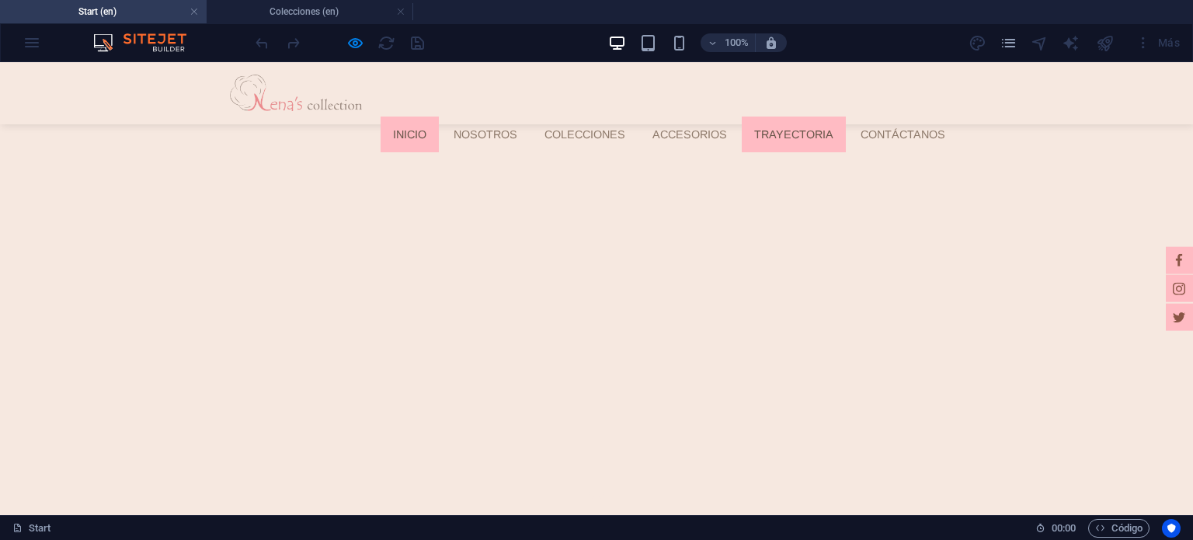
click at [778, 117] on link "Trayectoria" at bounding box center [794, 135] width 104 height 36
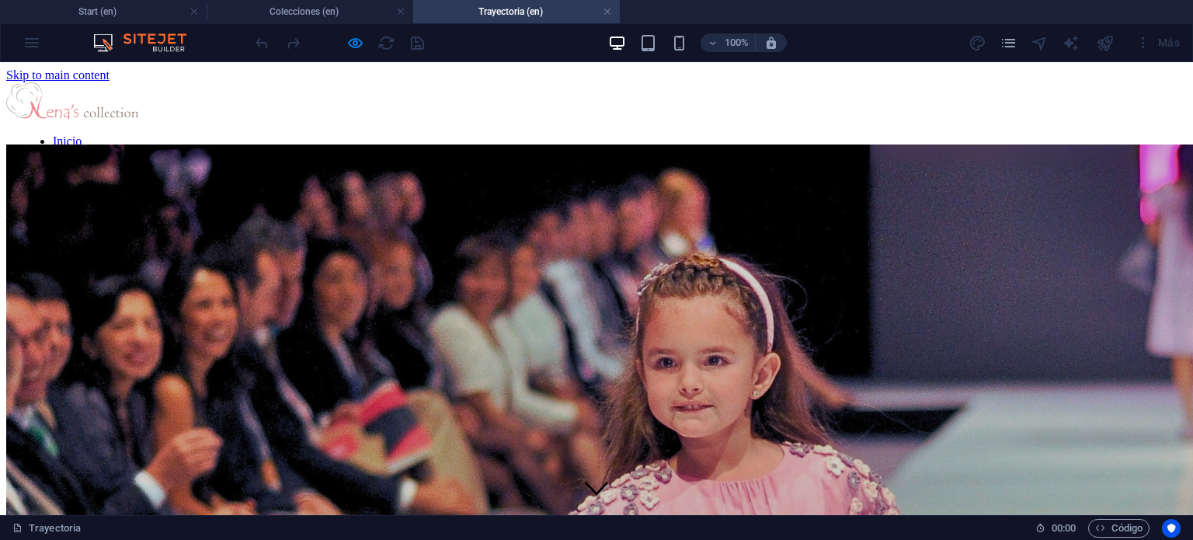
click at [682, 134] on nav "Inicio Nosotros Colecciones ACCESORIOS Trayectoria Contáctanos" at bounding box center [602, 176] width 1160 height 84
click at [326, 12] on h4 "Colecciones (en)" at bounding box center [310, 11] width 207 height 17
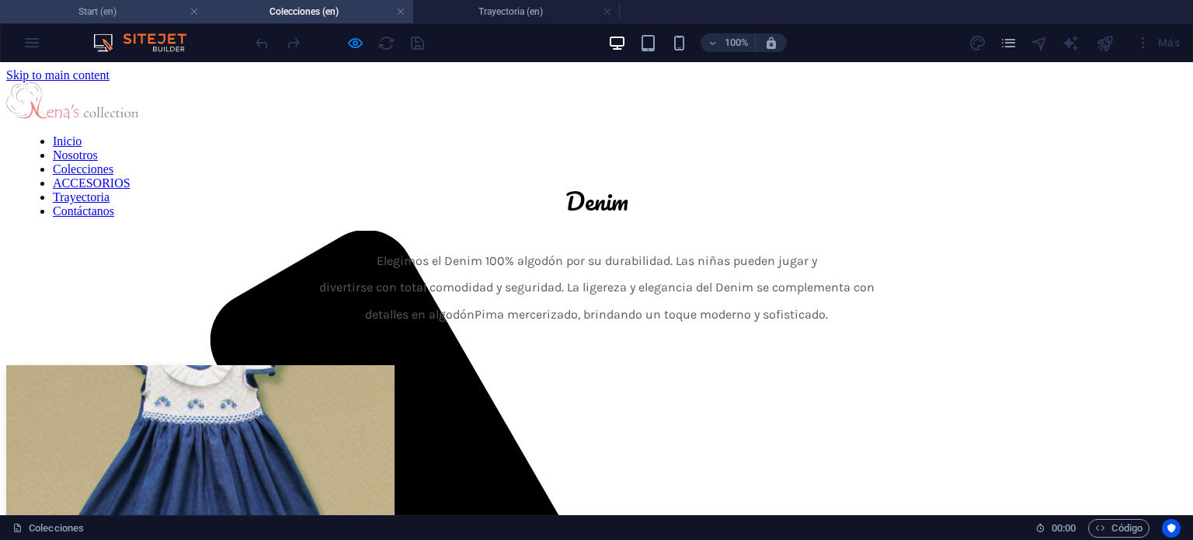
click at [121, 3] on h4 "Start (en)" at bounding box center [103, 11] width 207 height 17
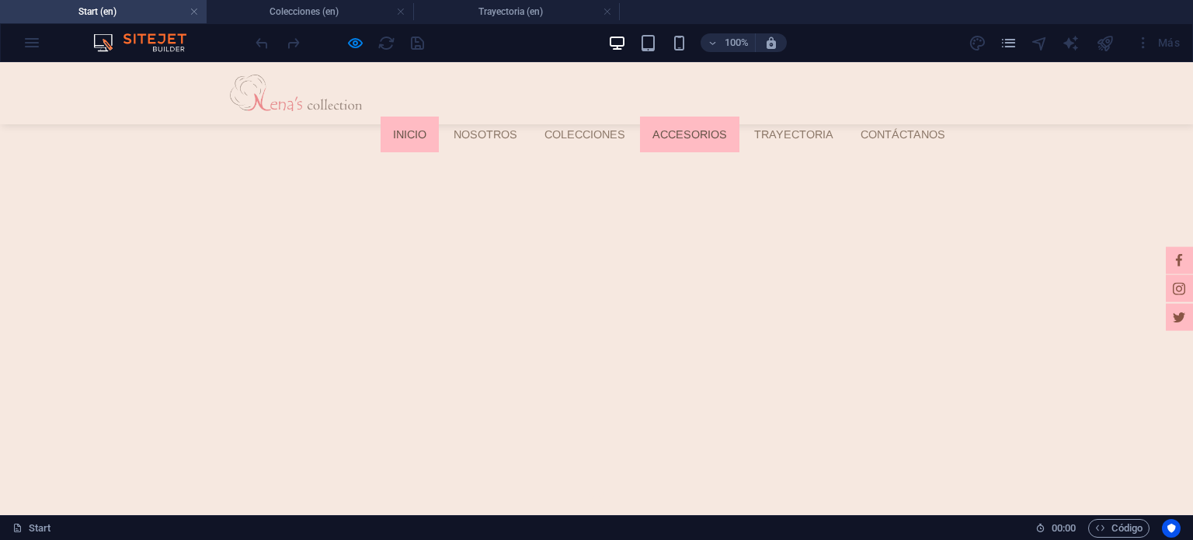
click at [702, 117] on link "ACCESORIOS" at bounding box center [689, 135] width 99 height 36
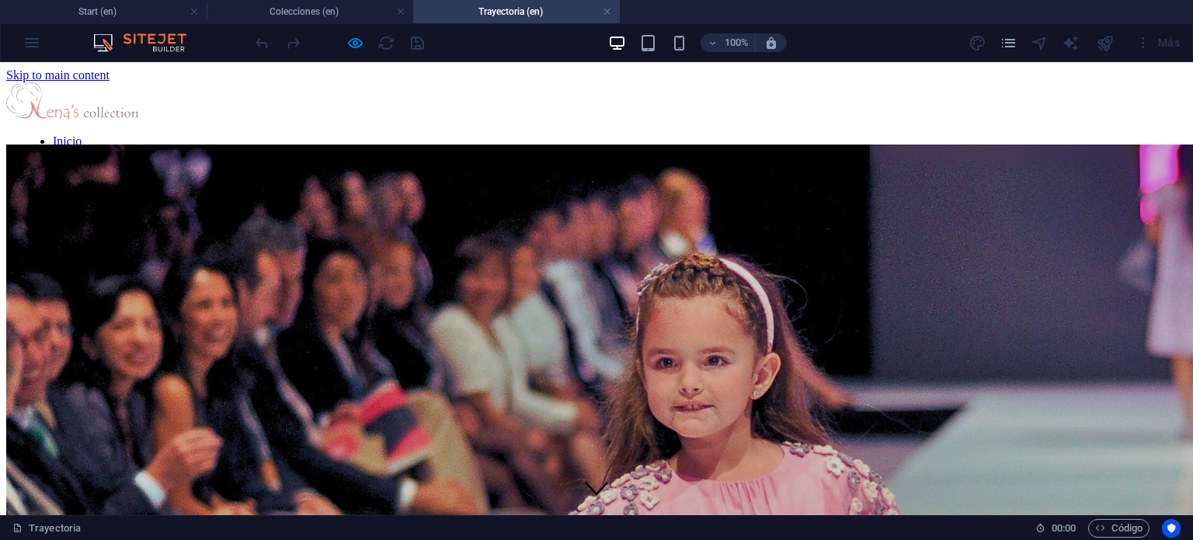
click at [702, 134] on nav "Inicio Nosotros Colecciones ACCESORIOS Trayectoria Contáctanos" at bounding box center [602, 176] width 1160 height 84
click at [280, 3] on h4 "Colecciones (en)" at bounding box center [310, 11] width 207 height 17
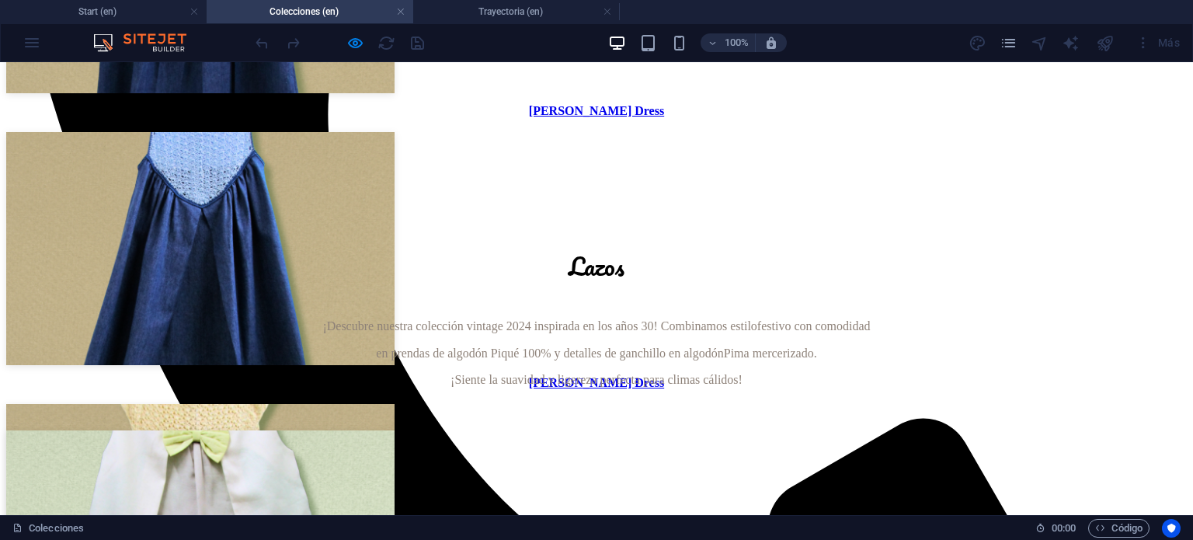
scroll to position [466, 0]
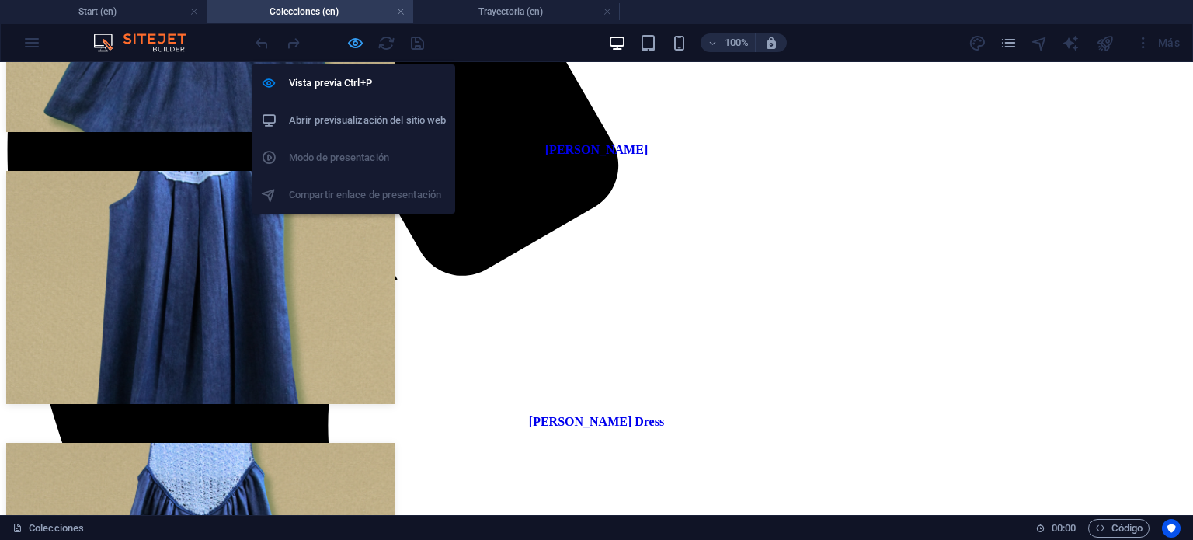
click at [353, 43] on icon "button" at bounding box center [356, 43] width 18 height 18
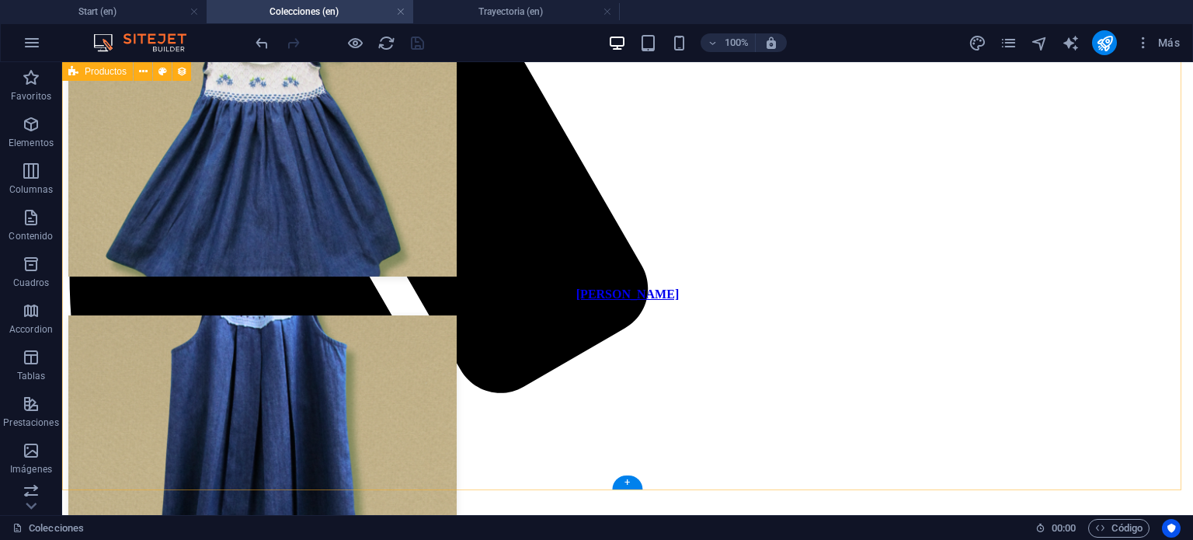
scroll to position [0, 0]
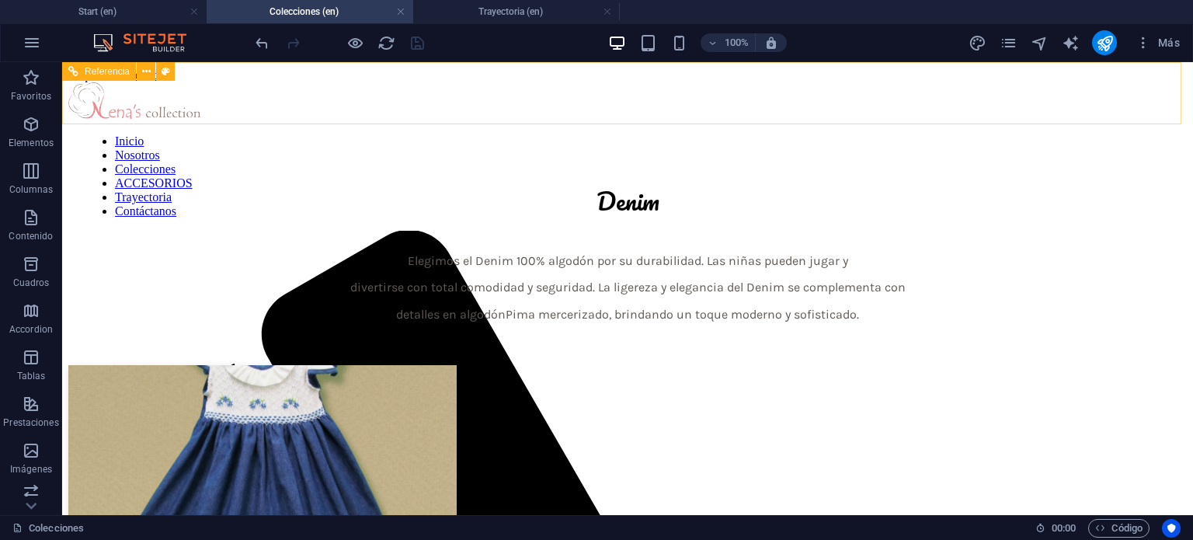
click at [665, 134] on nav "Inicio Nosotros Colecciones ACCESORIOS Trayectoria Contáctanos" at bounding box center [633, 176] width 1098 height 84
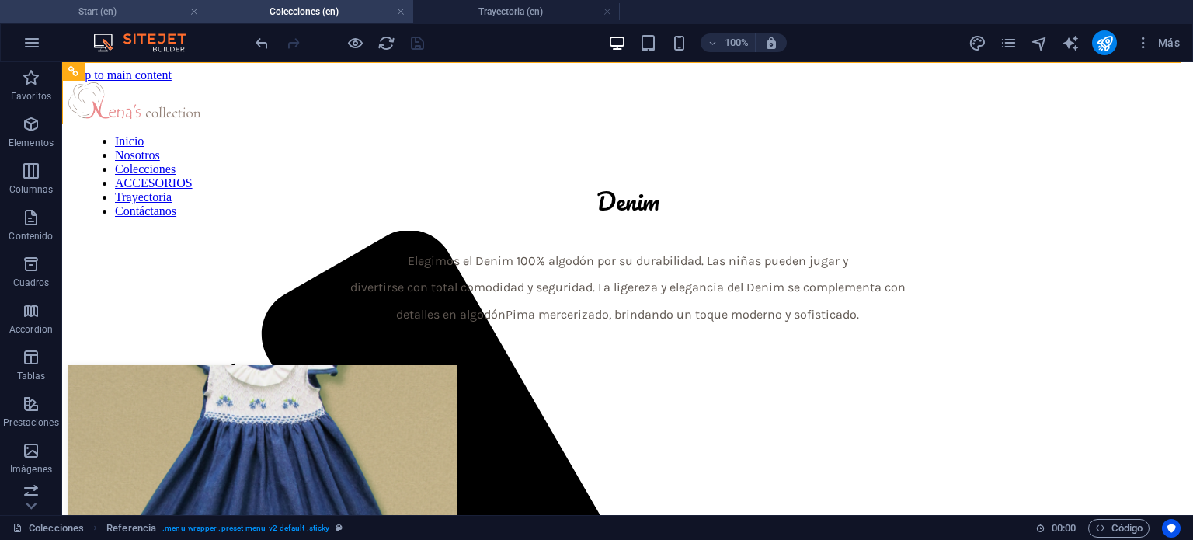
click at [140, 2] on li "Start (en)" at bounding box center [103, 11] width 207 height 23
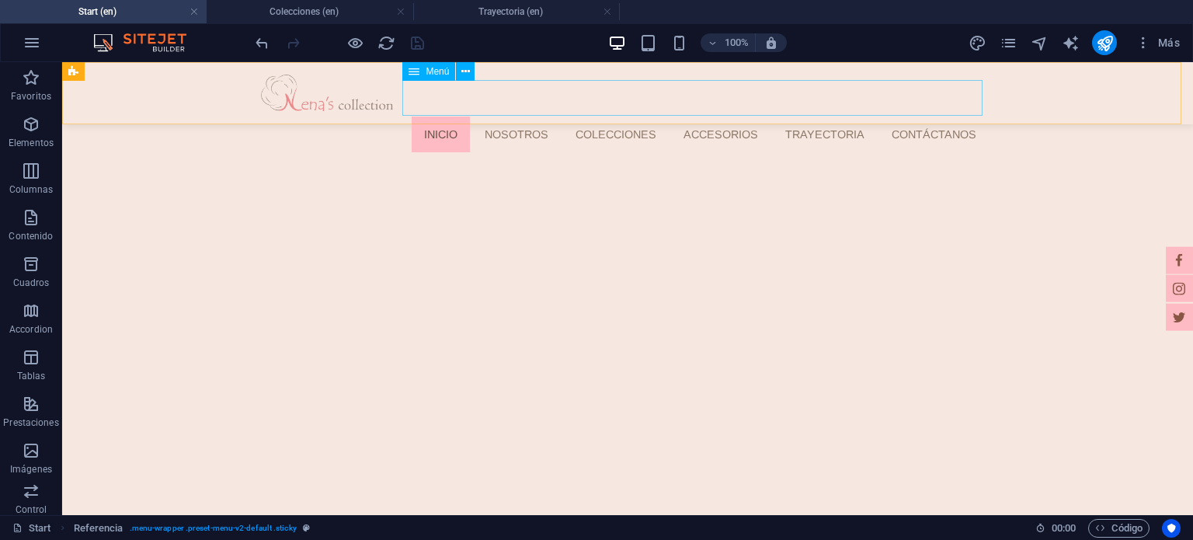
click at [690, 117] on nav "Inicio Nosotros Colecciones ACCESORIOS Trayectoria Contáctanos" at bounding box center [633, 135] width 712 height 36
select select
select select "1"
select select
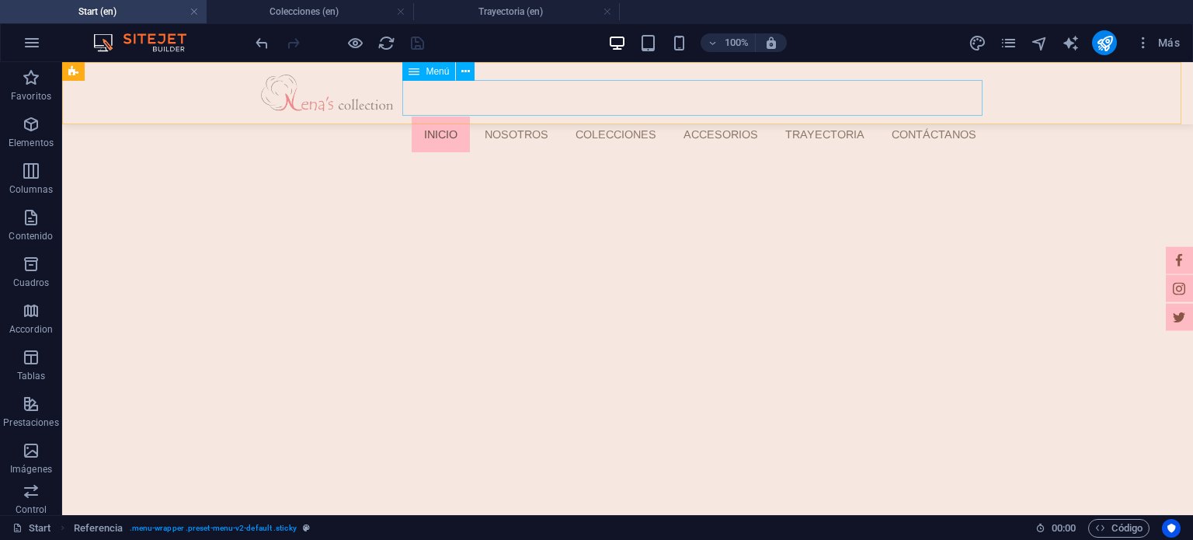
select select "2"
select select
select select "10"
select select
select select "10"
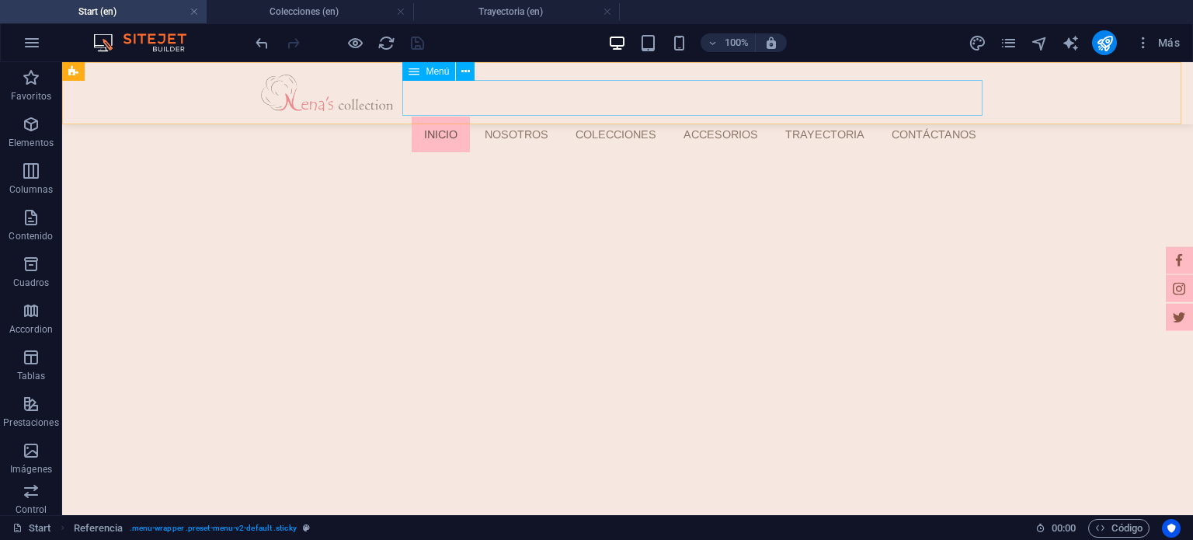
select select
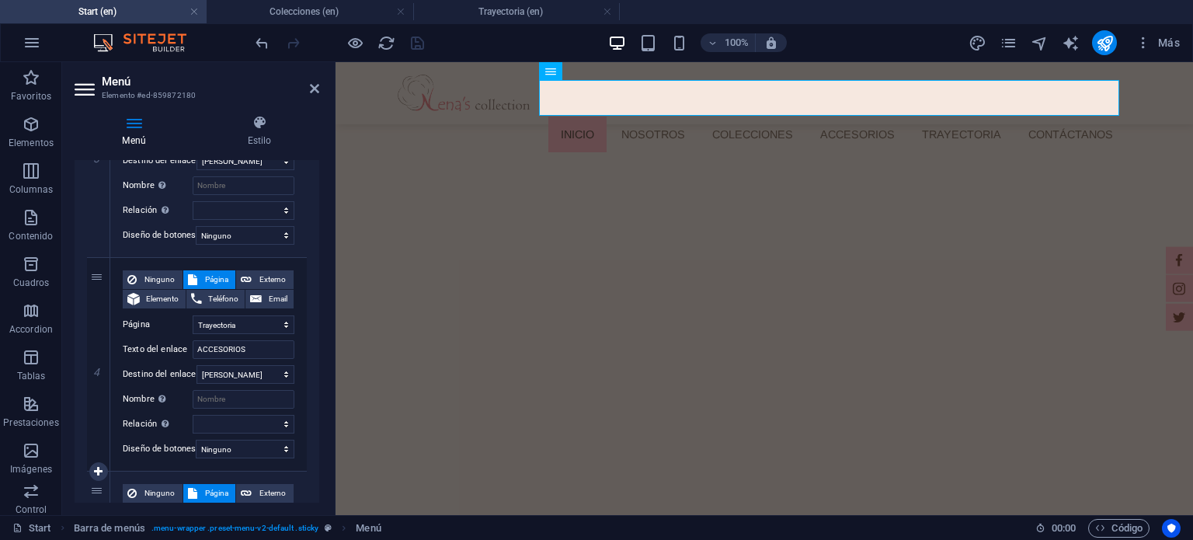
scroll to position [763, 0]
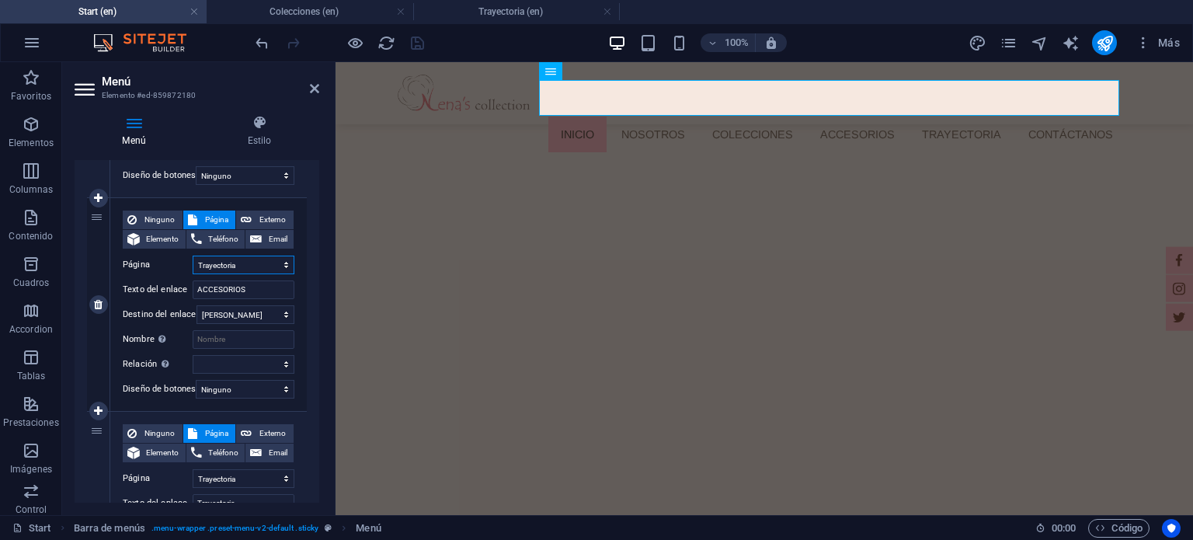
click at [244, 270] on select "Start Nosotras Colecciones -- Denim -- Lazos -- Smock -- Crochet -- Tejidos -- …" at bounding box center [244, 265] width 102 height 19
select select "8"
click at [193, 256] on select "Start Nosotras Colecciones -- Denim -- Lazos -- Smock -- Crochet -- Tejidos -- …" at bounding box center [244, 265] width 102 height 19
select select
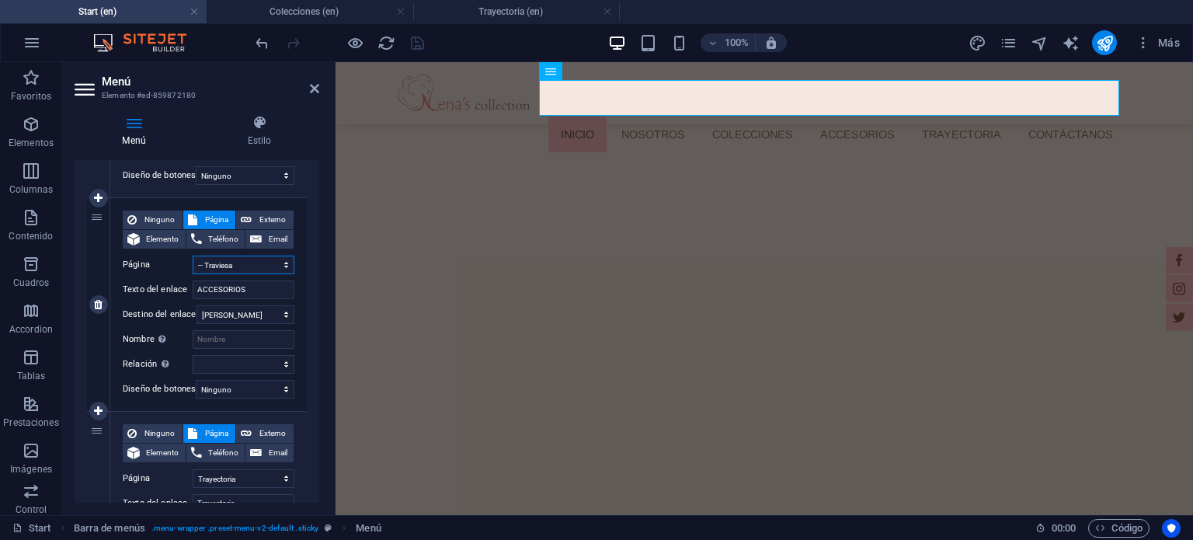
select select
click at [313, 99] on header "Menú Elemento #ed-859872180" at bounding box center [197, 82] width 245 height 40
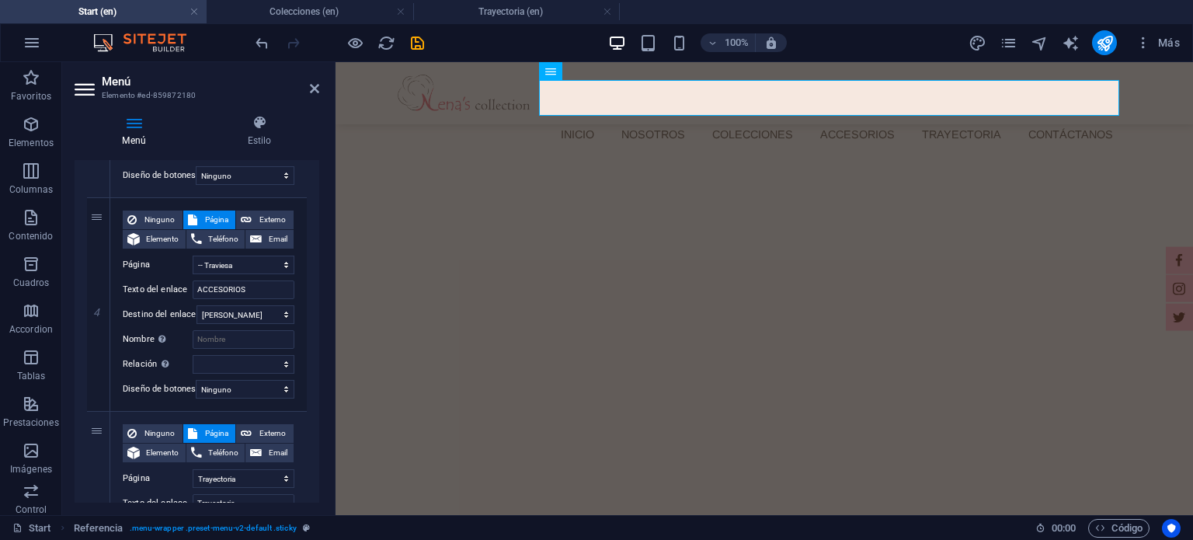
click at [314, 96] on header "Menú Elemento #ed-859872180" at bounding box center [197, 82] width 245 height 40
click at [315, 89] on icon at bounding box center [314, 88] width 9 height 12
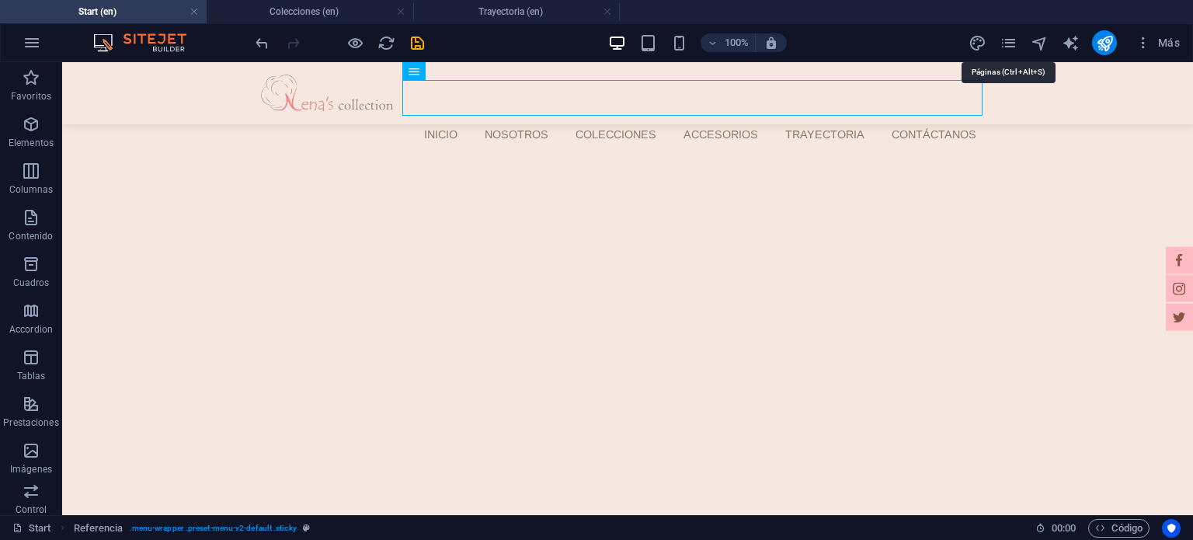
drag, startPoint x: 1004, startPoint y: 37, endPoint x: 998, endPoint y: 61, distance: 24.7
click at [1004, 37] on icon "pages" at bounding box center [1009, 43] width 18 height 18
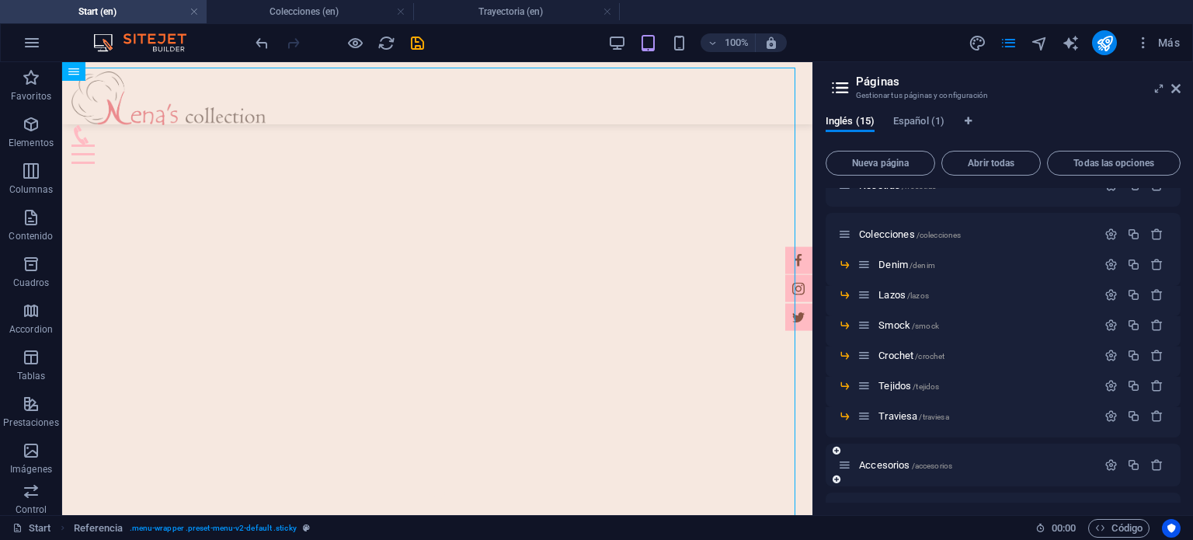
scroll to position [78, 0]
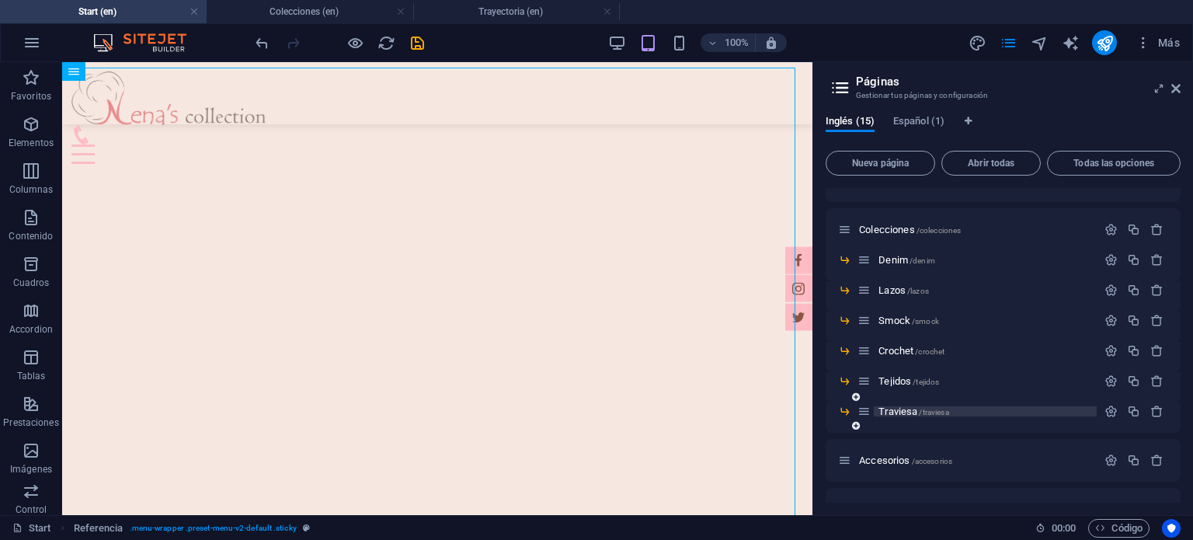
click at [911, 416] on span "Traviesa /traviesa" at bounding box center [914, 412] width 70 height 12
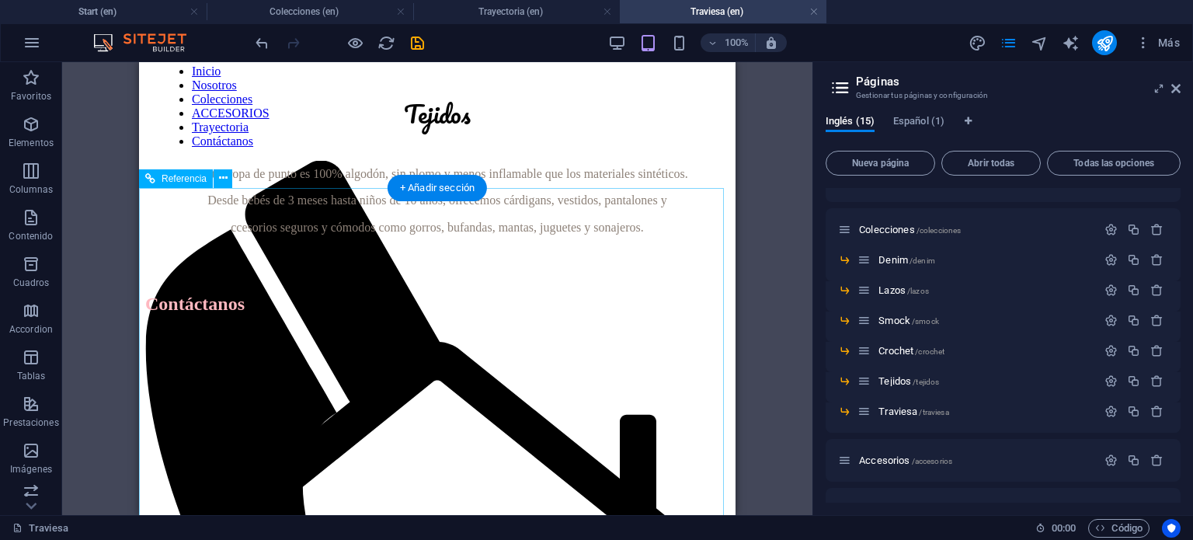
scroll to position [0, 0]
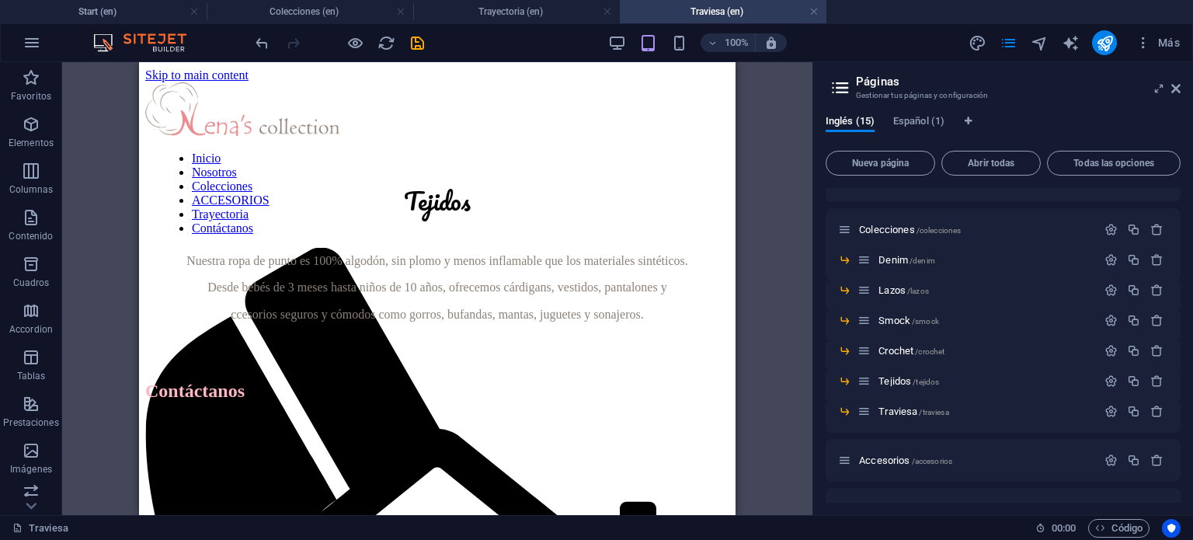
click at [602, 40] on div "100% Más" at bounding box center [719, 42] width 934 height 25
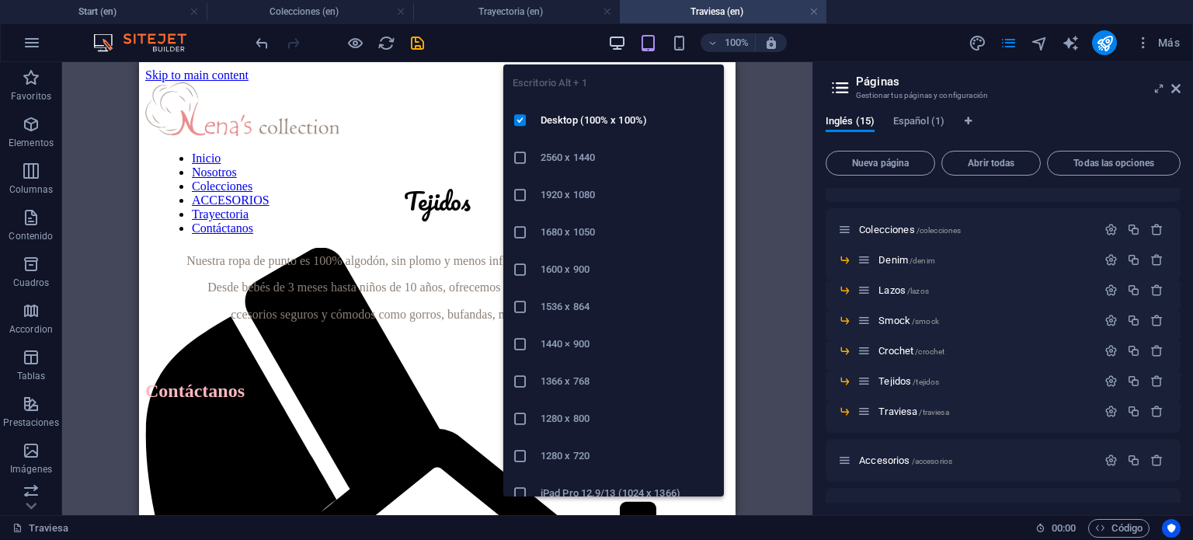
click at [615, 40] on icon "button" at bounding box center [617, 43] width 18 height 18
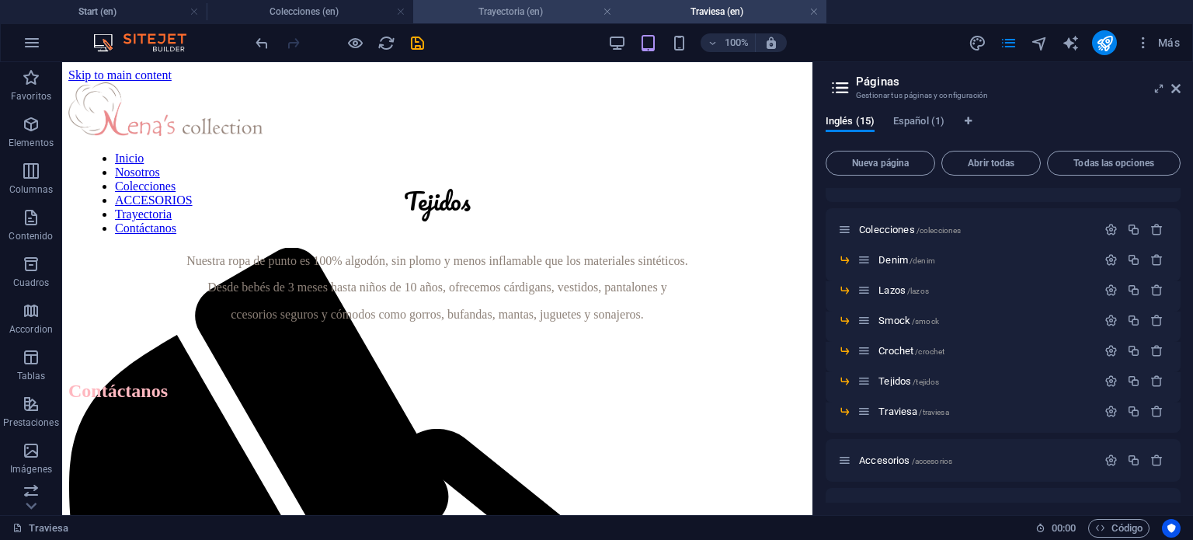
click at [475, 7] on h4 "Trayectoria (en)" at bounding box center [516, 11] width 207 height 17
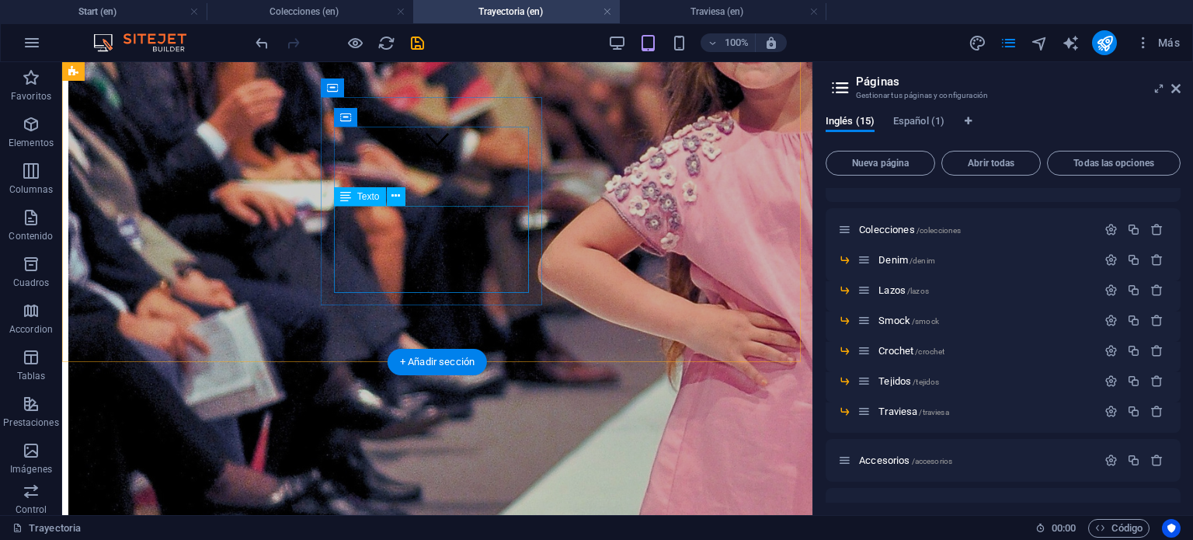
scroll to position [287, 0]
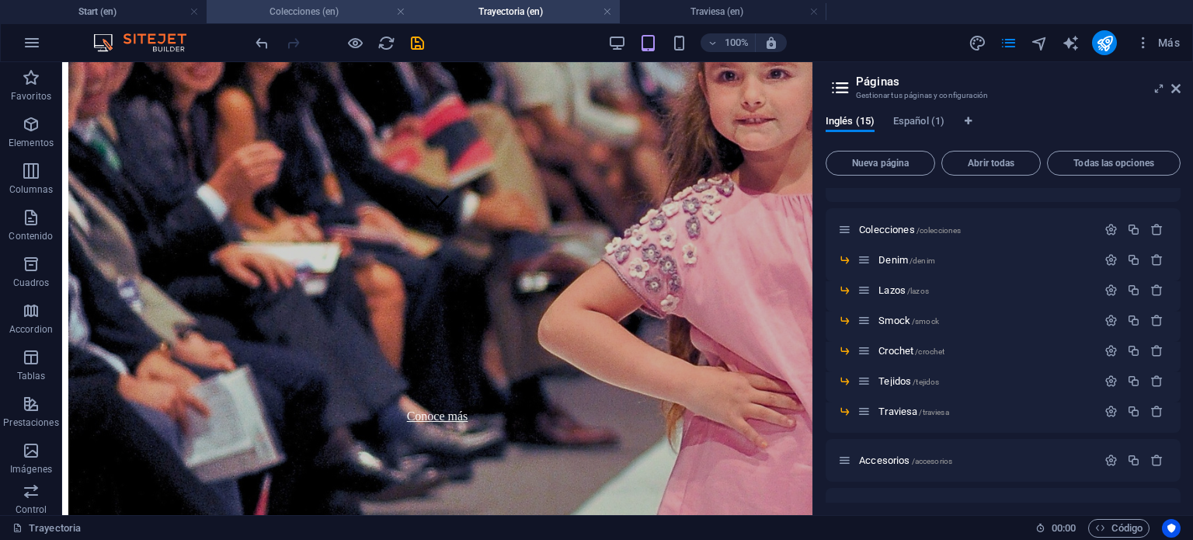
click at [353, 8] on h4 "Colecciones (en)" at bounding box center [310, 11] width 207 height 17
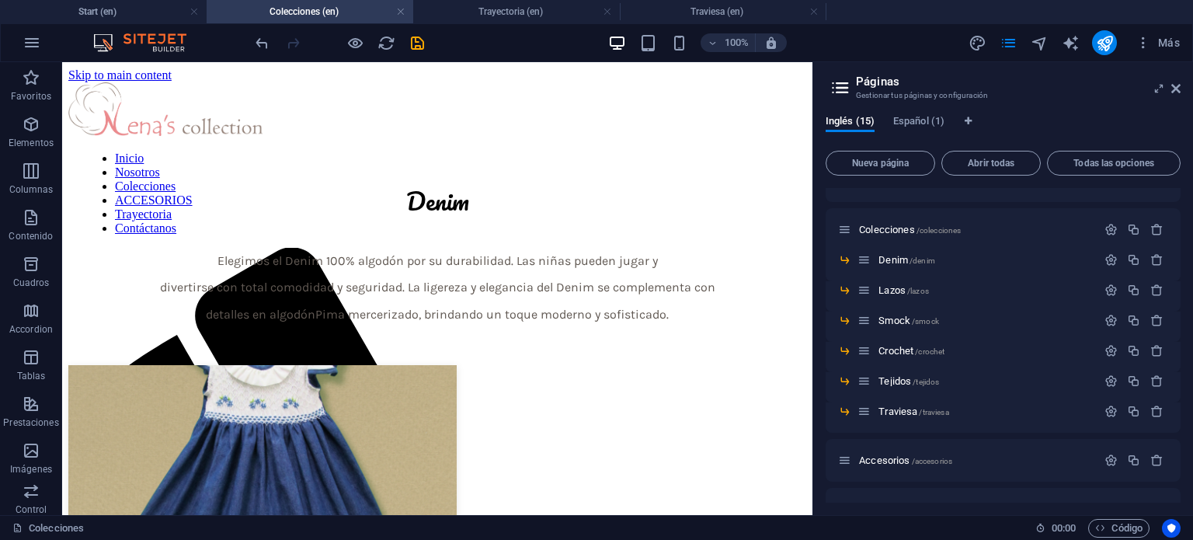
scroll to position [0, 0]
click at [1168, 85] on h2 "Páginas" at bounding box center [1018, 82] width 325 height 14
click at [1169, 92] on header "Páginas Gestionar tus páginas y configuración" at bounding box center [1005, 82] width 352 height 40
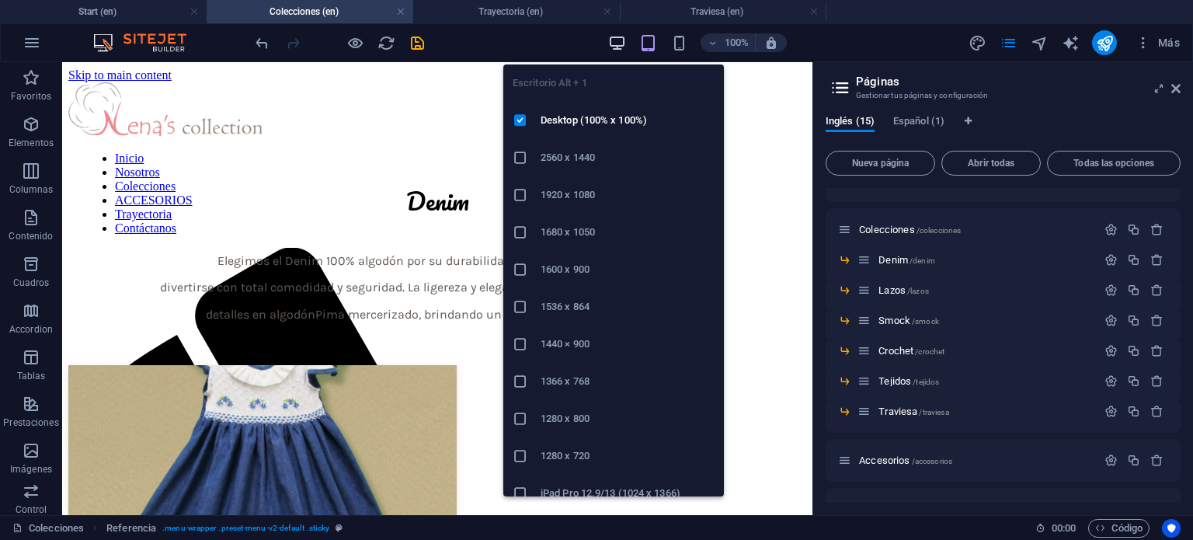
click at [621, 42] on icon "button" at bounding box center [617, 43] width 18 height 18
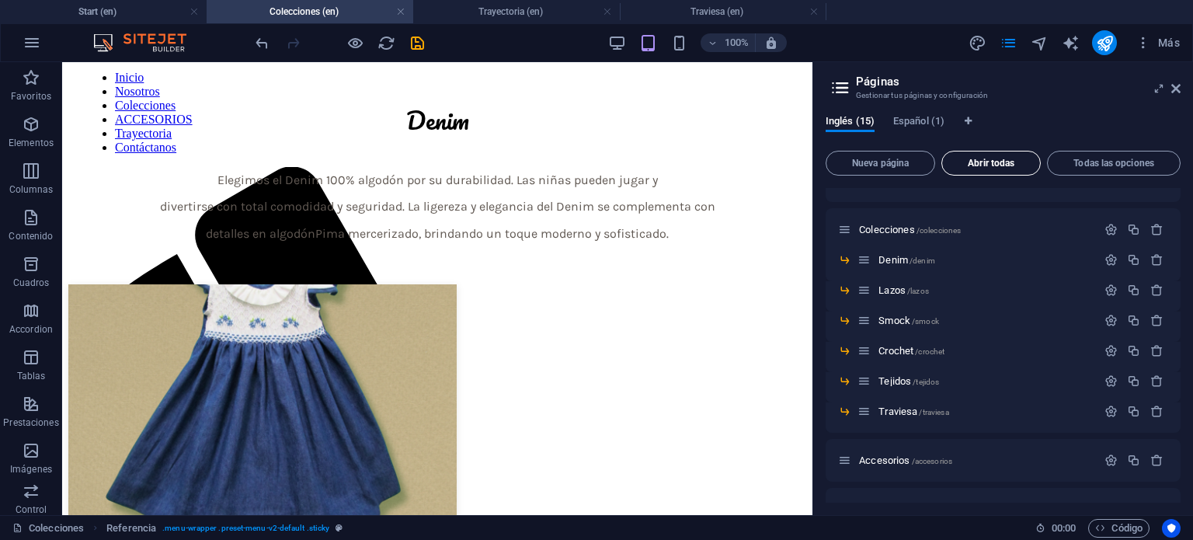
scroll to position [311, 0]
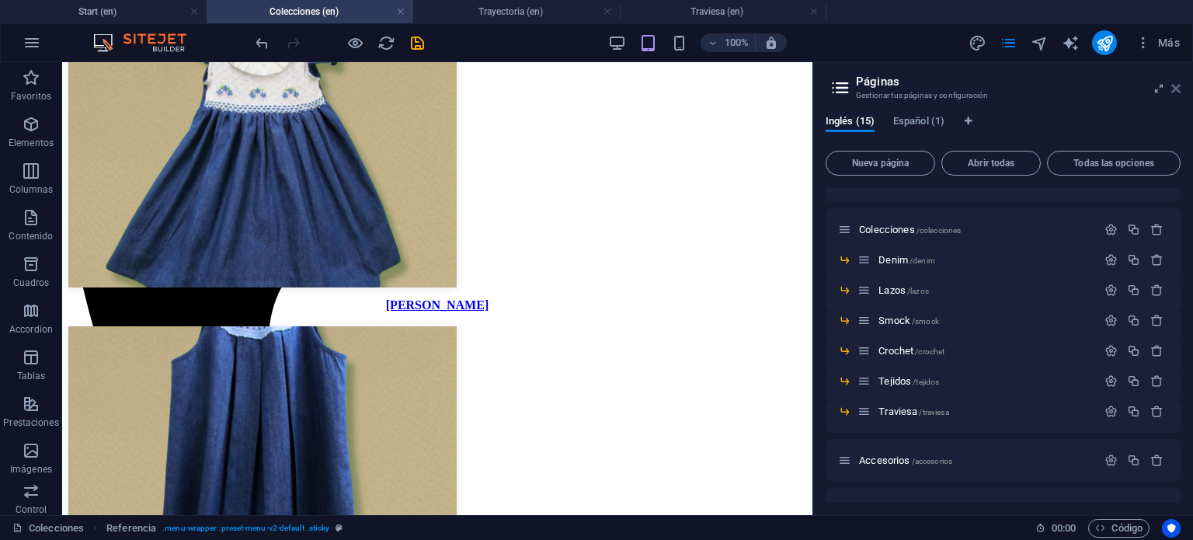
click at [1177, 92] on icon at bounding box center [1176, 88] width 9 height 12
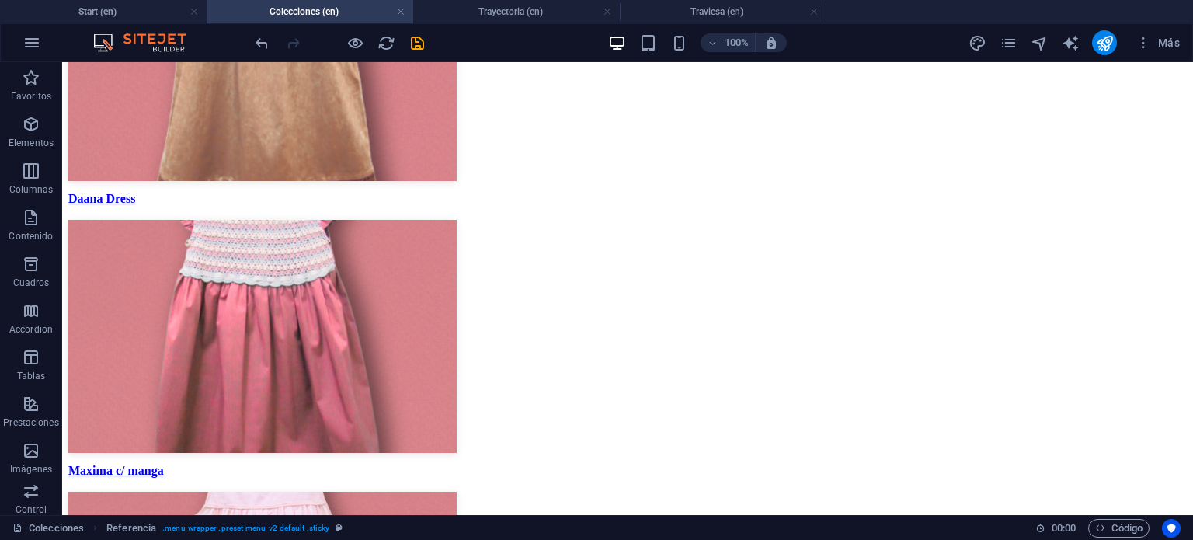
scroll to position [3808, 0]
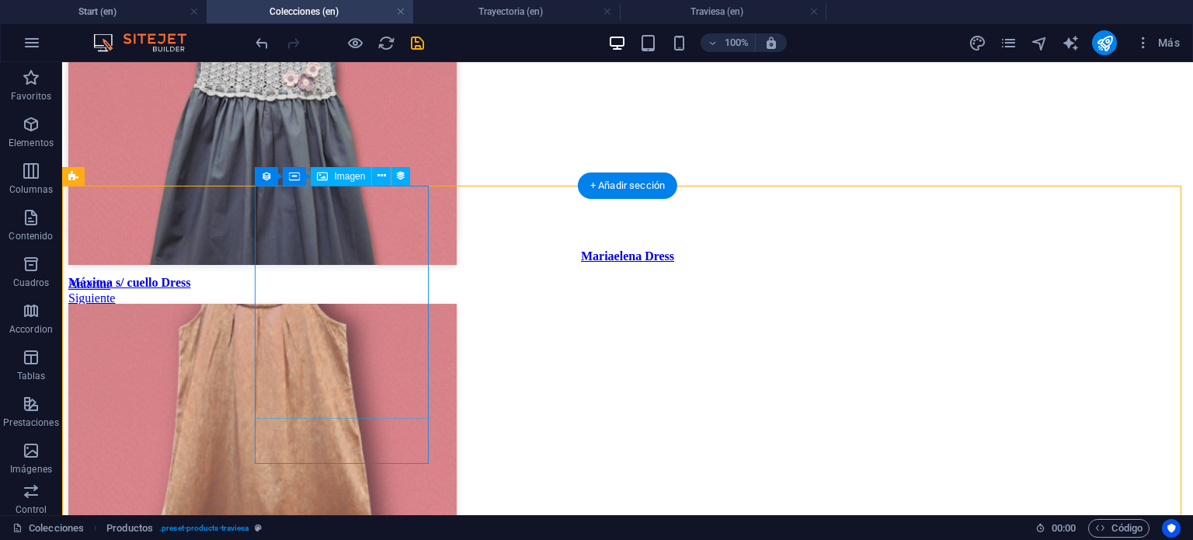
scroll to position [3652, 0]
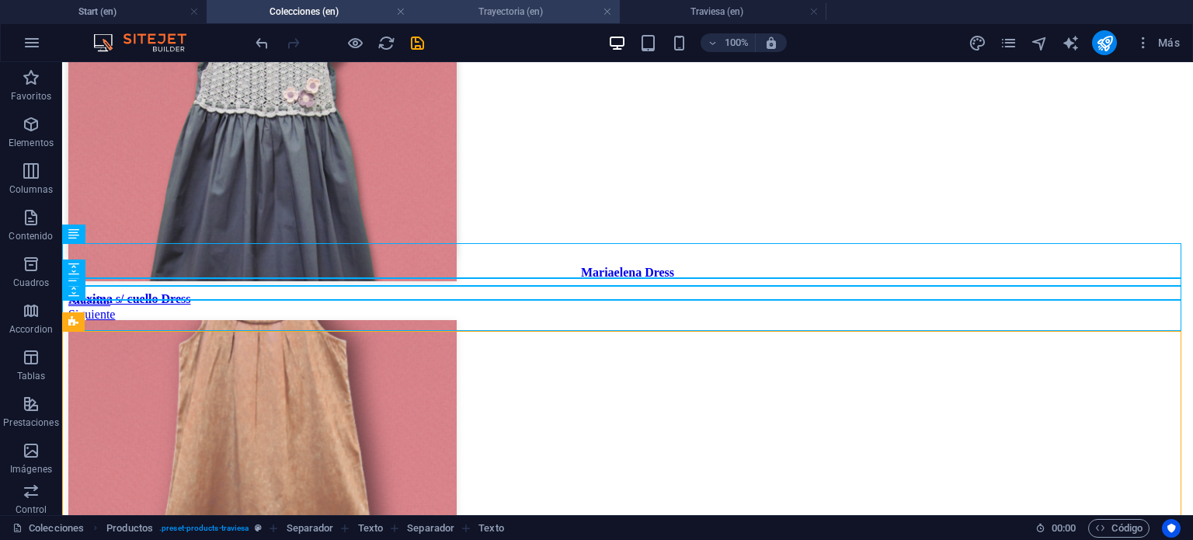
click at [528, 21] on li "Trayectoria (en)" at bounding box center [516, 11] width 207 height 23
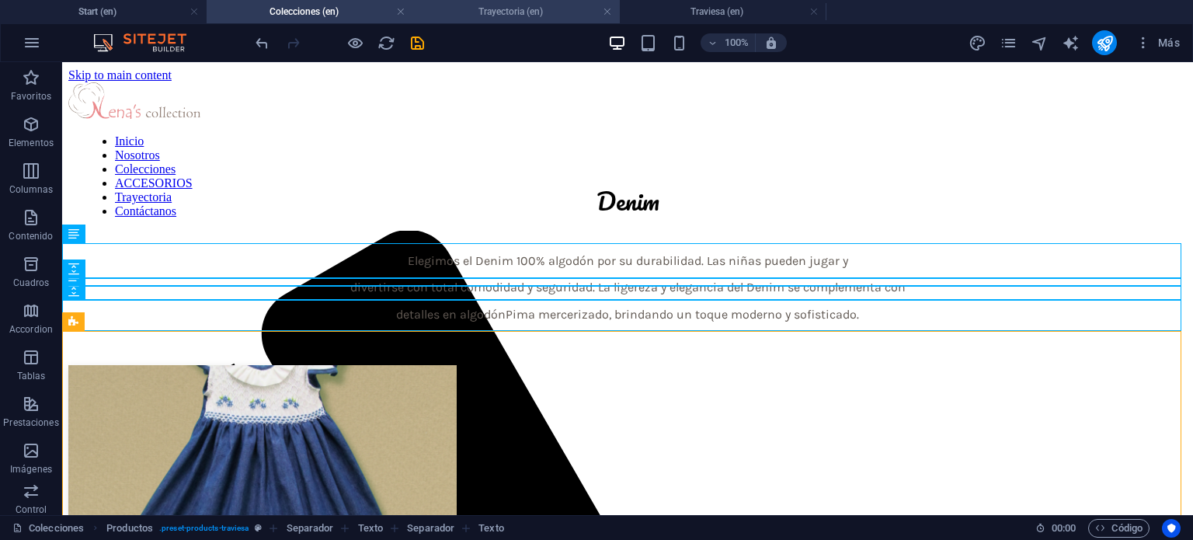
scroll to position [287, 0]
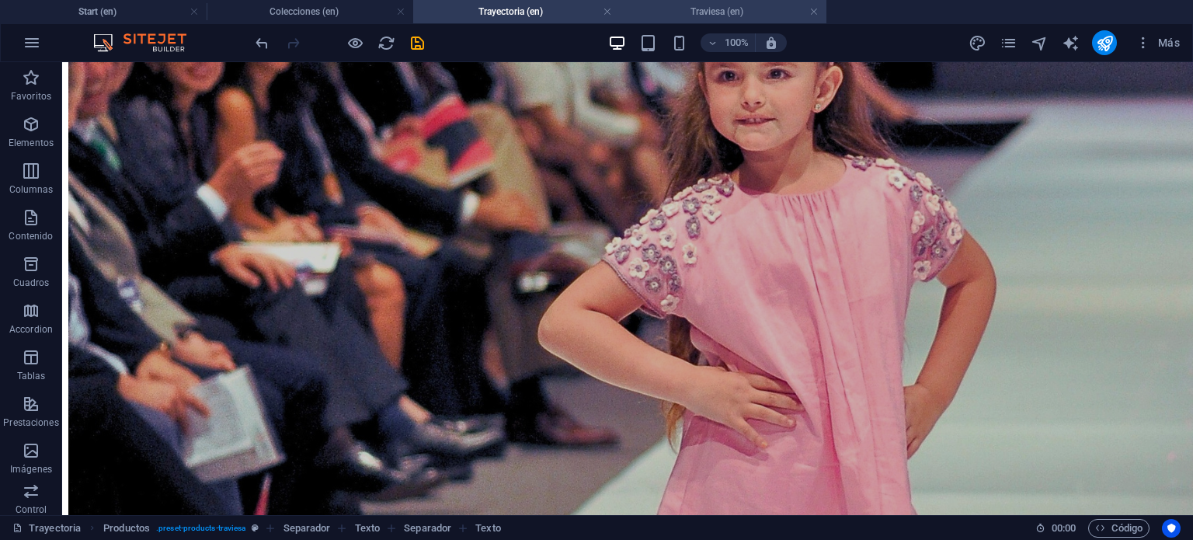
click at [705, 9] on h4 "Traviesa (en)" at bounding box center [723, 11] width 207 height 17
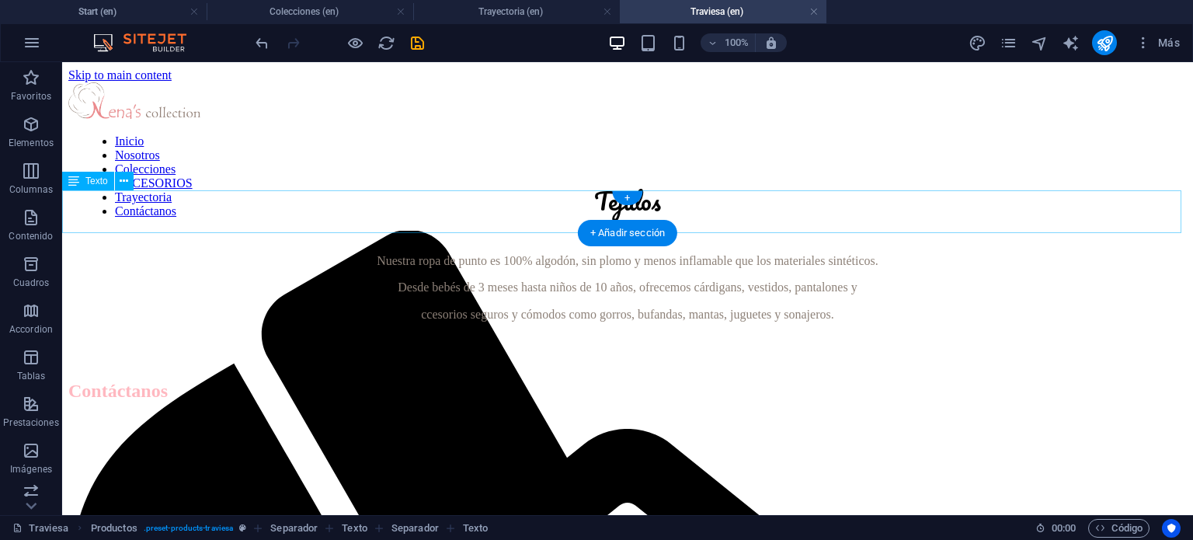
click at [463, 254] on div "Nuestra ropa de punto es 100% algodón, sin plomo y menos inflamable que los mat…" at bounding box center [627, 288] width 1119 height 68
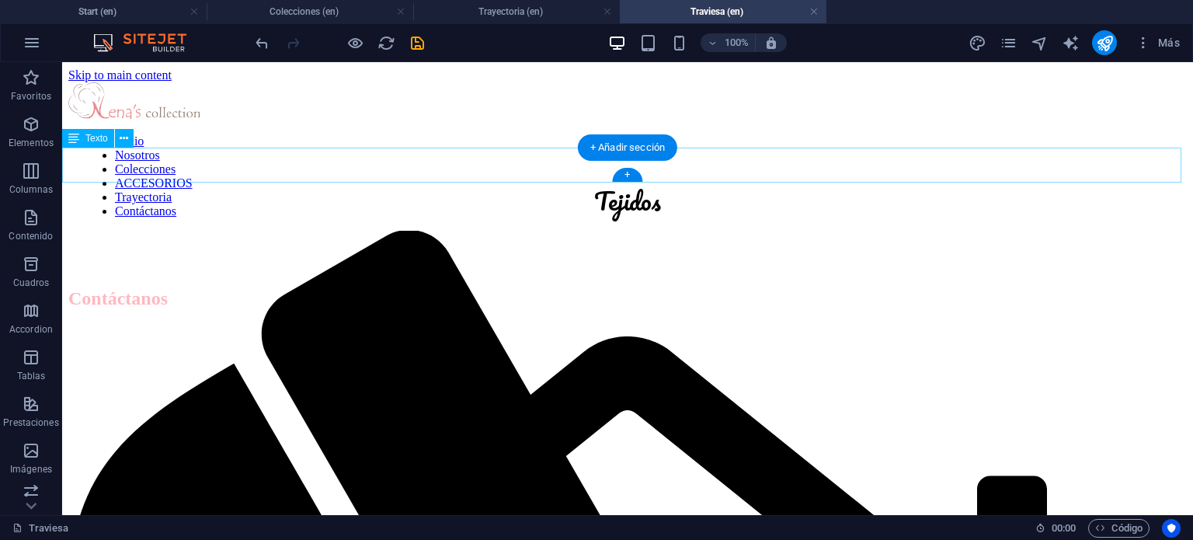
click at [524, 180] on div "Tejidos" at bounding box center [627, 200] width 1119 height 41
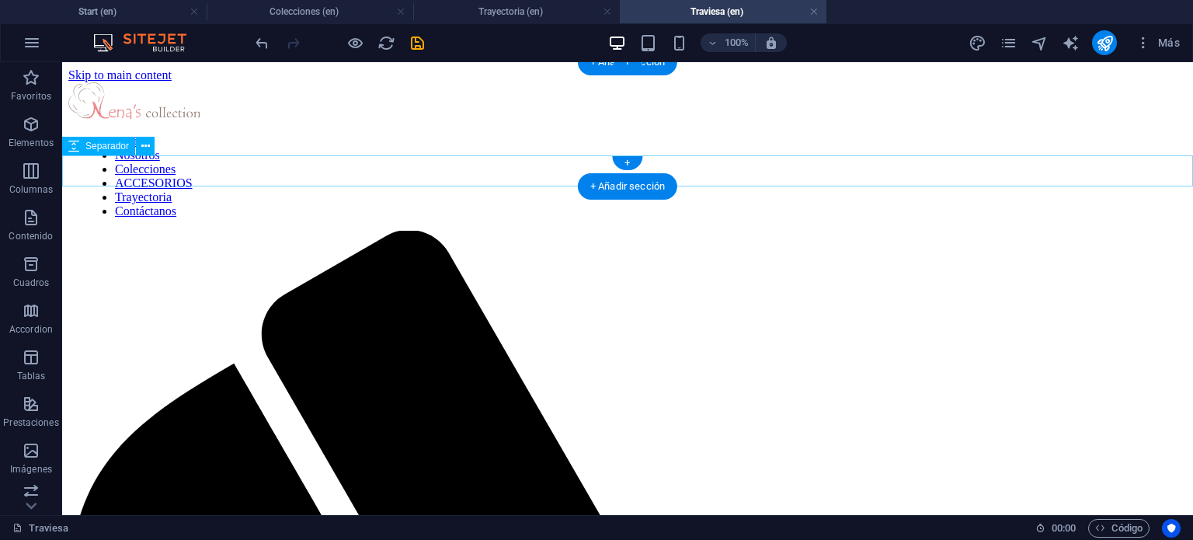
click at [526, 176] on div at bounding box center [627, 191] width 1119 height 31
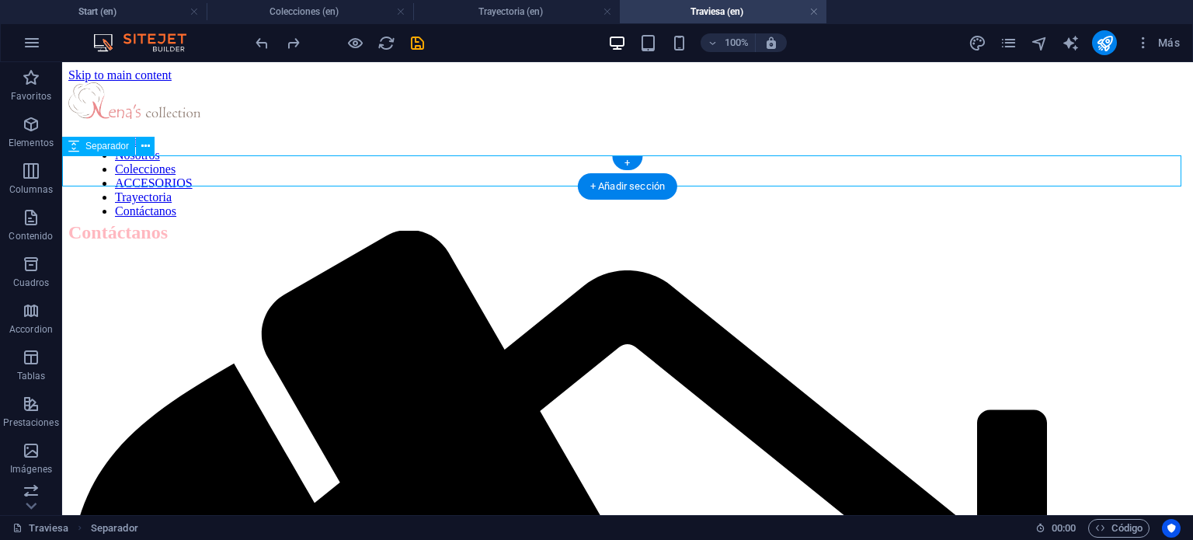
click at [552, 176] on div at bounding box center [627, 191] width 1119 height 31
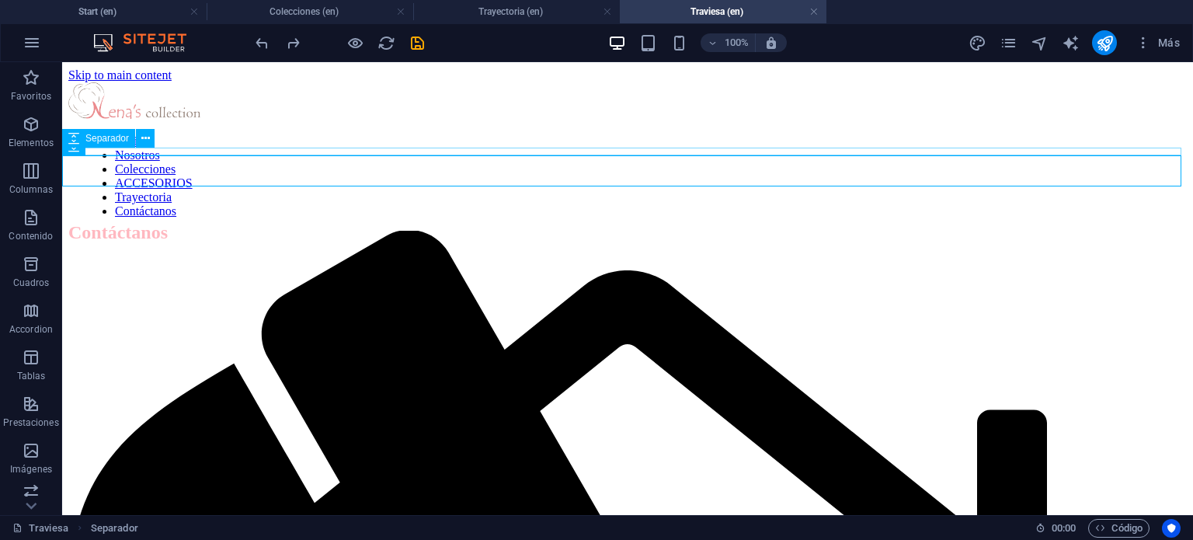
click at [555, 168] on div at bounding box center [627, 172] width 1119 height 8
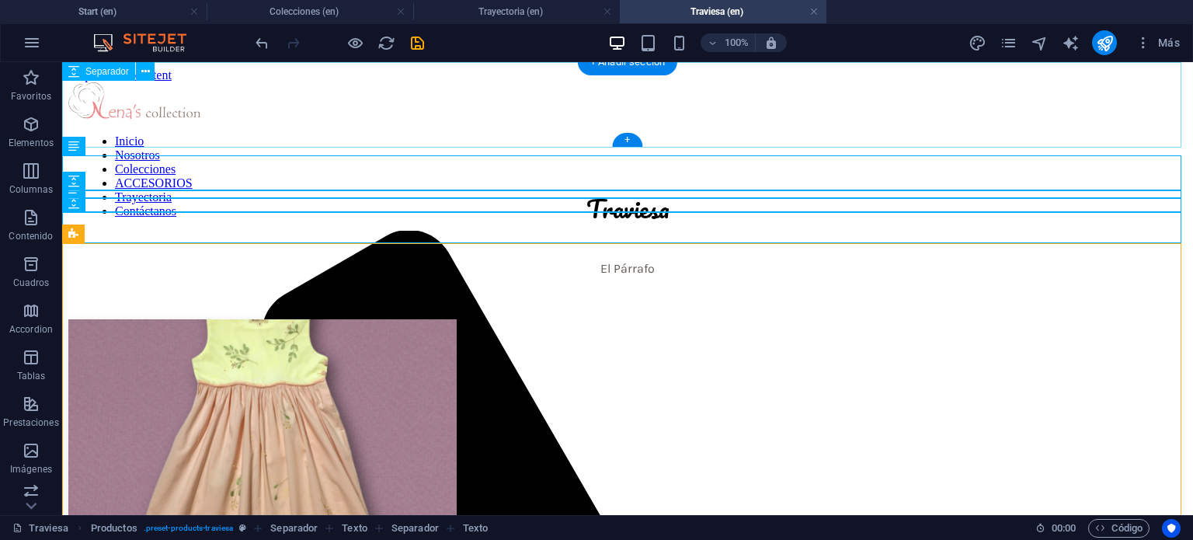
click at [461, 145] on div at bounding box center [627, 156] width 1119 height 23
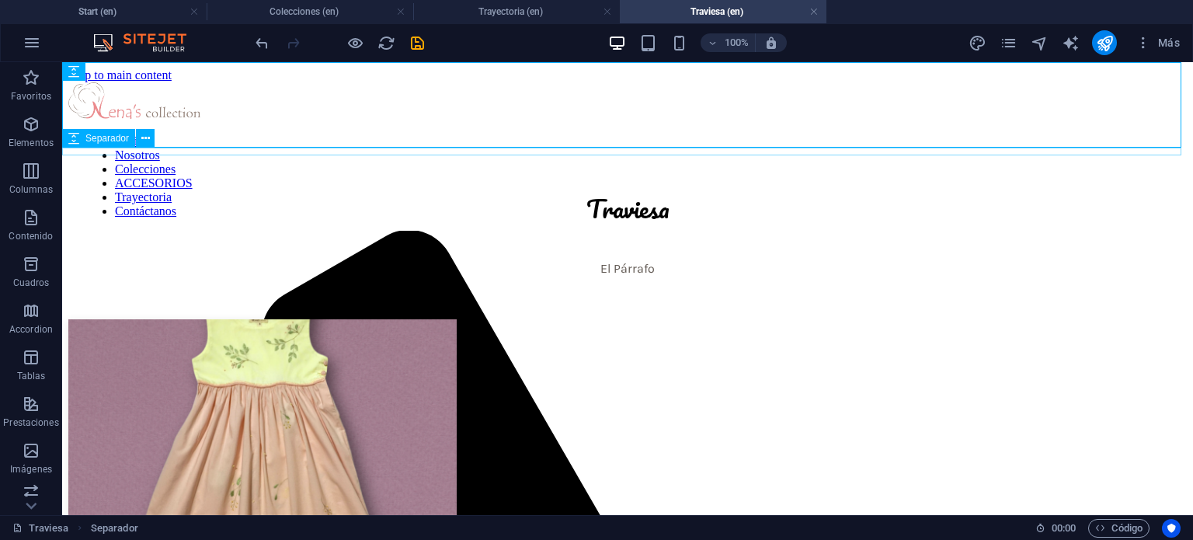
click at [735, 168] on div at bounding box center [627, 172] width 1119 height 8
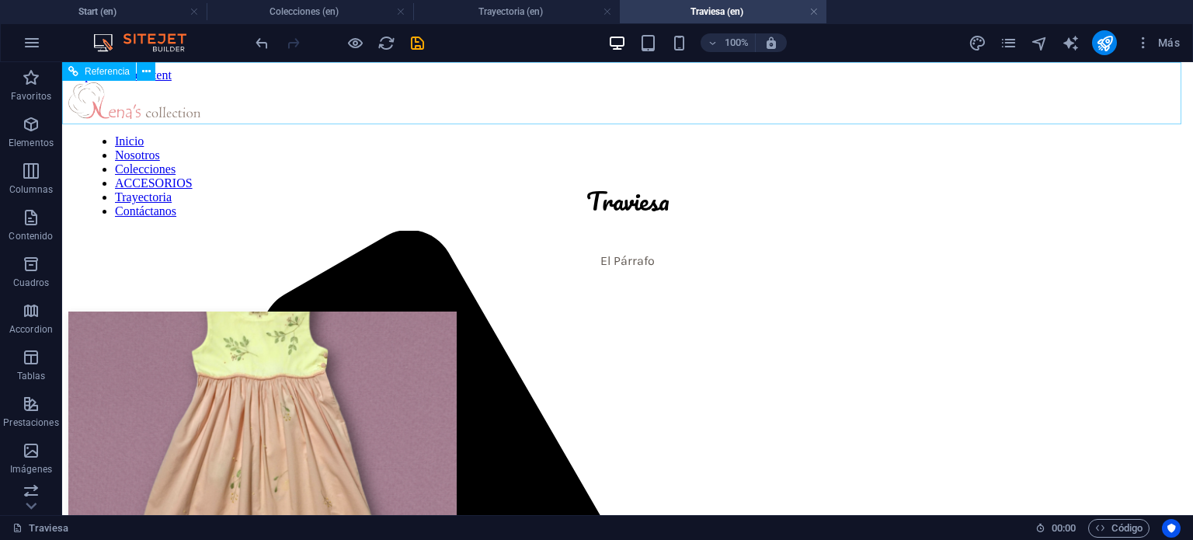
click at [1080, 92] on div "Inicio Nosotros Colecciones ACCESORIOS Trayectoria Contáctanos" at bounding box center [627, 113] width 1119 height 62
click at [814, 9] on link at bounding box center [814, 12] width 9 height 15
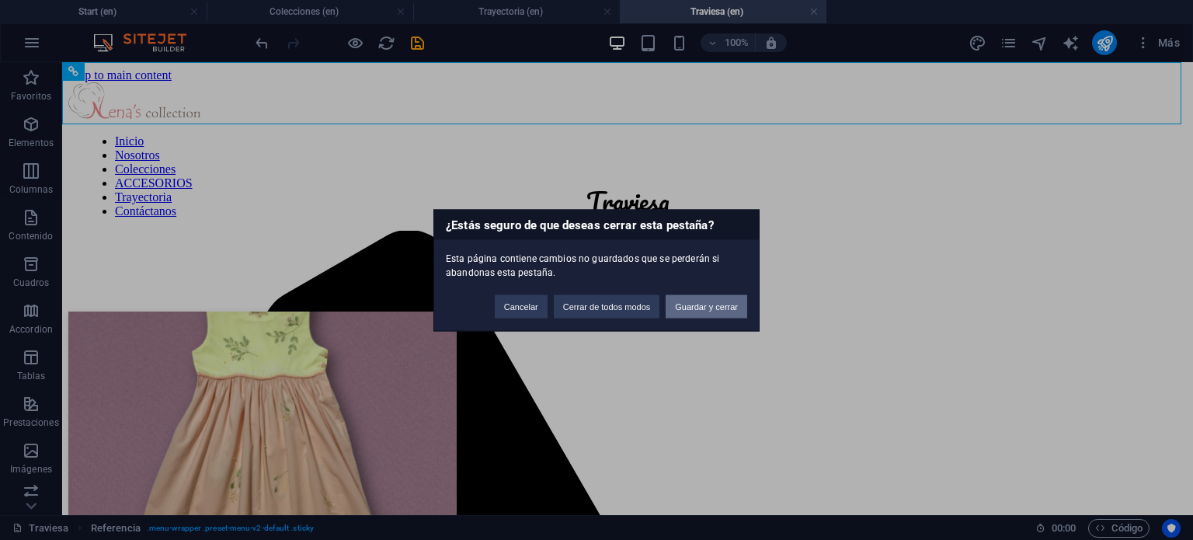
click at [681, 306] on button "Guardar y cerrar" at bounding box center [707, 305] width 82 height 23
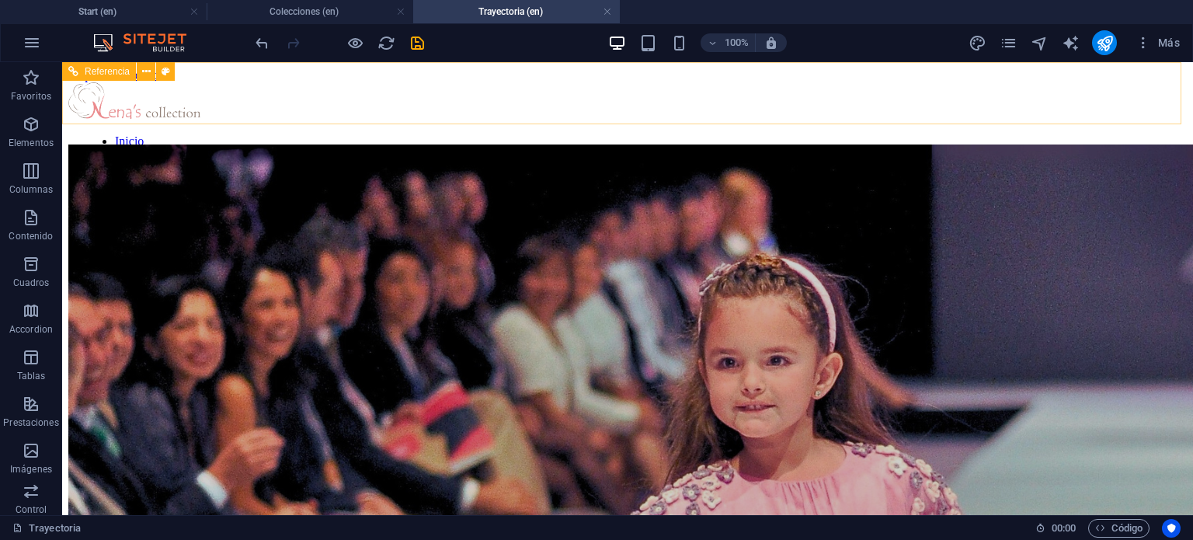
scroll to position [287, 0]
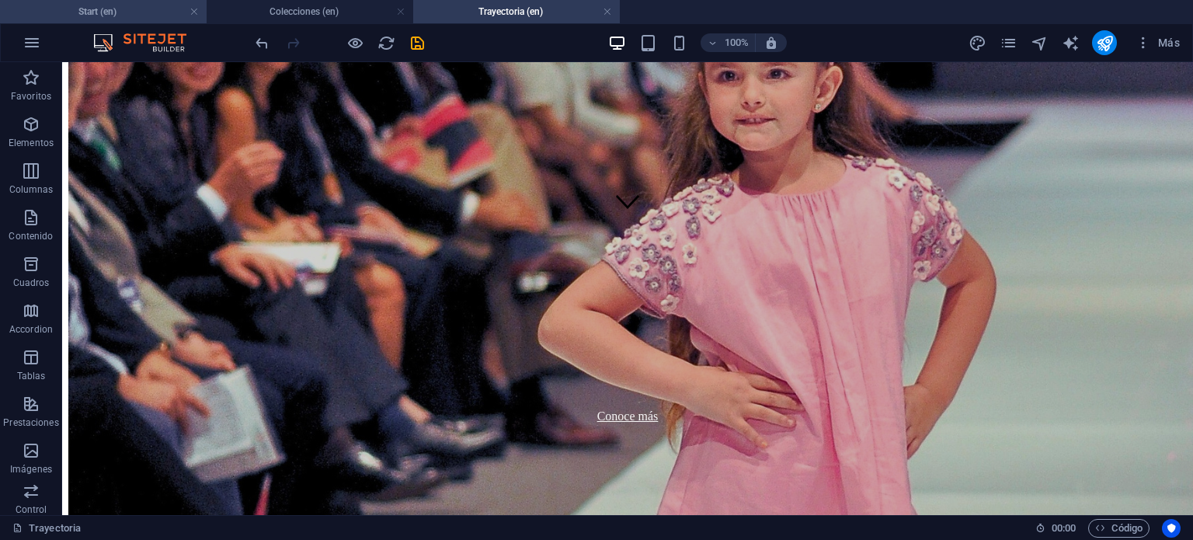
click at [180, 4] on h4 "Start (en)" at bounding box center [103, 11] width 207 height 17
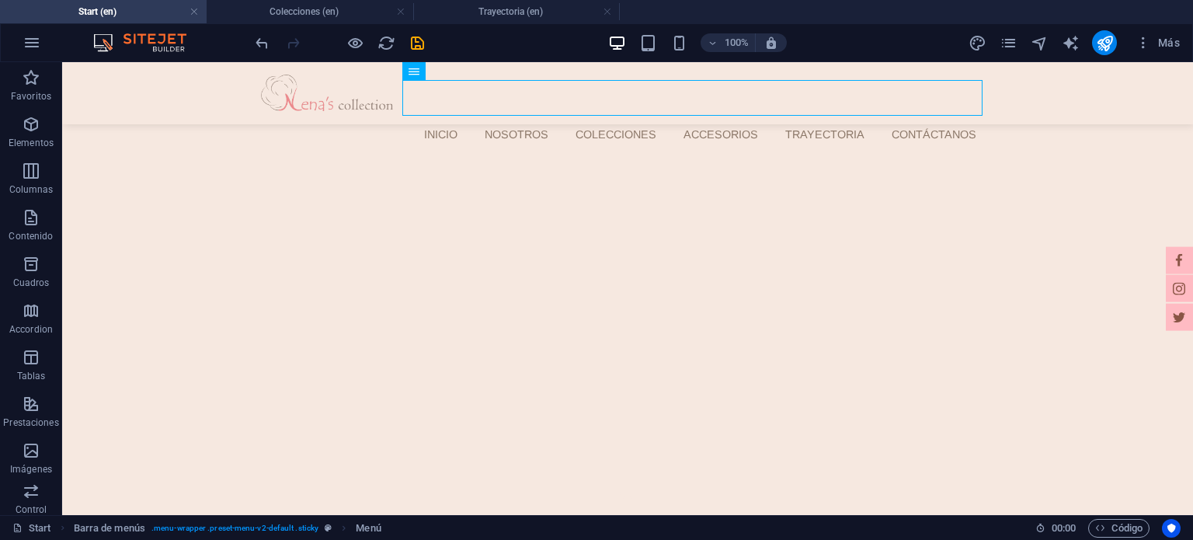
scroll to position [0, 0]
click at [419, 44] on icon "save" at bounding box center [418, 43] width 18 height 18
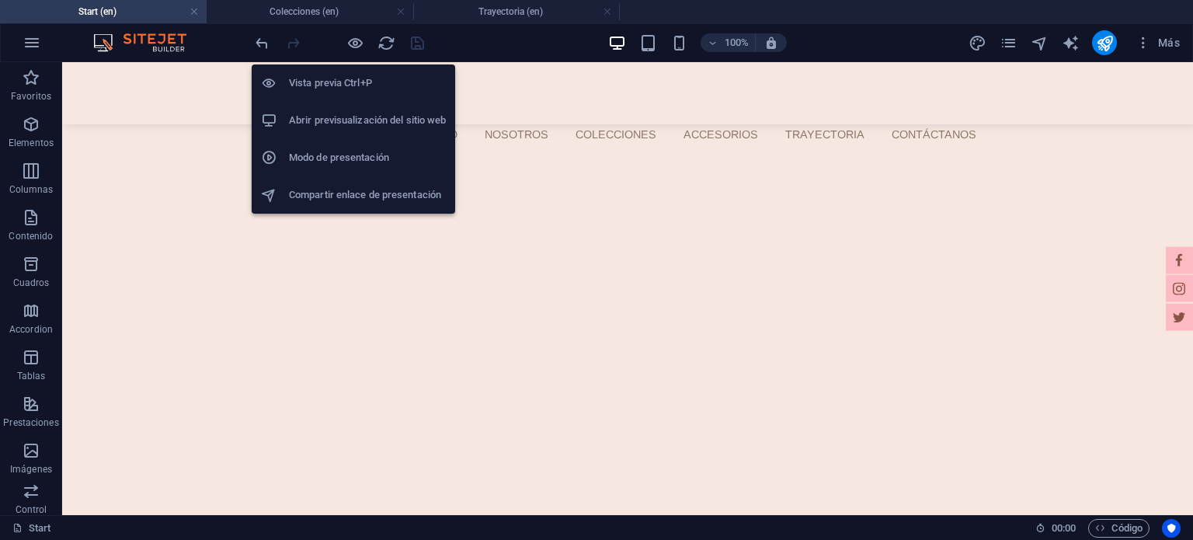
click at [326, 74] on li "Vista previa Ctrl+P" at bounding box center [354, 82] width 204 height 37
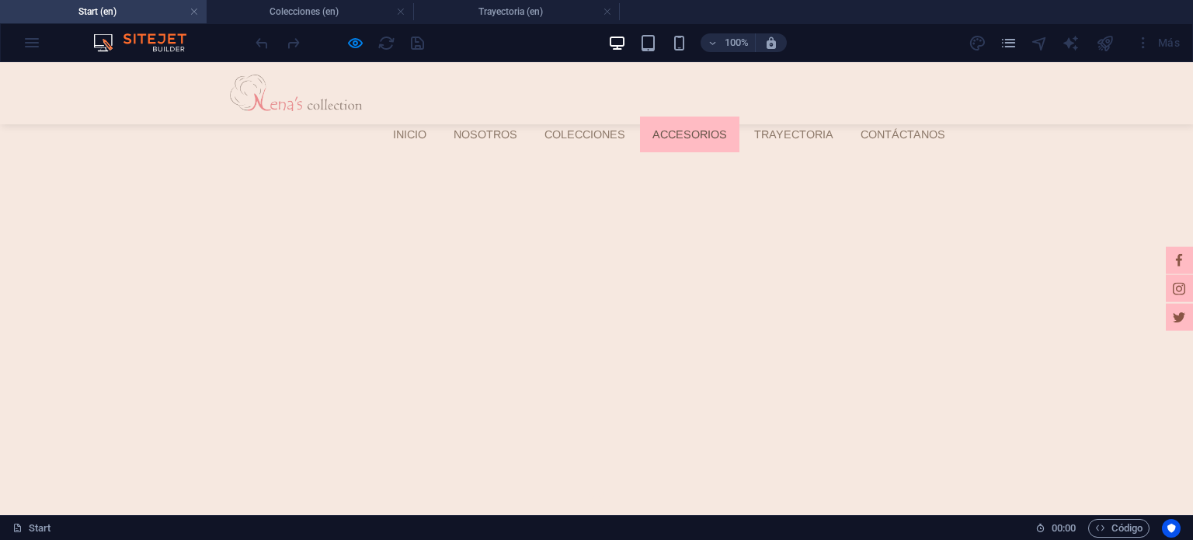
click at [678, 117] on link "ACCESORIOS" at bounding box center [689, 135] width 99 height 36
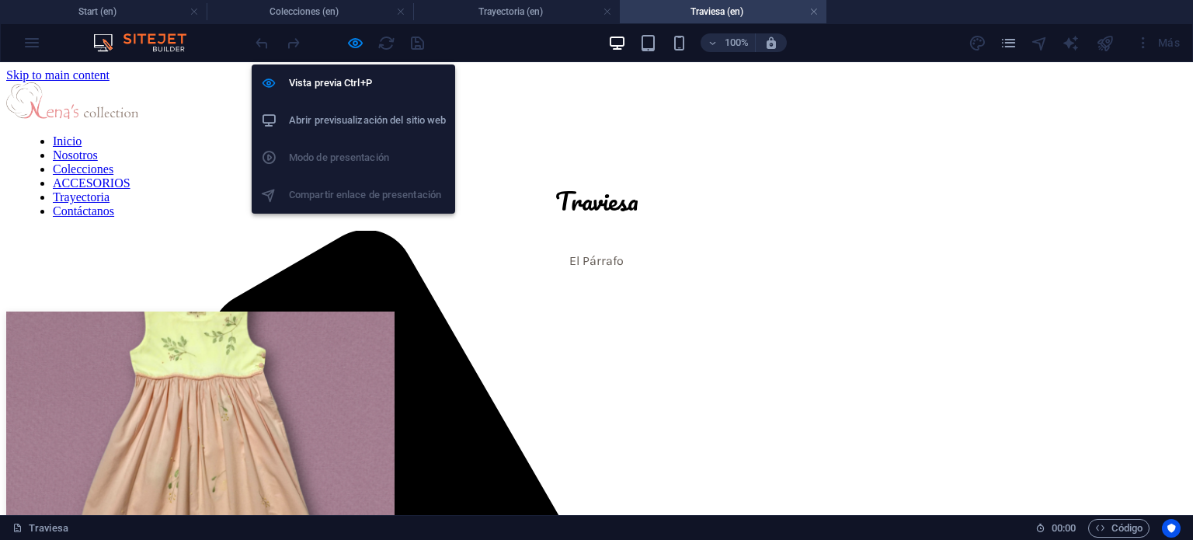
click at [335, 117] on h6 "Abrir previsualización del sitio web" at bounding box center [367, 120] width 157 height 19
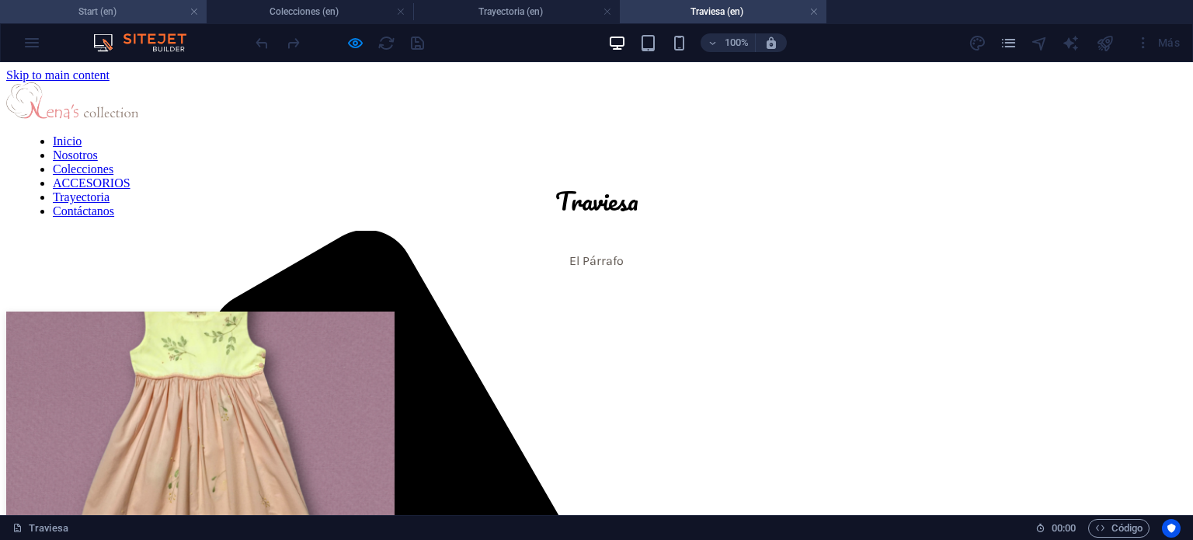
click at [121, 3] on h4 "Start (en)" at bounding box center [103, 11] width 207 height 17
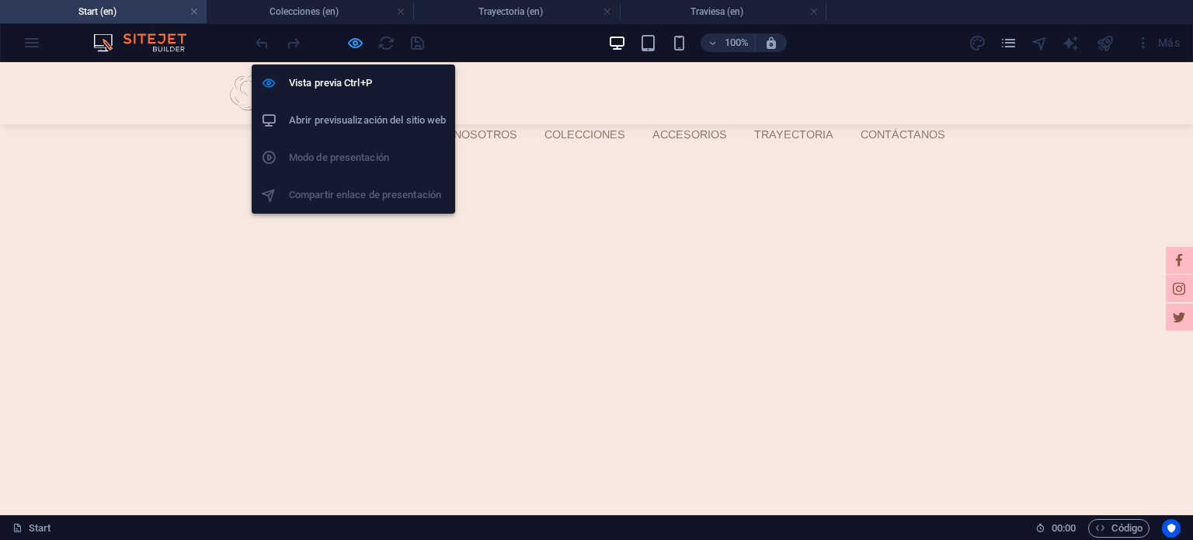
click at [352, 45] on icon "button" at bounding box center [356, 43] width 18 height 18
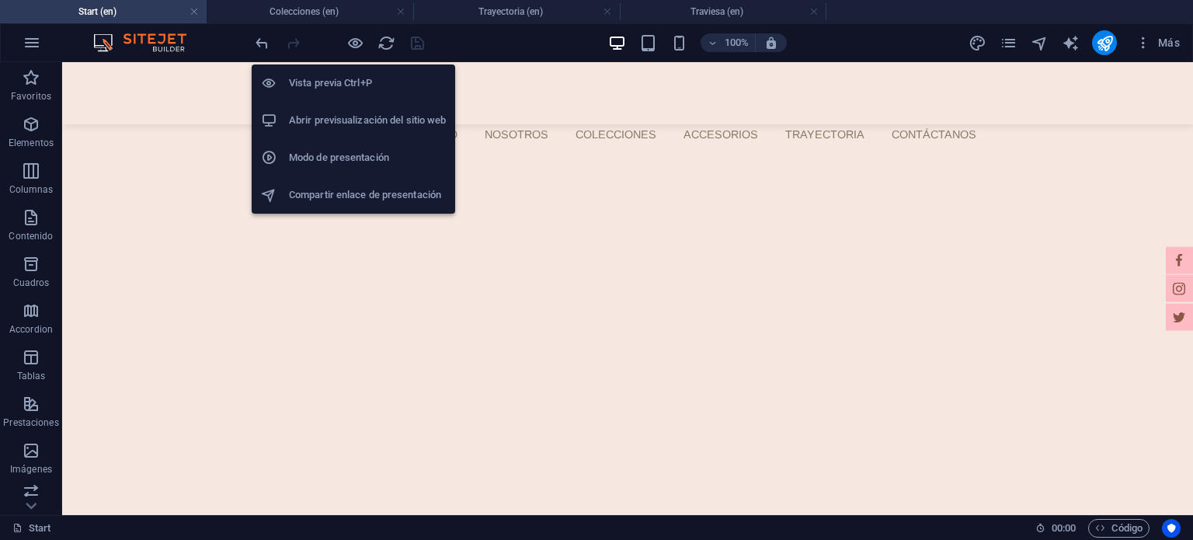
click at [323, 96] on li "Vista previa Ctrl+P" at bounding box center [354, 82] width 204 height 37
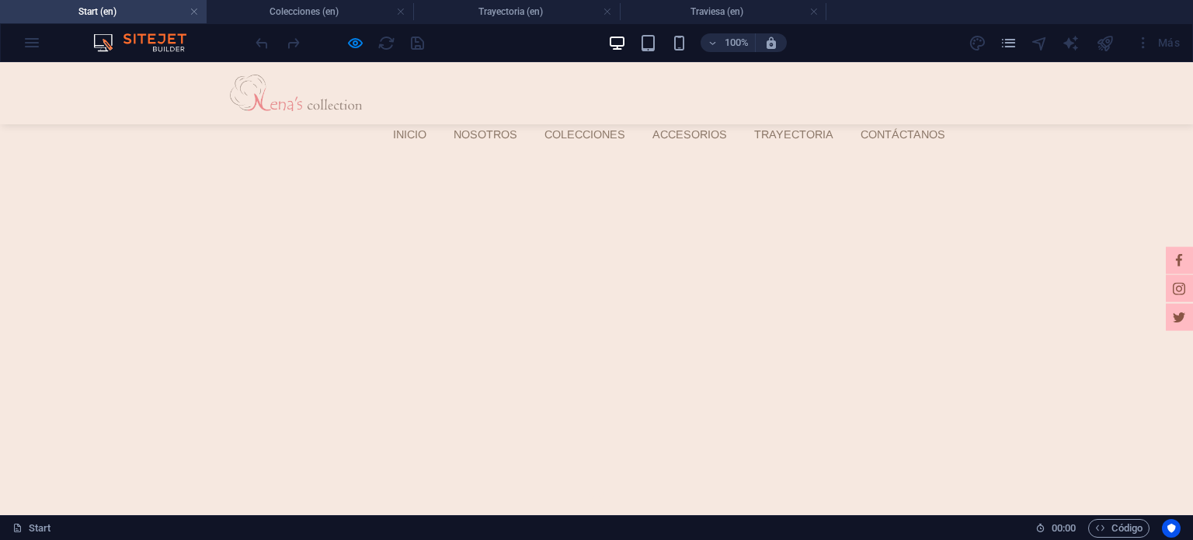
click at [344, 39] on div at bounding box center [339, 42] width 174 height 25
click at [347, 39] on icon "button" at bounding box center [356, 43] width 18 height 18
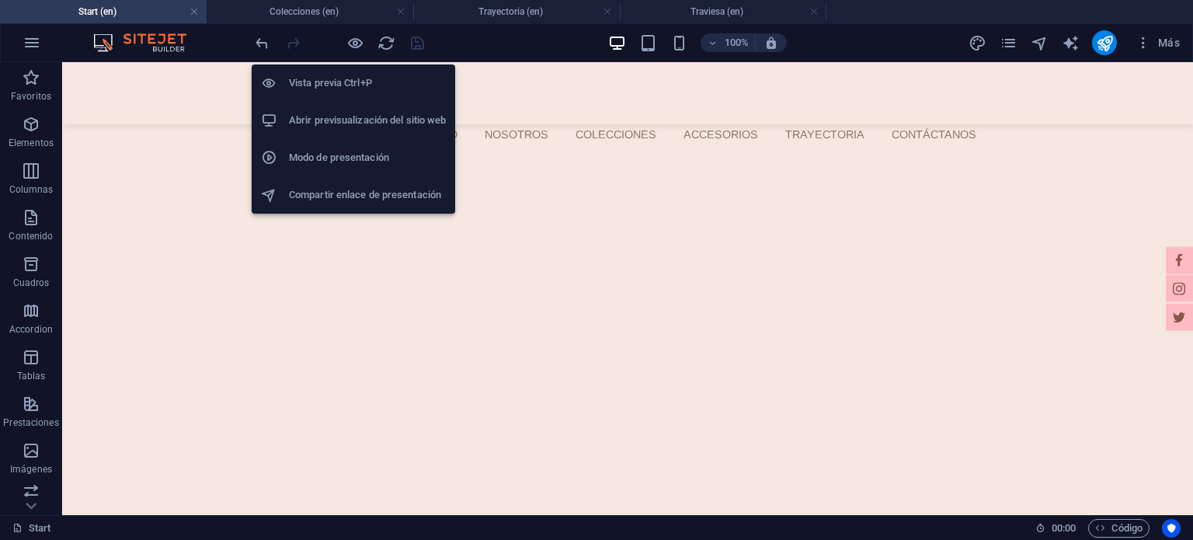
click at [324, 114] on h6 "Abrir previsualización del sitio web" at bounding box center [367, 120] width 157 height 19
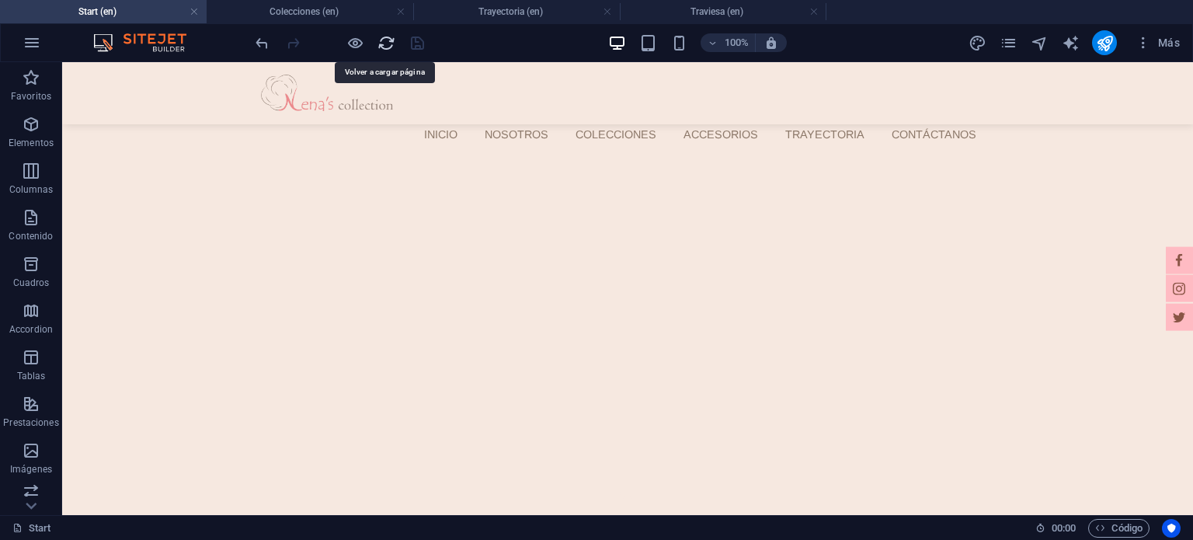
click at [379, 42] on icon "reload" at bounding box center [387, 43] width 18 height 18
click at [384, 40] on icon "reload" at bounding box center [387, 43] width 18 height 18
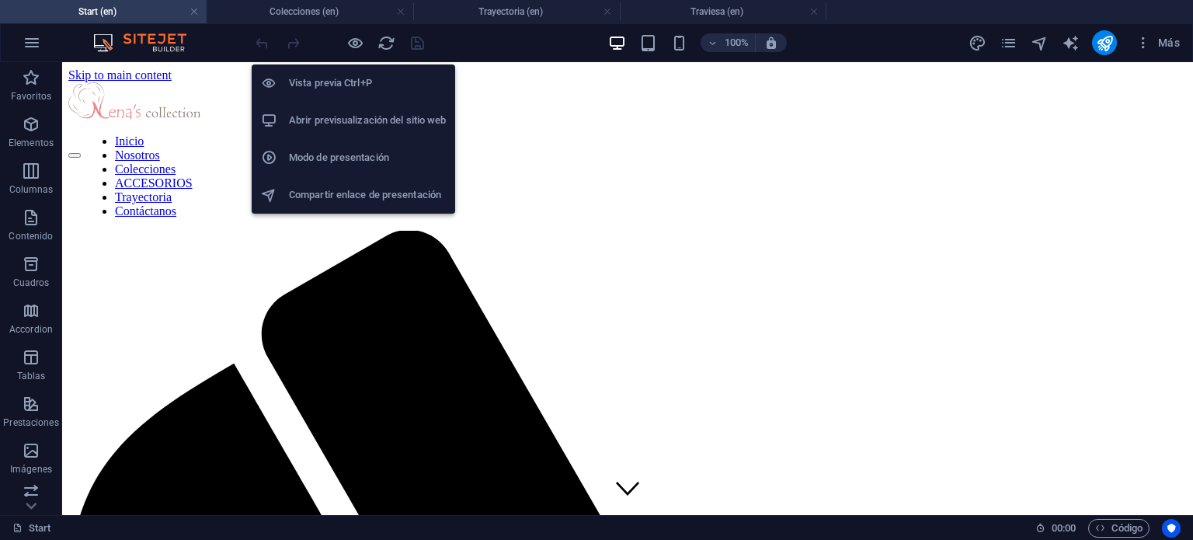
click at [356, 116] on h6 "Abrir previsualización del sitio web" at bounding box center [367, 120] width 157 height 19
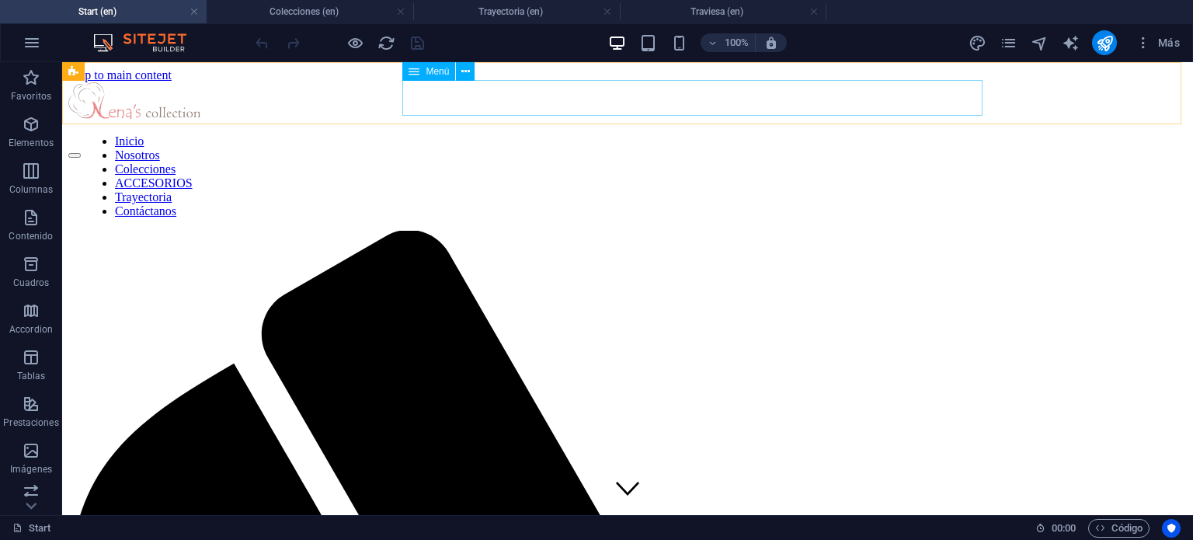
click at [547, 134] on nav "Inicio Nosotros Colecciones ACCESORIOS Trayectoria Contáctanos" at bounding box center [633, 176] width 1098 height 84
select select
select select "1"
select select
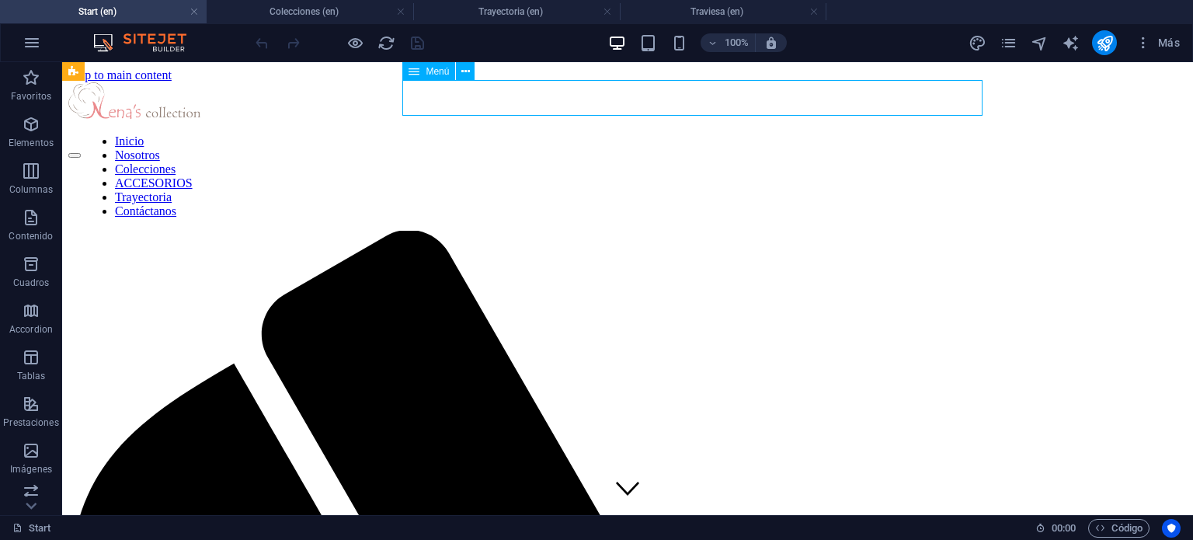
select select "2"
select select
select select "8"
select select
select select "10"
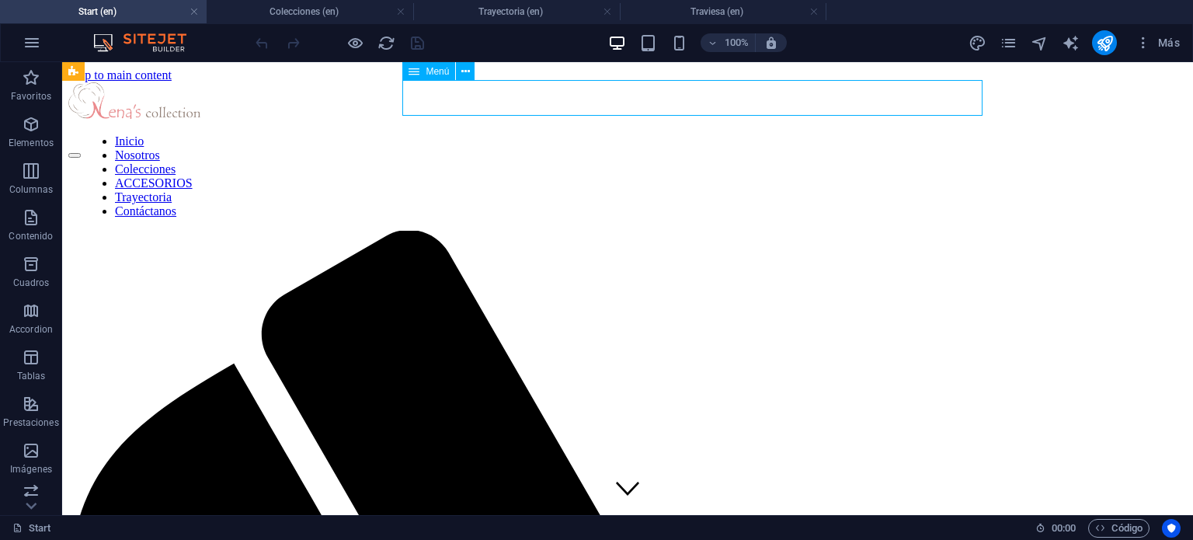
select select
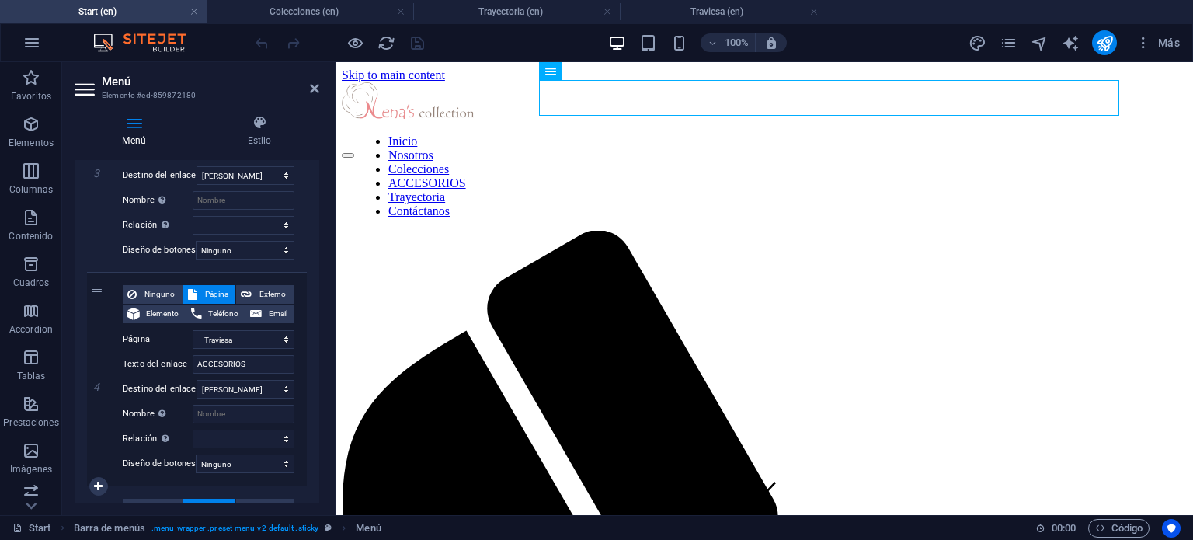
scroll to position [685, 0]
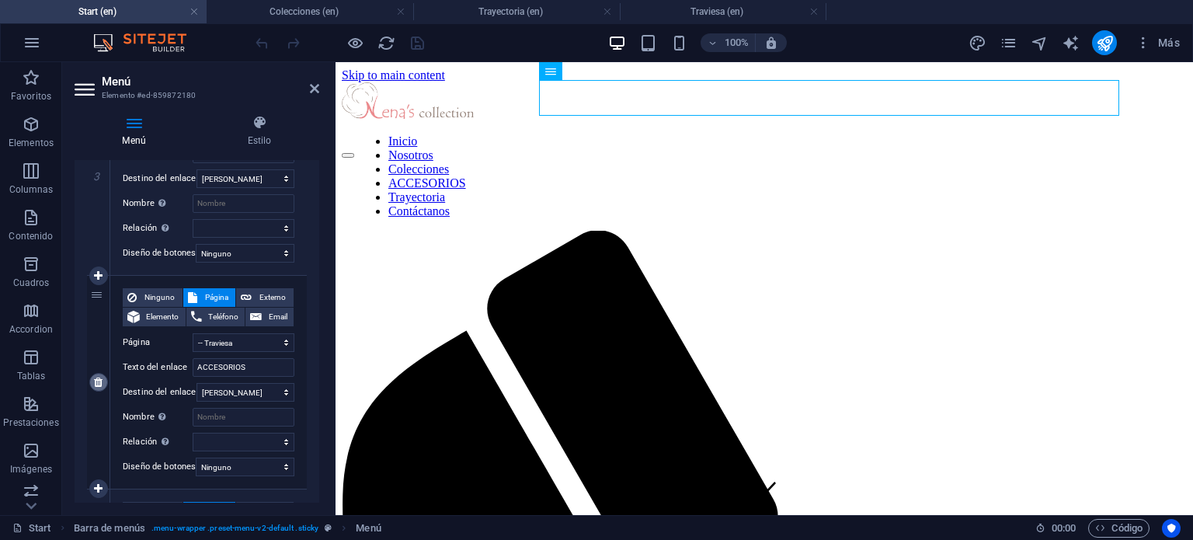
click at [96, 381] on icon at bounding box center [98, 382] width 9 height 11
select select
select select "10"
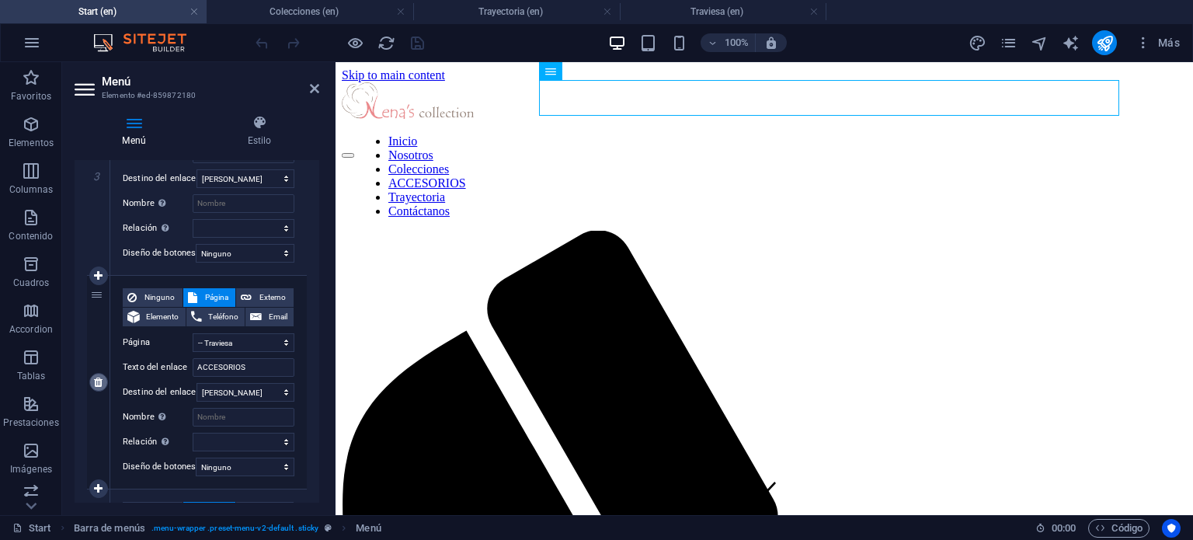
type input "Trayectoria"
select select
type input "/#contact"
type input "Contáctanos"
select select
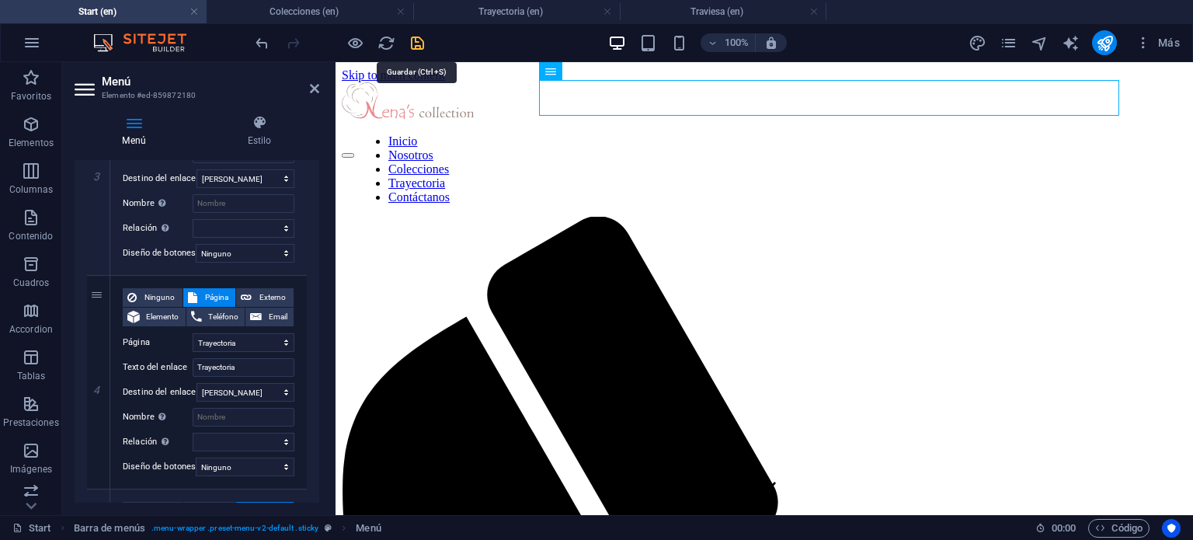
click at [423, 44] on icon "save" at bounding box center [418, 43] width 18 height 18
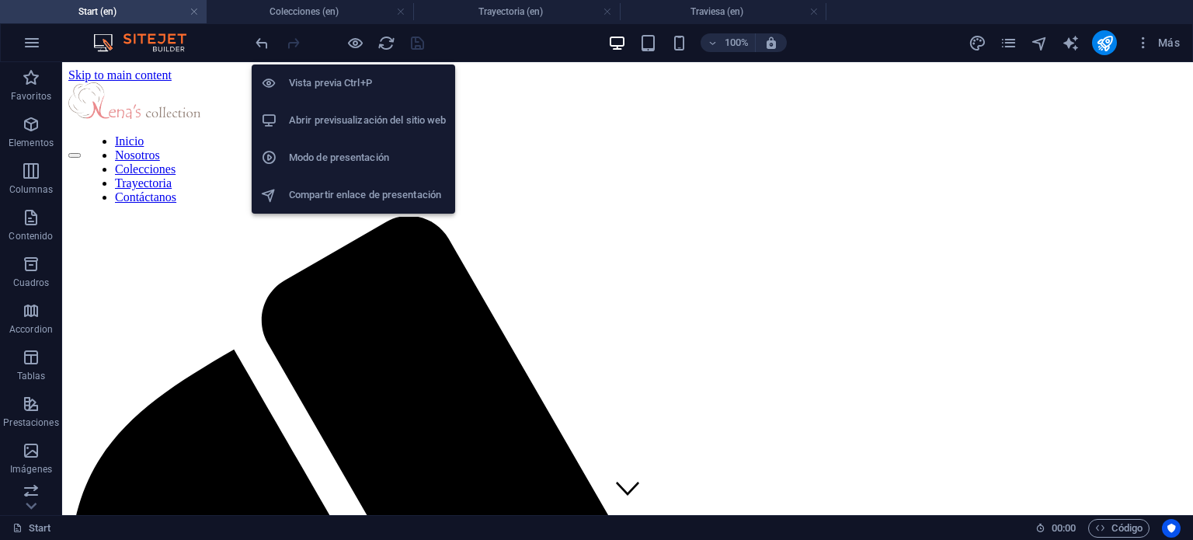
click at [350, 115] on h6 "Abrir previsualización del sitio web" at bounding box center [367, 120] width 157 height 19
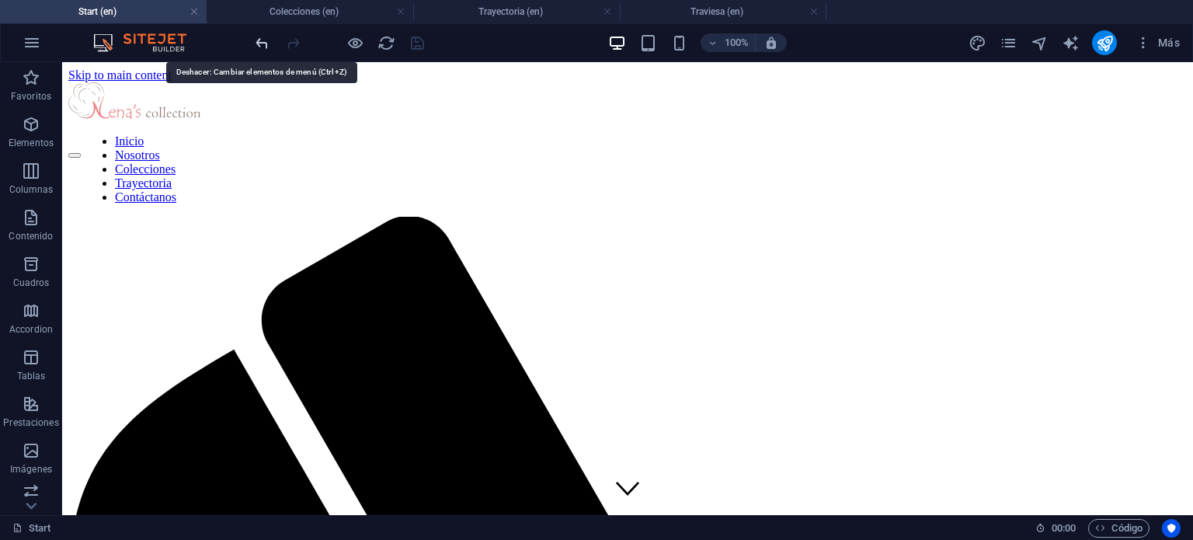
click at [263, 43] on icon "undo" at bounding box center [262, 43] width 18 height 18
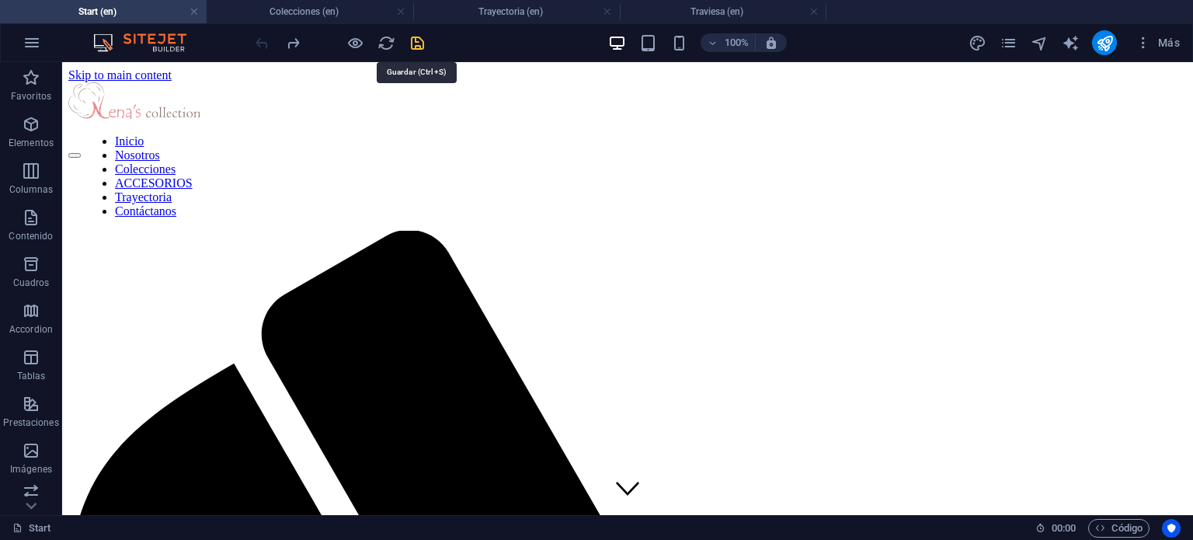
click at [420, 44] on icon "save" at bounding box center [418, 43] width 18 height 18
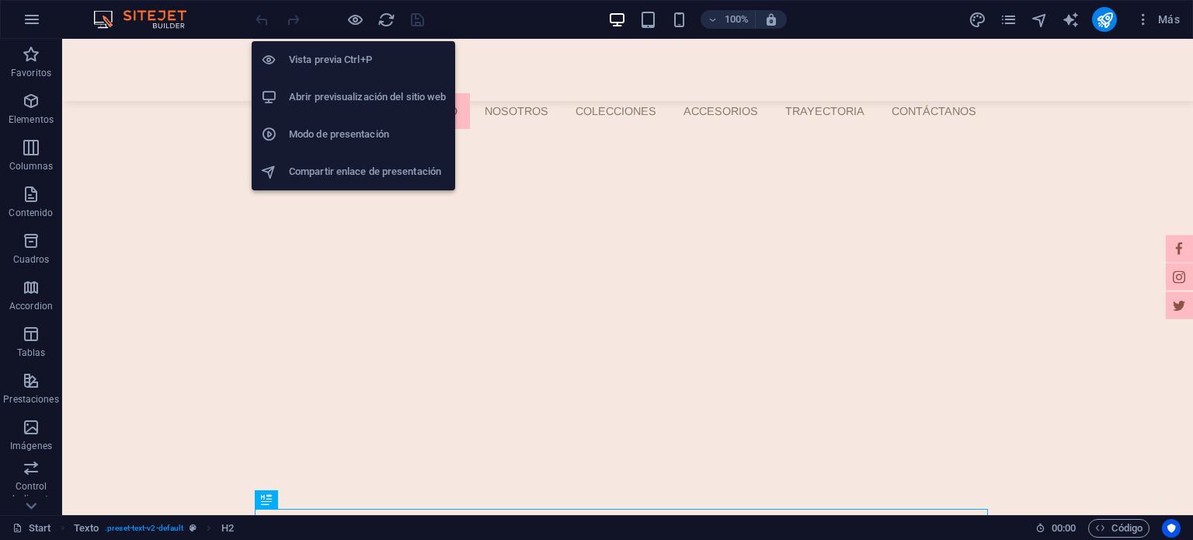
click at [342, 90] on h6 "Abrir previsualización del sitio web" at bounding box center [367, 97] width 157 height 19
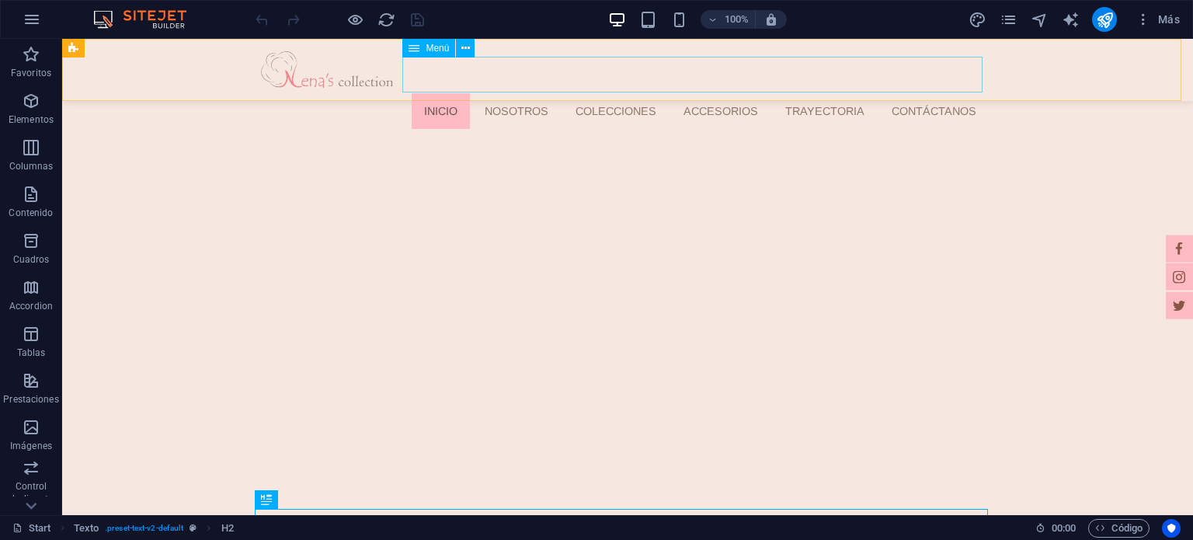
click at [500, 93] on nav "Inicio Nosotros Colecciones ACCESORIOS Trayectoria Contáctanos" at bounding box center [633, 111] width 712 height 36
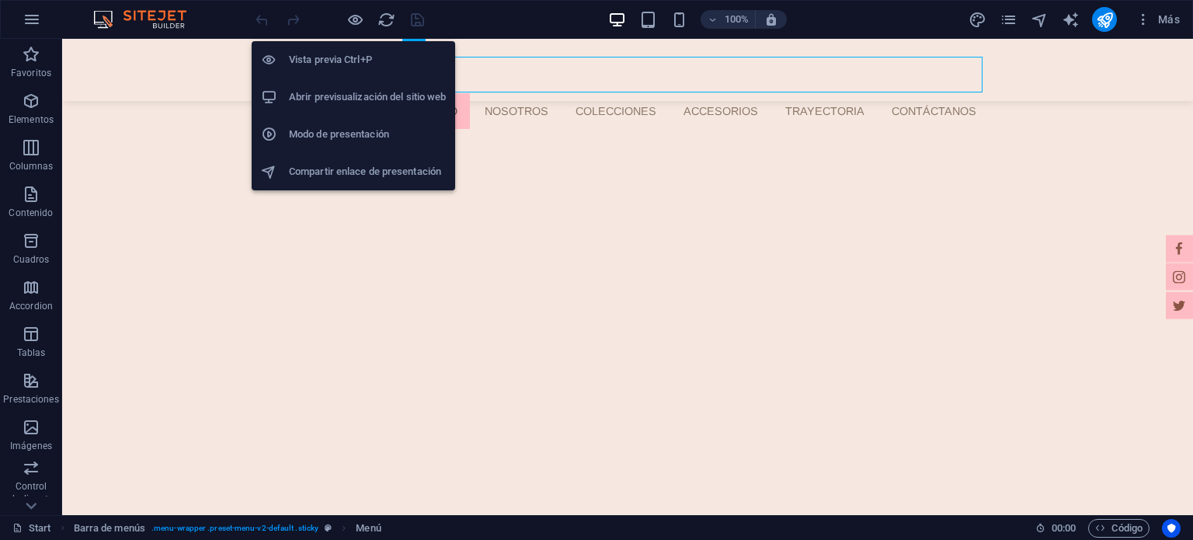
click at [339, 100] on h6 "Abrir previsualización del sitio web" at bounding box center [367, 97] width 157 height 19
click at [348, 129] on h6 "Modo de presentación" at bounding box center [367, 134] width 157 height 19
click at [344, 57] on h6 "Vista previa Ctrl+P" at bounding box center [367, 59] width 157 height 19
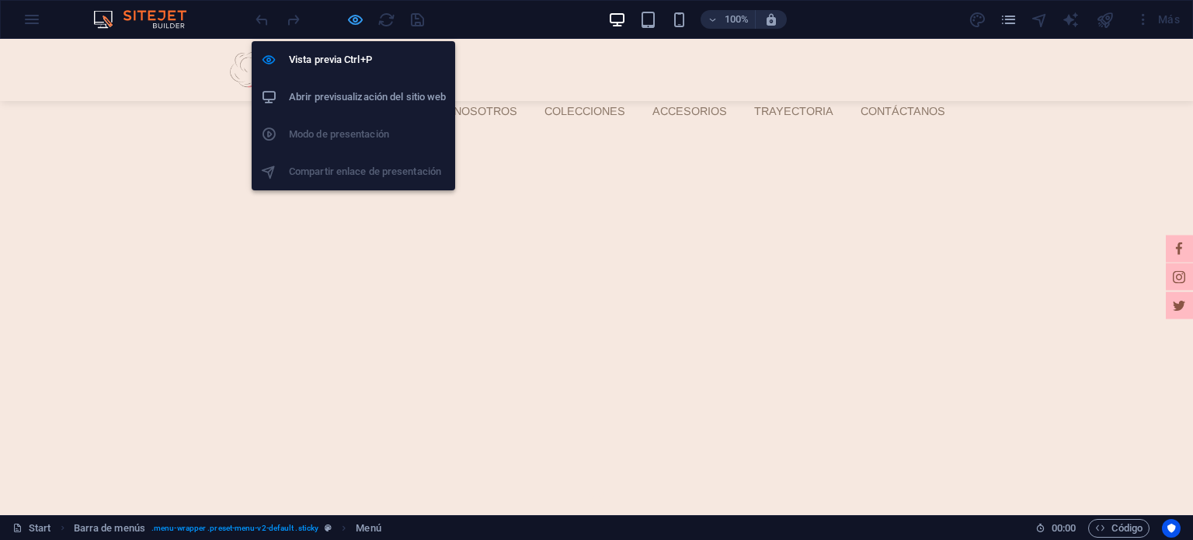
click at [348, 15] on icon "button" at bounding box center [356, 20] width 18 height 18
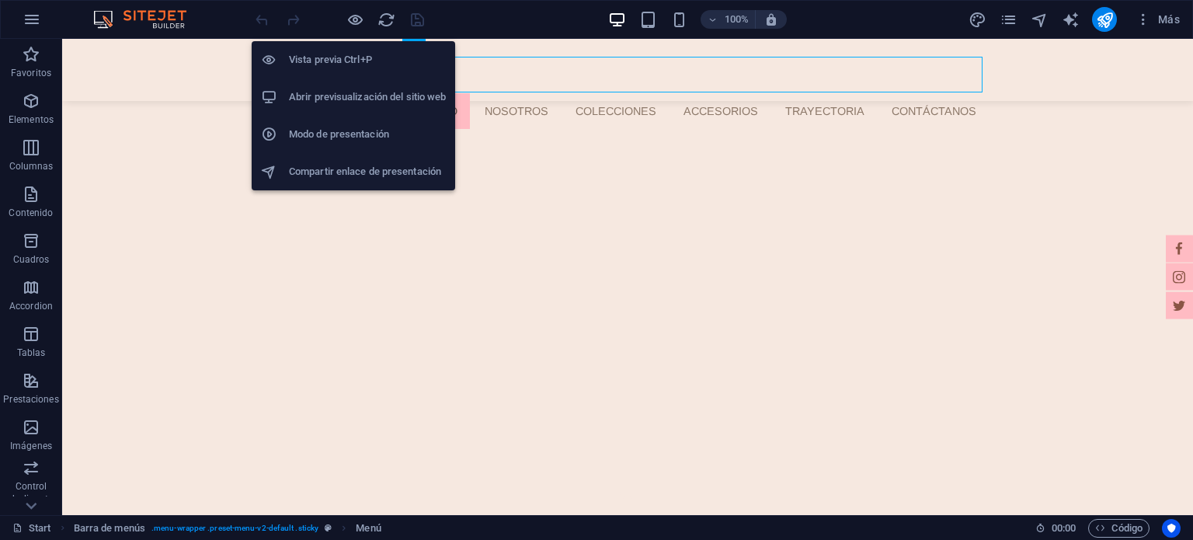
click at [368, 113] on li "Abrir previsualización del sitio web" at bounding box center [354, 96] width 204 height 37
click at [378, 71] on li "Vista previa Ctrl+P" at bounding box center [354, 59] width 204 height 37
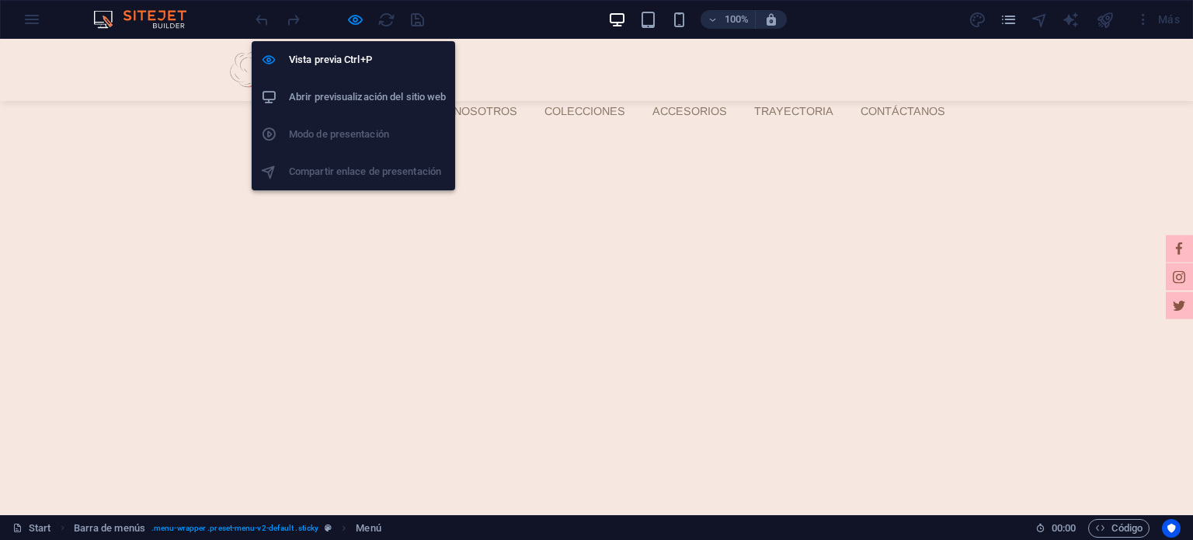
click at [355, 94] on h6 "Abrir previsualización del sitio web" at bounding box center [367, 97] width 157 height 19
click at [353, 14] on icon "button" at bounding box center [356, 20] width 18 height 18
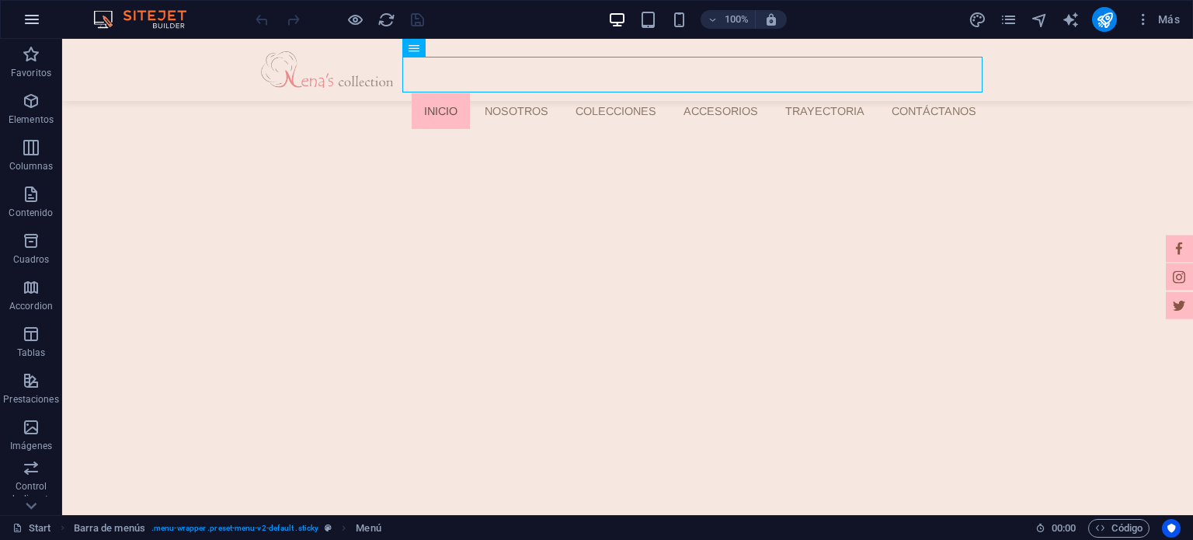
click at [28, 14] on icon "button" at bounding box center [32, 19] width 19 height 19
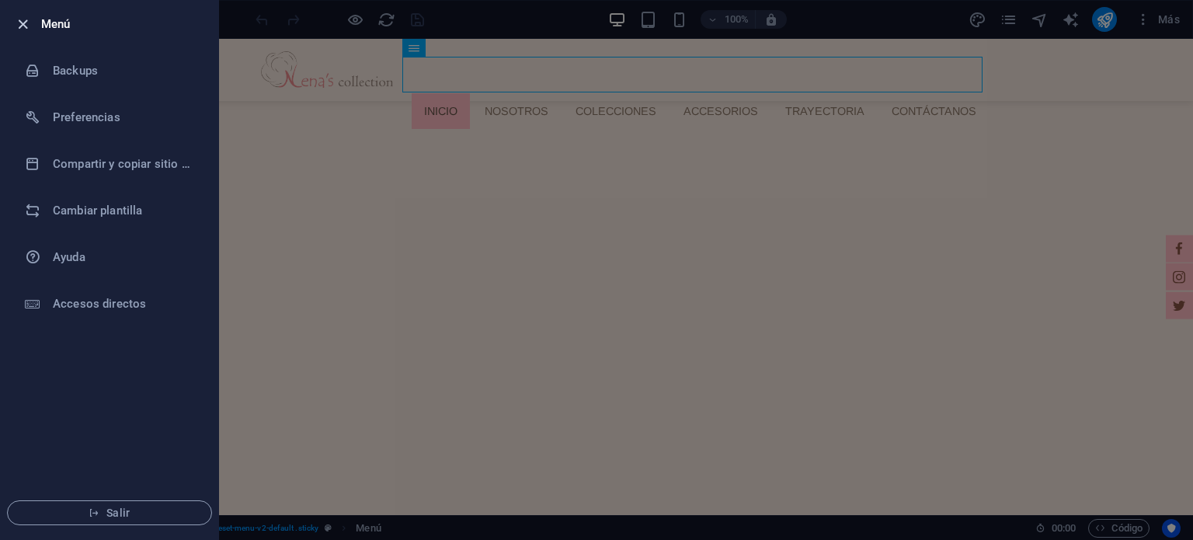
click at [16, 21] on icon "button" at bounding box center [23, 25] width 18 height 18
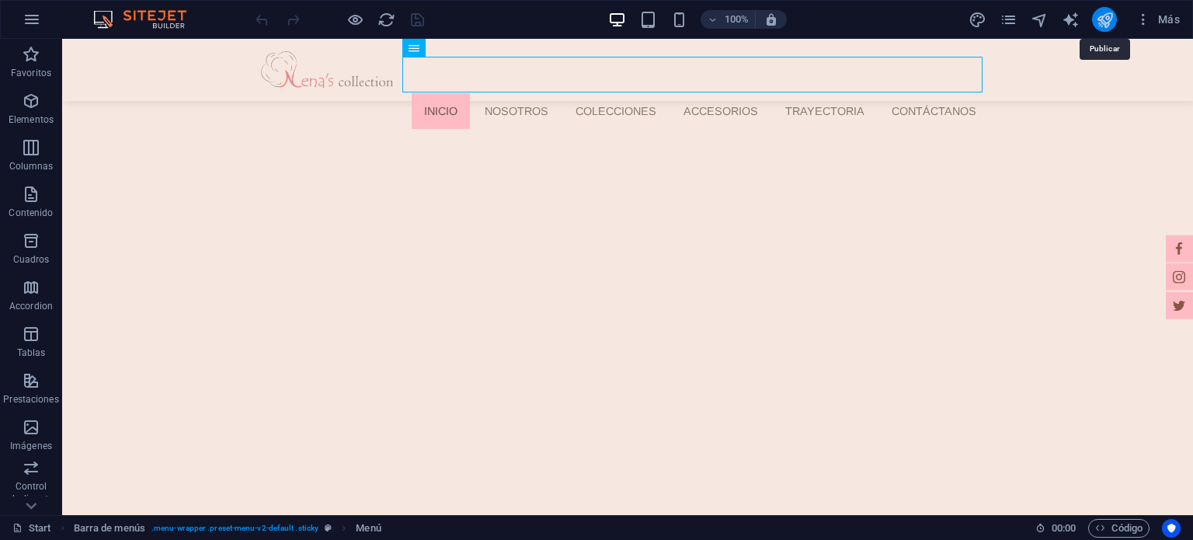
click at [1097, 21] on icon "publish" at bounding box center [1105, 20] width 18 height 18
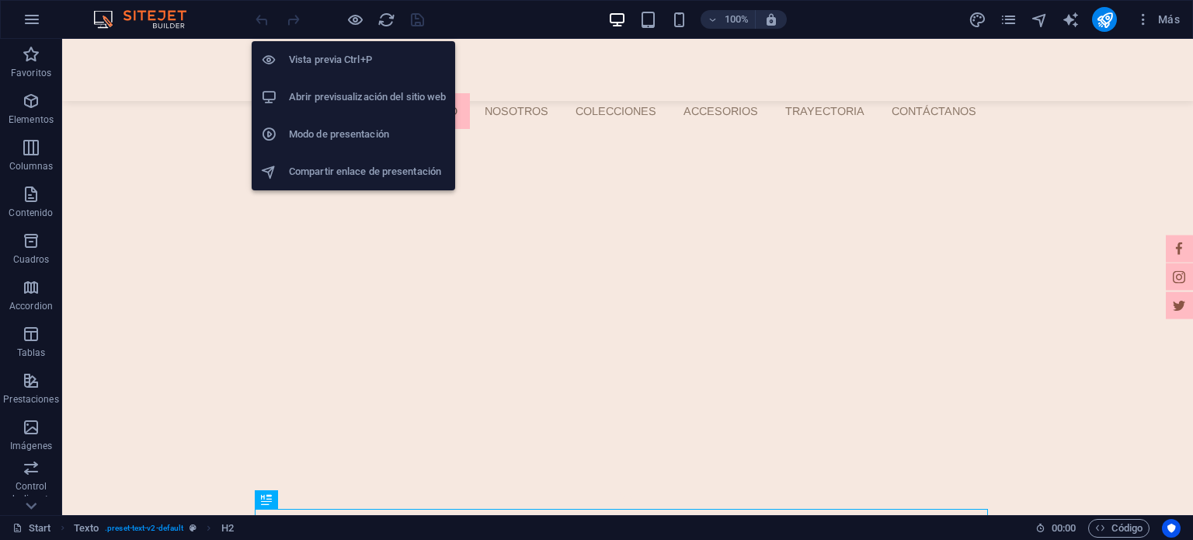
click at [336, 78] on li "Abrir previsualización del sitio web" at bounding box center [354, 96] width 204 height 37
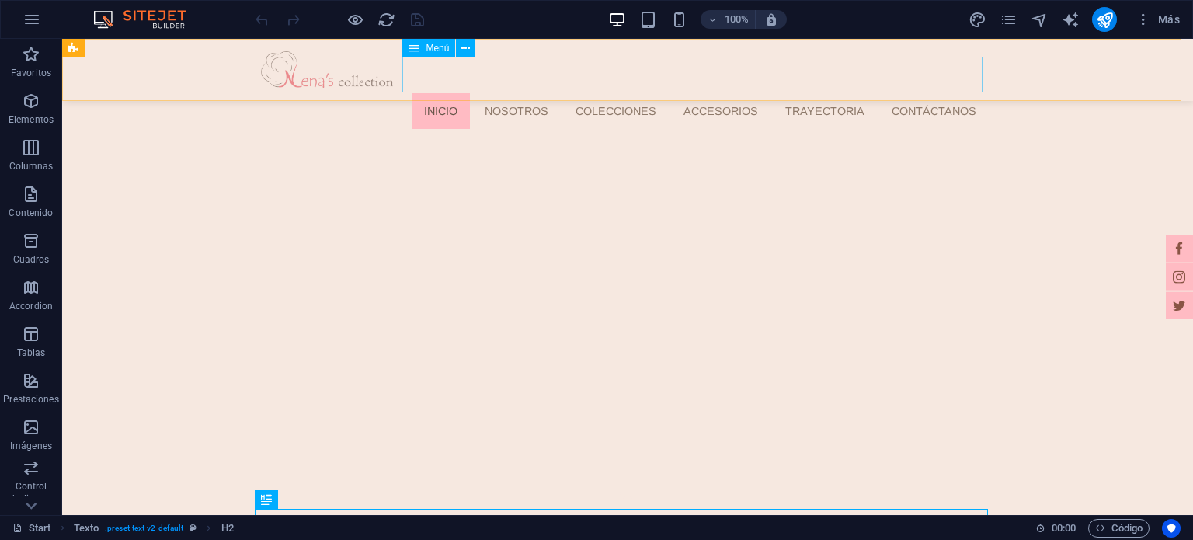
click at [494, 93] on nav "Inicio Nosotros Colecciones ACCESORIOS Trayectoria Contáctanos" at bounding box center [633, 111] width 712 height 36
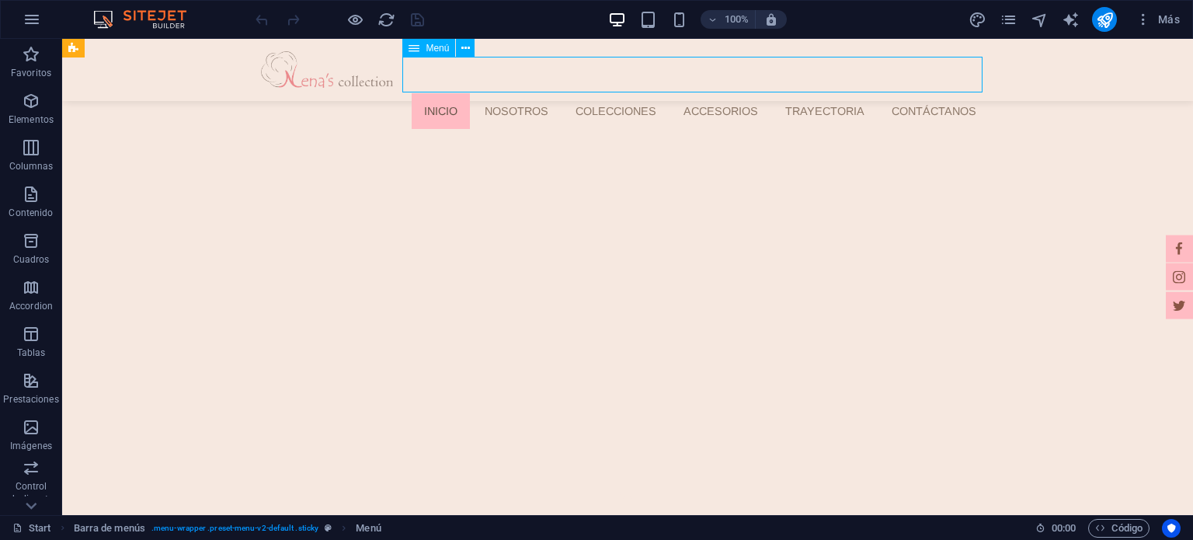
click at [494, 93] on nav "Inicio Nosotros Colecciones ACCESORIOS Trayectoria Contáctanos" at bounding box center [633, 111] width 712 height 36
select select
select select "1"
select select
select select "2"
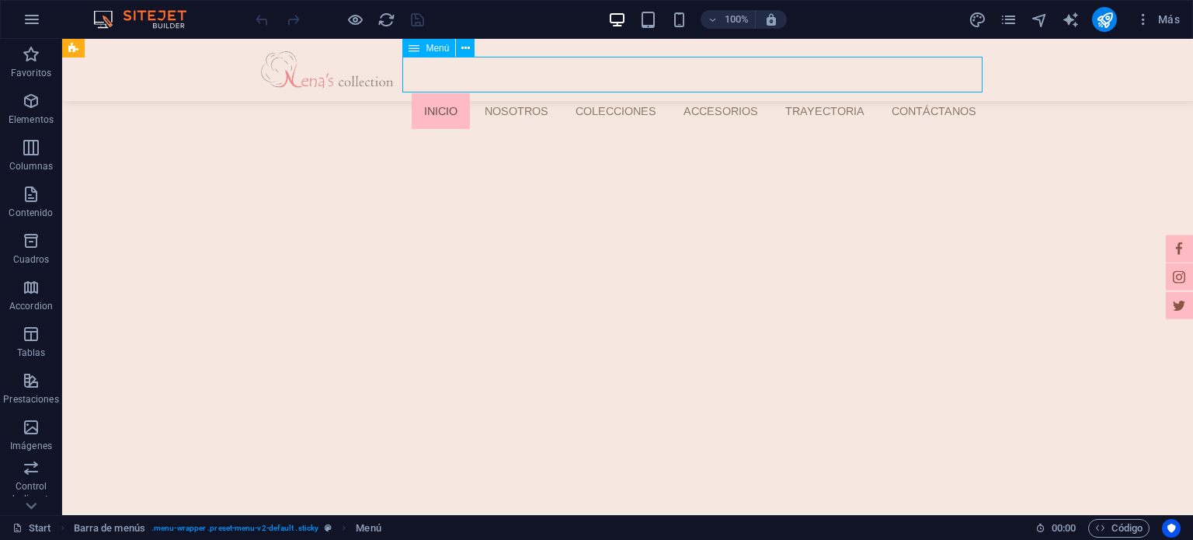
select select
select select "8"
select select
select select "10"
select select
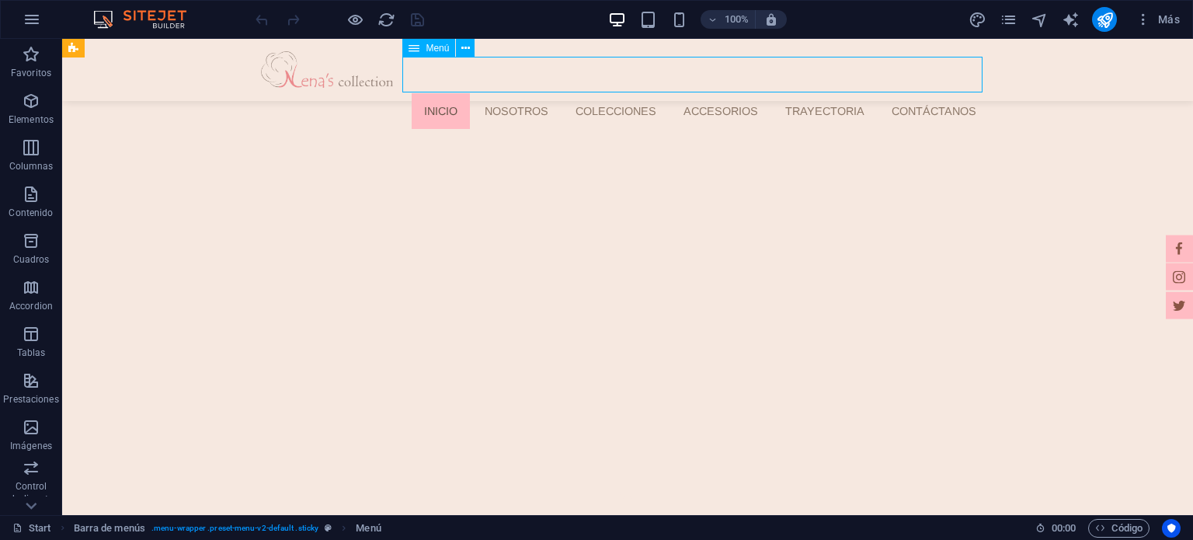
select select
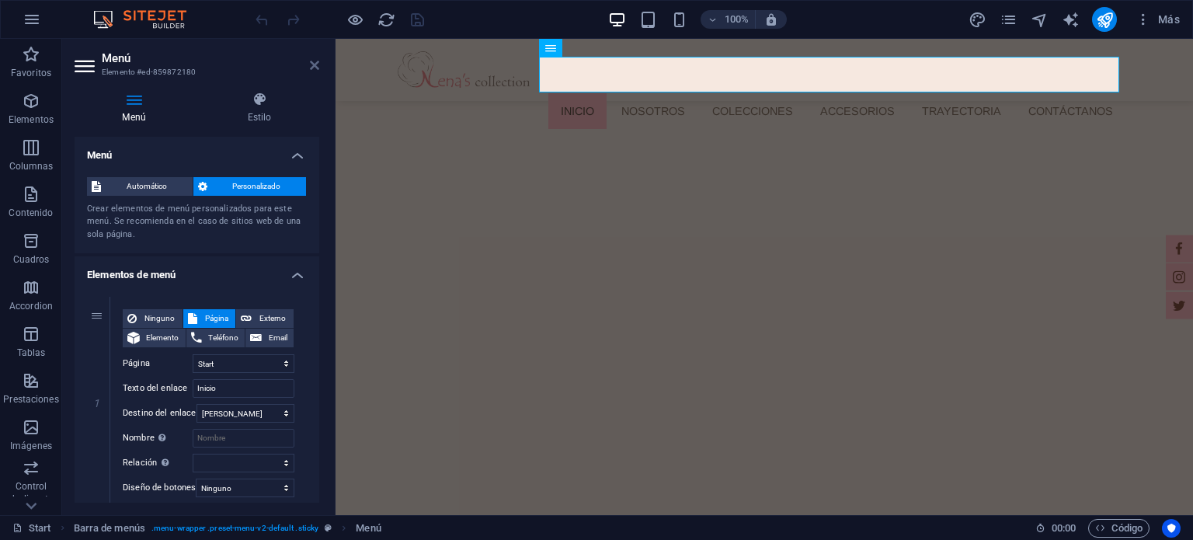
click at [319, 61] on icon at bounding box center [314, 65] width 9 height 12
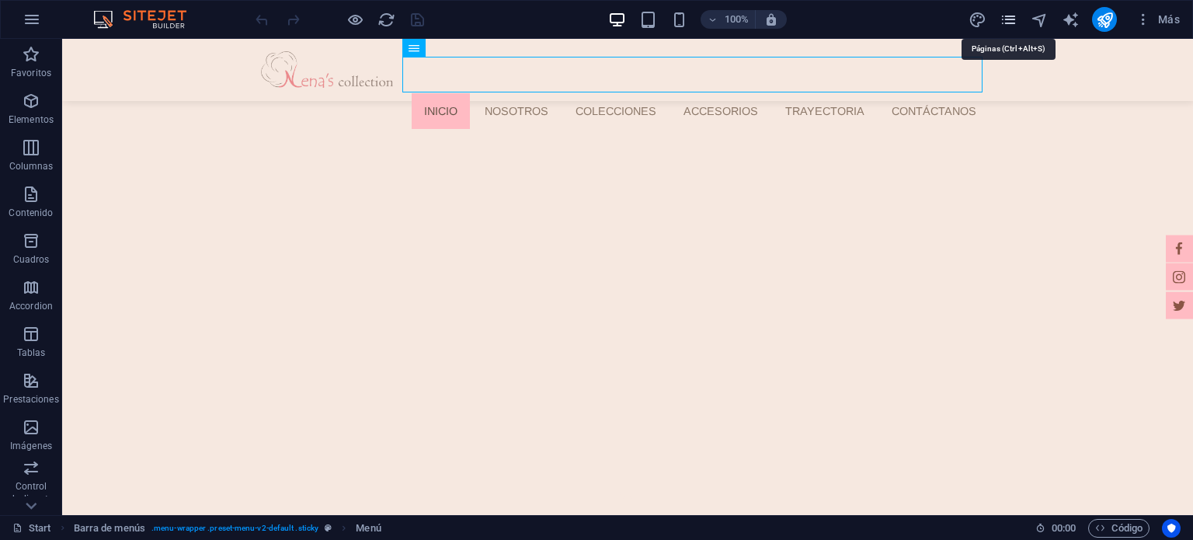
click at [1004, 26] on icon "pages" at bounding box center [1009, 20] width 18 height 18
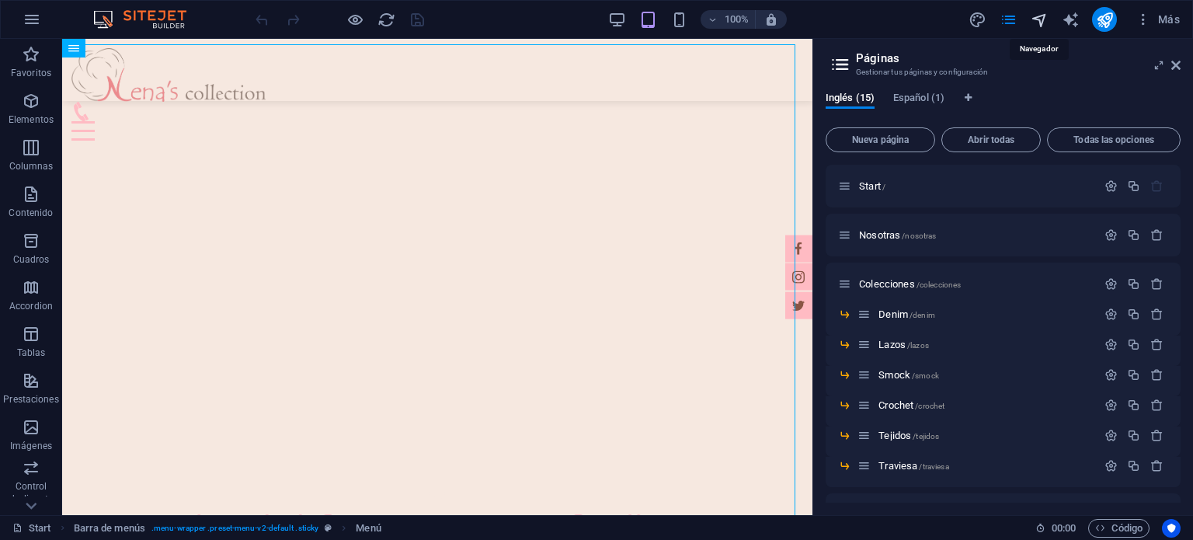
click at [1042, 24] on icon "navigator" at bounding box center [1040, 20] width 18 height 18
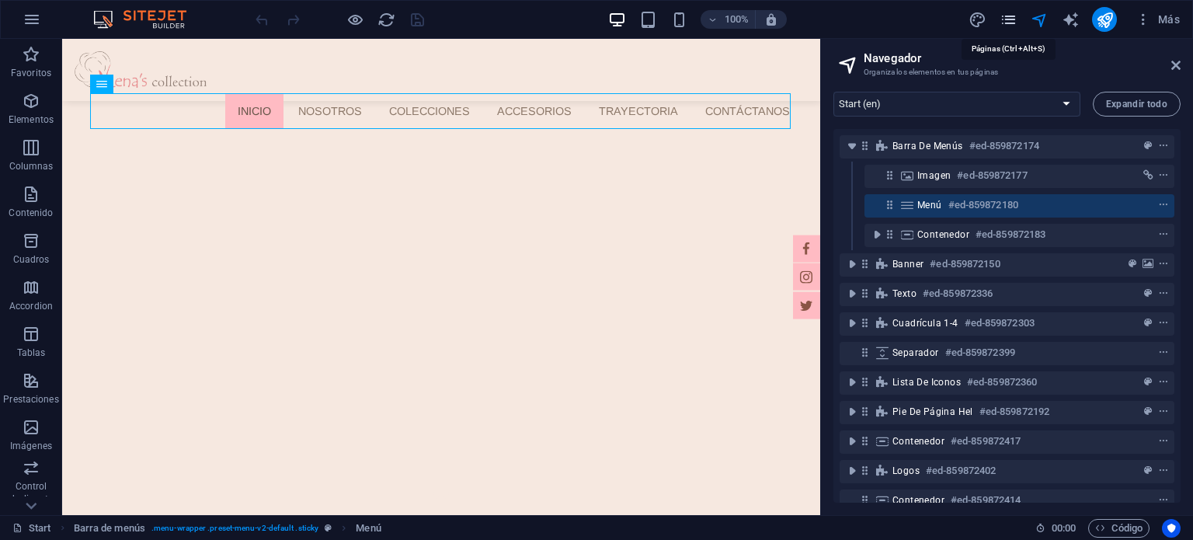
click at [1003, 21] on icon "pages" at bounding box center [1009, 20] width 18 height 18
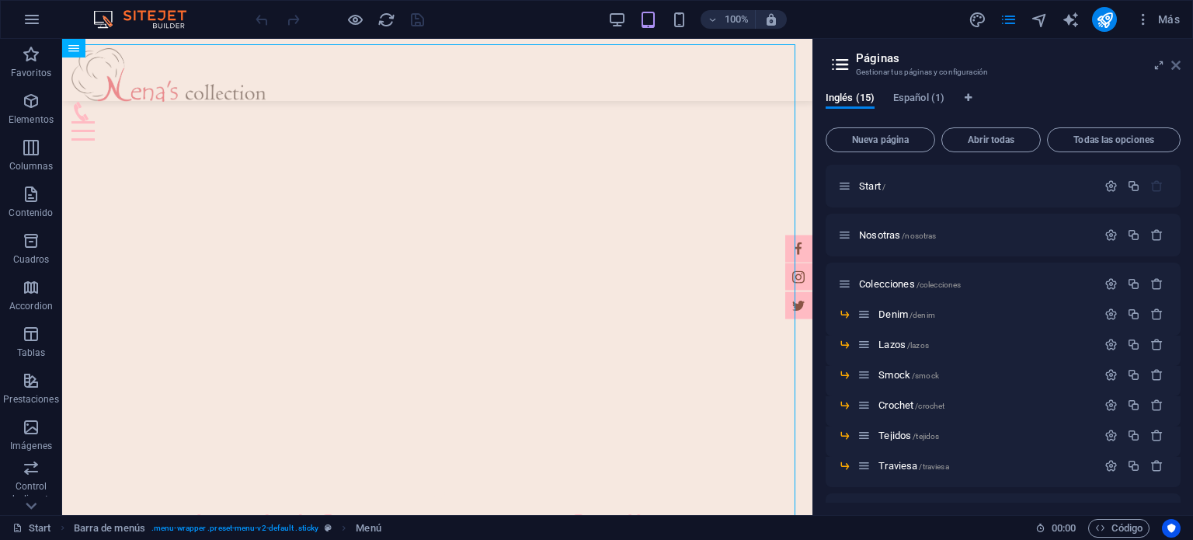
click at [1175, 65] on icon at bounding box center [1176, 65] width 9 height 12
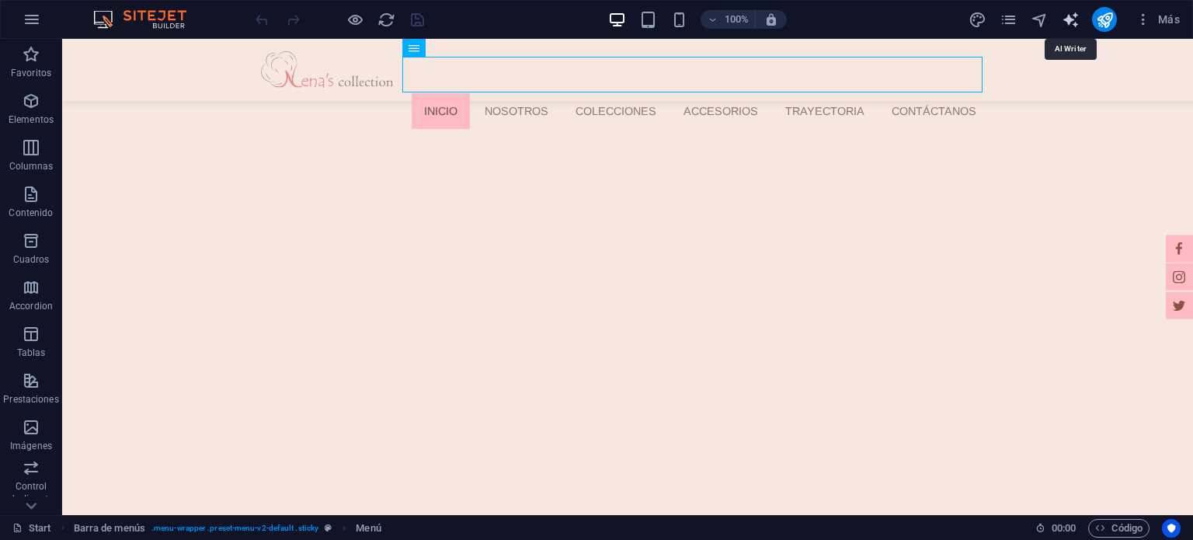
click at [1068, 22] on icon "text_generator" at bounding box center [1071, 20] width 18 height 18
select select "English"
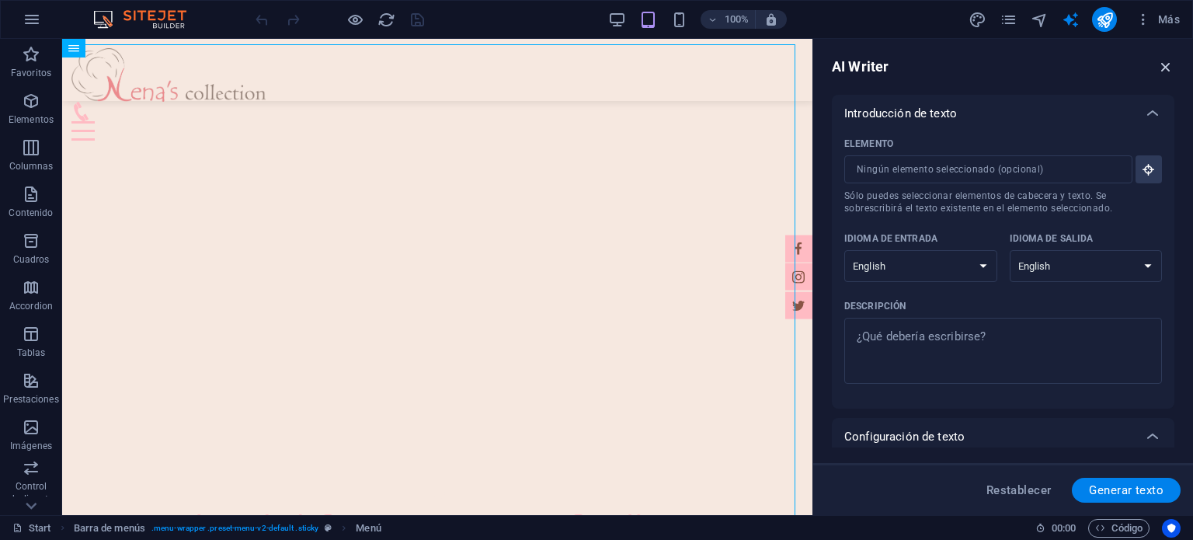
click at [1165, 66] on icon "button" at bounding box center [1166, 66] width 17 height 17
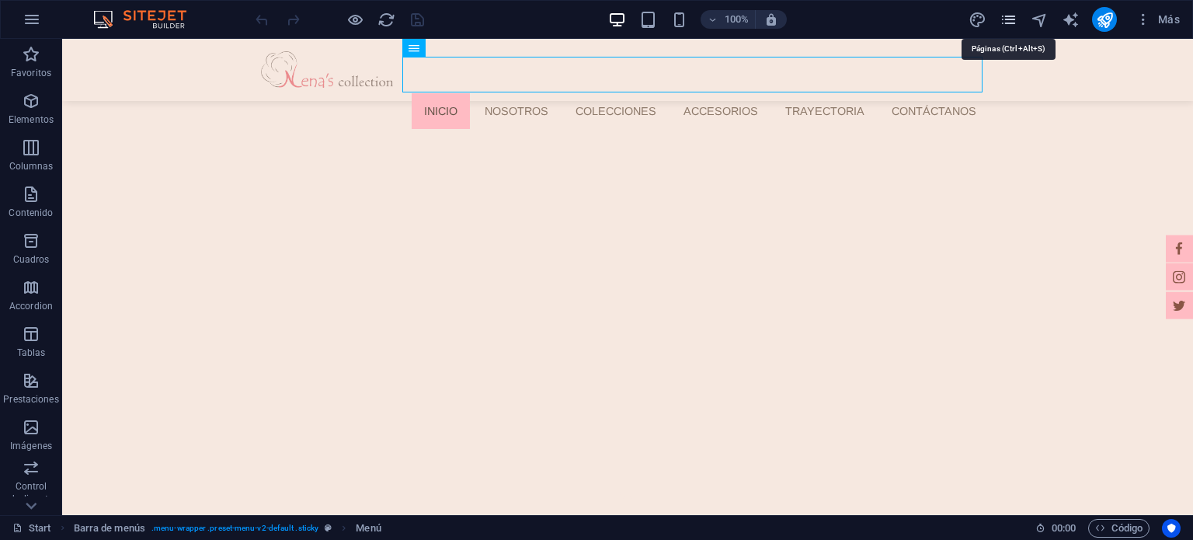
click at [1004, 17] on icon "pages" at bounding box center [1009, 20] width 18 height 18
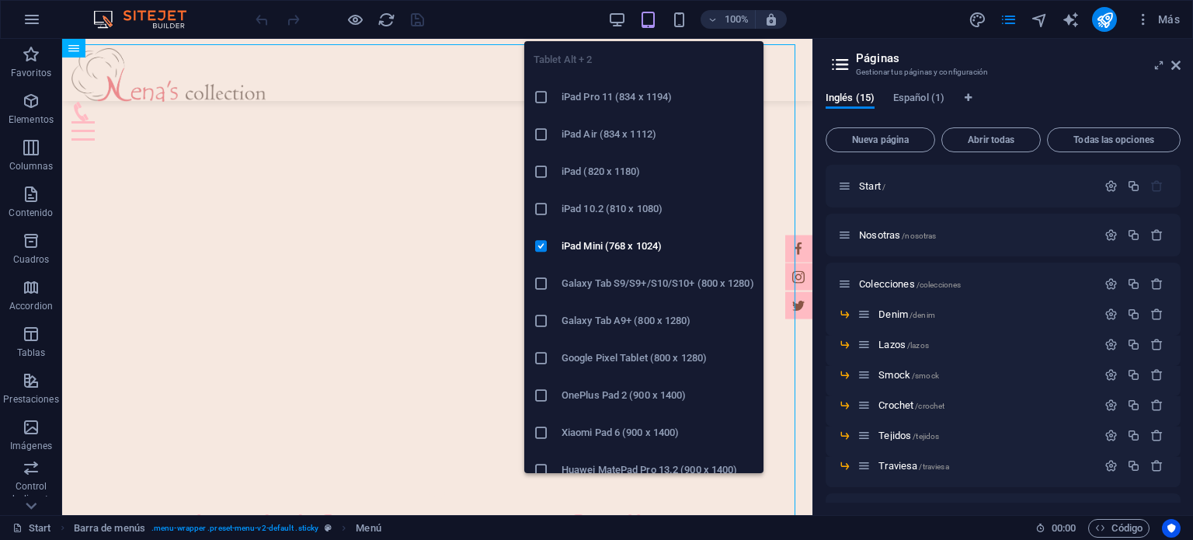
click at [643, 18] on icon "button" at bounding box center [648, 20] width 18 height 18
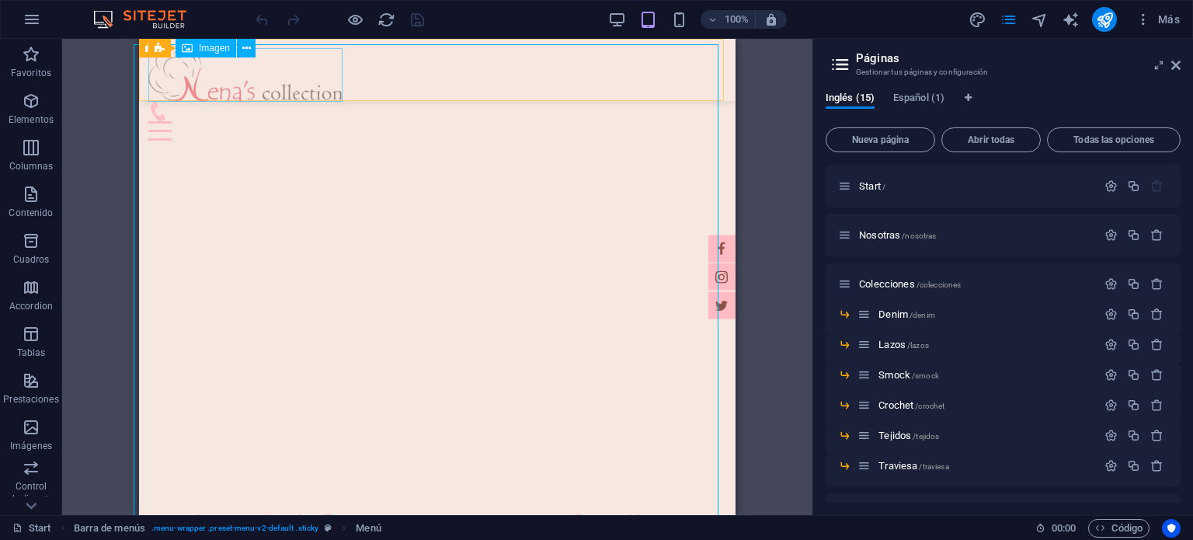
click at [302, 82] on figure at bounding box center [437, 75] width 578 height 54
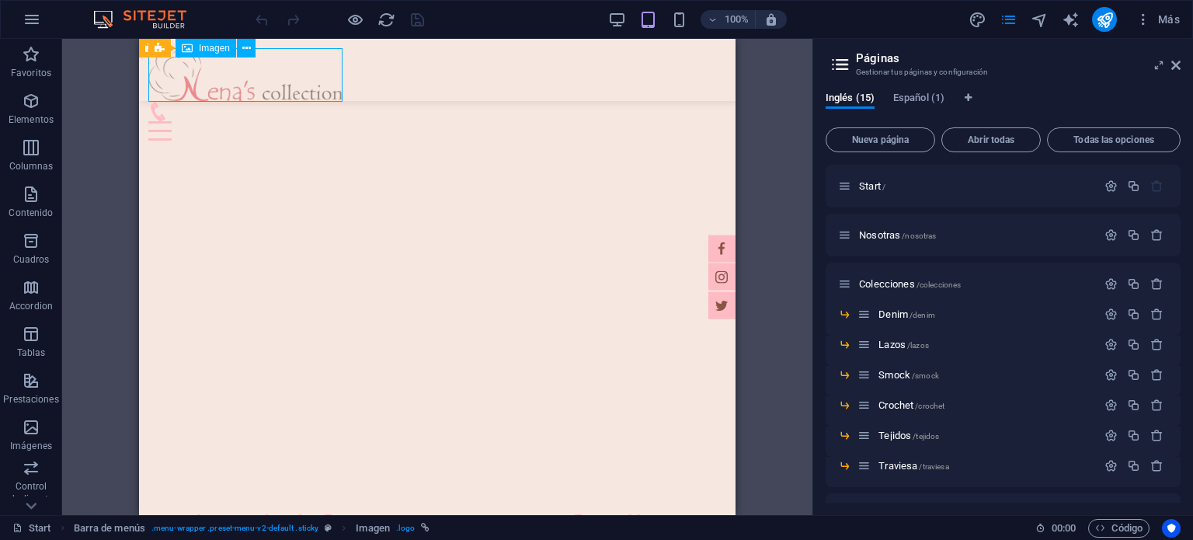
click at [301, 82] on figure at bounding box center [437, 75] width 578 height 54
select select "px"
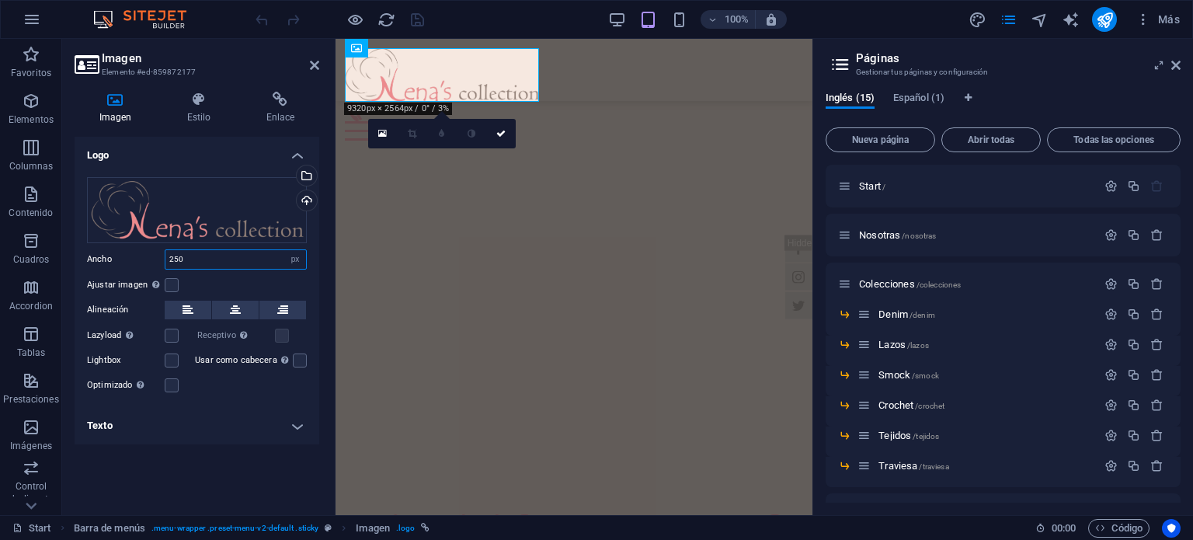
click at [211, 253] on input "250" at bounding box center [235, 259] width 141 height 19
type input "2"
type input "200"
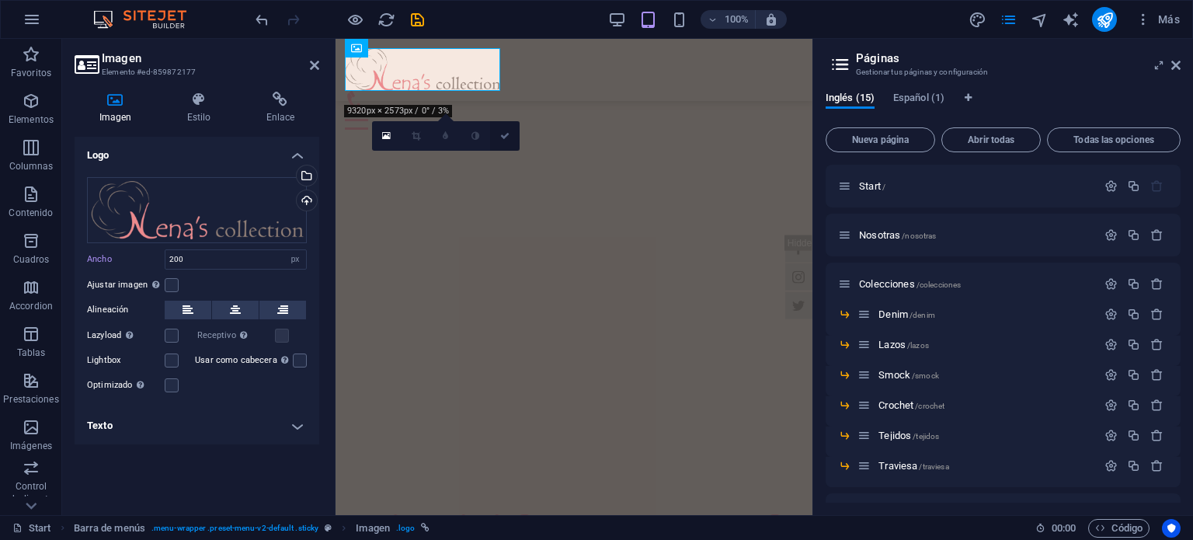
click at [507, 134] on icon at bounding box center [504, 135] width 9 height 9
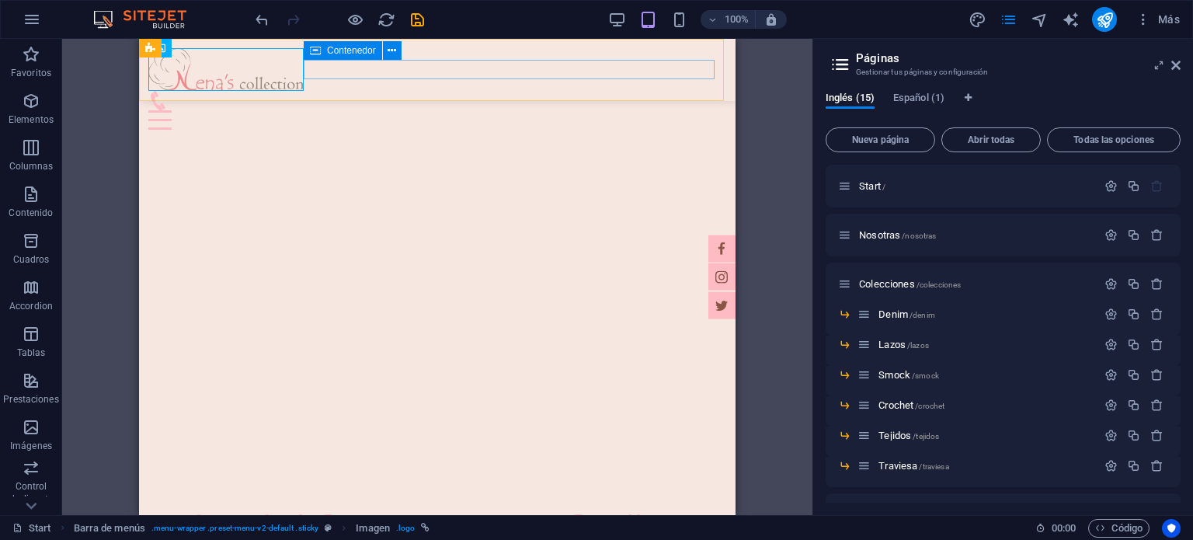
click at [569, 91] on div at bounding box center [437, 110] width 578 height 39
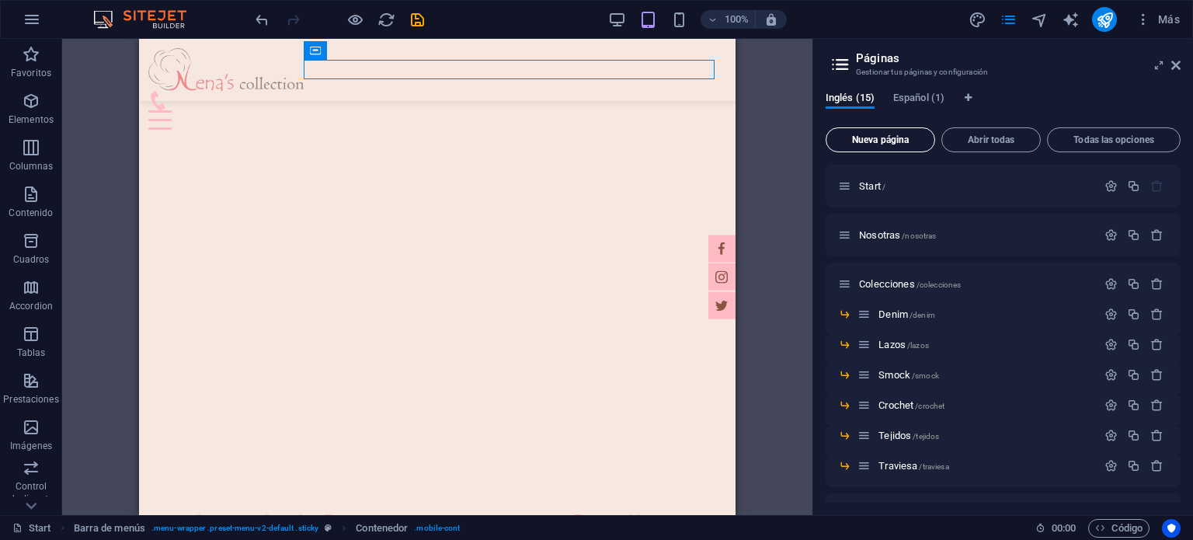
click at [827, 145] on button "Nueva página" at bounding box center [881, 139] width 110 height 25
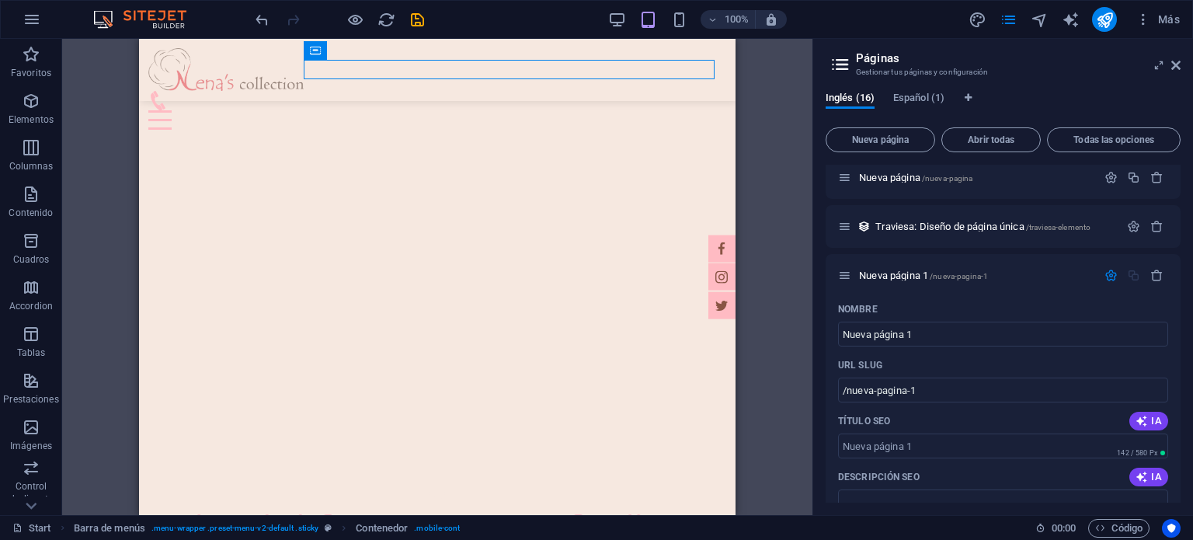
click at [764, 144] on div "H2 Texto Banner Contenedor Banner Barra de menús Menú Icono Texto Separador Tex…" at bounding box center [437, 277] width 751 height 476
click at [249, 87] on figure at bounding box center [437, 69] width 578 height 43
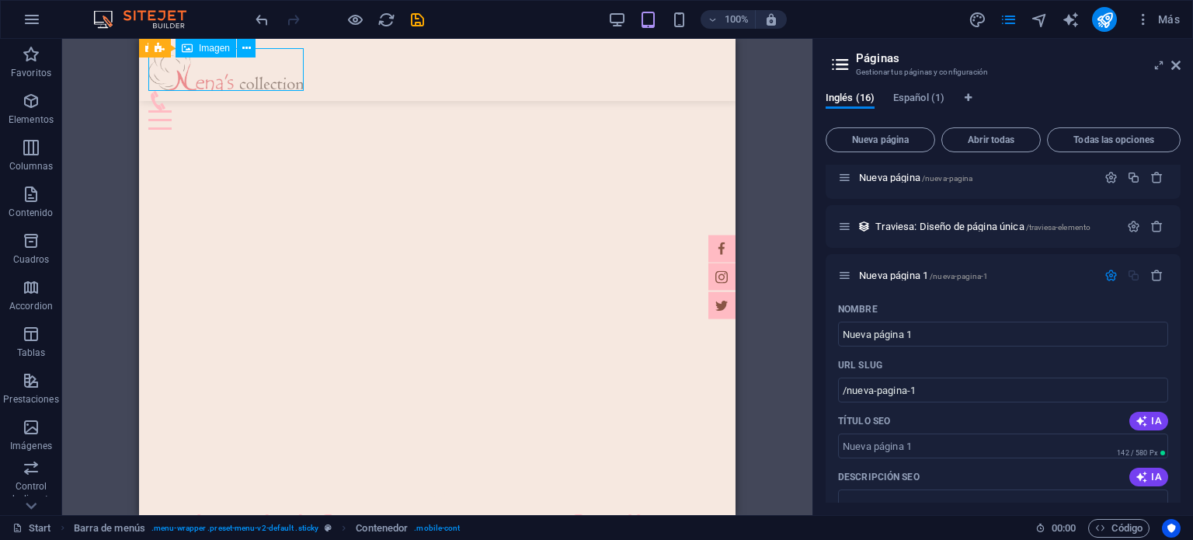
click at [249, 86] on figure at bounding box center [437, 69] width 578 height 43
select select "px"
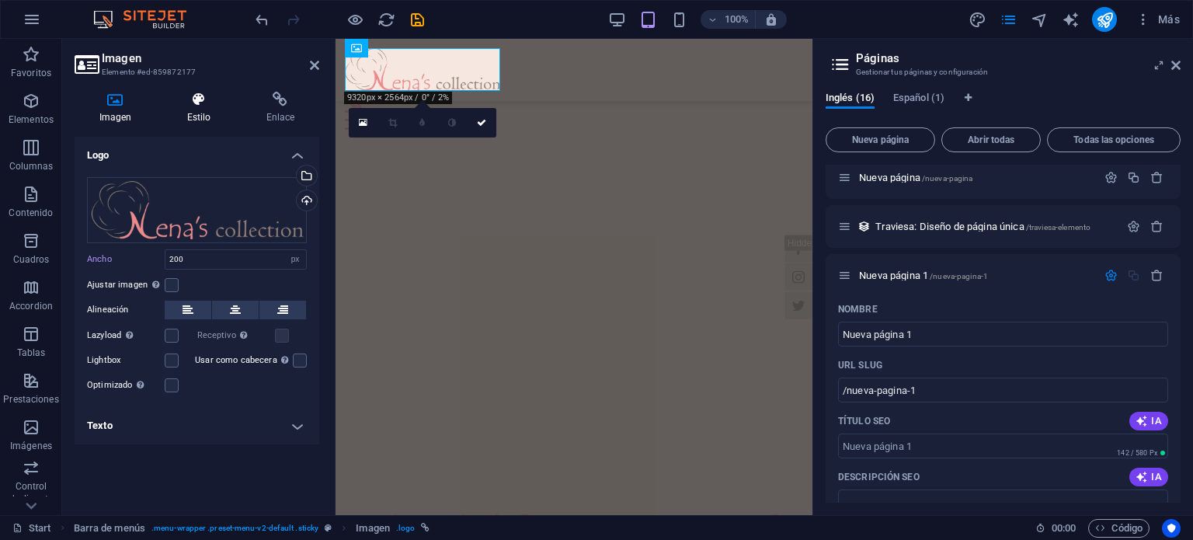
click at [169, 110] on h4 "Estilo" at bounding box center [201, 108] width 79 height 33
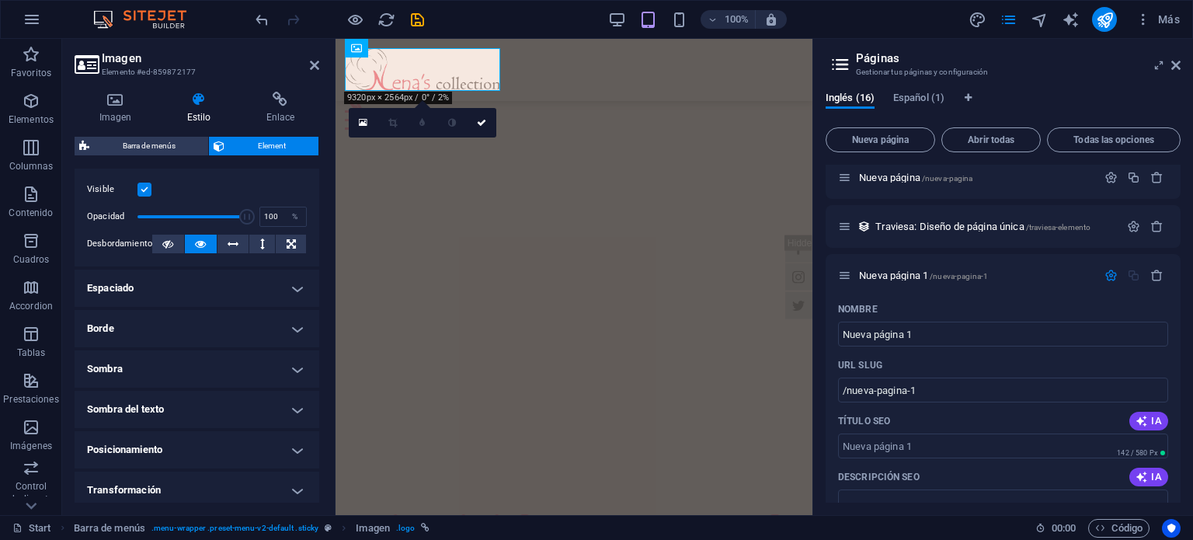
scroll to position [0, 0]
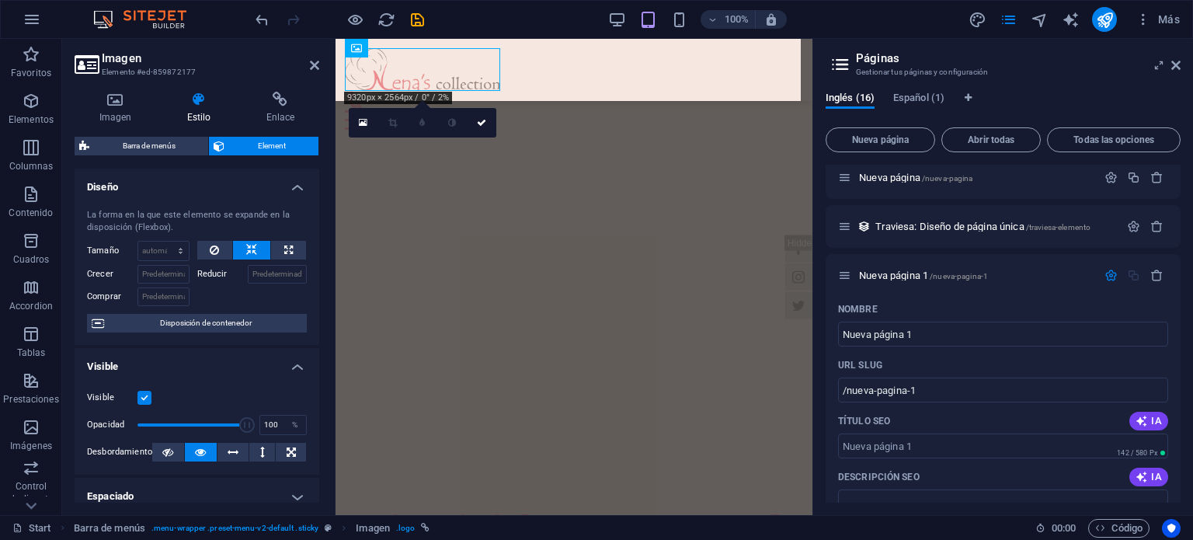
click at [190, 165] on div "Barra de menús Element Diseño La forma en la que este elemento se expande en la…" at bounding box center [197, 320] width 245 height 366
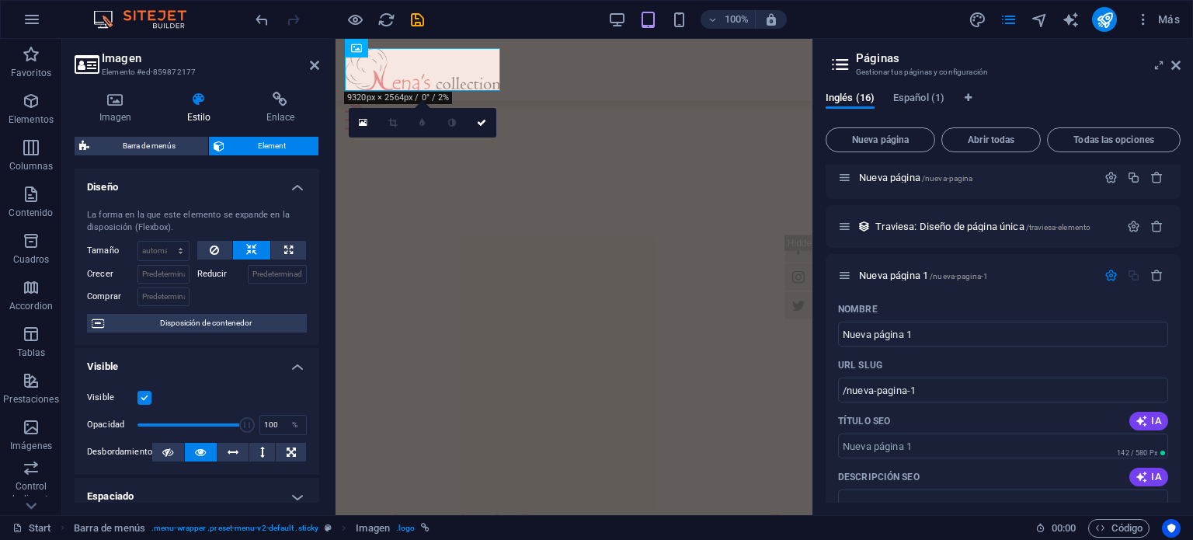
drag, startPoint x: 186, startPoint y: 185, endPoint x: 183, endPoint y: 201, distance: 16.6
click at [186, 186] on h4 "Diseño" at bounding box center [197, 183] width 245 height 28
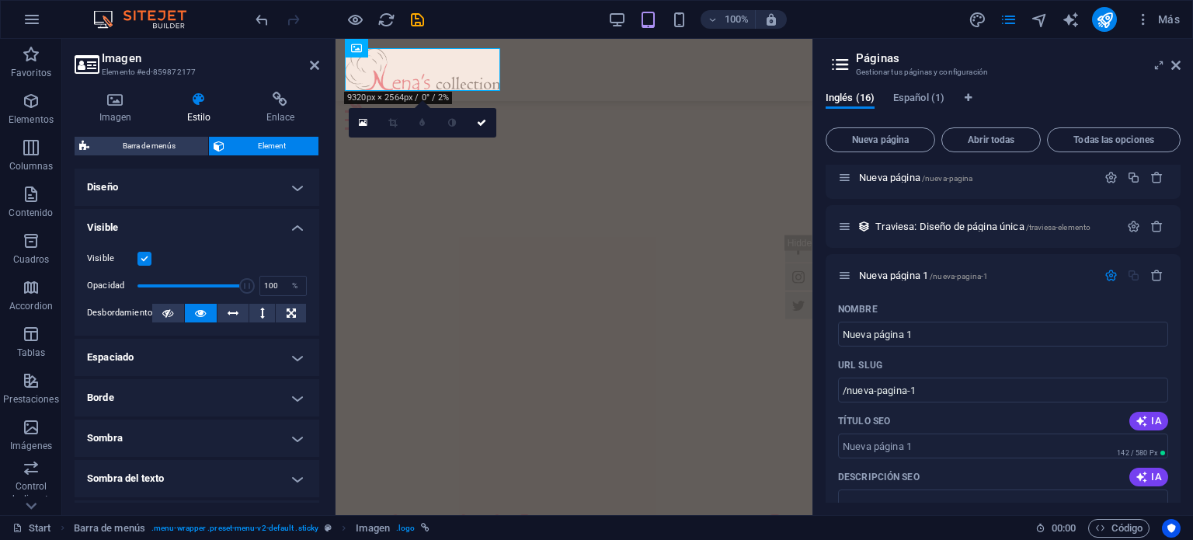
click at [174, 235] on h4 "Visible" at bounding box center [197, 223] width 245 height 28
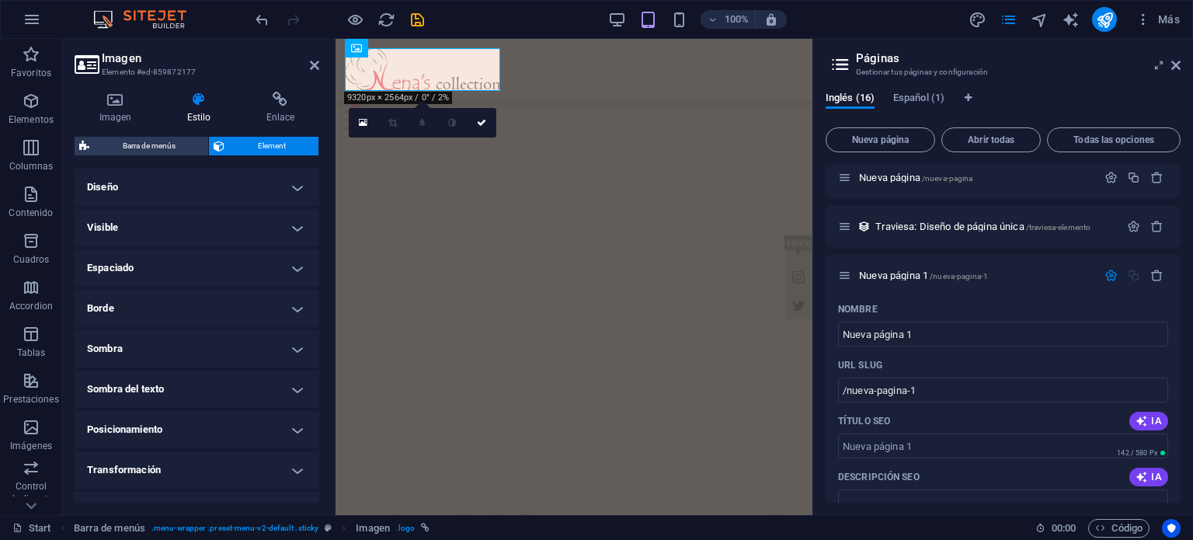
click at [155, 279] on h4 "Espaciado" at bounding box center [197, 267] width 245 height 37
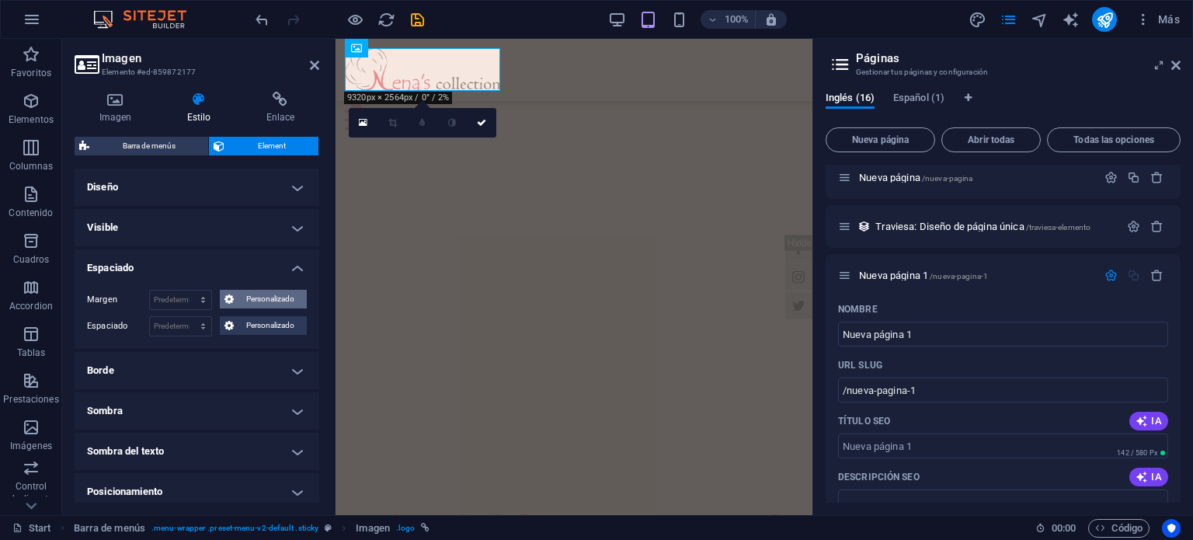
click at [227, 300] on icon at bounding box center [229, 299] width 9 height 19
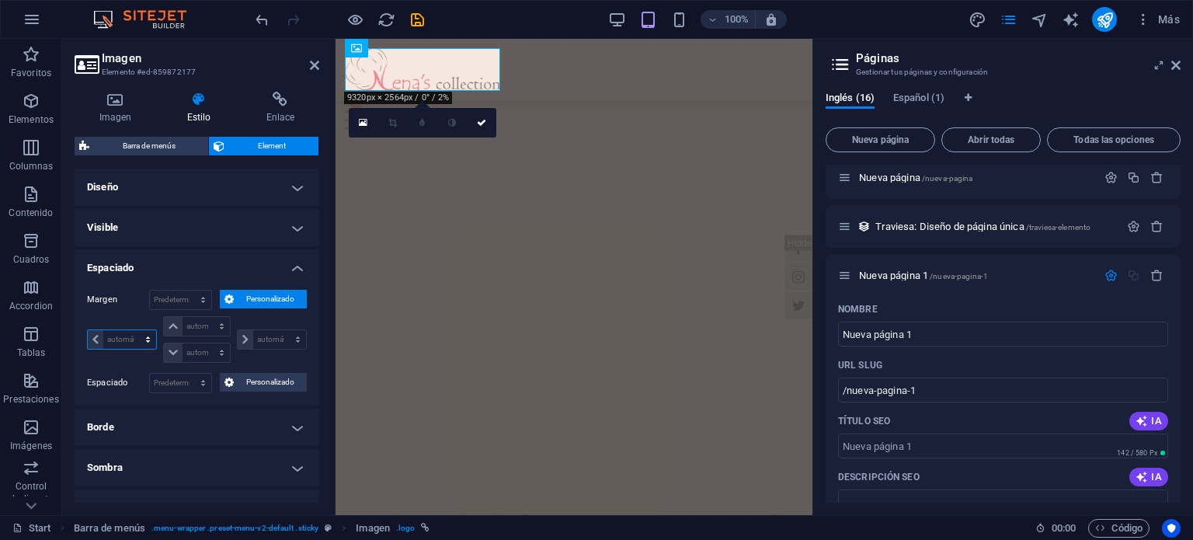
click at [127, 331] on select "automático px % rem vw vh" at bounding box center [122, 339] width 68 height 19
select select "px"
click at [134, 330] on select "automático px % rem vw vh" at bounding box center [122, 339] width 68 height 19
type input "0"
select select "px"
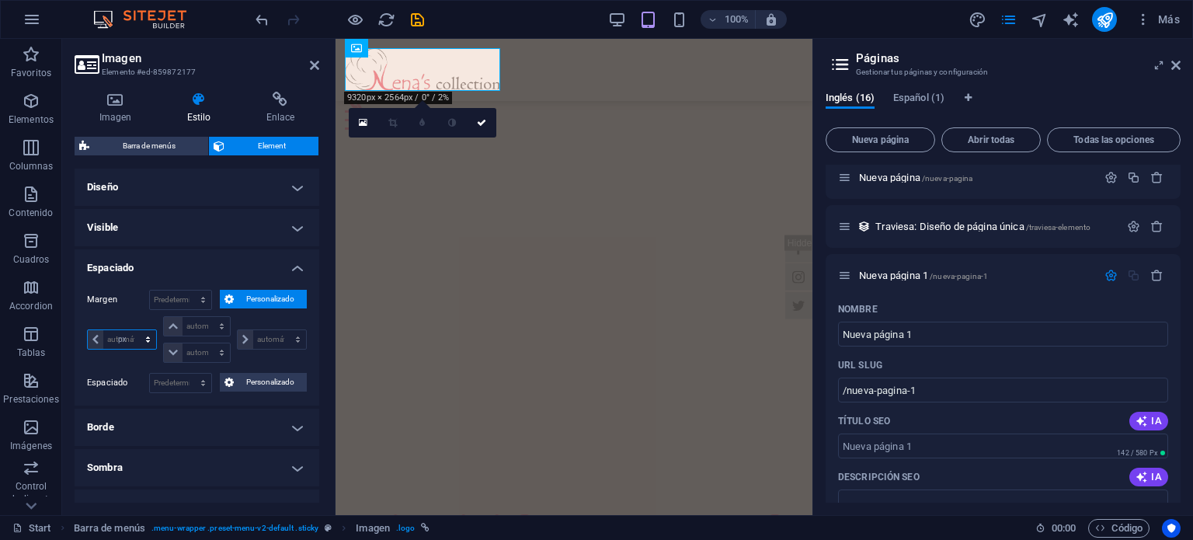
type input "0"
select select "px"
type input "0"
select select "px"
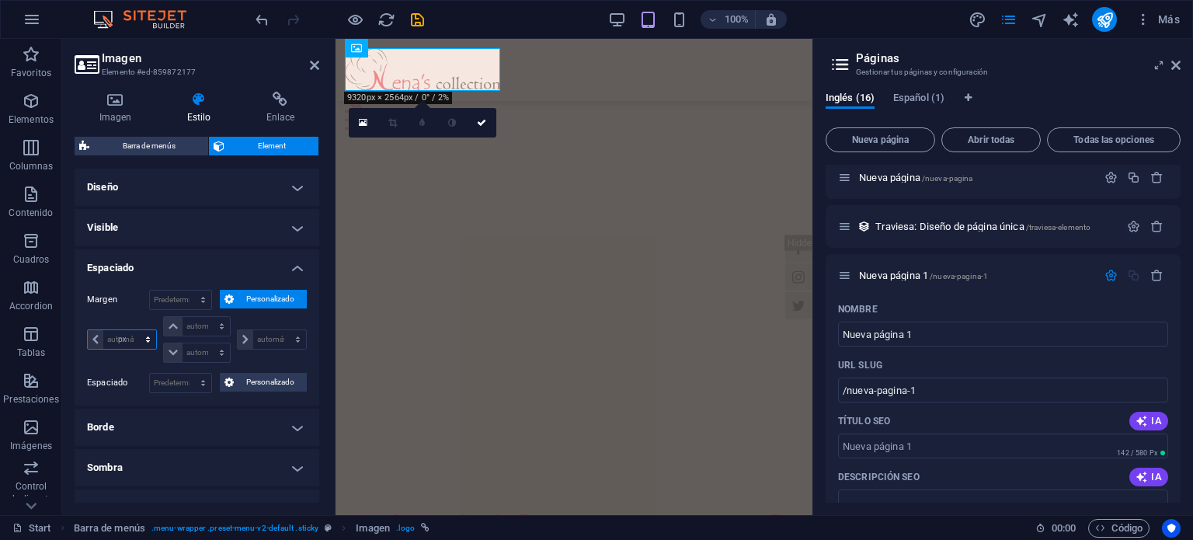
type input "0"
select select "px"
type input "20"
select select "DISABLED_OPTION_VALUE"
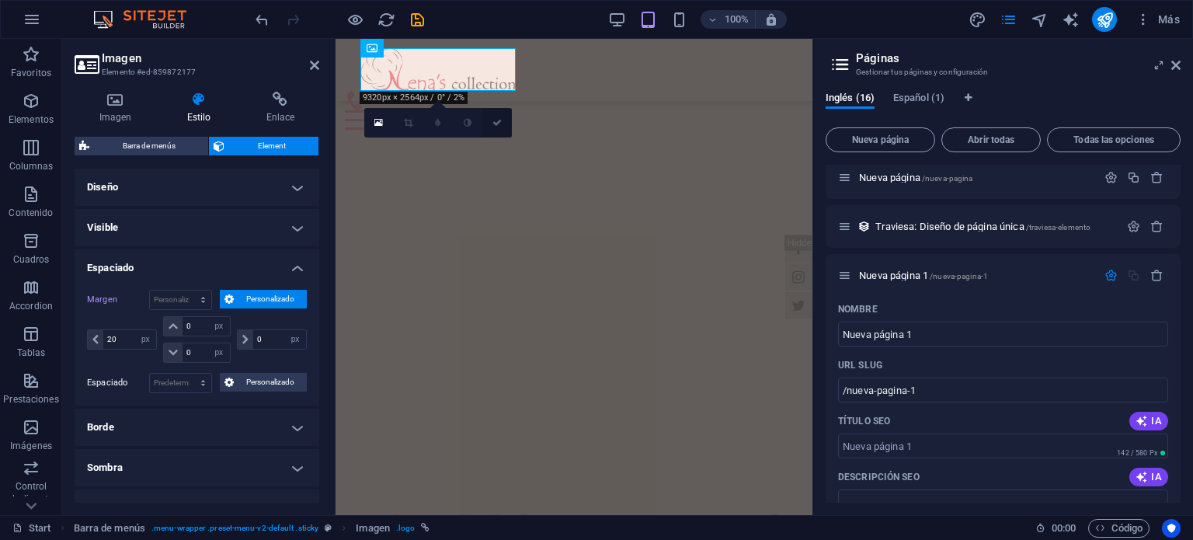
click at [500, 131] on link at bounding box center [497, 123] width 30 height 30
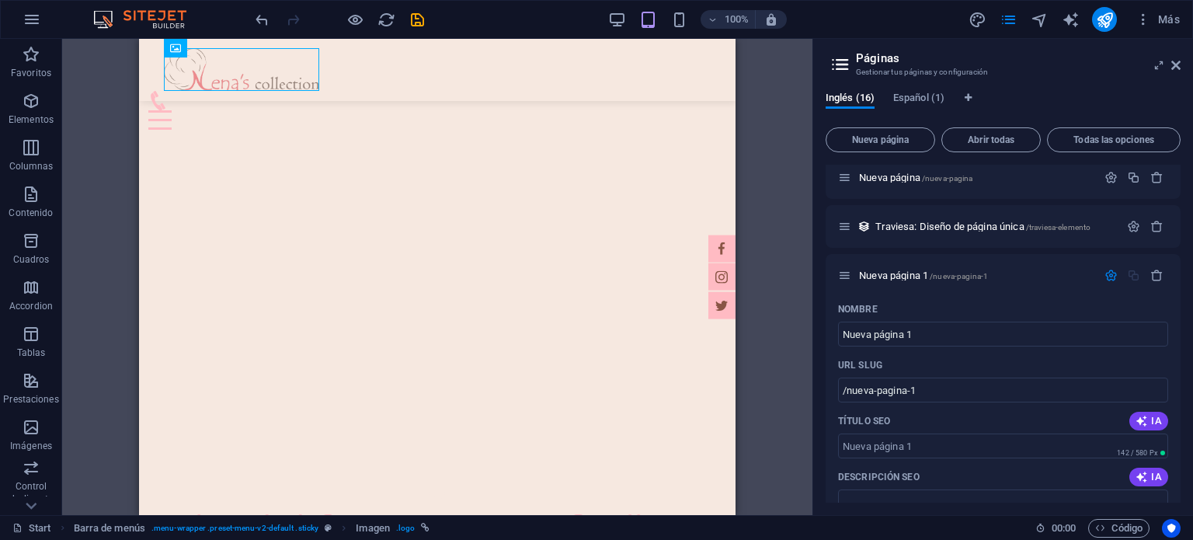
click at [766, 146] on div "H2 Texto Banner Contenedor Banner Barra de menús Menú Icono Texto Separador Tex…" at bounding box center [437, 277] width 751 height 476
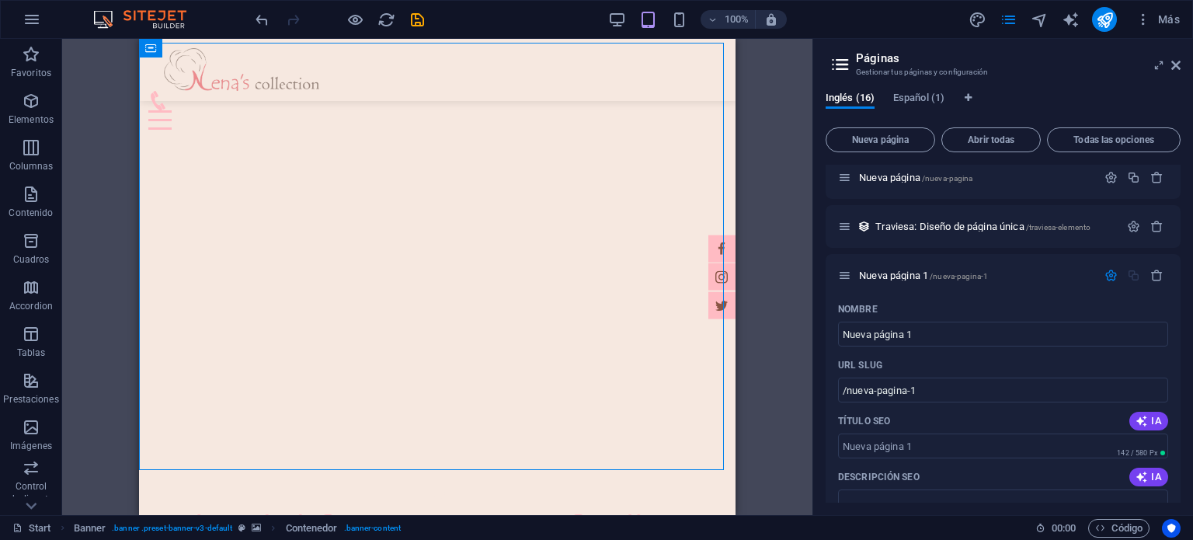
click at [758, 145] on div "H2 Texto Banner Contenedor Banner Barra de menús Menú Icono Texto Separador Tex…" at bounding box center [437, 277] width 751 height 476
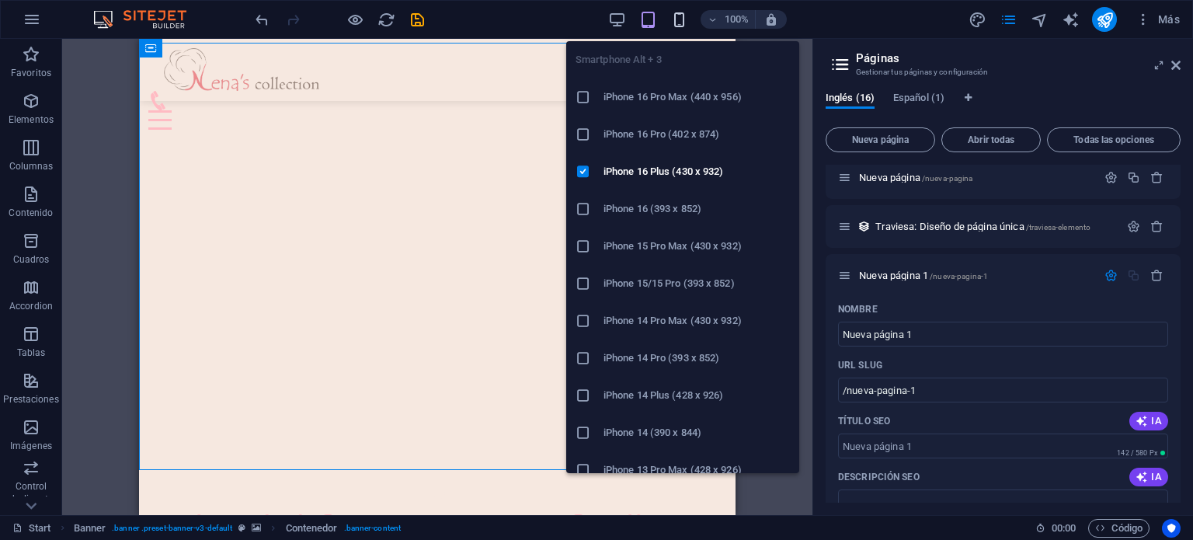
click at [671, 16] on icon "button" at bounding box center [679, 20] width 18 height 18
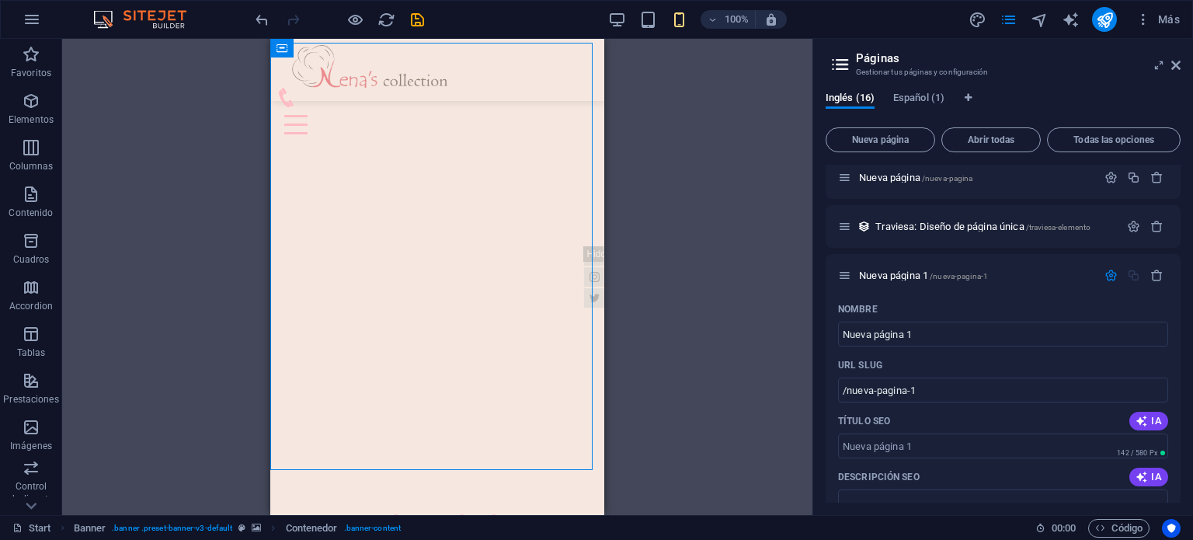
click at [703, 158] on div "H2 Texto Banner Contenedor Banner Barra de menús Menú Icono Texto Separador Tex…" at bounding box center [437, 277] width 751 height 476
click at [644, 183] on div "H2 Texto Banner Contenedor Banner Barra de menús Menú Icono Texto Separador Tex…" at bounding box center [437, 277] width 751 height 476
click at [235, 151] on div "H2 Texto Banner Contenedor Banner Barra de menús Menú Icono Texto Separador Tex…" at bounding box center [437, 277] width 751 height 476
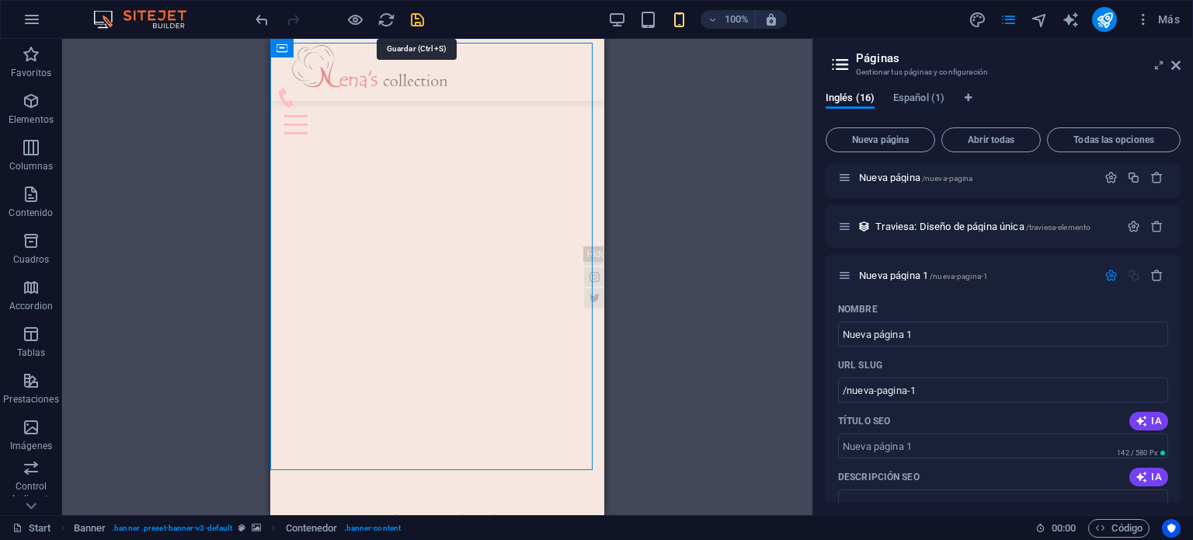
click at [417, 16] on icon "save" at bounding box center [418, 20] width 18 height 18
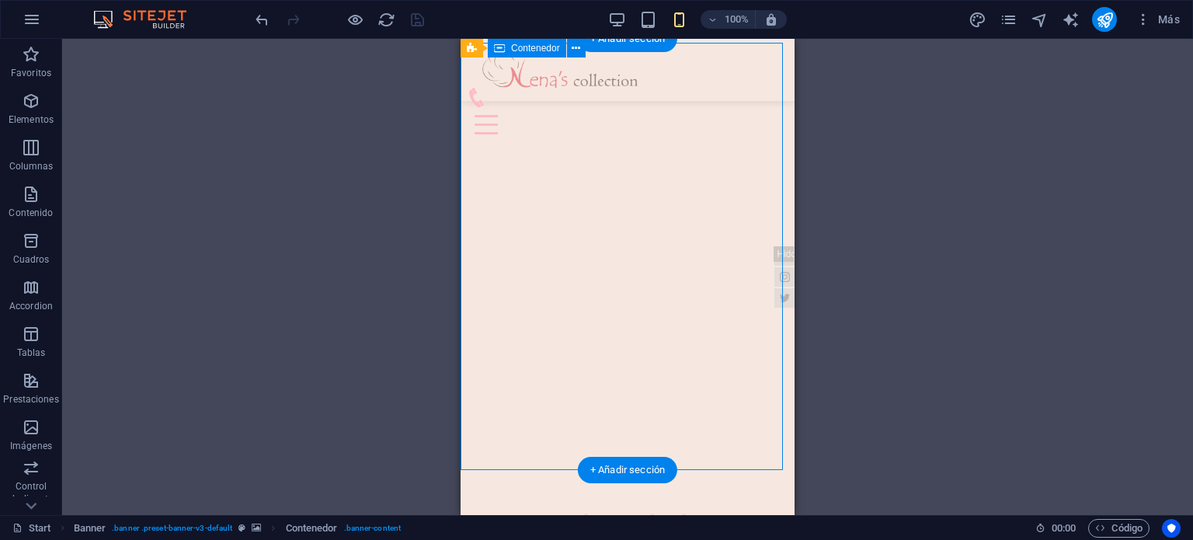
select select "px"
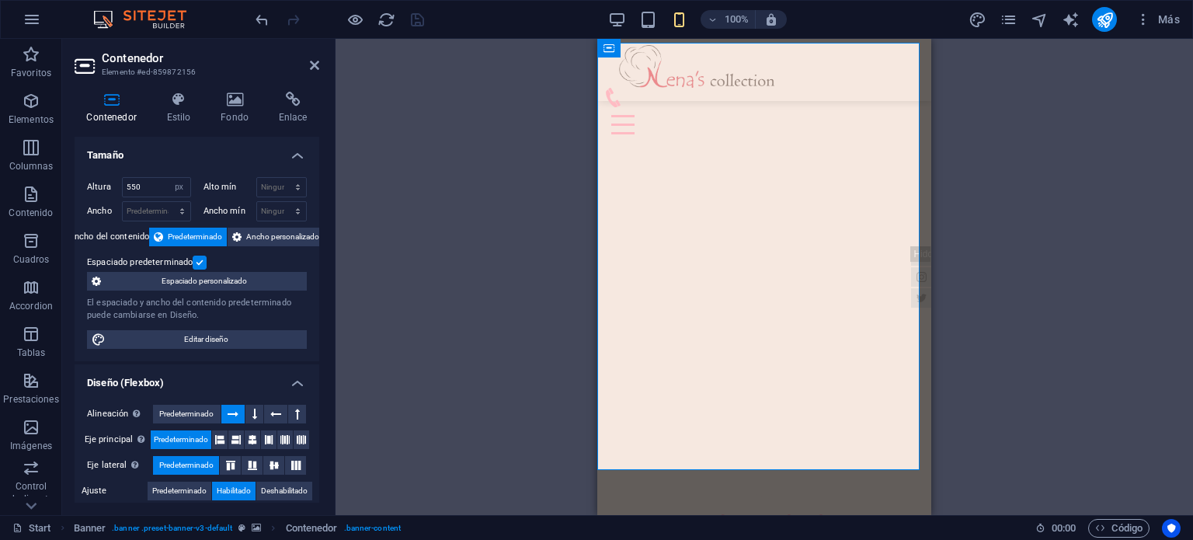
click at [1029, 170] on div "Arrastra aquí para reemplazar el contenido existente. Si quieres crear un eleme…" at bounding box center [765, 277] width 858 height 476
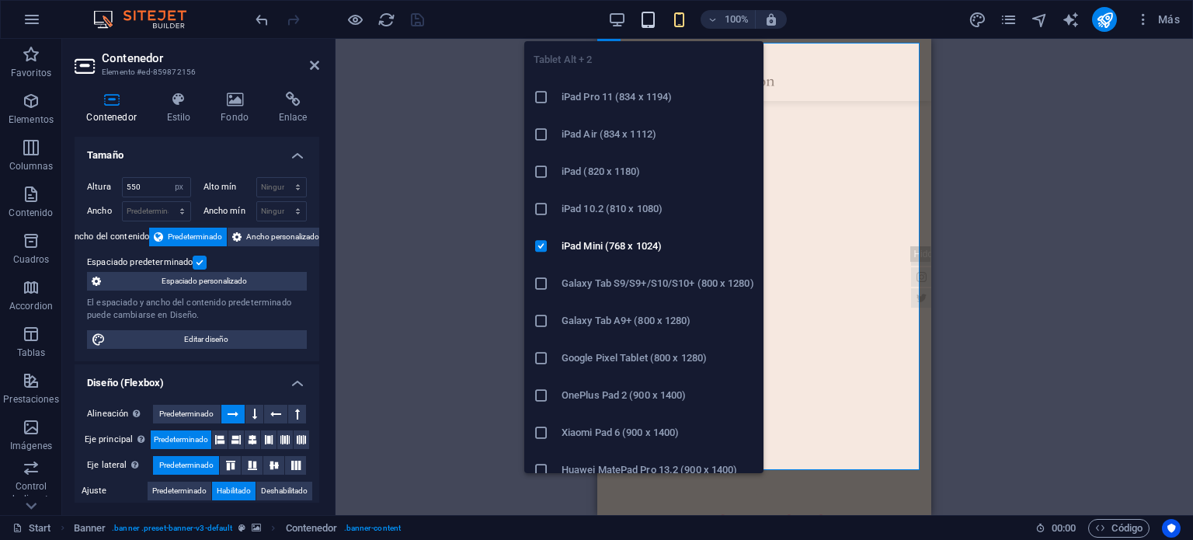
click at [655, 22] on icon "button" at bounding box center [648, 20] width 18 height 18
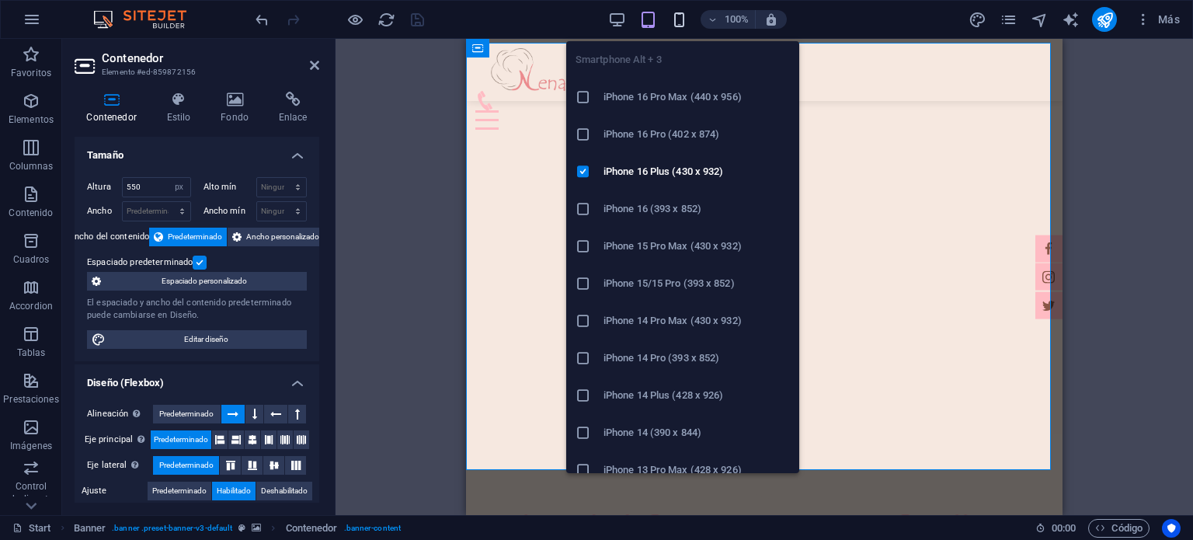
click at [680, 20] on icon "button" at bounding box center [679, 20] width 18 height 18
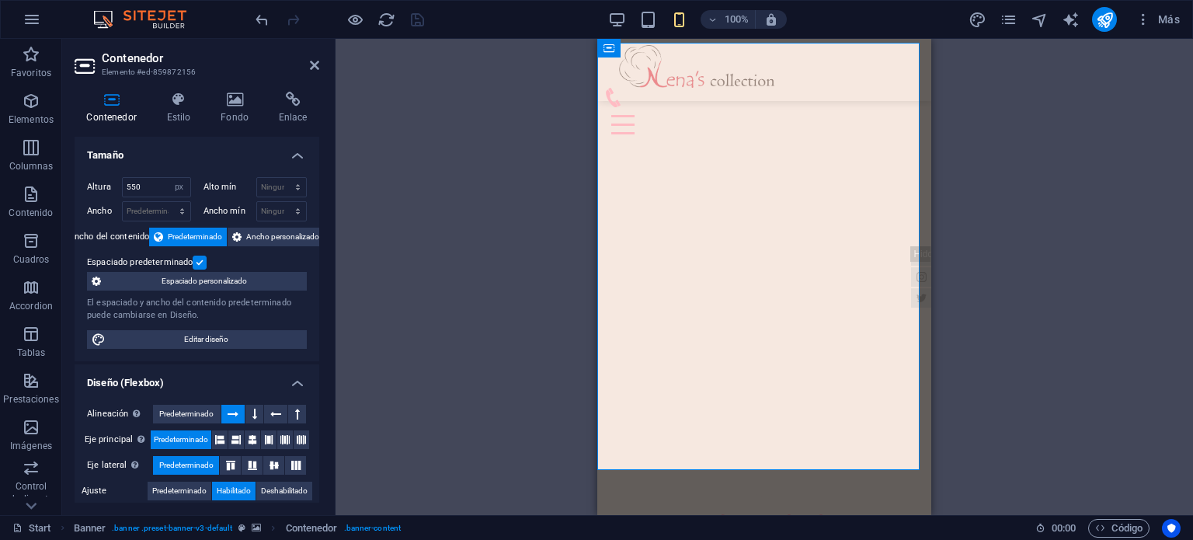
click at [1015, 256] on div "Arrastra aquí para reemplazar el contenido existente. Si quieres crear un eleme…" at bounding box center [765, 277] width 858 height 476
click at [606, 15] on div "100% Más" at bounding box center [719, 19] width 934 height 25
click at [613, 17] on icon "button" at bounding box center [617, 20] width 18 height 18
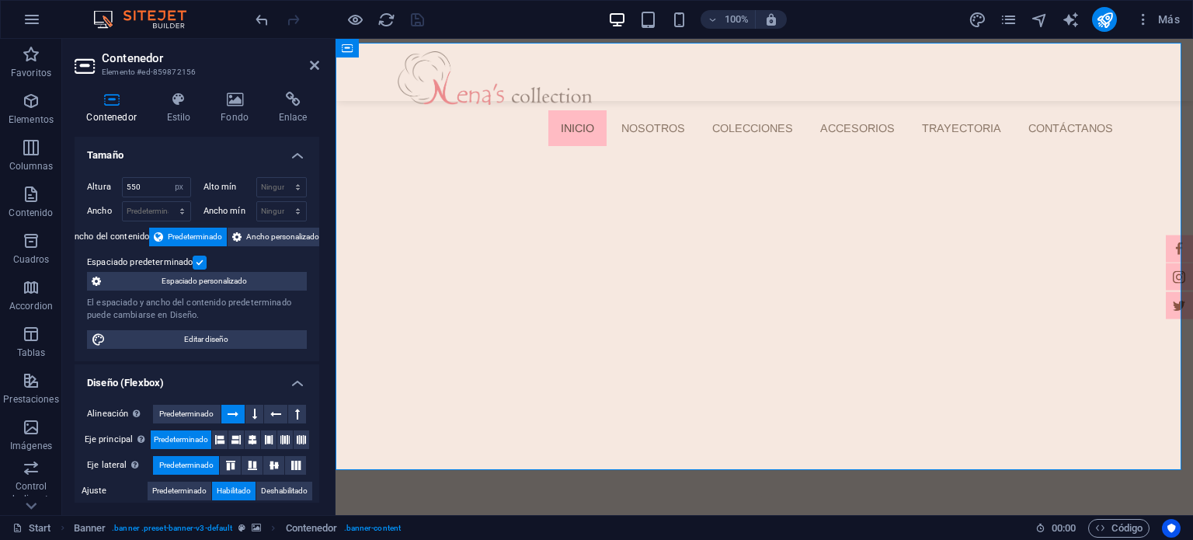
click at [315, 57] on h2 "Contenedor" at bounding box center [211, 58] width 218 height 14
click at [315, 65] on icon at bounding box center [314, 65] width 9 height 12
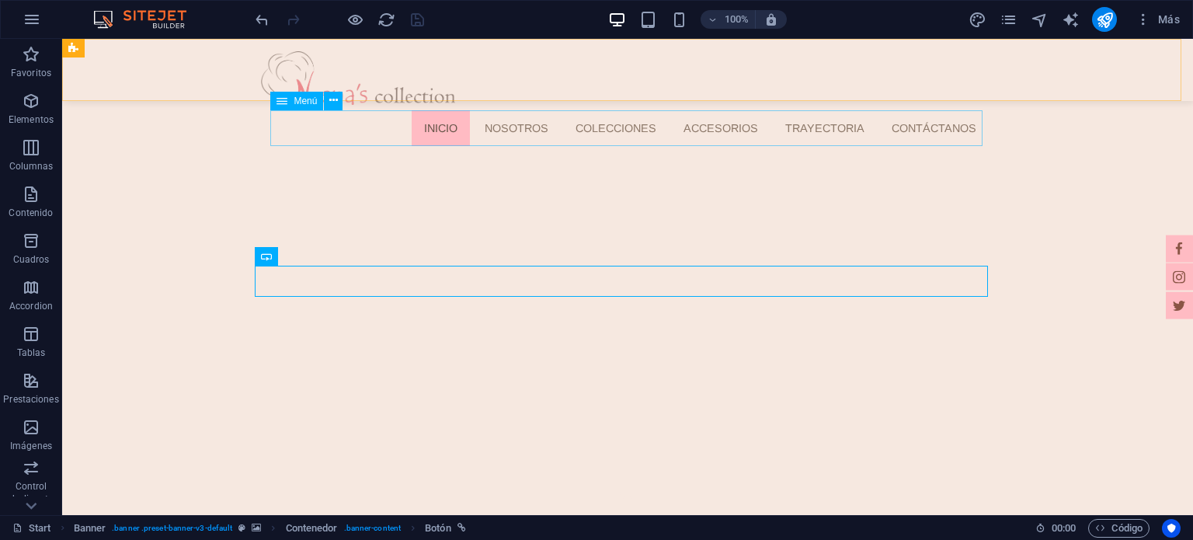
click at [465, 133] on nav "Inicio Nosotros Colecciones ACCESORIOS Trayectoria Contáctanos" at bounding box center [633, 128] width 712 height 36
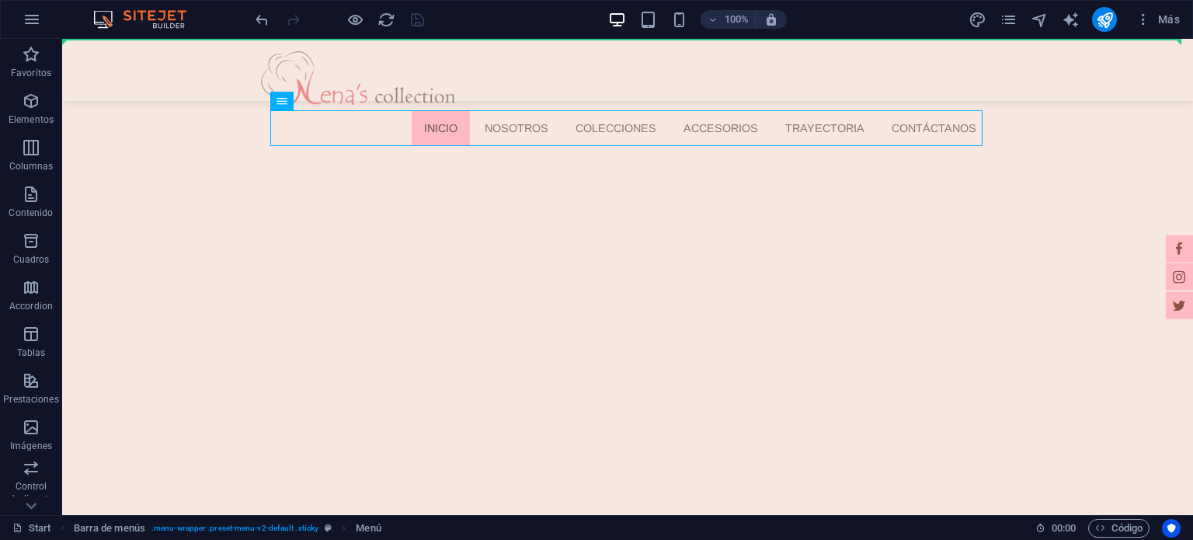
drag, startPoint x: 537, startPoint y: 140, endPoint x: 618, endPoint y: 68, distance: 108.4
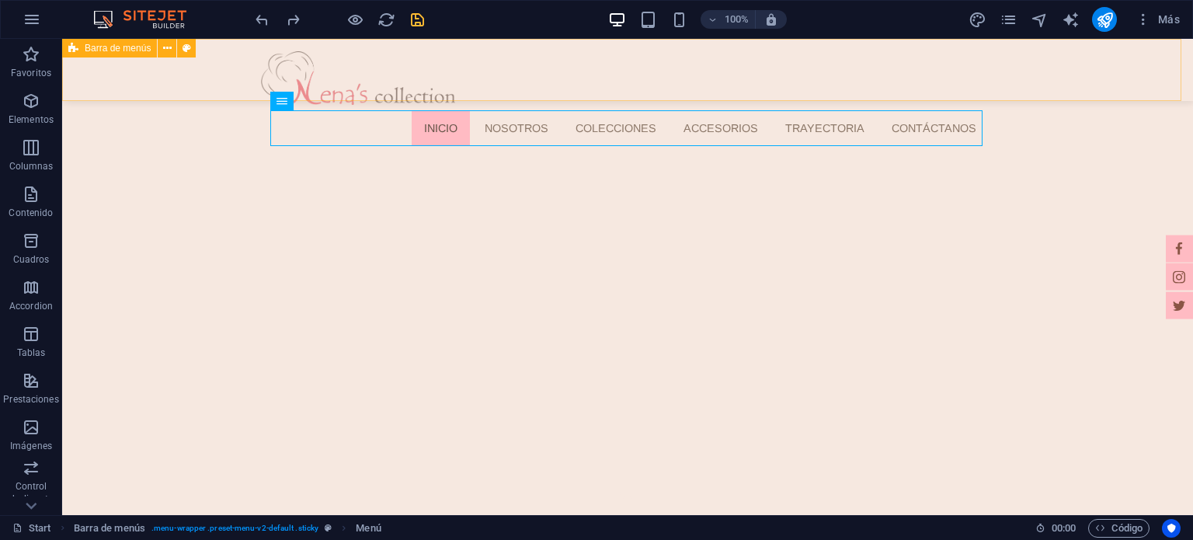
click at [531, 76] on div "Inicio Nosotros Colecciones ACCESORIOS Trayectoria Contáctanos" at bounding box center [627, 70] width 1131 height 62
click at [463, 133] on nav "Inicio Nosotros Colecciones ACCESORIOS Trayectoria Contáctanos" at bounding box center [633, 128] width 712 height 36
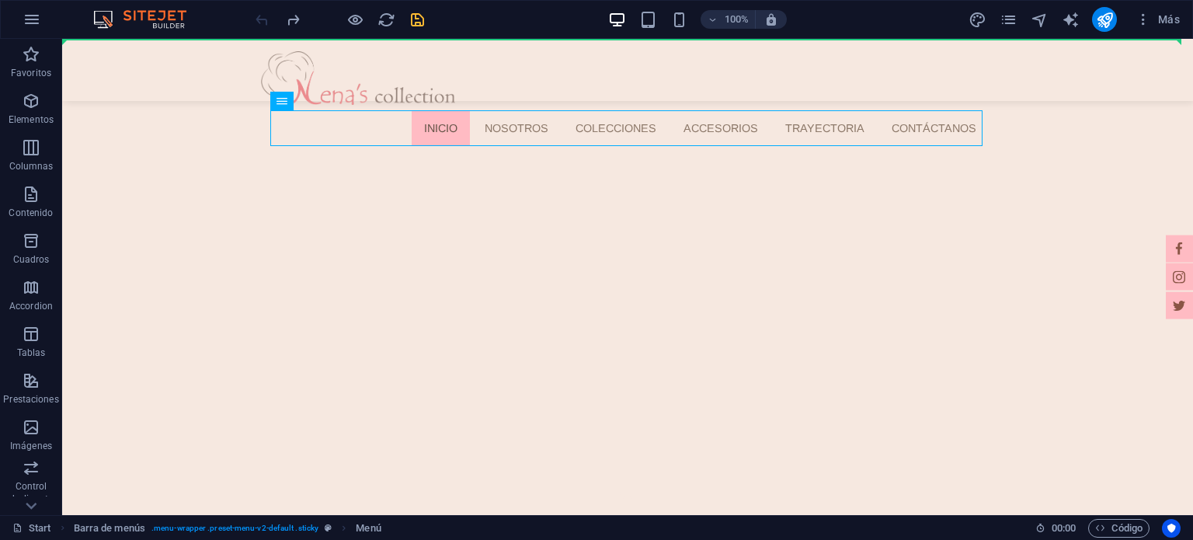
drag, startPoint x: 460, startPoint y: 133, endPoint x: 555, endPoint y: 68, distance: 115.7
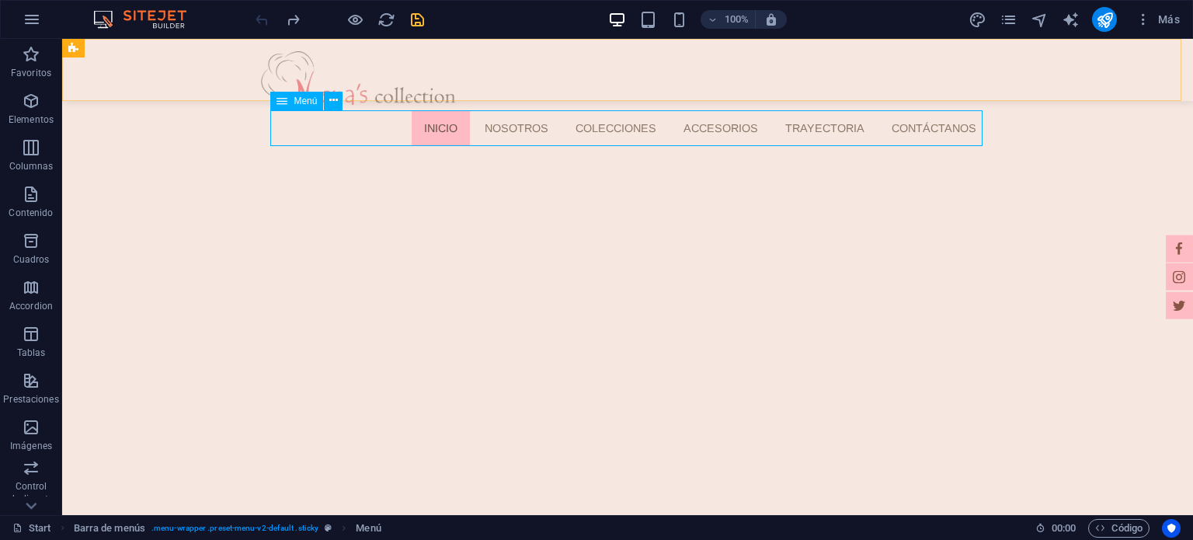
click at [324, 116] on nav "Inicio Nosotros Colecciones ACCESORIOS Trayectoria Contáctanos" at bounding box center [633, 128] width 712 height 36
select select
select select "1"
select select
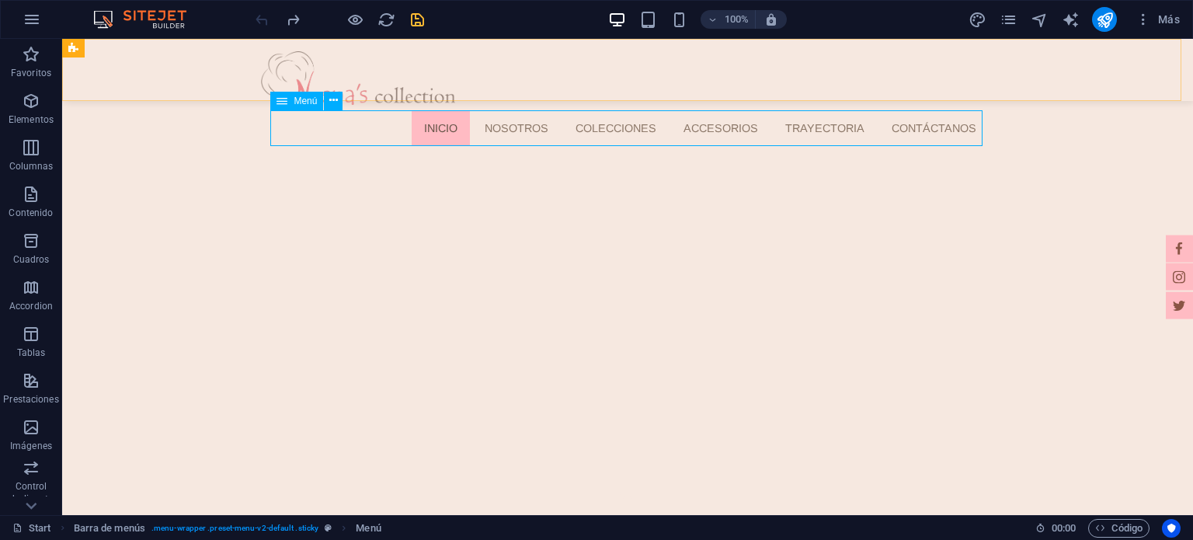
select select "2"
select select
select select "8"
select select
select select "10"
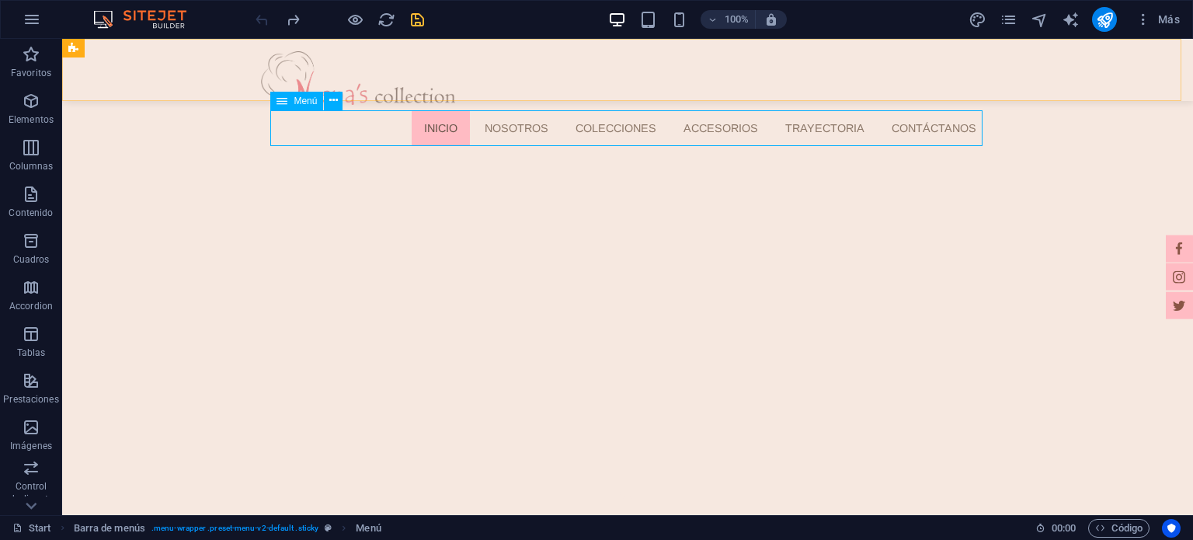
select select
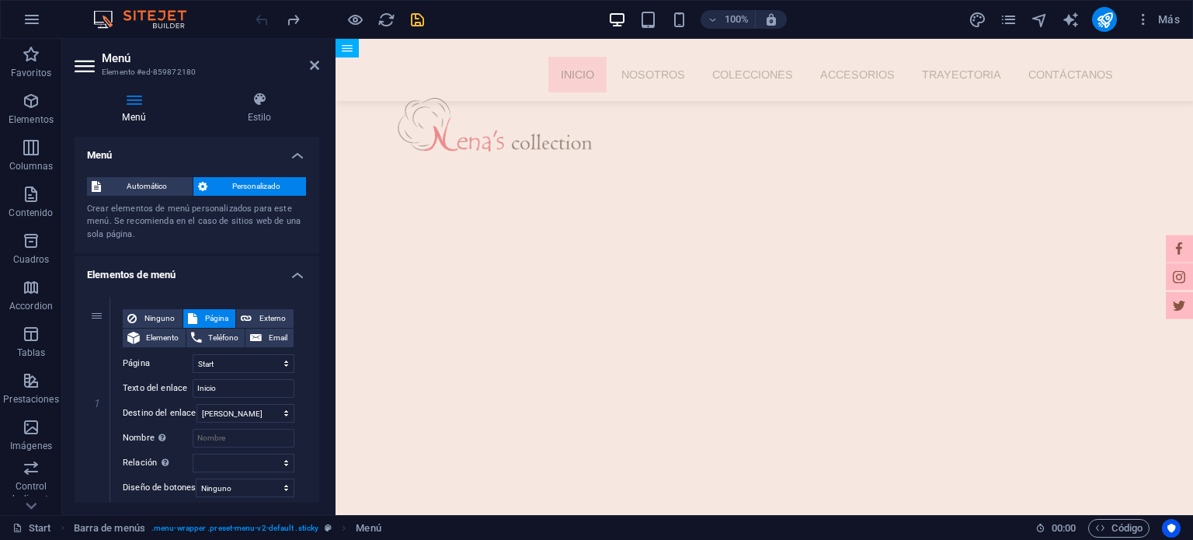
drag, startPoint x: 754, startPoint y: 137, endPoint x: 656, endPoint y: 66, distance: 121.4
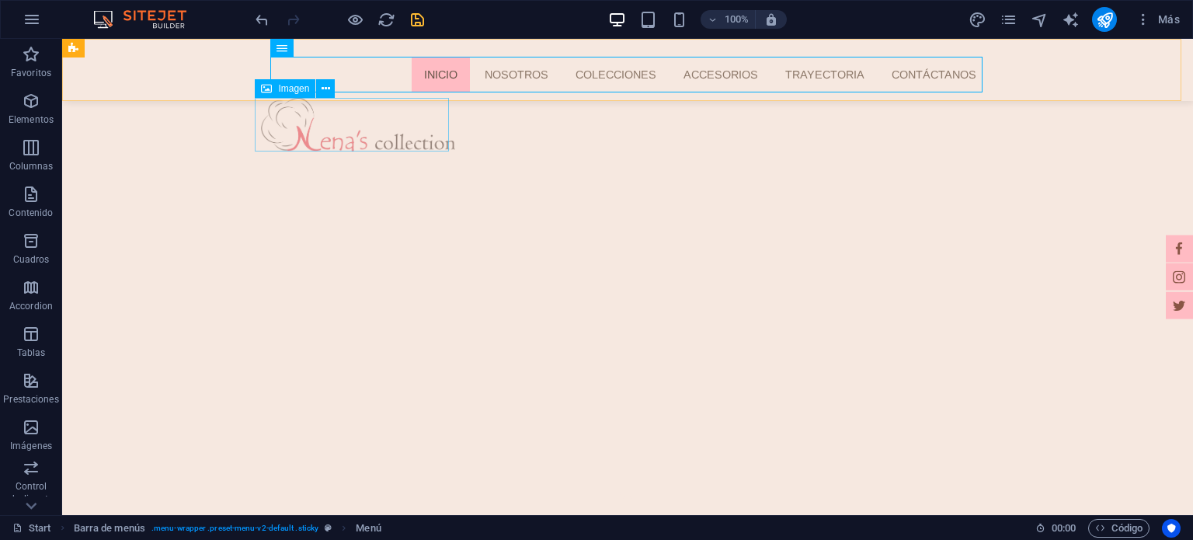
click at [336, 118] on figure at bounding box center [627, 125] width 733 height 54
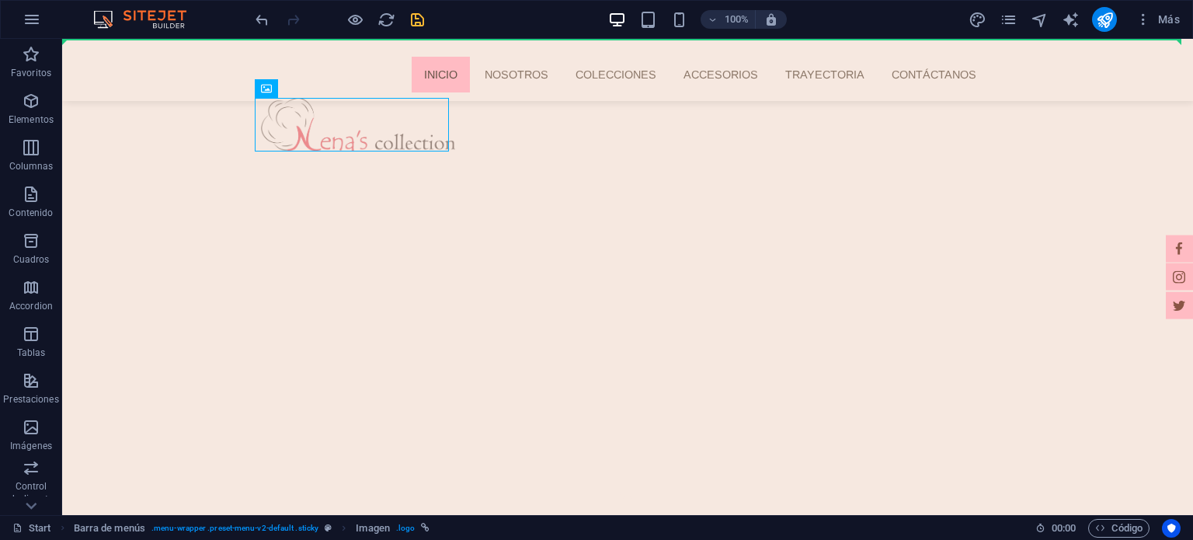
drag, startPoint x: 333, startPoint y: 127, endPoint x: 256, endPoint y: 49, distance: 109.3
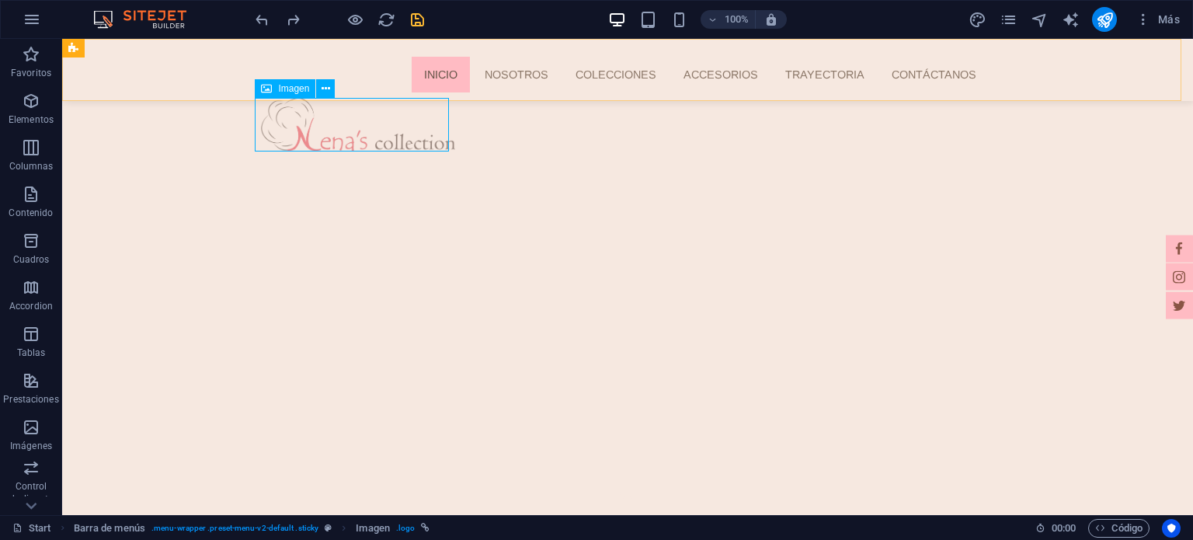
click at [267, 82] on icon at bounding box center [266, 88] width 11 height 19
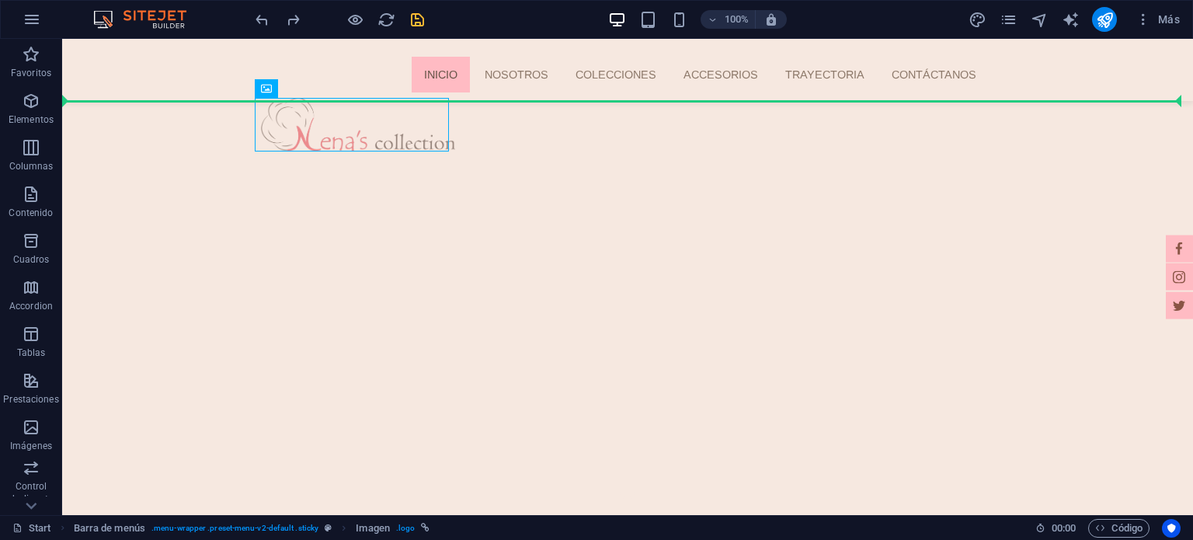
drag, startPoint x: 326, startPoint y: 131, endPoint x: 212, endPoint y: 73, distance: 128.2
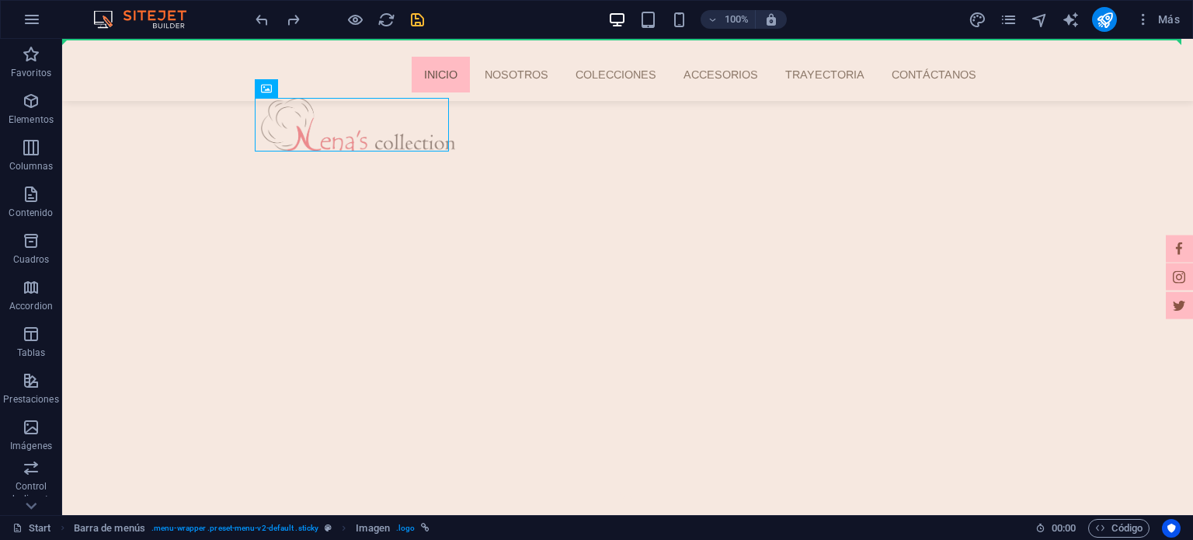
drag, startPoint x: 333, startPoint y: 124, endPoint x: 258, endPoint y: 49, distance: 106.6
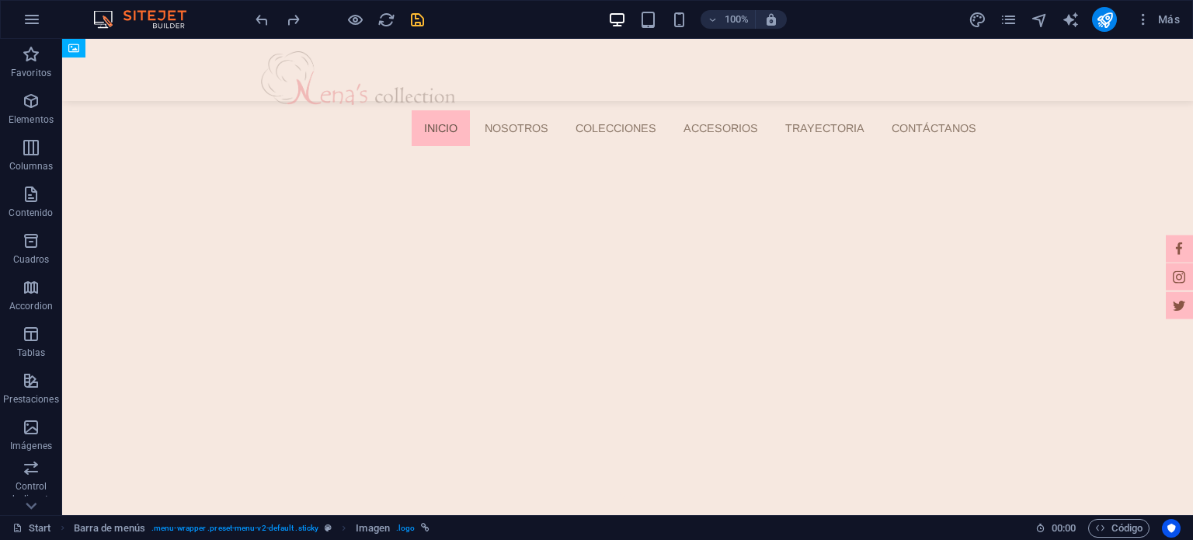
drag, startPoint x: 351, startPoint y: 121, endPoint x: 312, endPoint y: 51, distance: 80.4
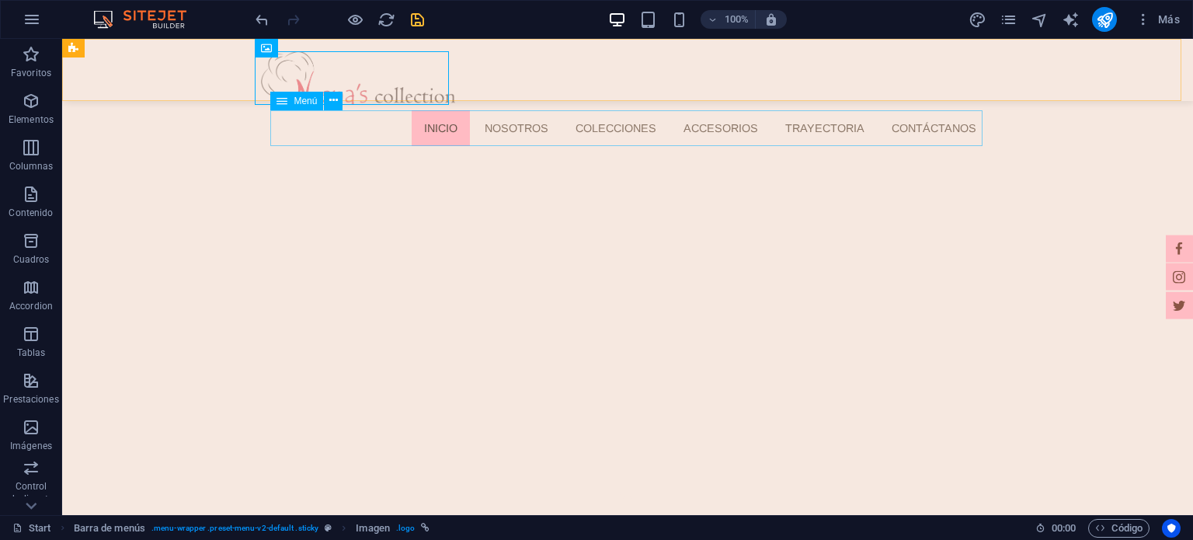
click at [459, 130] on nav "Inicio Nosotros Colecciones ACCESORIOS Trayectoria Contáctanos" at bounding box center [633, 128] width 712 height 36
click at [287, 101] on icon at bounding box center [282, 101] width 11 height 19
select select
select select "1"
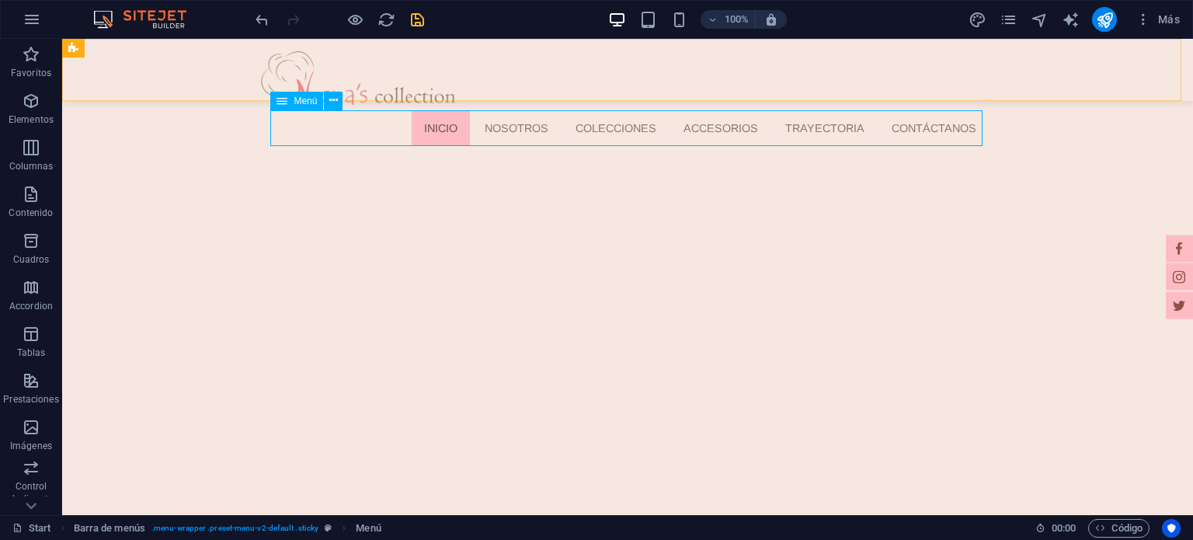
select select
select select "2"
select select
select select "8"
select select
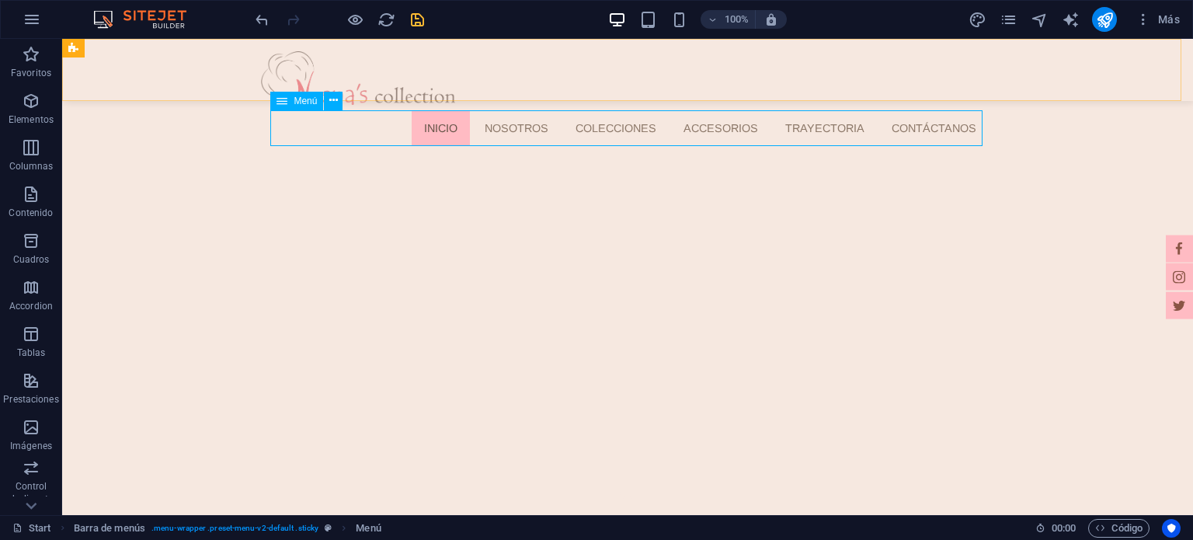
select select "10"
select select
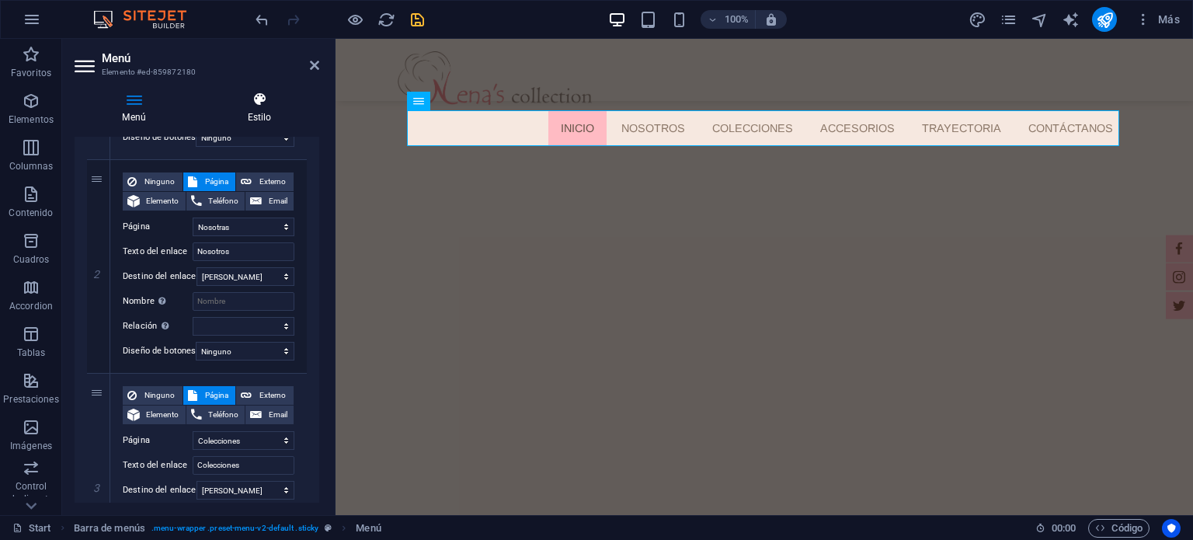
scroll to position [388, 0]
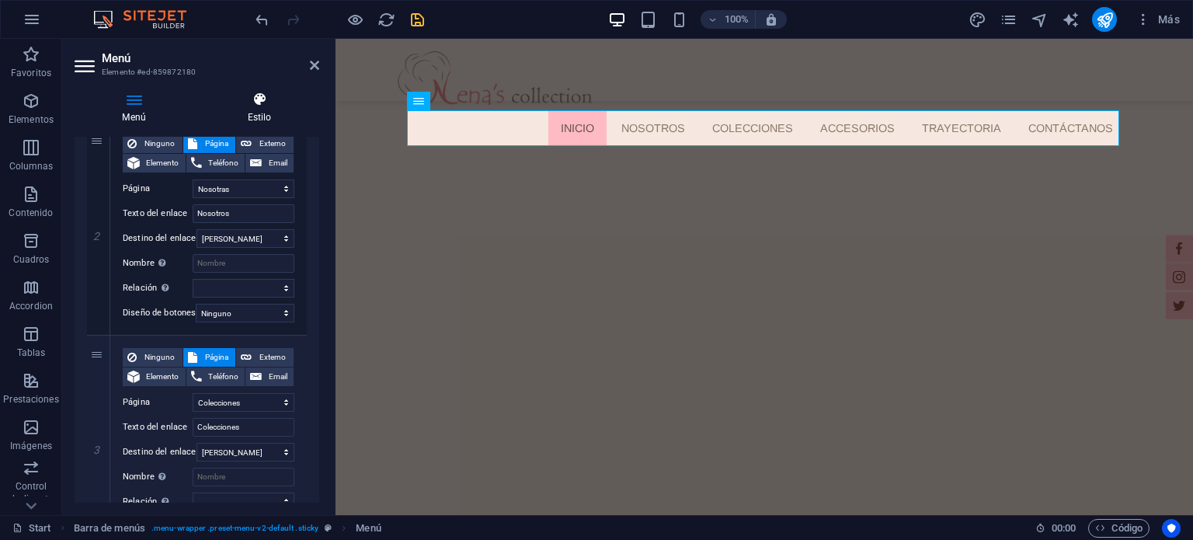
click at [239, 104] on icon at bounding box center [260, 100] width 120 height 16
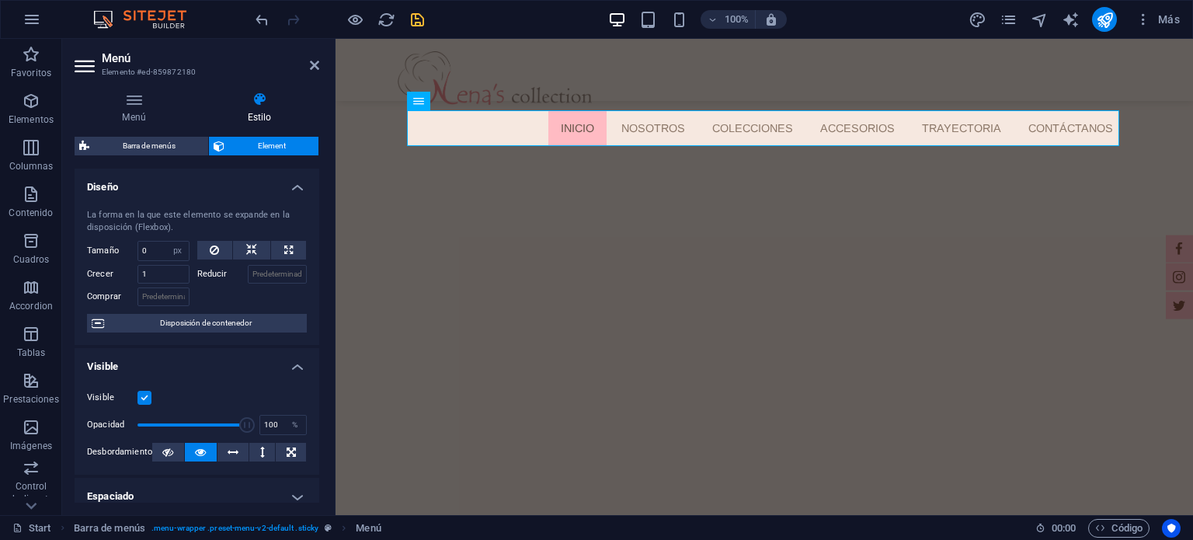
click at [196, 193] on h4 "Diseño" at bounding box center [197, 183] width 245 height 28
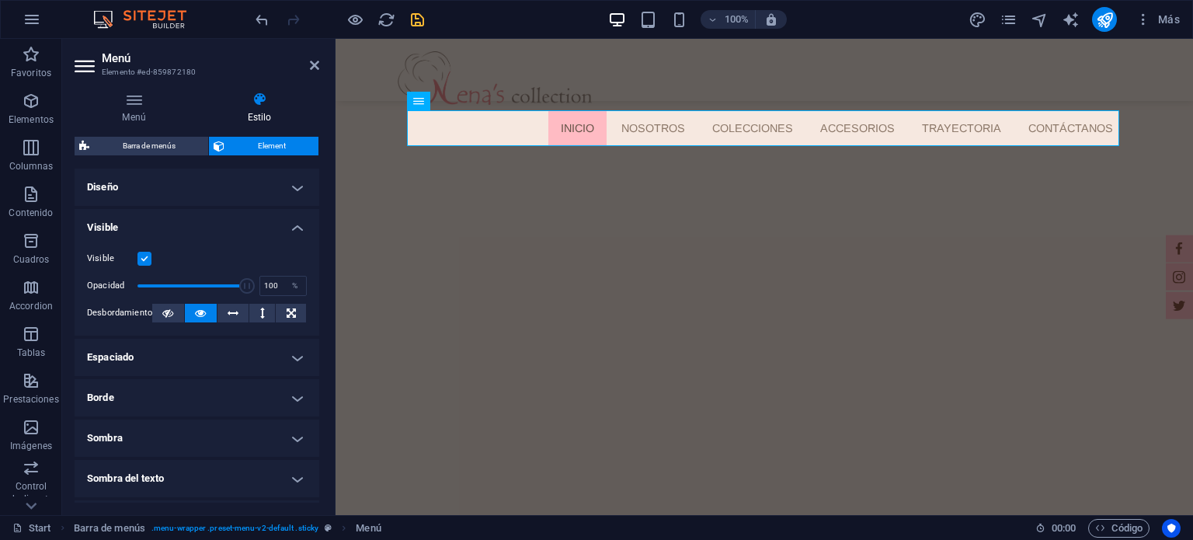
click at [196, 193] on h4 "Diseño" at bounding box center [197, 187] width 245 height 37
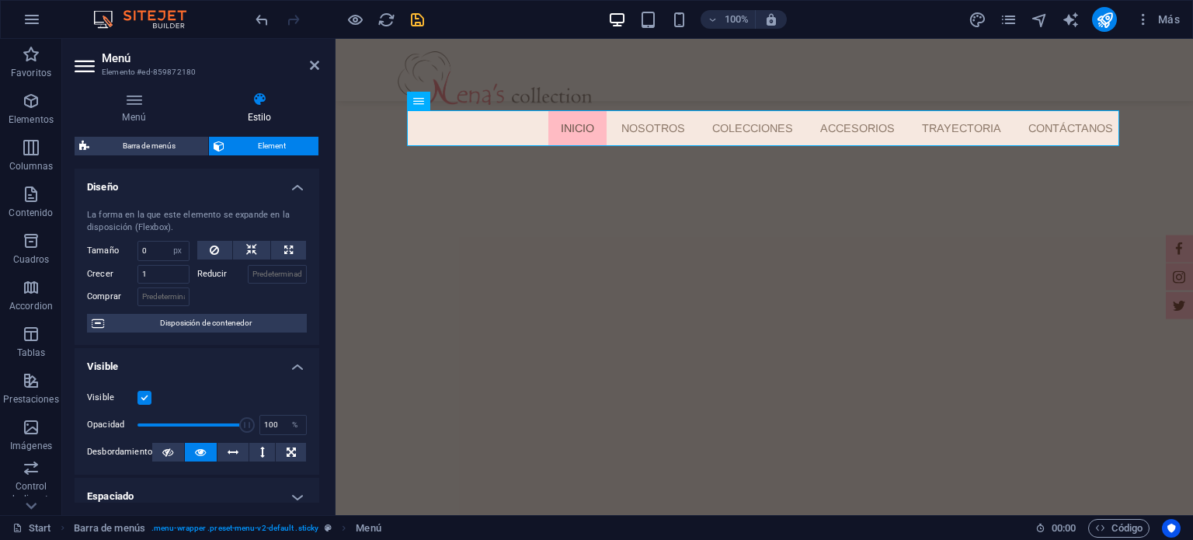
click at [185, 199] on div "La forma en la que este elemento se expande en la disposición (Flexbox). Tamaño…" at bounding box center [197, 271] width 245 height 148
click at [196, 184] on h4 "Diseño" at bounding box center [197, 183] width 245 height 28
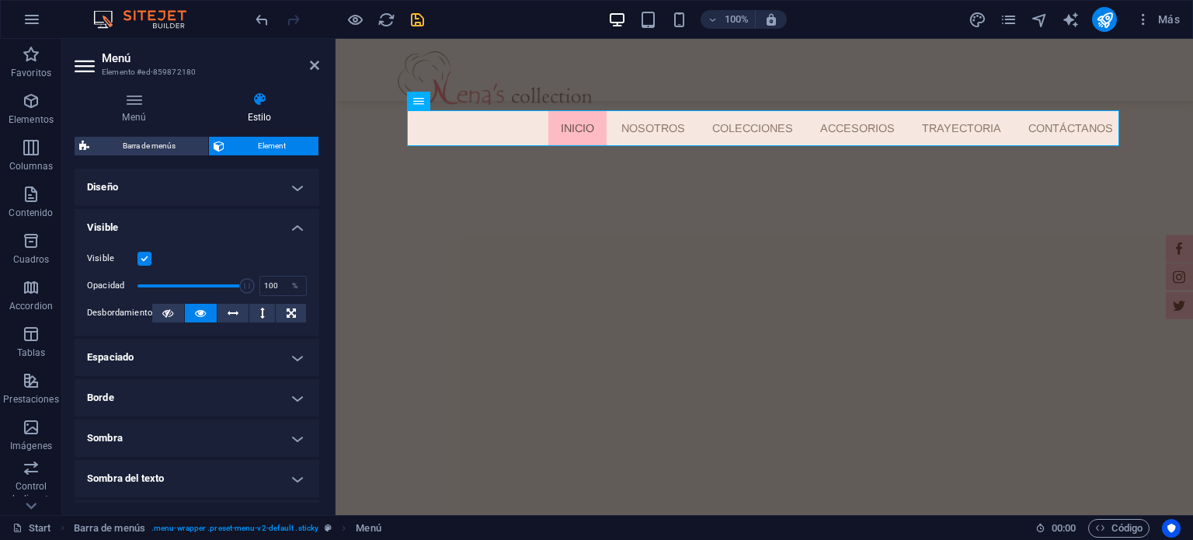
click at [171, 227] on h4 "Visible" at bounding box center [197, 223] width 245 height 28
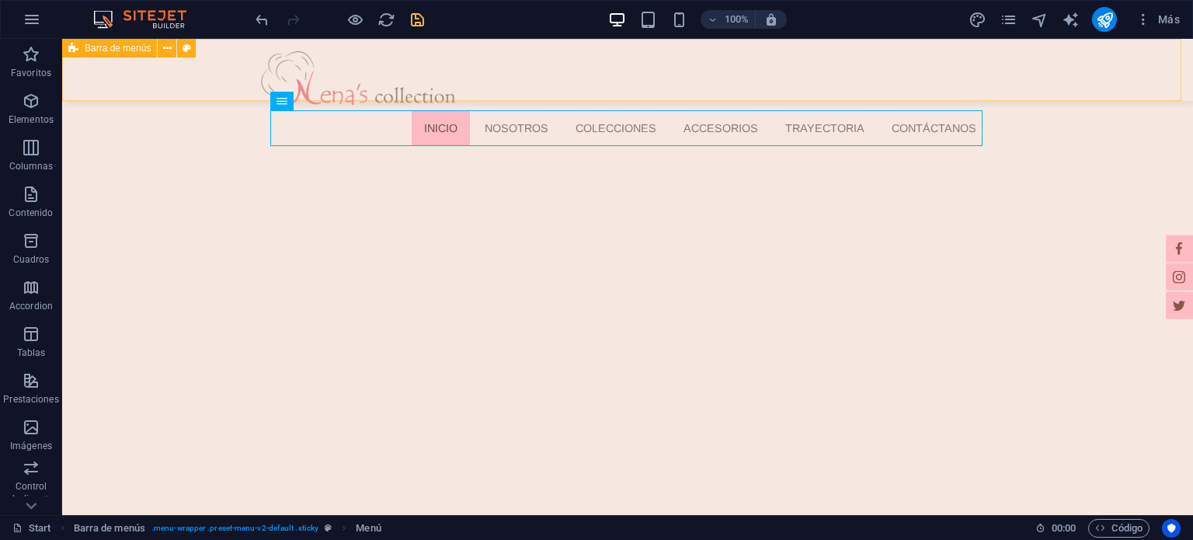
click at [814, 73] on div "Inicio Nosotros Colecciones ACCESORIOS Trayectoria Contáctanos" at bounding box center [627, 70] width 1131 height 62
click at [570, 134] on nav "Inicio Nosotros Colecciones ACCESORIOS Trayectoria Contáctanos" at bounding box center [633, 128] width 712 height 36
click at [629, 71] on div "Inicio Nosotros Colecciones ACCESORIOS Trayectoria Contáctanos" at bounding box center [627, 70] width 1131 height 62
click at [470, 118] on nav "Inicio Nosotros Colecciones ACCESORIOS Trayectoria Contáctanos" at bounding box center [633, 128] width 712 height 36
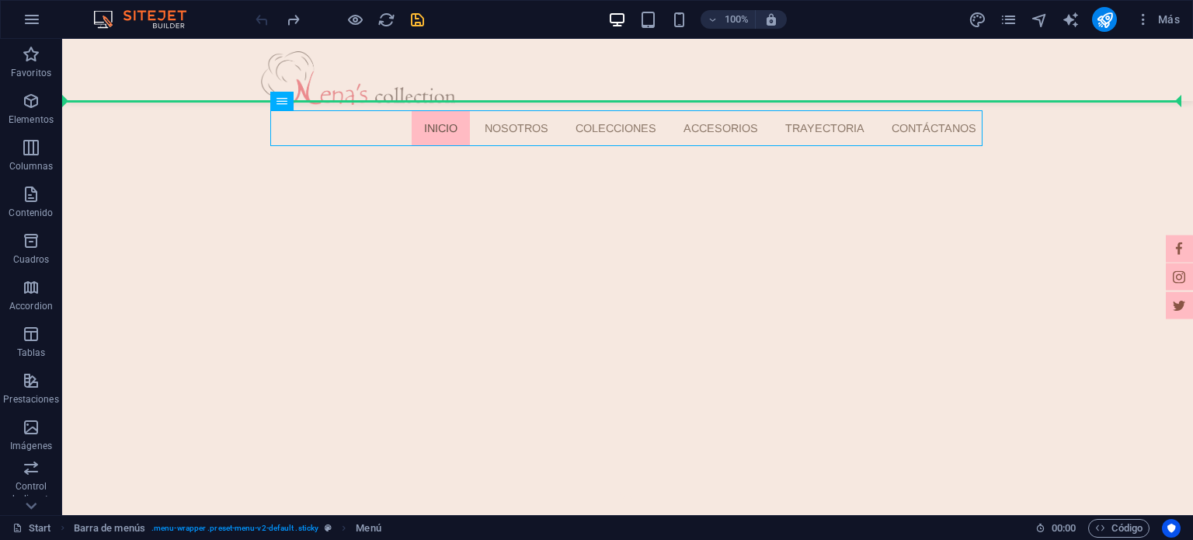
drag, startPoint x: 889, startPoint y: 122, endPoint x: 928, endPoint y: 73, distance: 62.5
drag, startPoint x: 390, startPoint y: 125, endPoint x: 625, endPoint y: 74, distance: 240.2
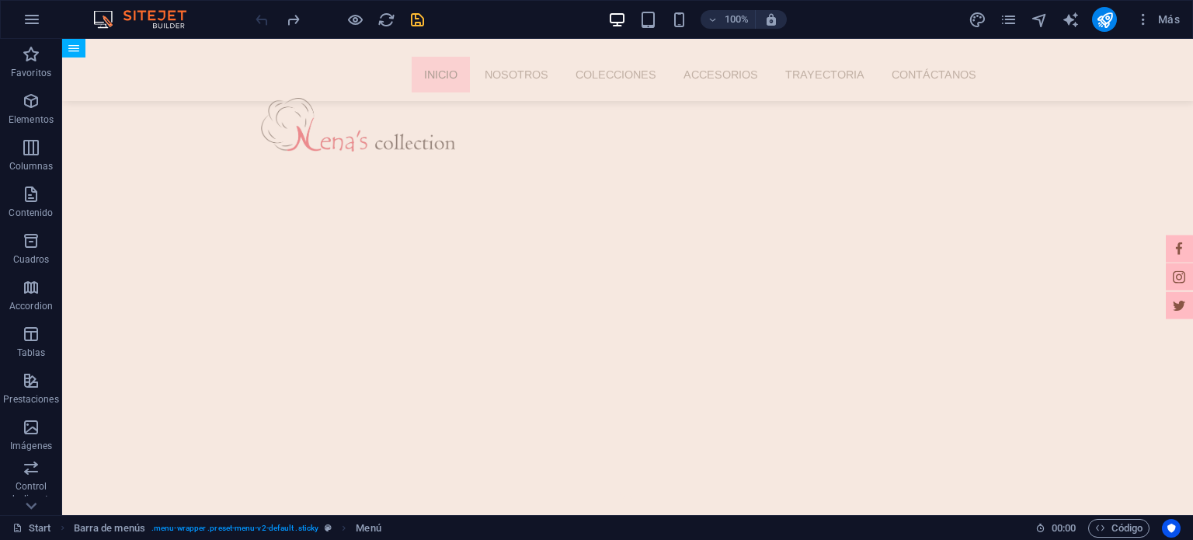
drag, startPoint x: 354, startPoint y: 134, endPoint x: 554, endPoint y: 68, distance: 210.6
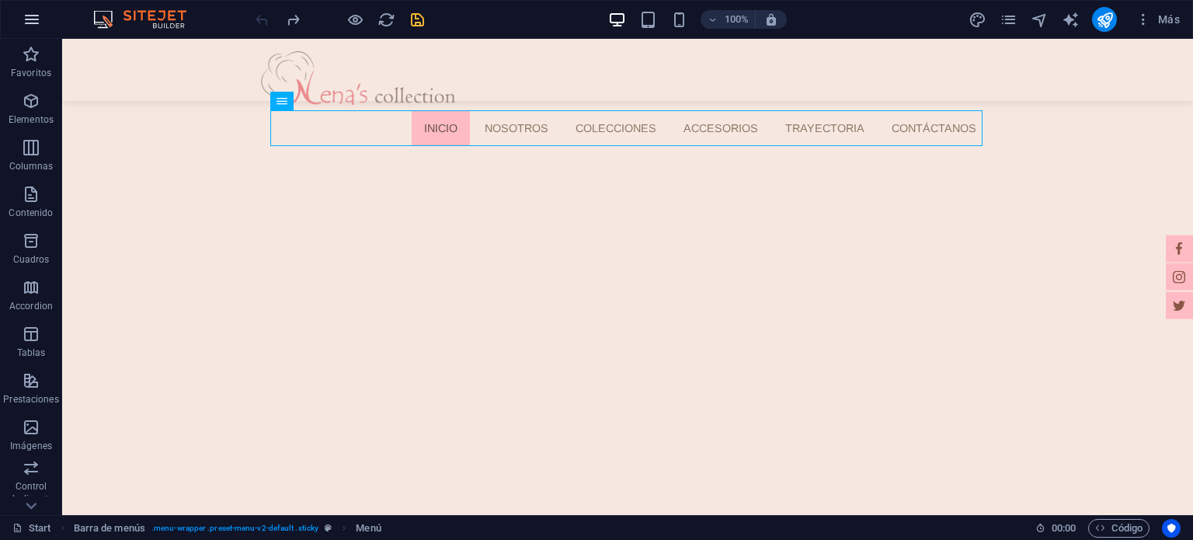
click at [43, 22] on button "button" at bounding box center [31, 19] width 37 height 37
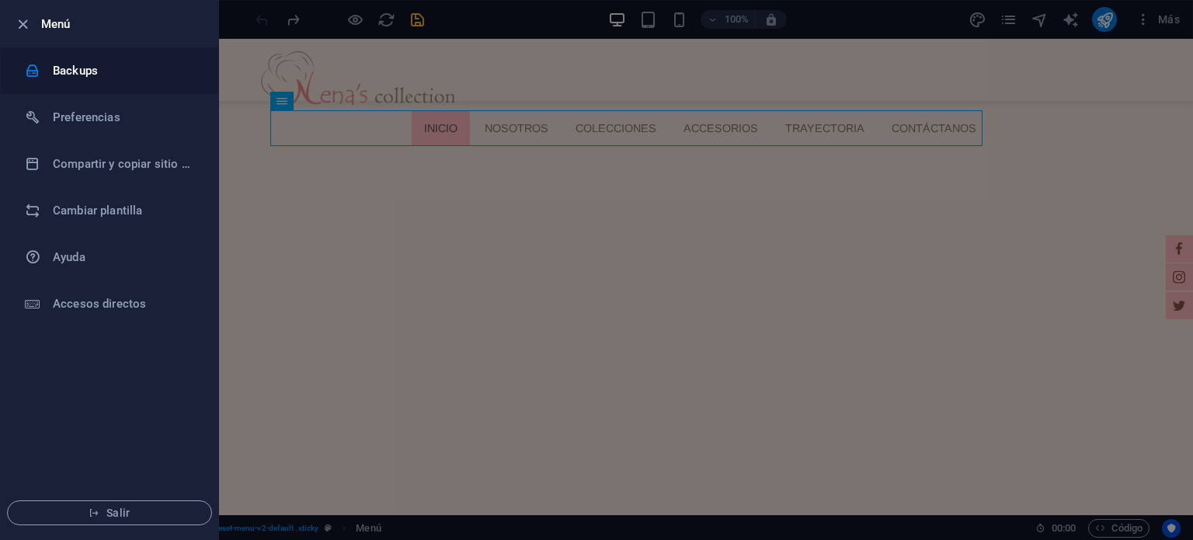
click at [54, 75] on h6 "Backups" at bounding box center [125, 70] width 144 height 19
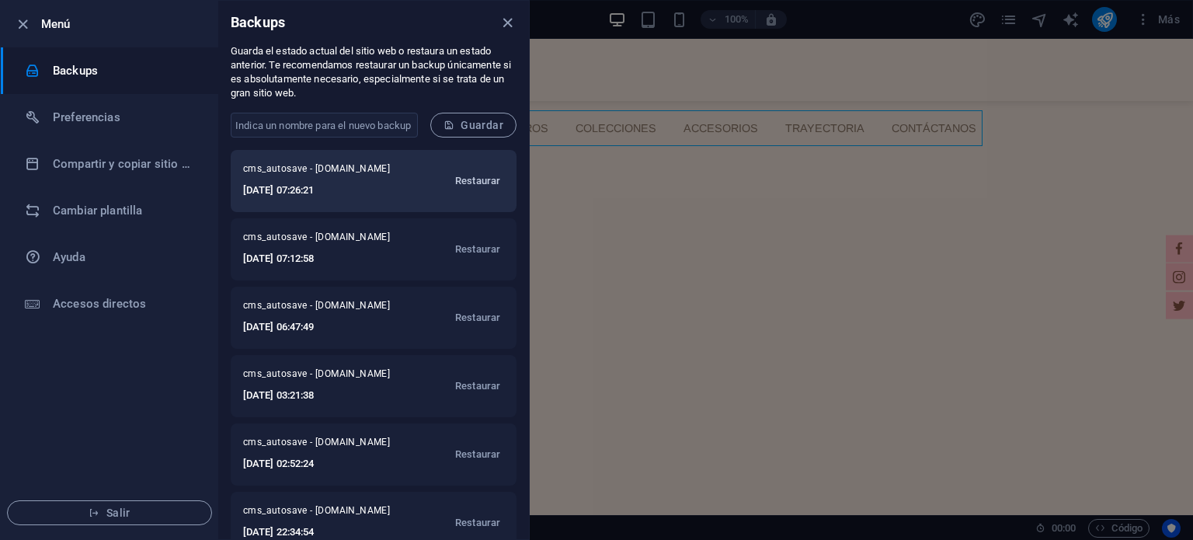
click at [486, 183] on span "Restaurar" at bounding box center [477, 181] width 45 height 19
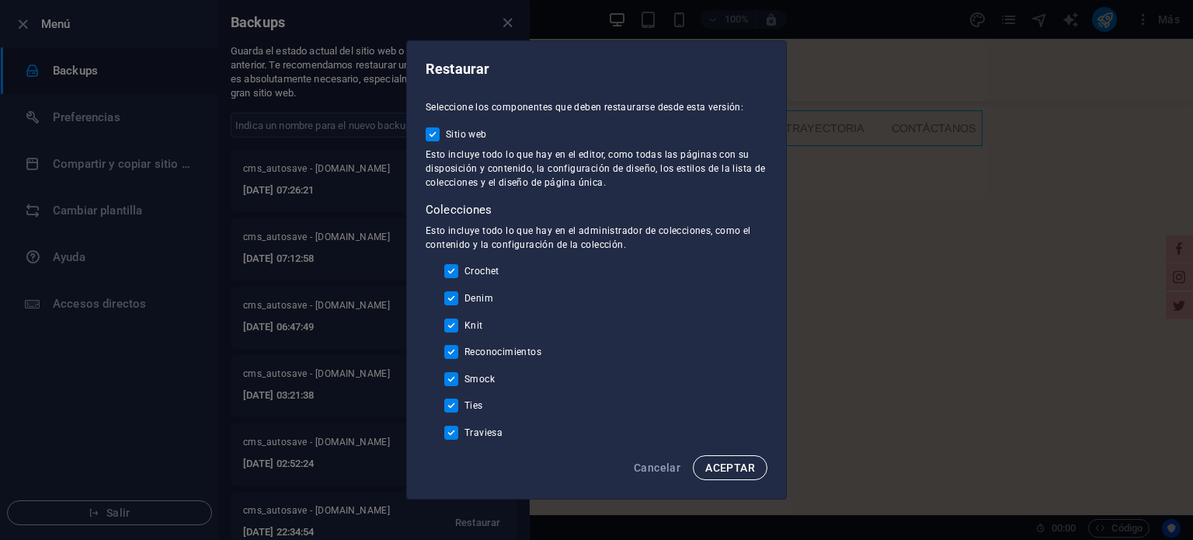
click at [740, 472] on span "ACEPTAR" at bounding box center [730, 467] width 50 height 12
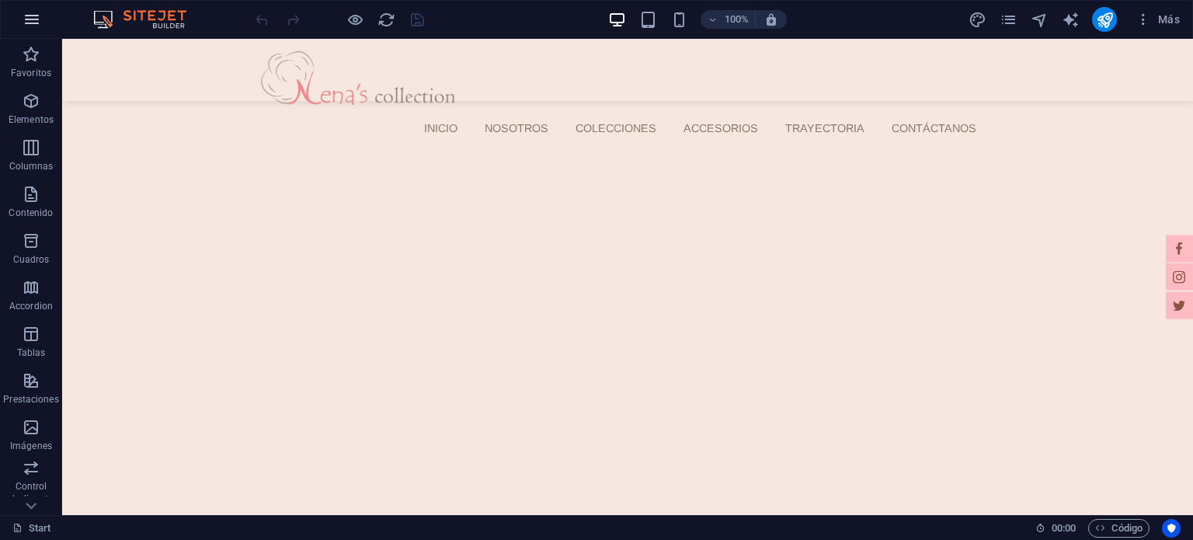
click at [44, 16] on button "button" at bounding box center [31, 19] width 37 height 37
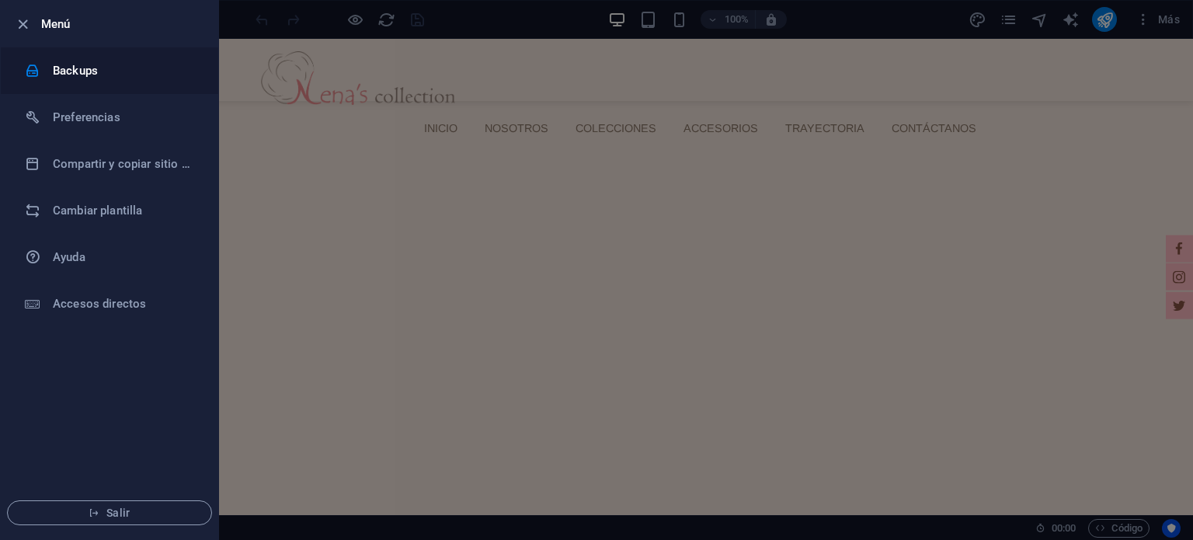
click at [143, 81] on li "Backups" at bounding box center [110, 70] width 218 height 47
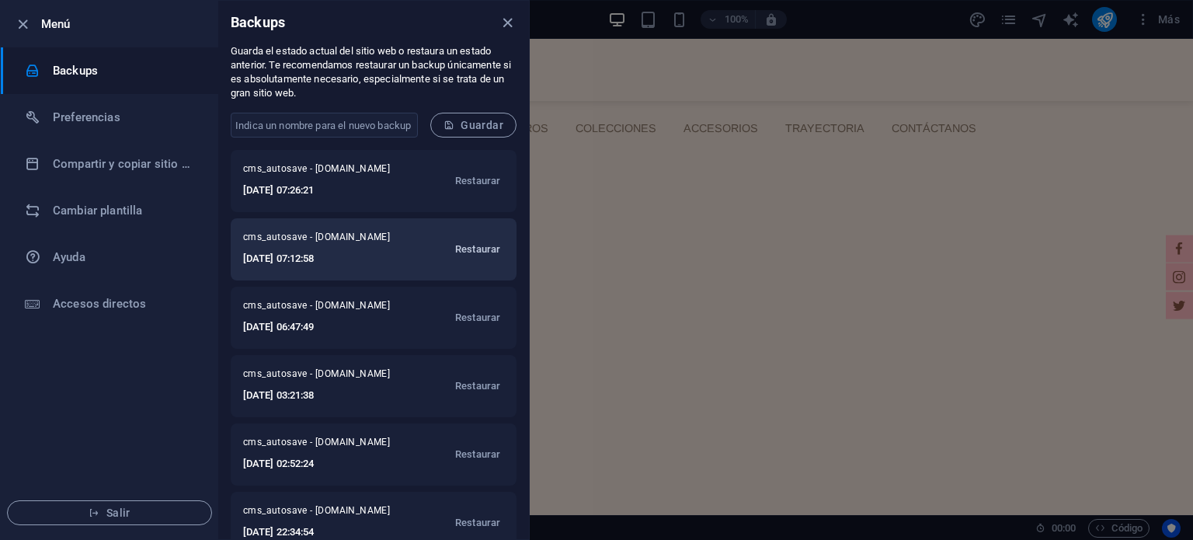
click at [475, 248] on span "Restaurar" at bounding box center [477, 249] width 45 height 19
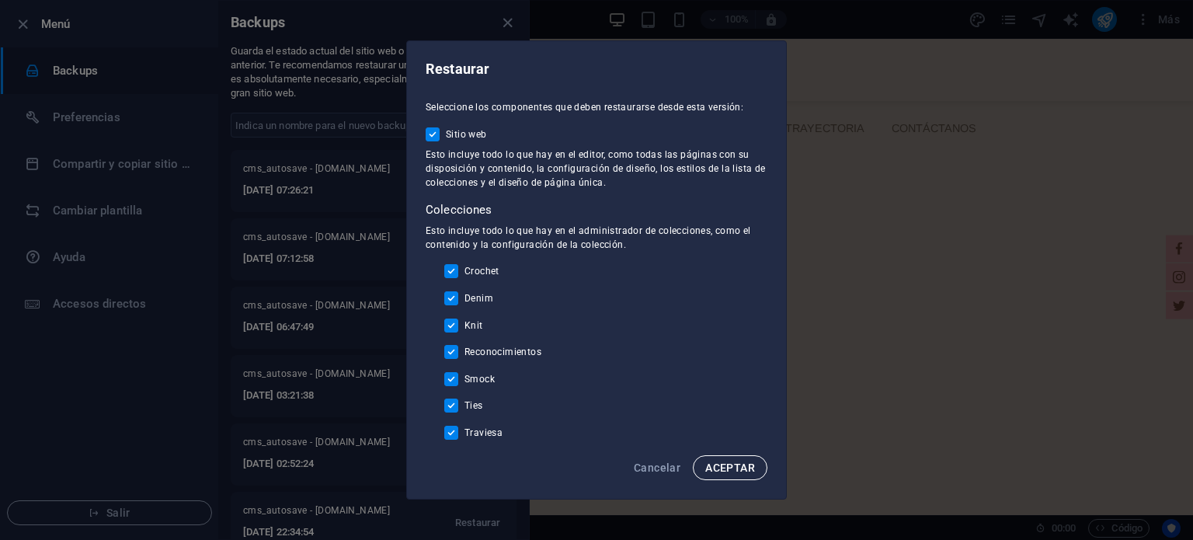
click at [732, 461] on span "ACEPTAR" at bounding box center [730, 467] width 50 height 12
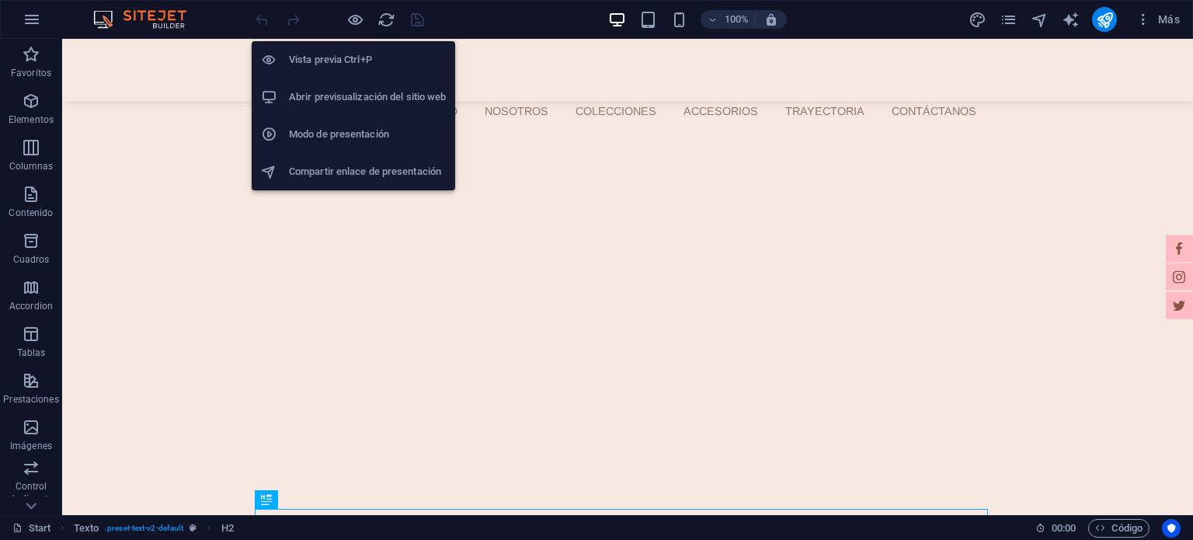
click at [342, 84] on li "Abrir previsualización del sitio web" at bounding box center [354, 96] width 204 height 37
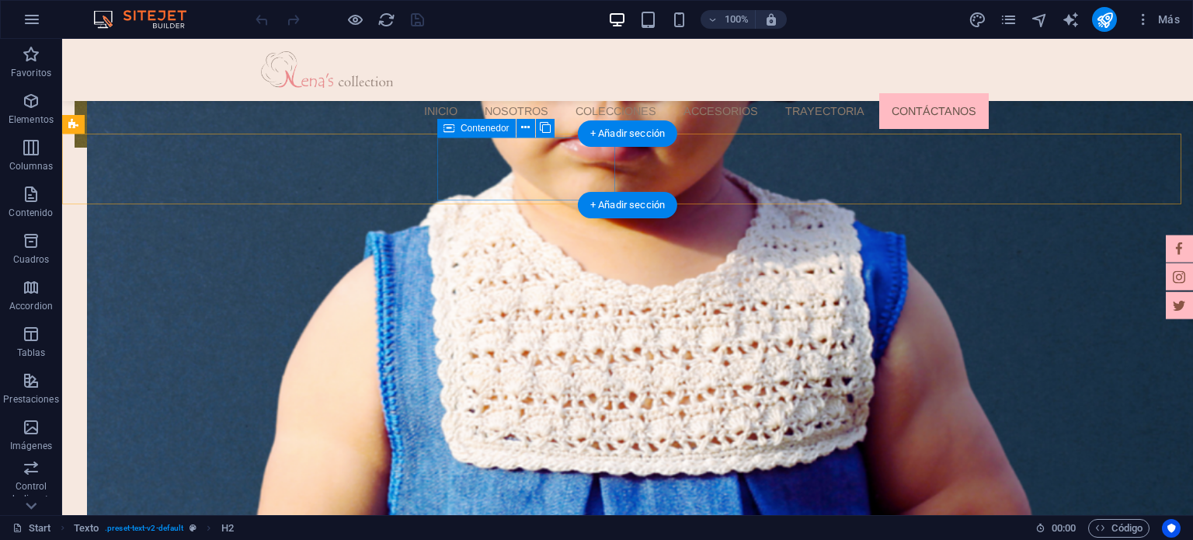
scroll to position [1219, 0]
